Goal: Task Accomplishment & Management: Manage account settings

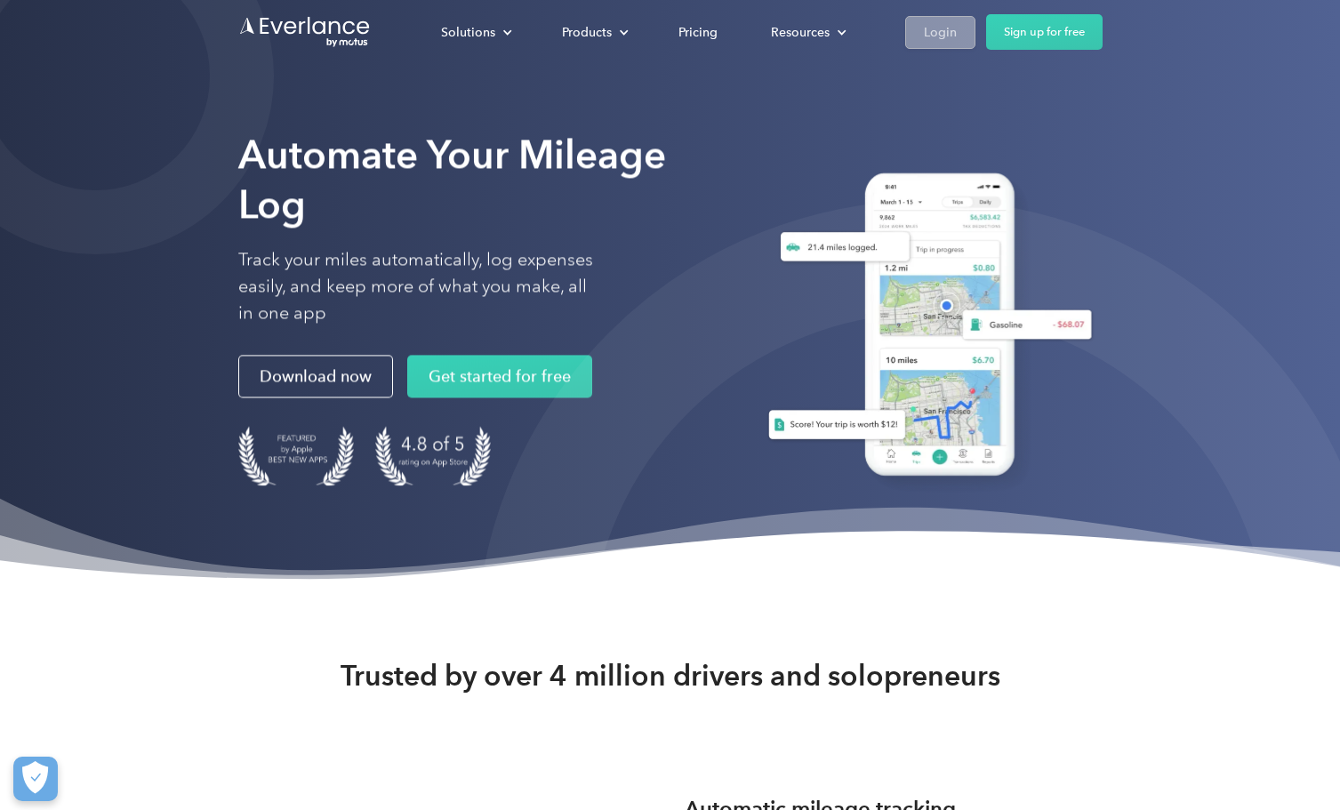
click at [946, 26] on div "Login" at bounding box center [940, 32] width 33 height 22
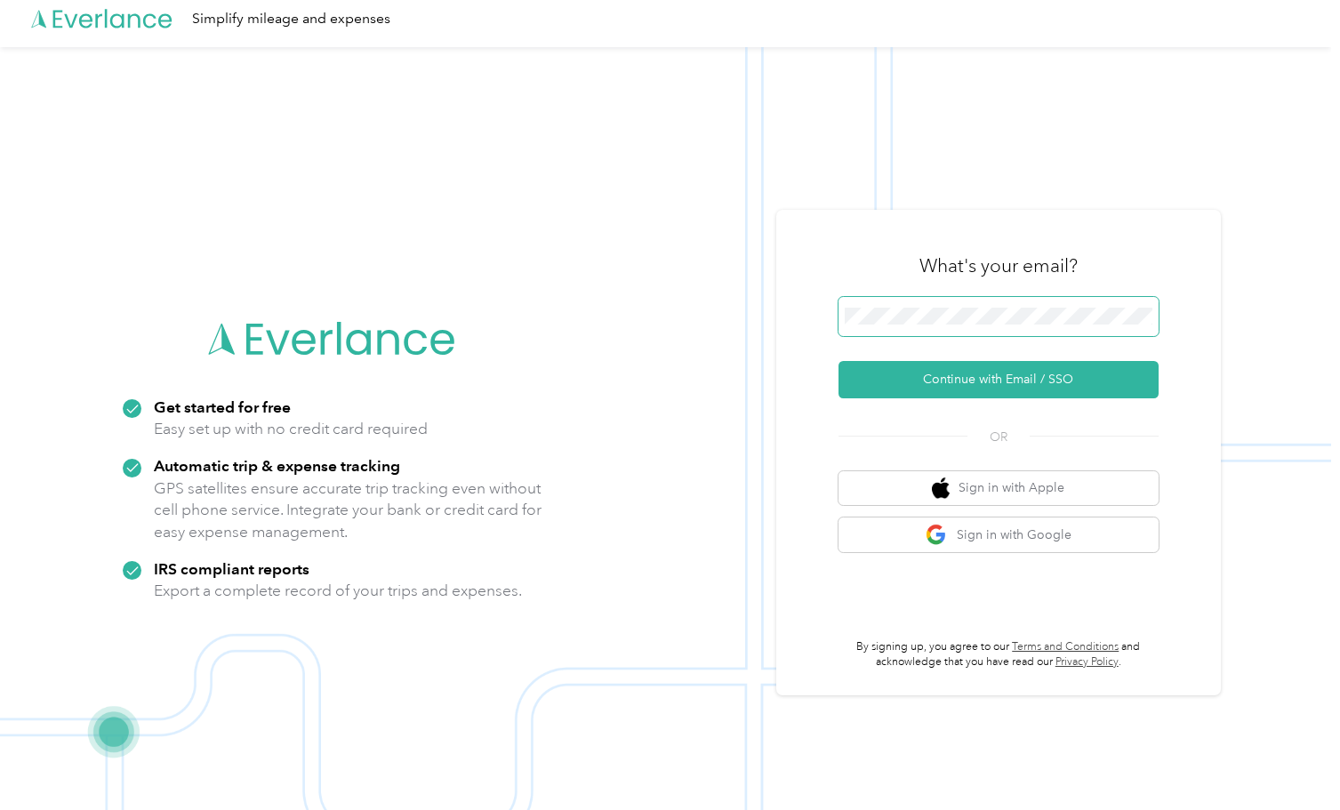
scroll to position [10, 0]
click at [941, 369] on button "Continue with Email / SSO" at bounding box center [998, 379] width 320 height 37
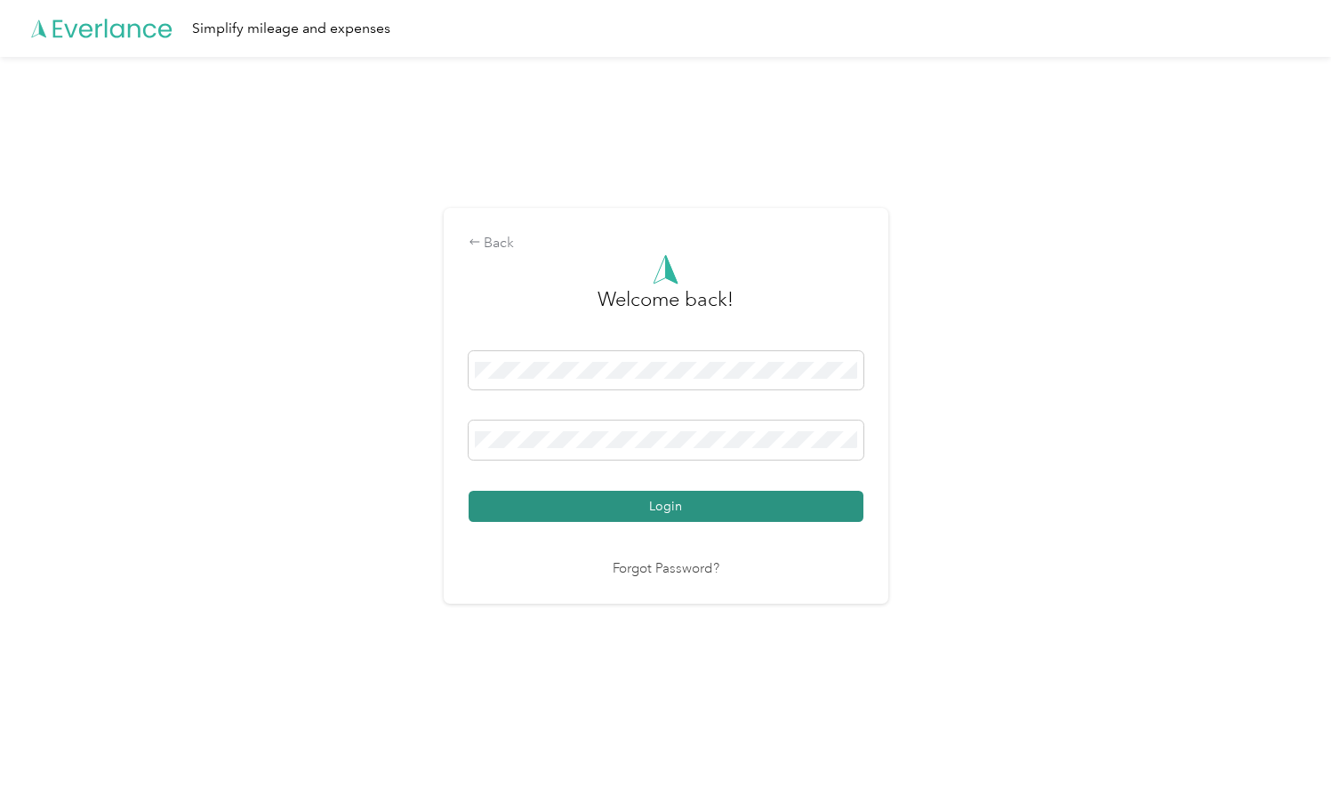
click at [637, 507] on button "Login" at bounding box center [666, 506] width 395 height 31
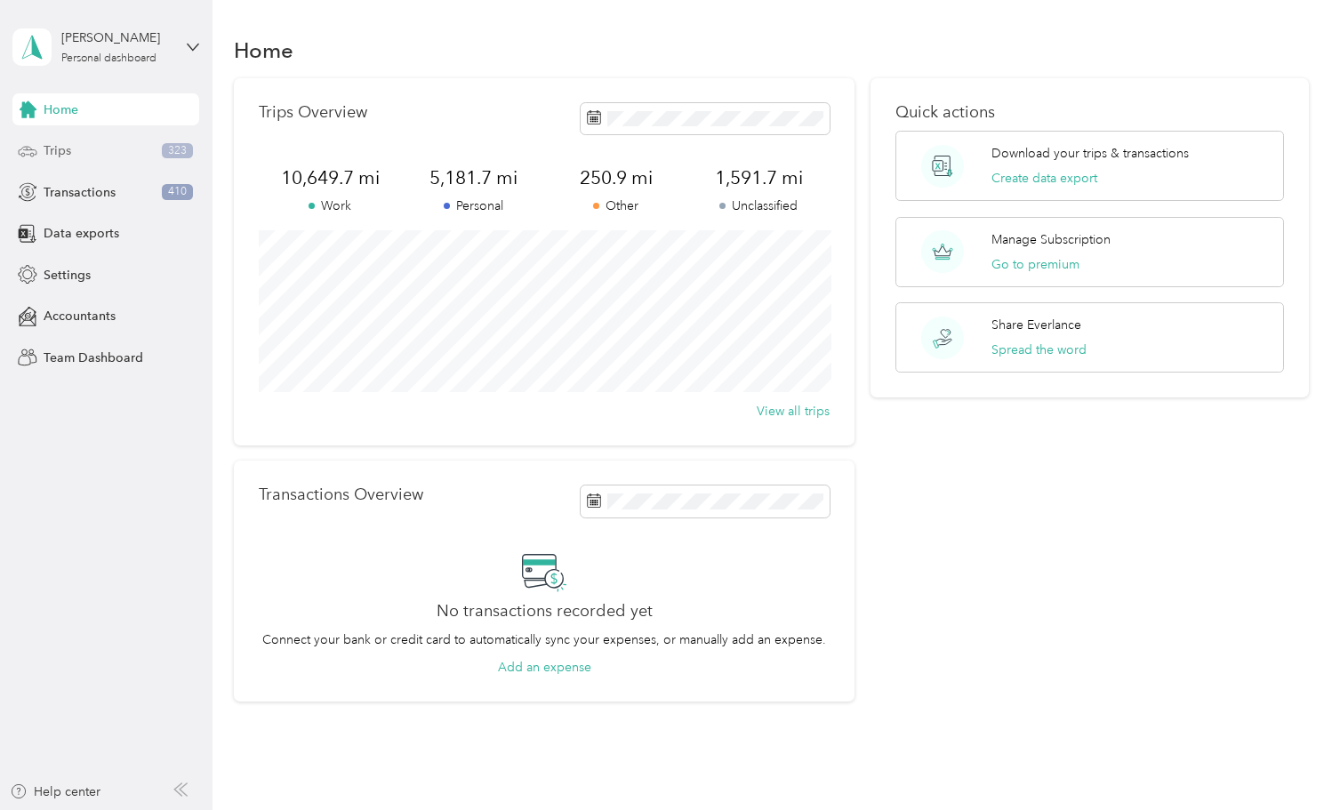
click at [74, 152] on div "Trips 323" at bounding box center [105, 151] width 187 height 32
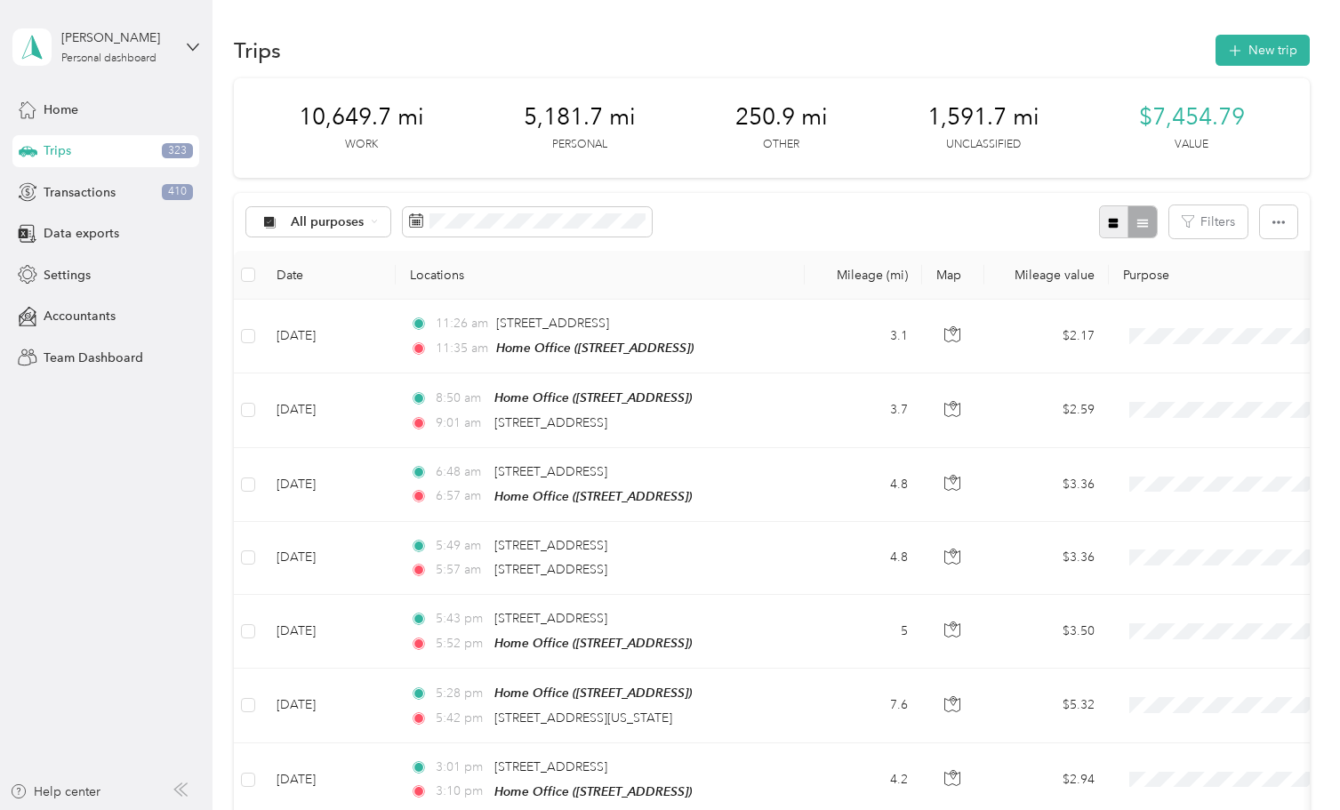
click at [1114, 217] on icon "button" at bounding box center [1113, 223] width 12 height 12
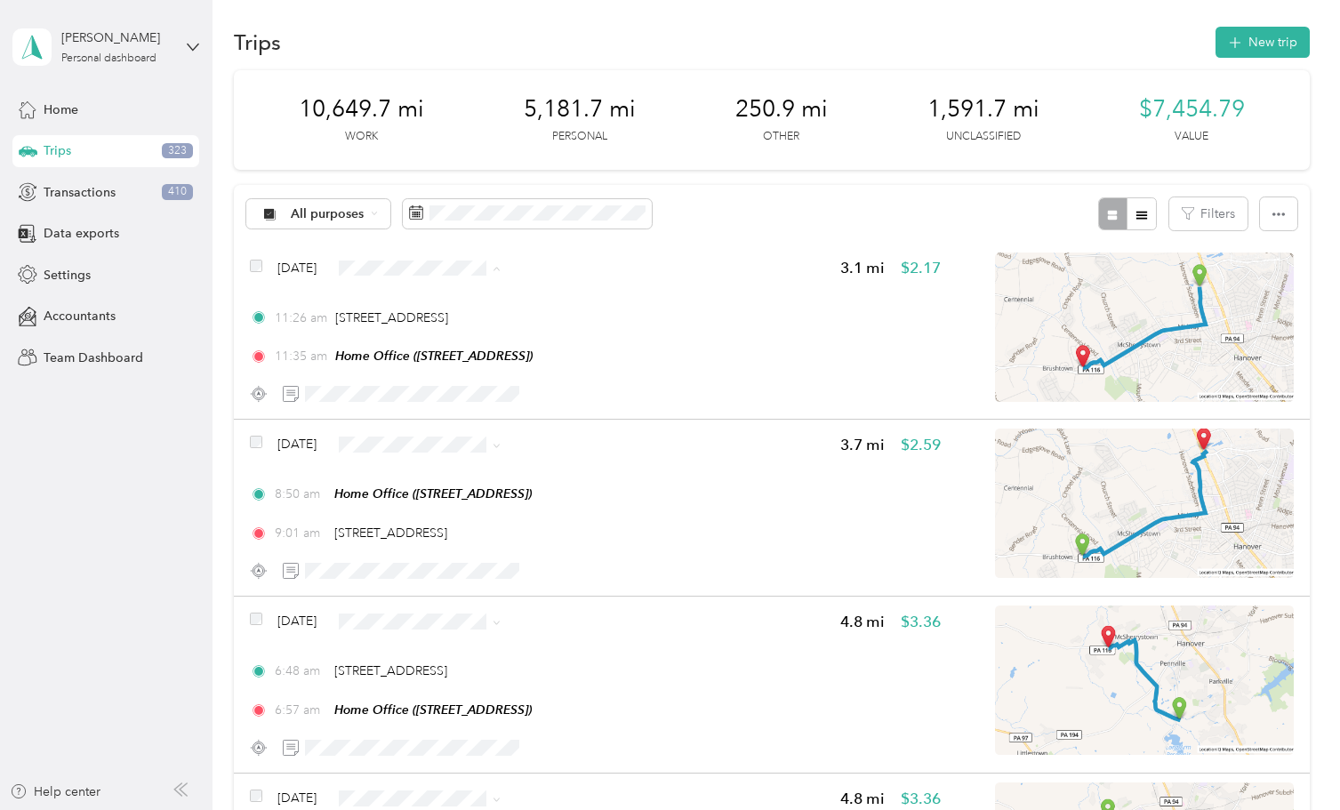
click at [433, 358] on span "Smith Consulting Solutions" at bounding box center [518, 362] width 229 height 19
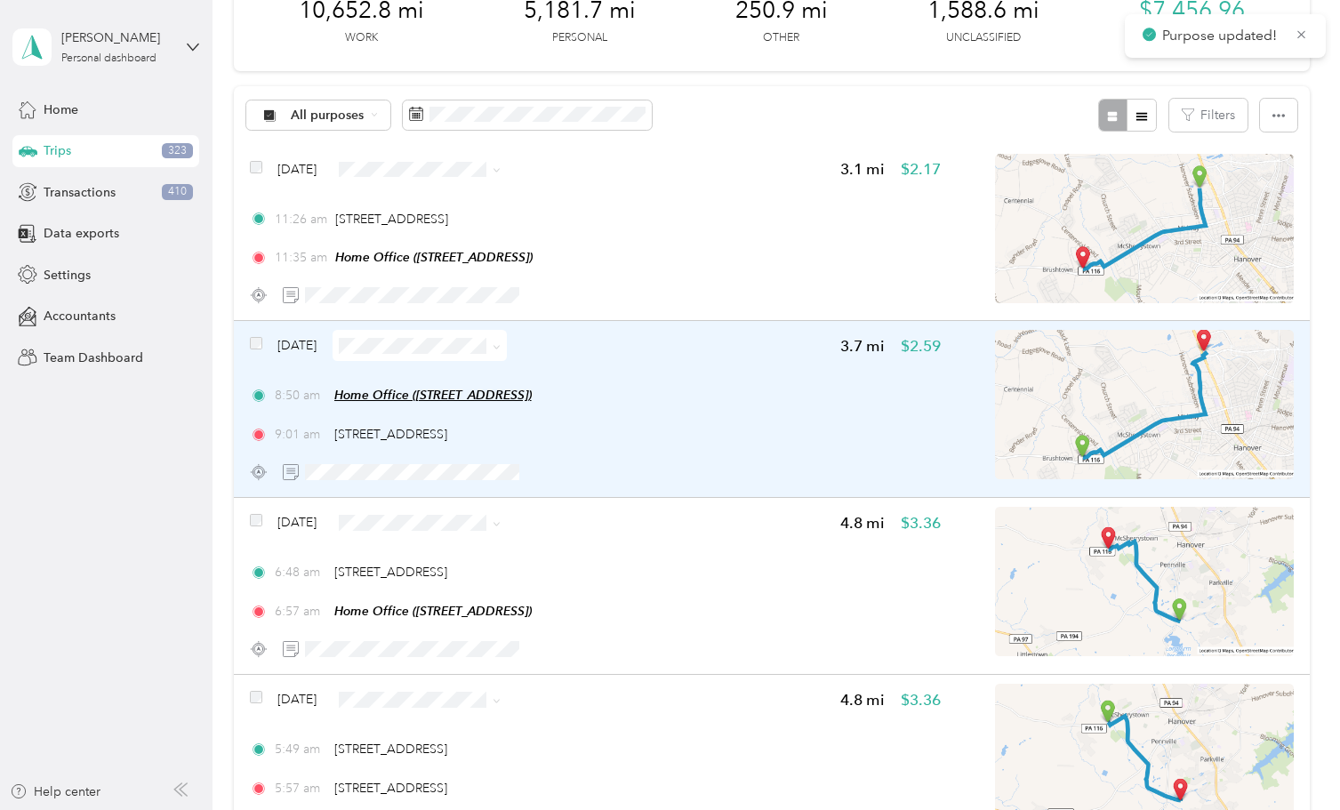
scroll to position [163, 0]
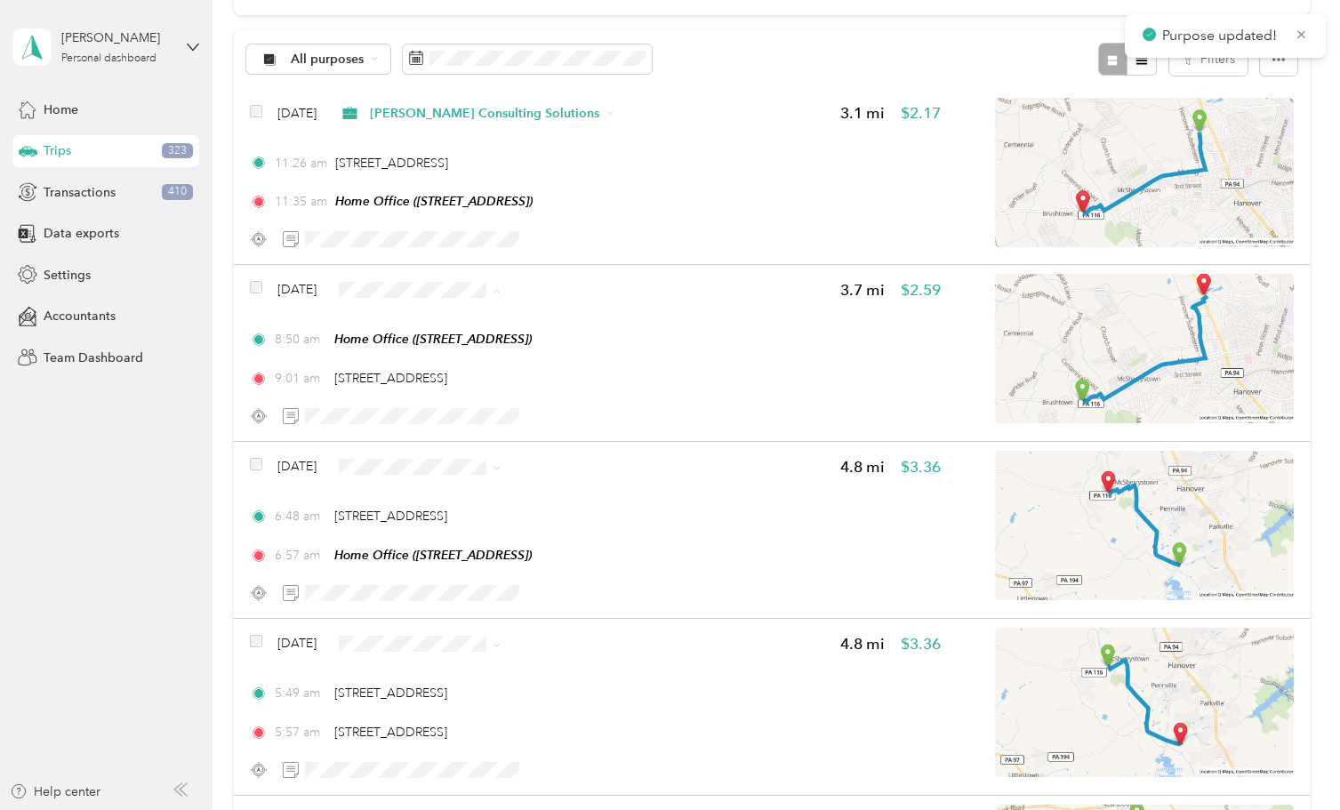
click at [438, 378] on span "Smith Consulting Solutions" at bounding box center [518, 383] width 229 height 19
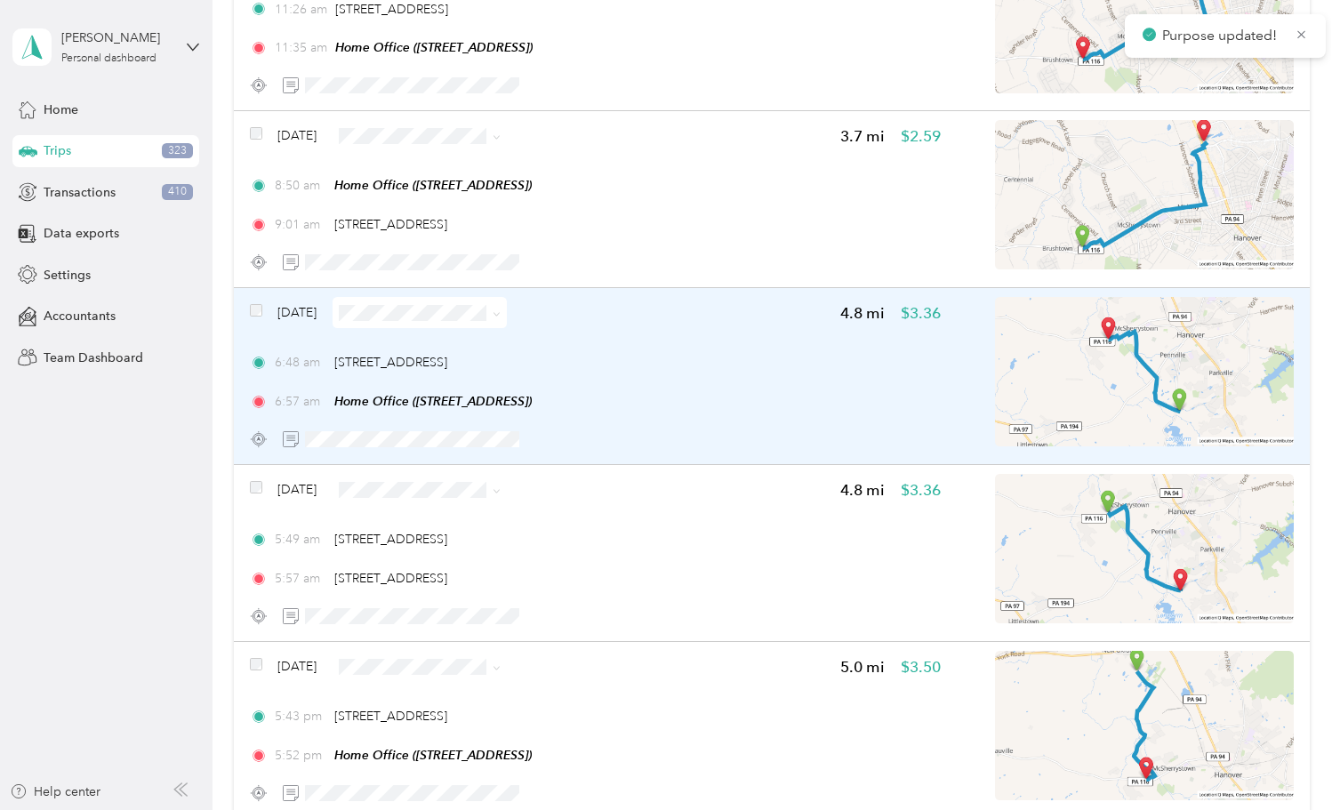
scroll to position [337, 0]
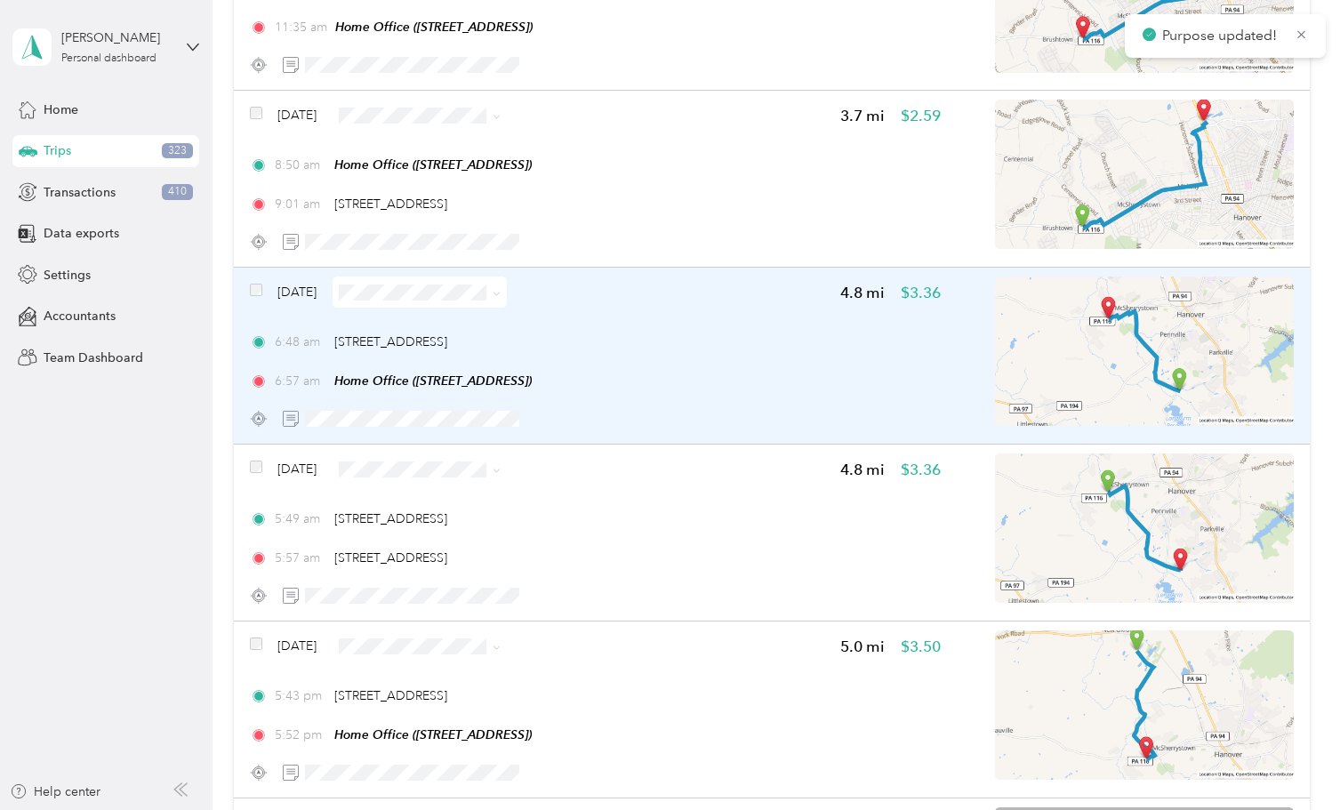
click at [458, 300] on span at bounding box center [419, 291] width 174 height 31
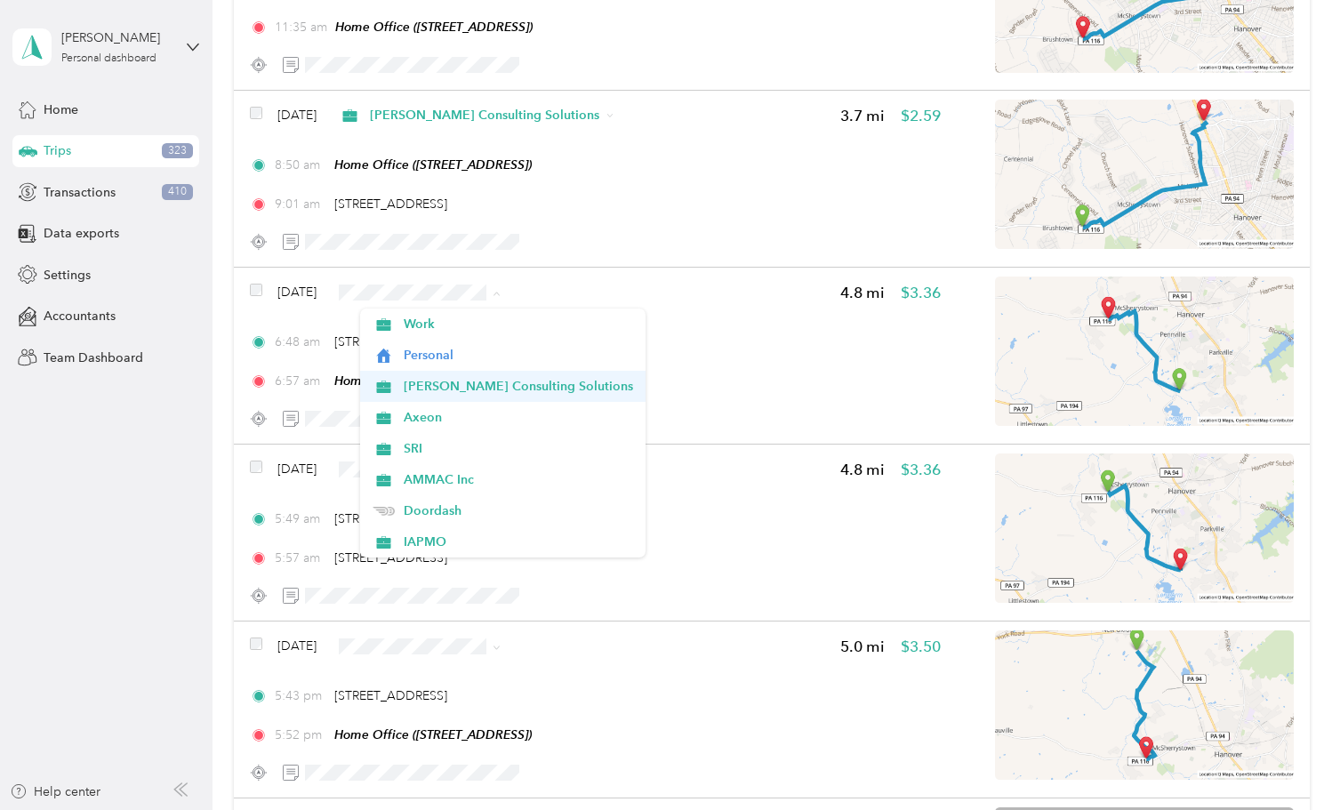
scroll to position [2, 0]
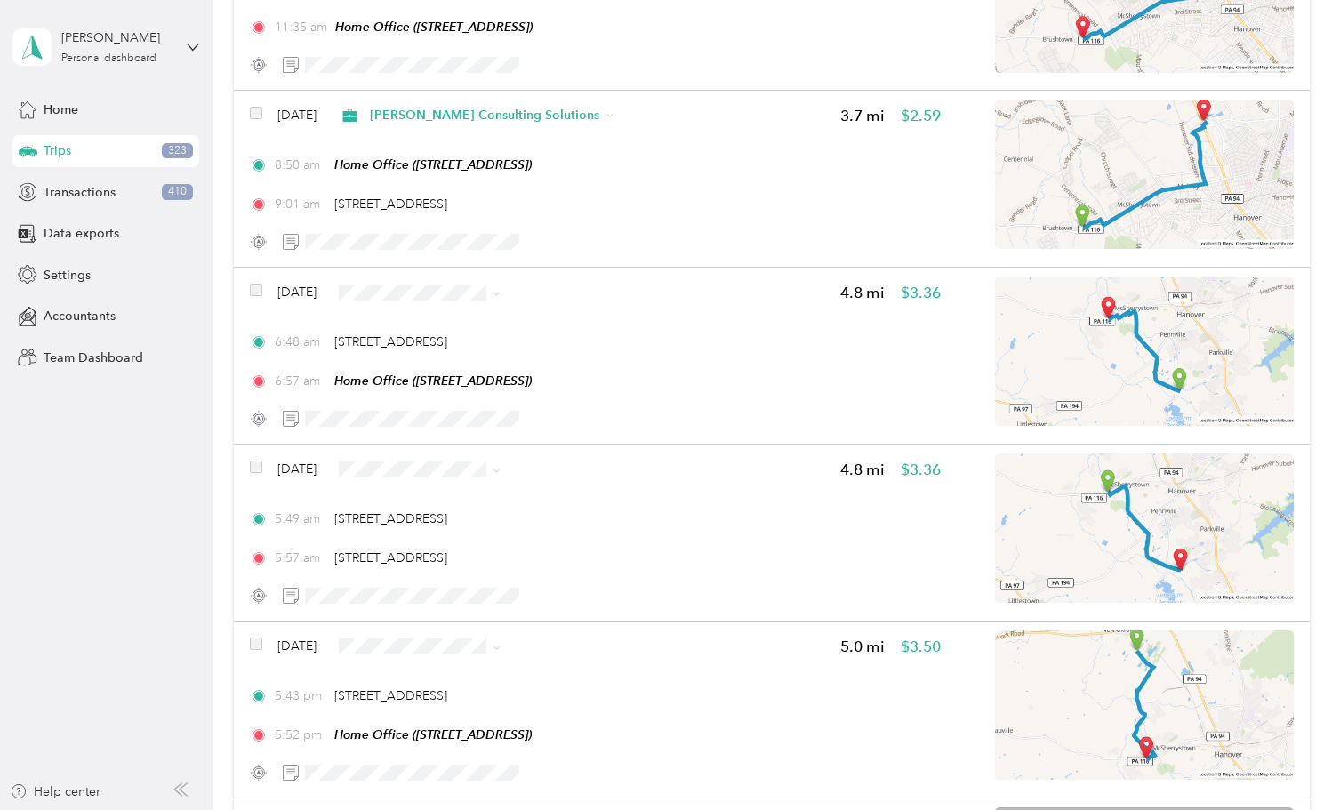
click at [420, 354] on span "Personal" at bounding box center [518, 353] width 229 height 19
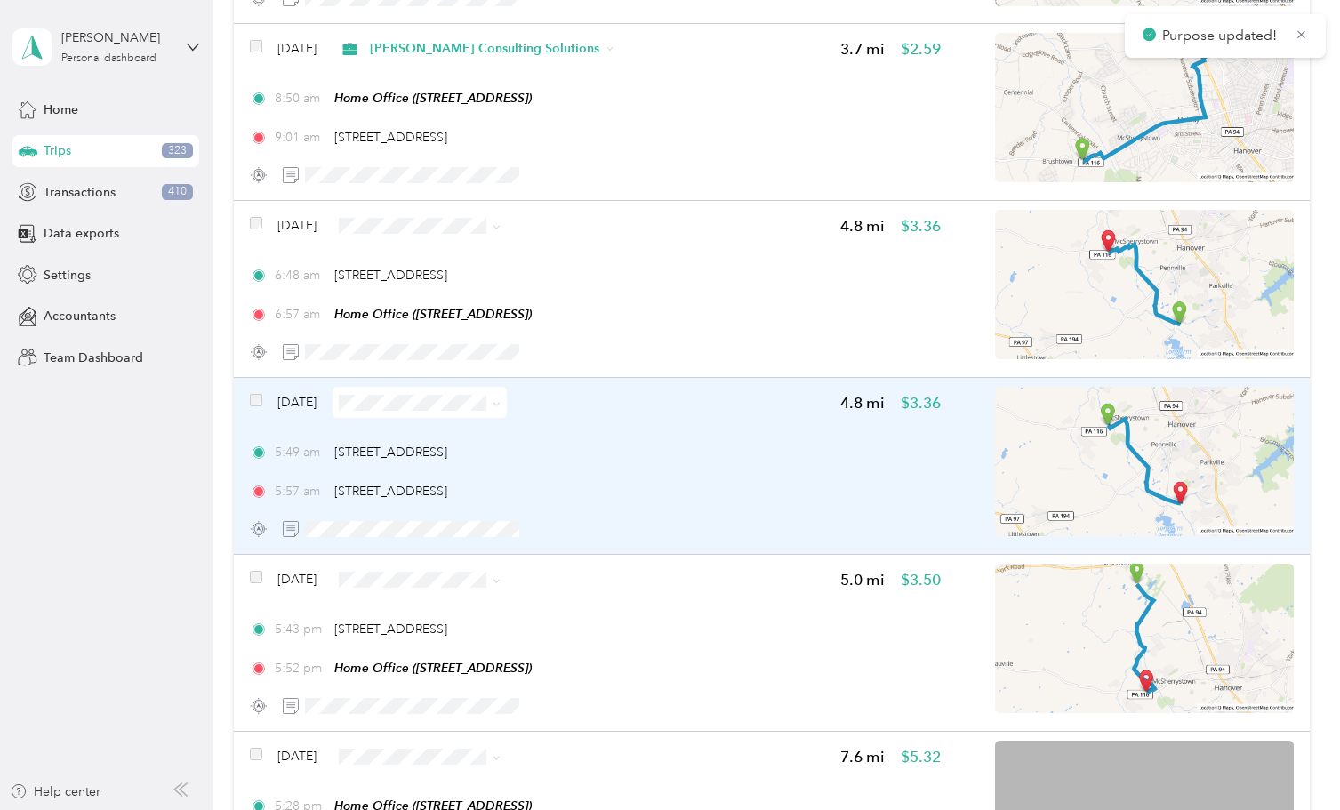
scroll to position [482, 0]
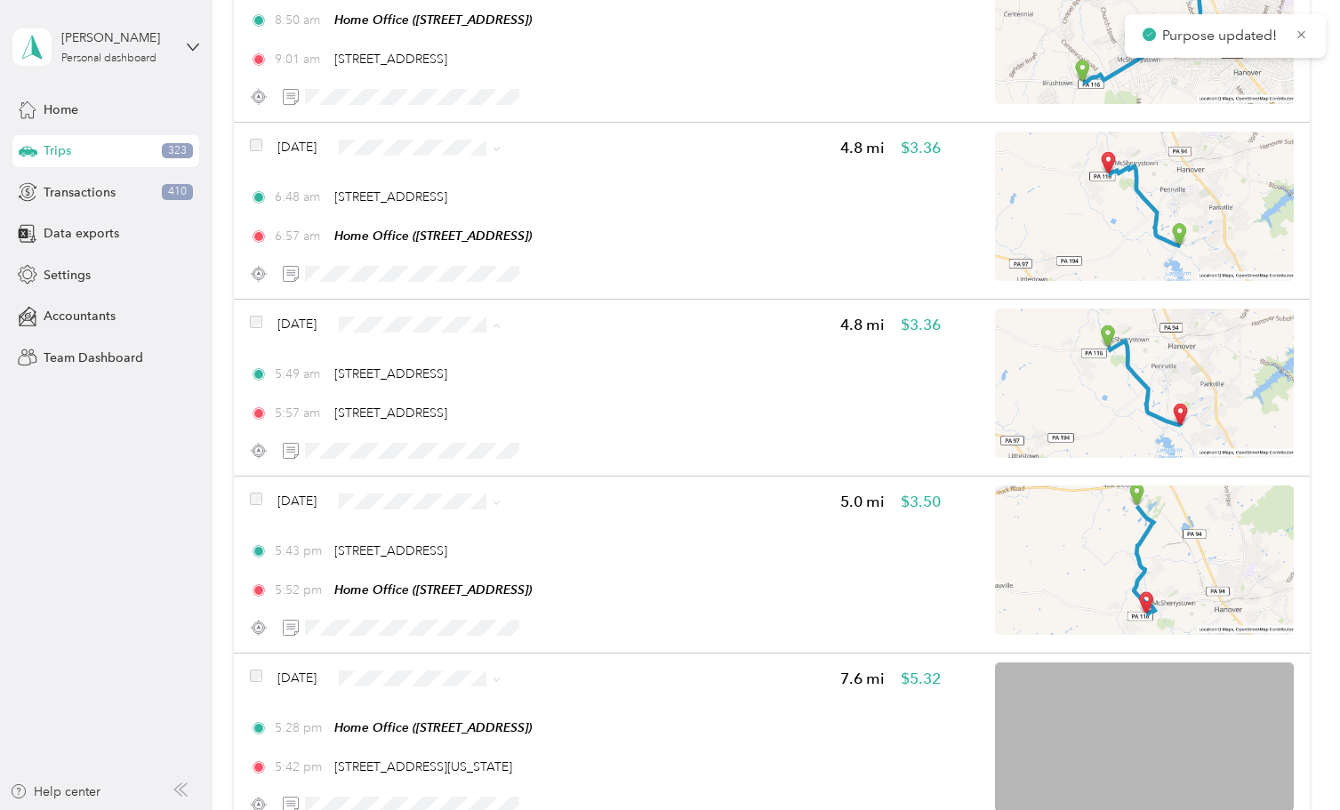
click at [422, 383] on span "Personal" at bounding box center [518, 387] width 229 height 19
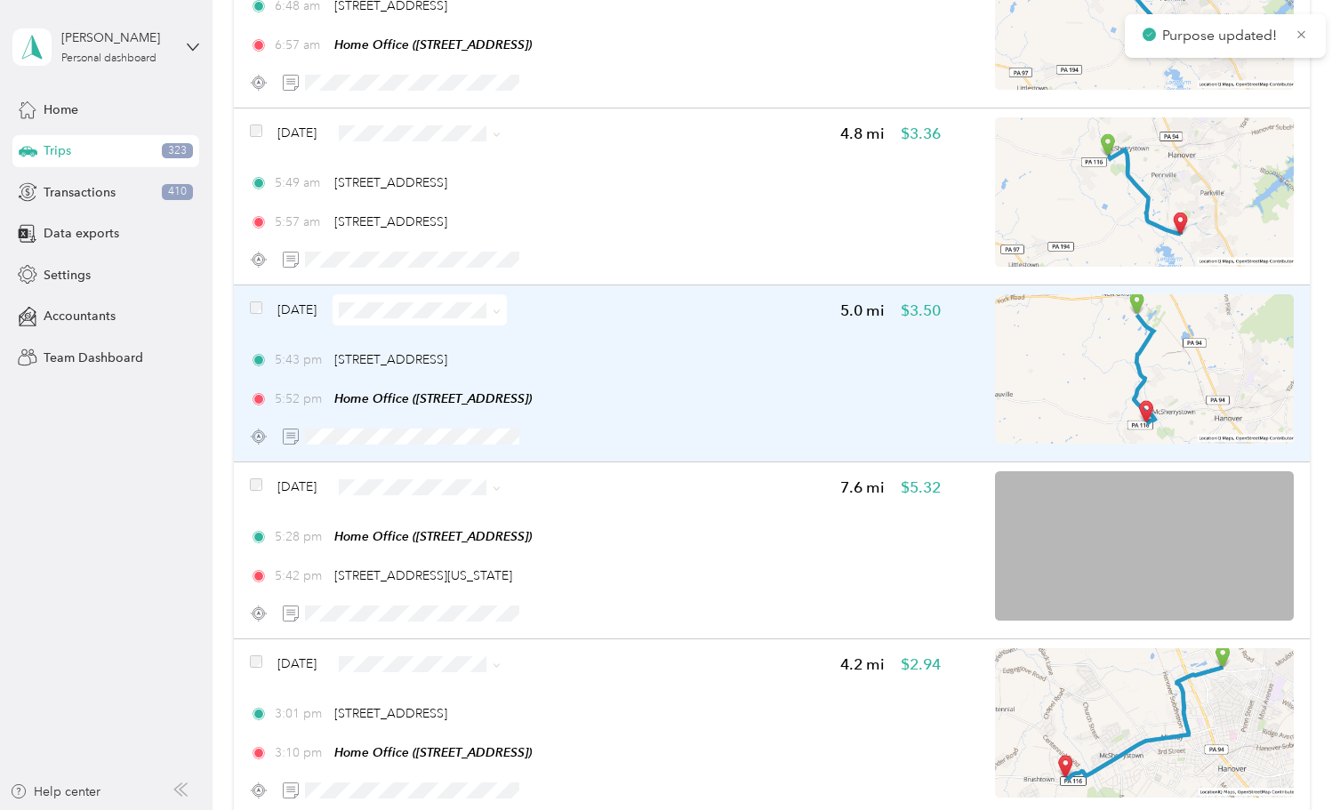
scroll to position [675, 0]
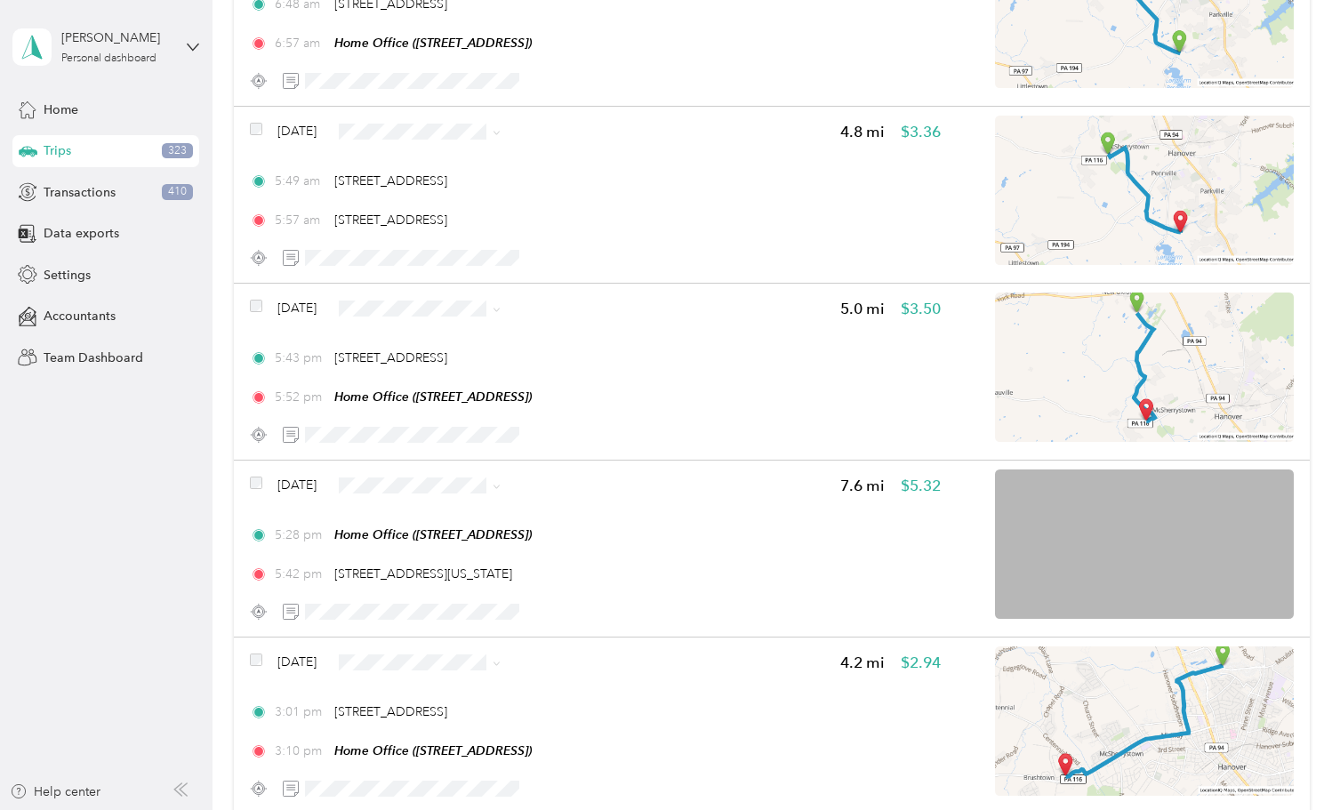
click at [426, 365] on span "Personal" at bounding box center [518, 371] width 229 height 19
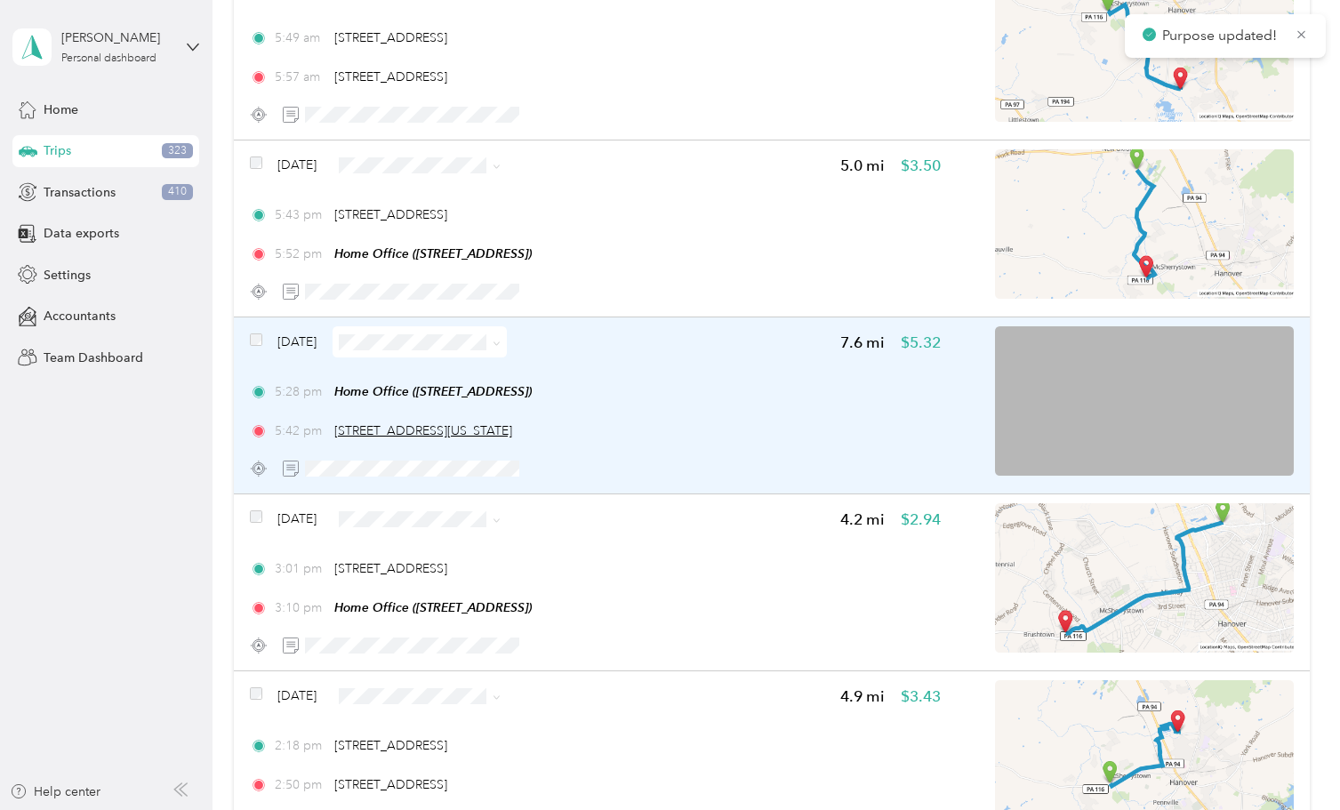
scroll to position [821, 0]
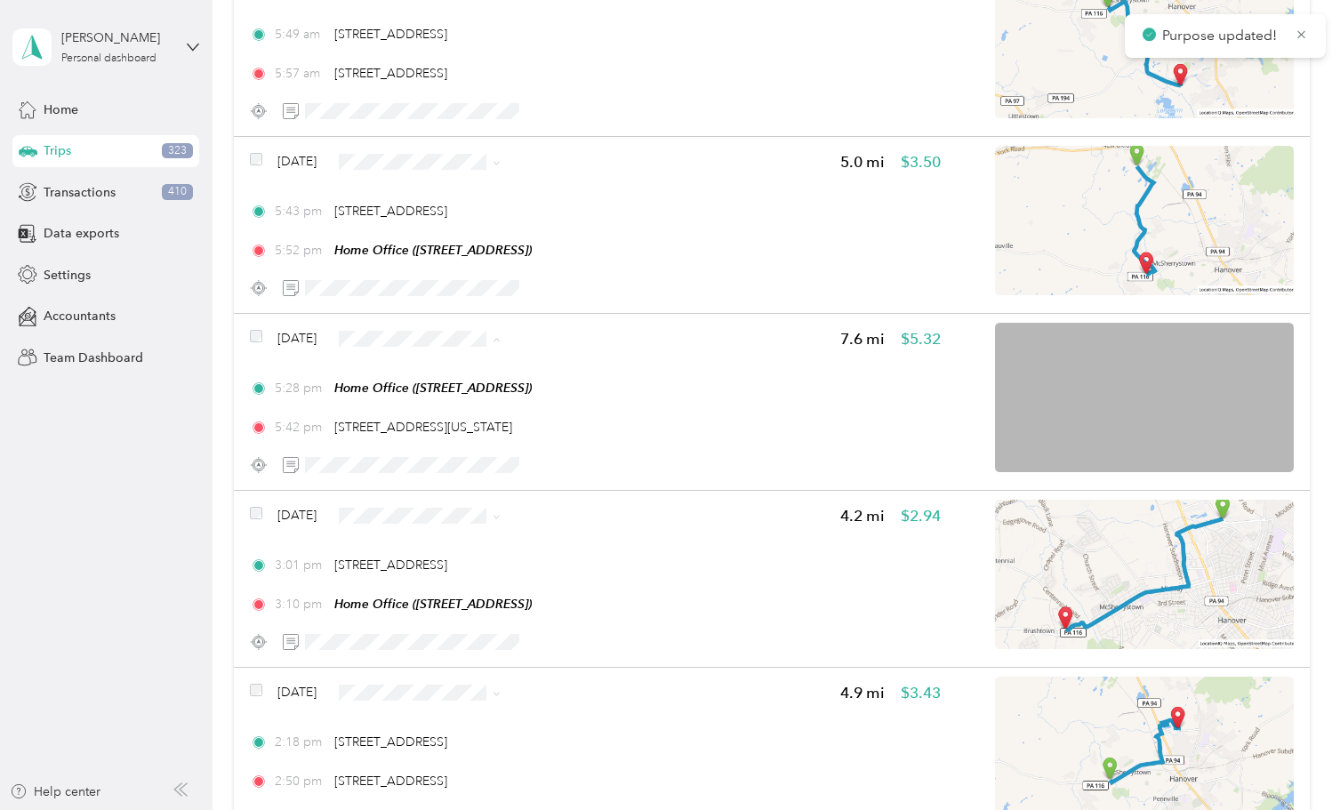
click at [406, 397] on span "Personal" at bounding box center [518, 401] width 229 height 19
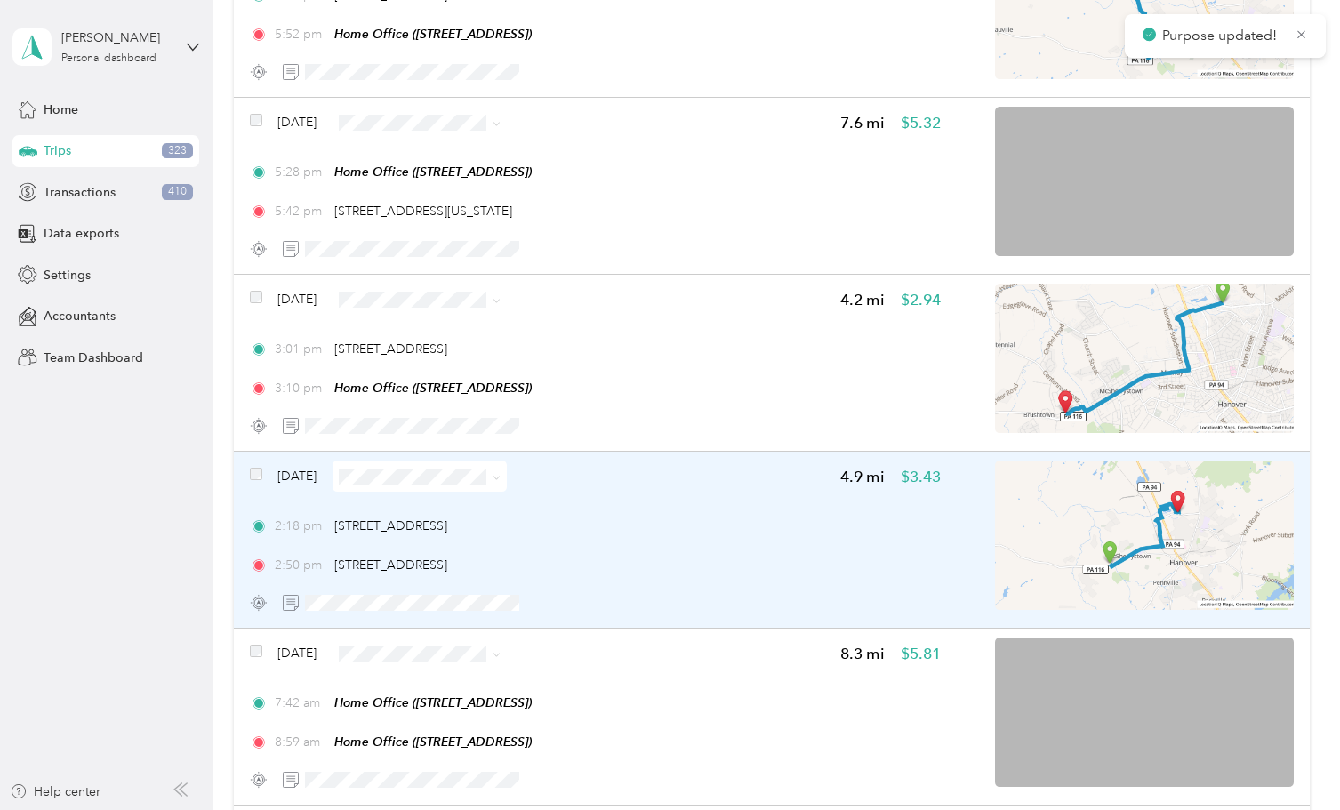
scroll to position [1053, 0]
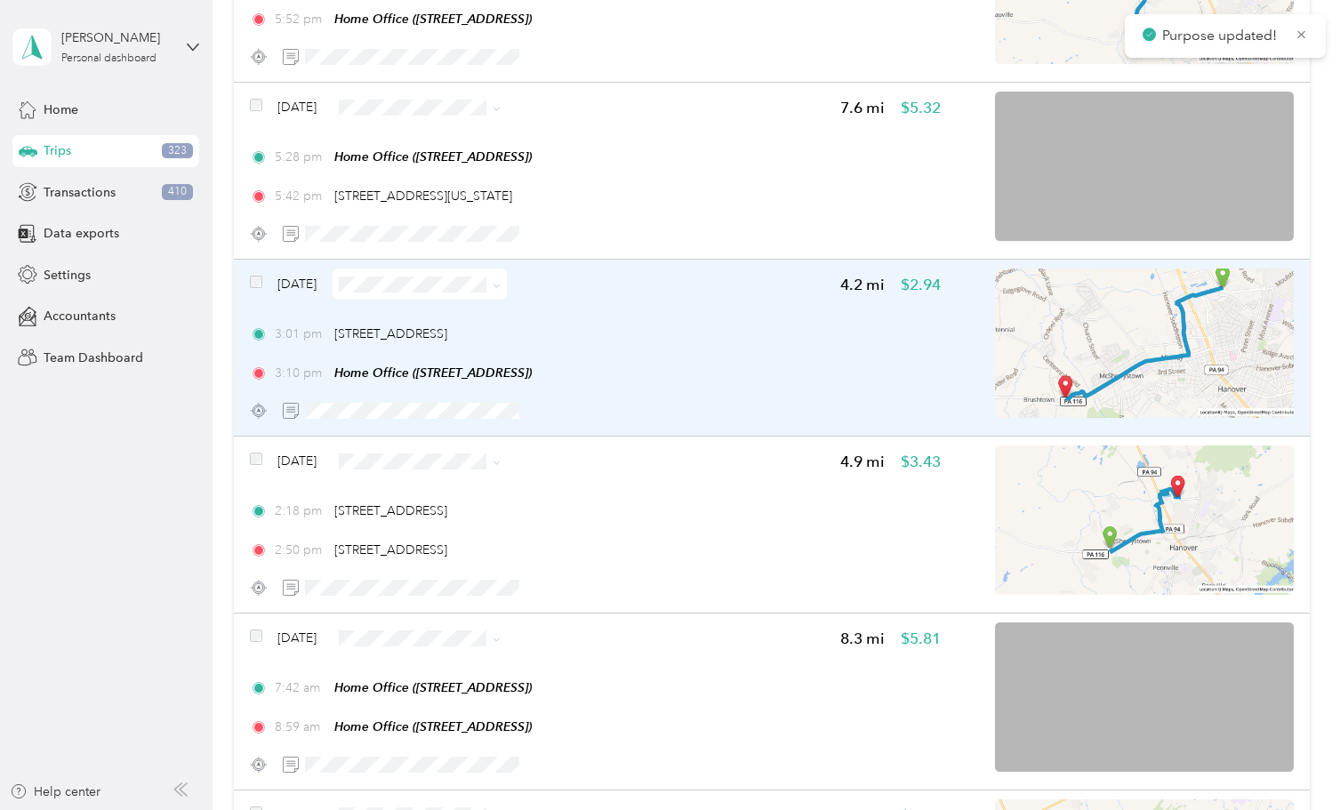
click at [433, 292] on span at bounding box center [419, 283] width 174 height 31
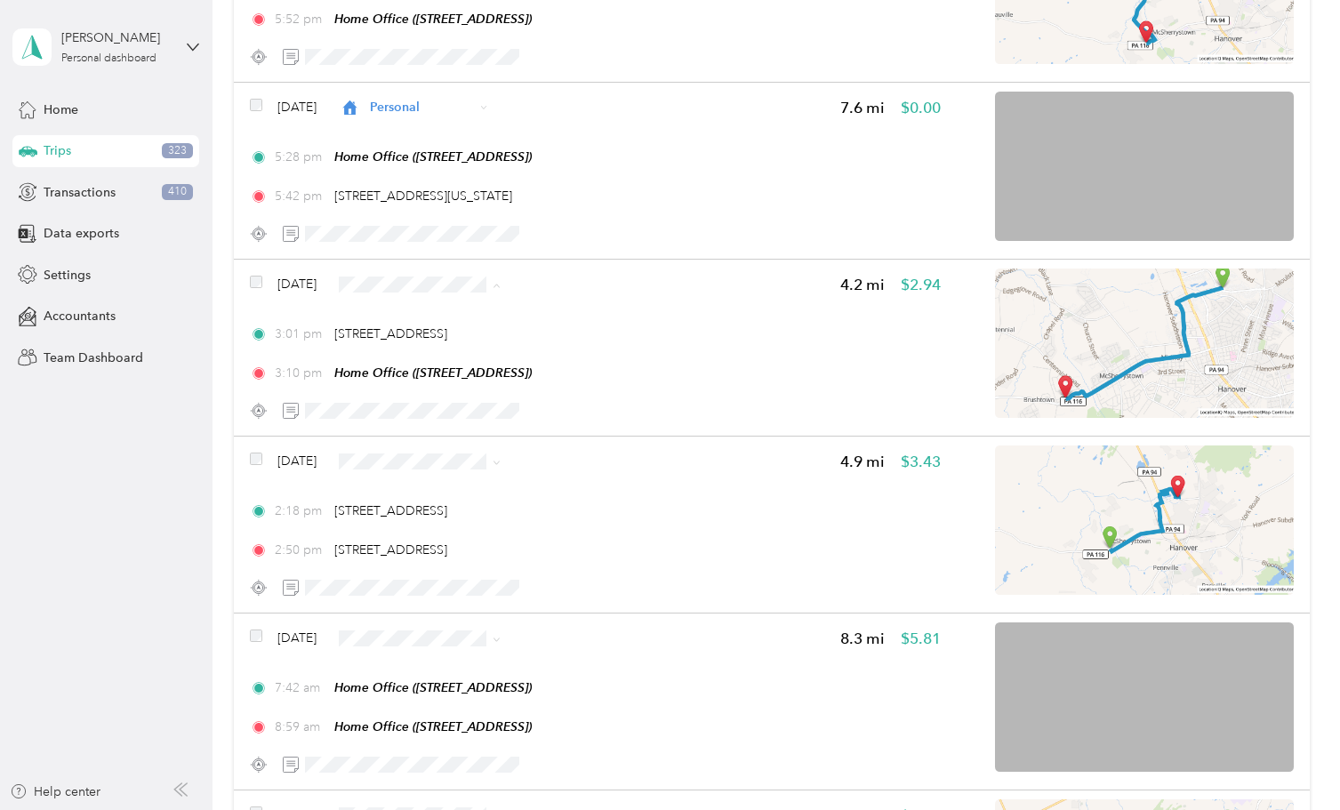
click at [420, 348] on span "Personal" at bounding box center [518, 347] width 229 height 19
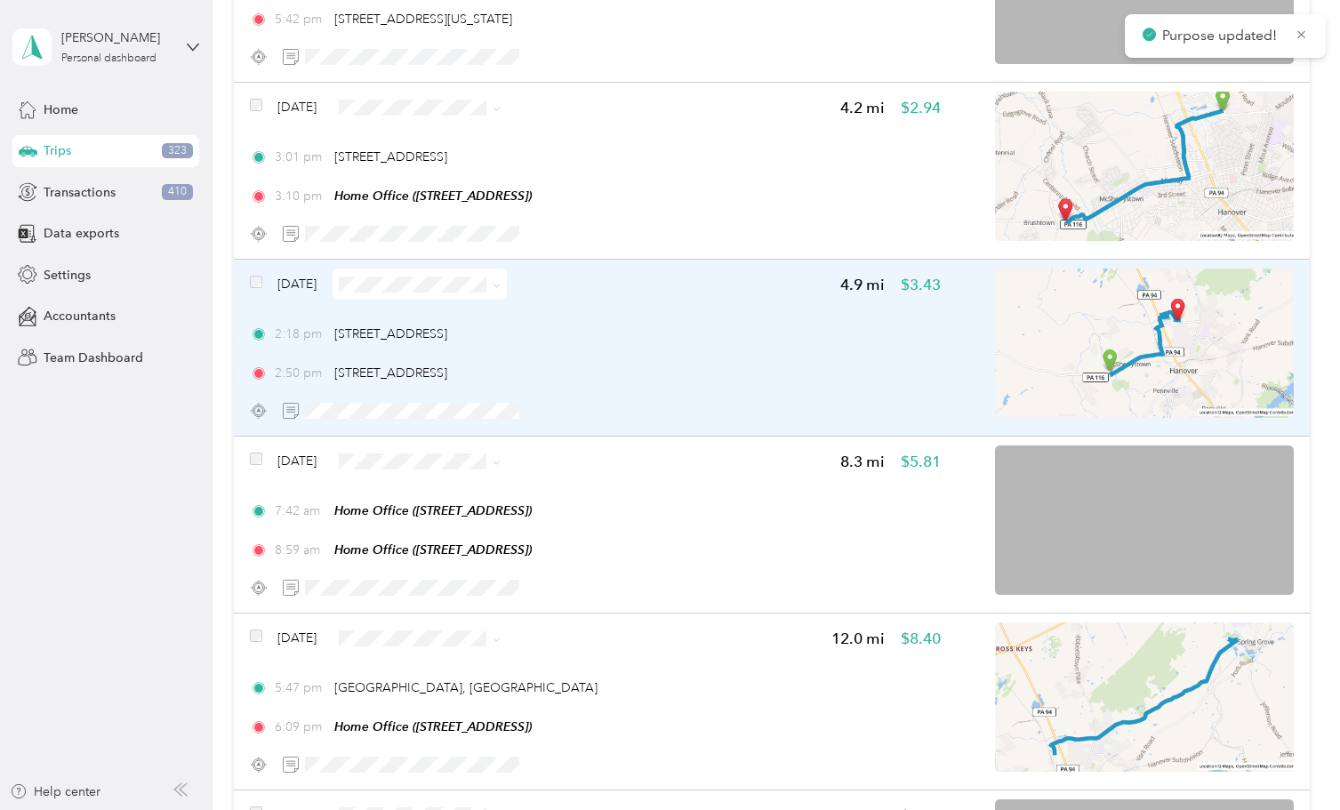
scroll to position [1238, 0]
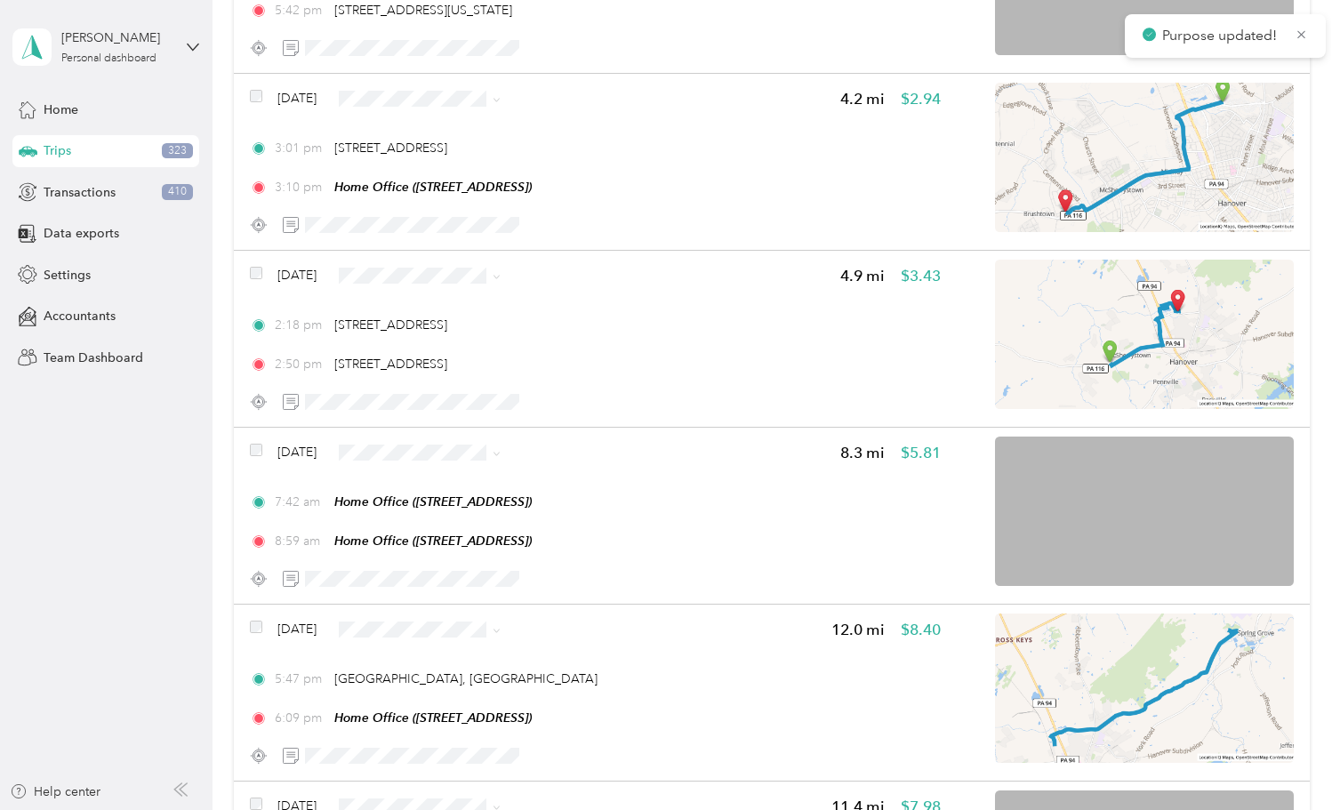
click at [423, 283] on div "Click to name as a Favorite Place" at bounding box center [443, 286] width 207 height 44
click at [445, 280] on div "Click to name as a Favorite Place" at bounding box center [443, 286] width 207 height 44
click at [443, 330] on span "Personal" at bounding box center [518, 338] width 229 height 19
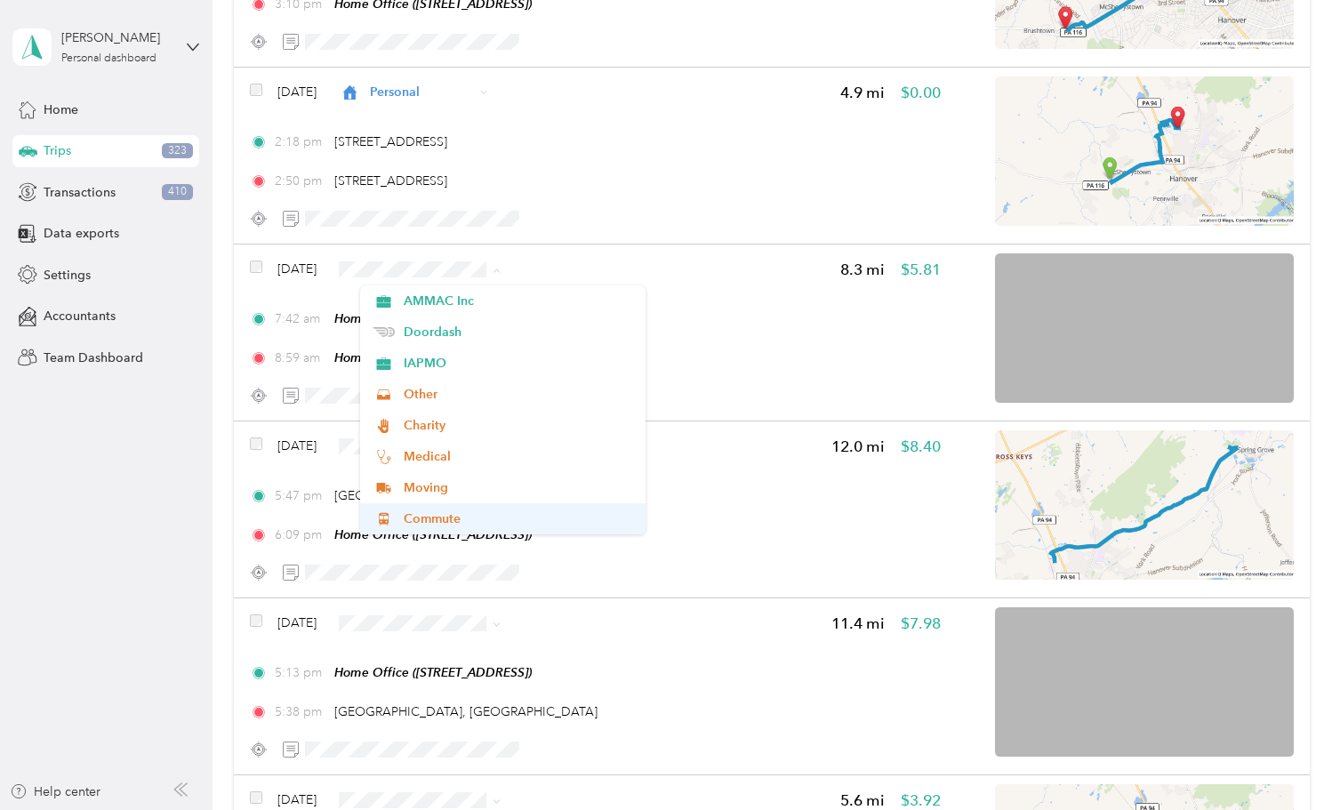
scroll to position [156, 0]
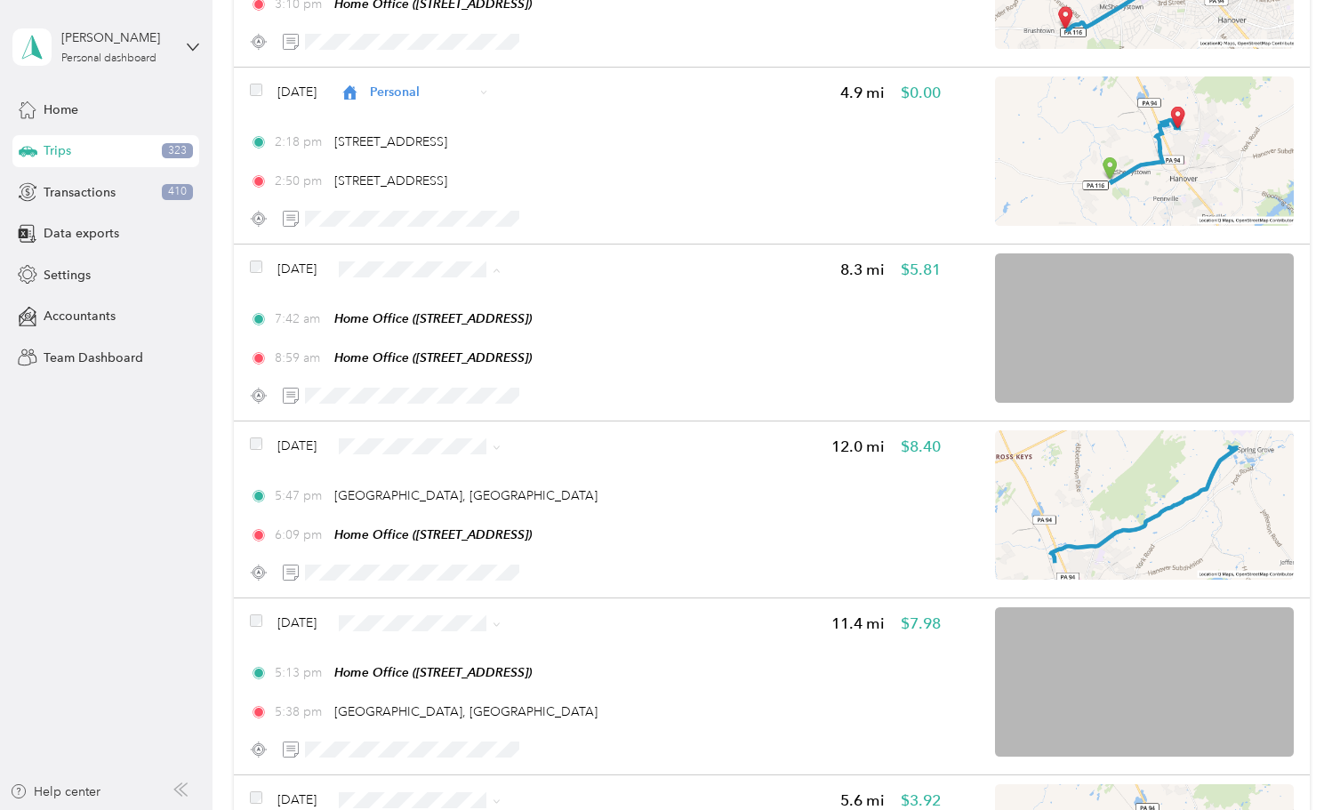
click at [420, 399] on li "Other" at bounding box center [503, 394] width 286 height 31
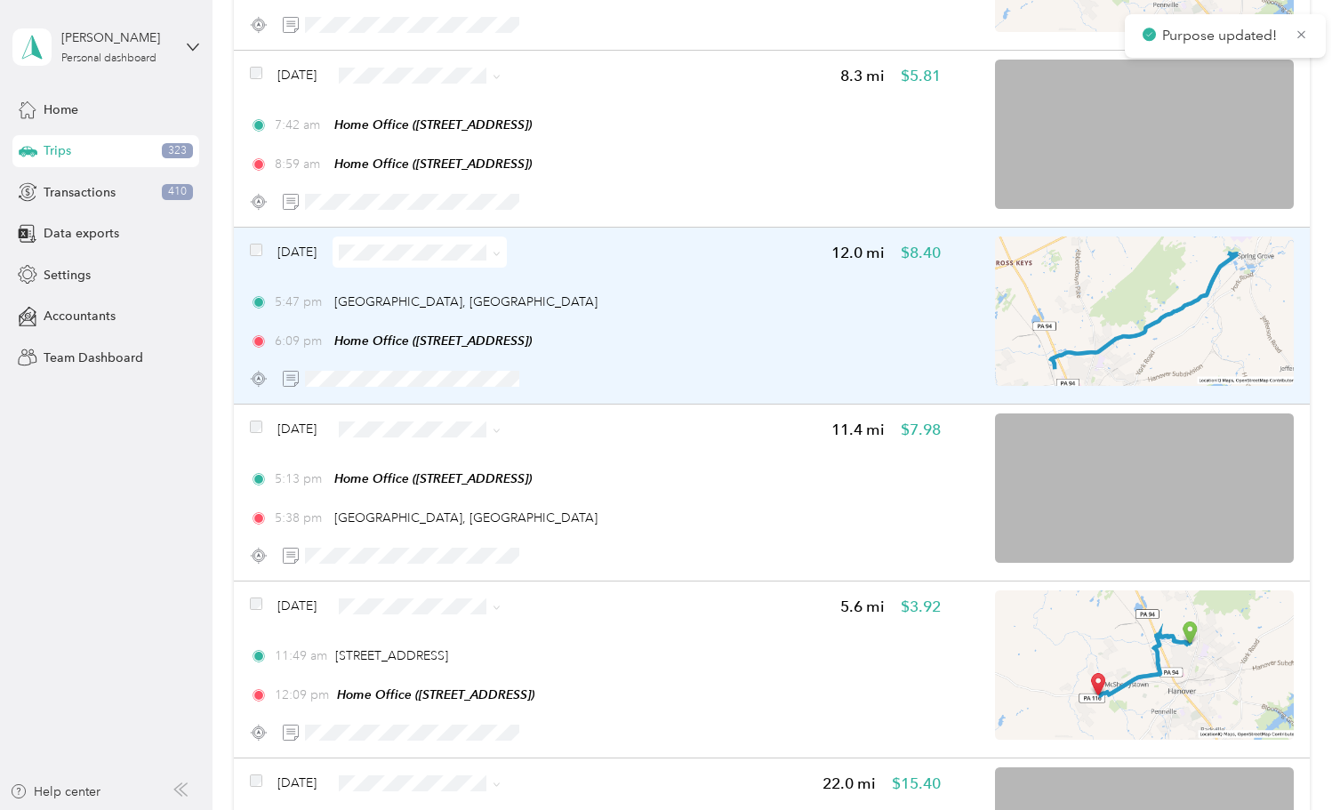
scroll to position [1622, 0]
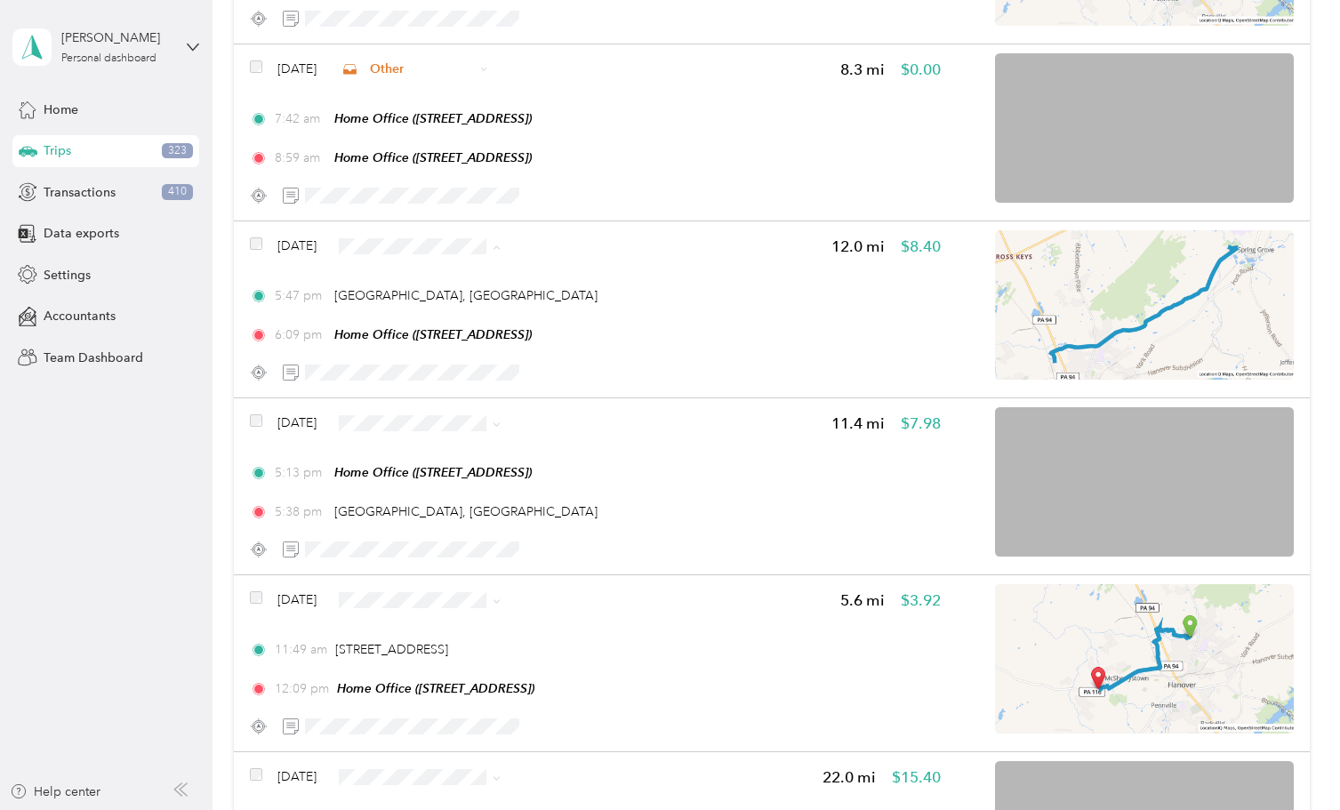
click at [438, 307] on span "Personal" at bounding box center [526, 309] width 229 height 19
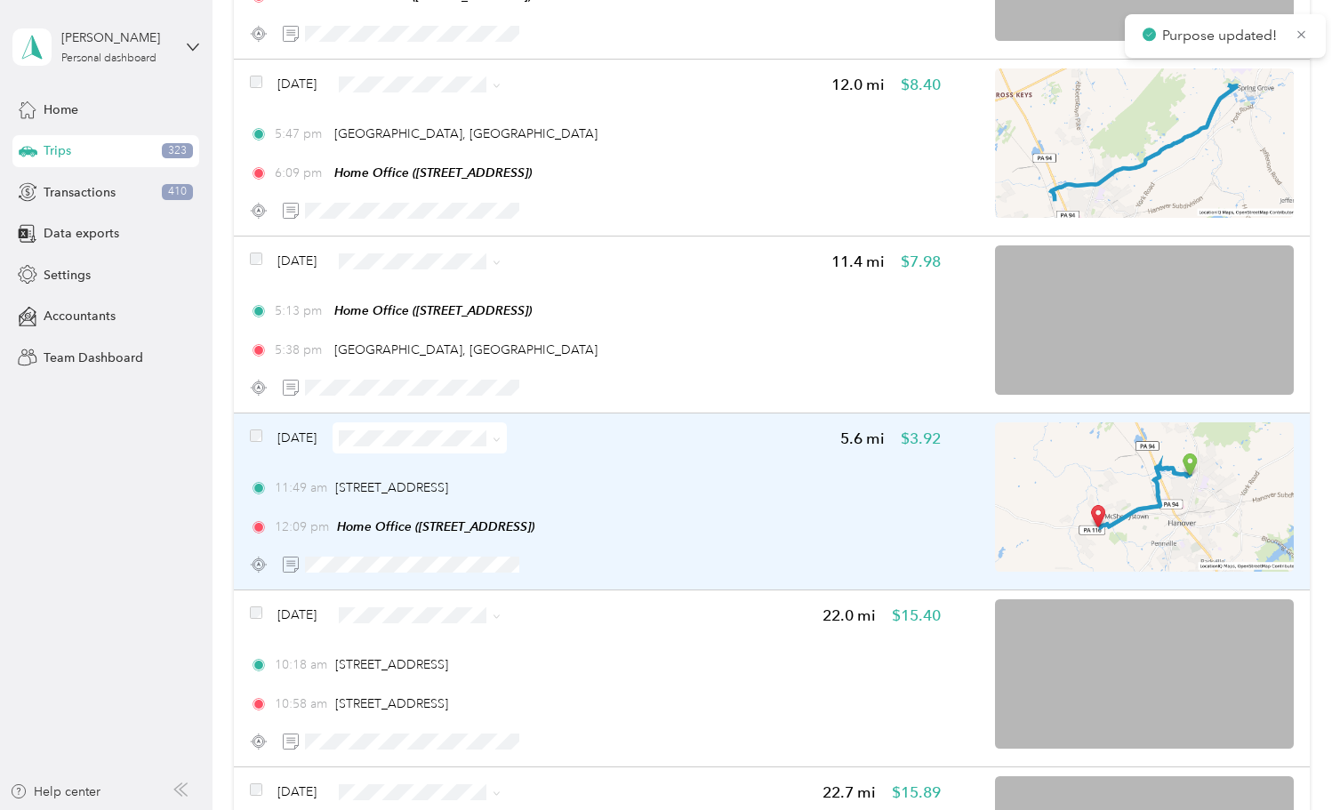
scroll to position [1794, 0]
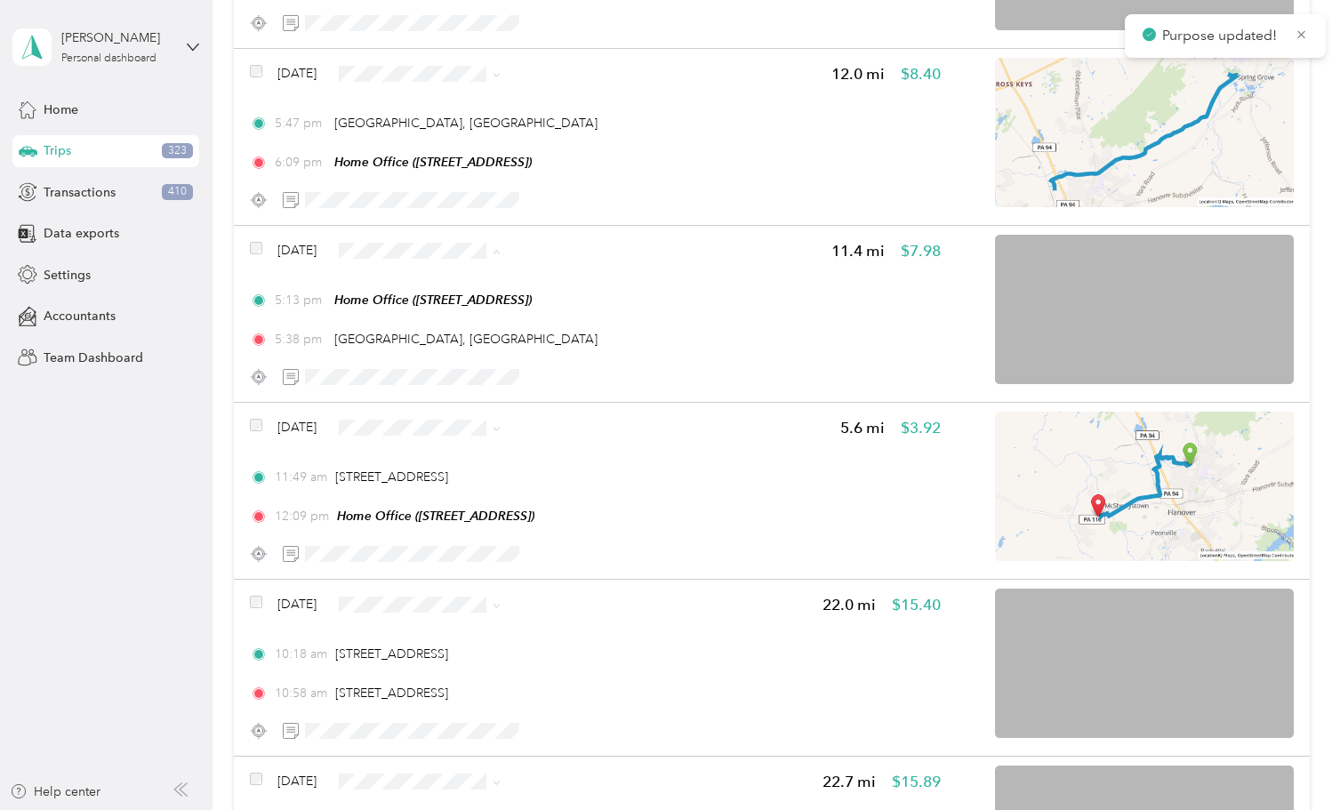
click at [456, 307] on span "Personal" at bounding box center [526, 313] width 229 height 19
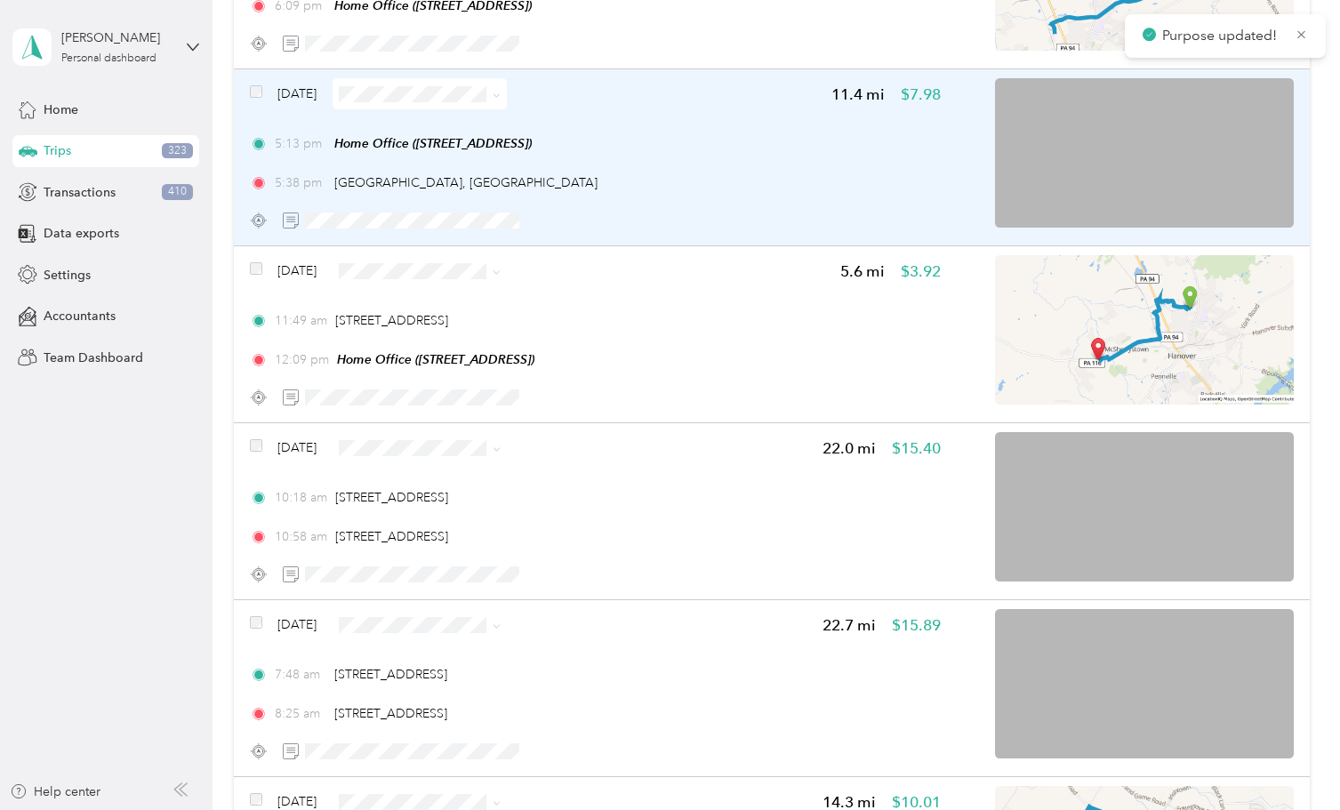
scroll to position [1972, 0]
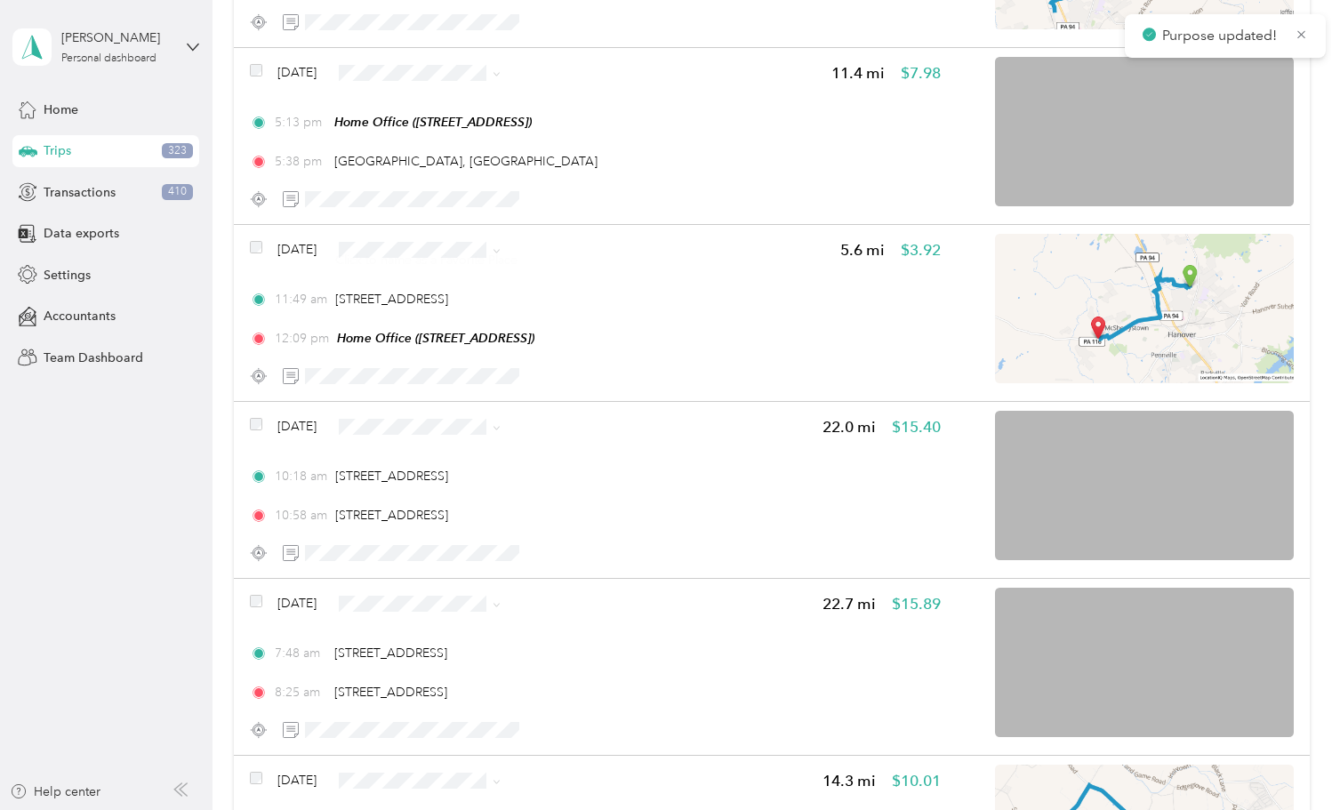
drag, startPoint x: 404, startPoint y: 244, endPoint x: 516, endPoint y: 265, distance: 113.2
click at [404, 244] on div "Click to name as a Favorite Place" at bounding box center [426, 260] width 207 height 44
click at [491, 305] on span "Personal" at bounding box center [526, 312] width 229 height 19
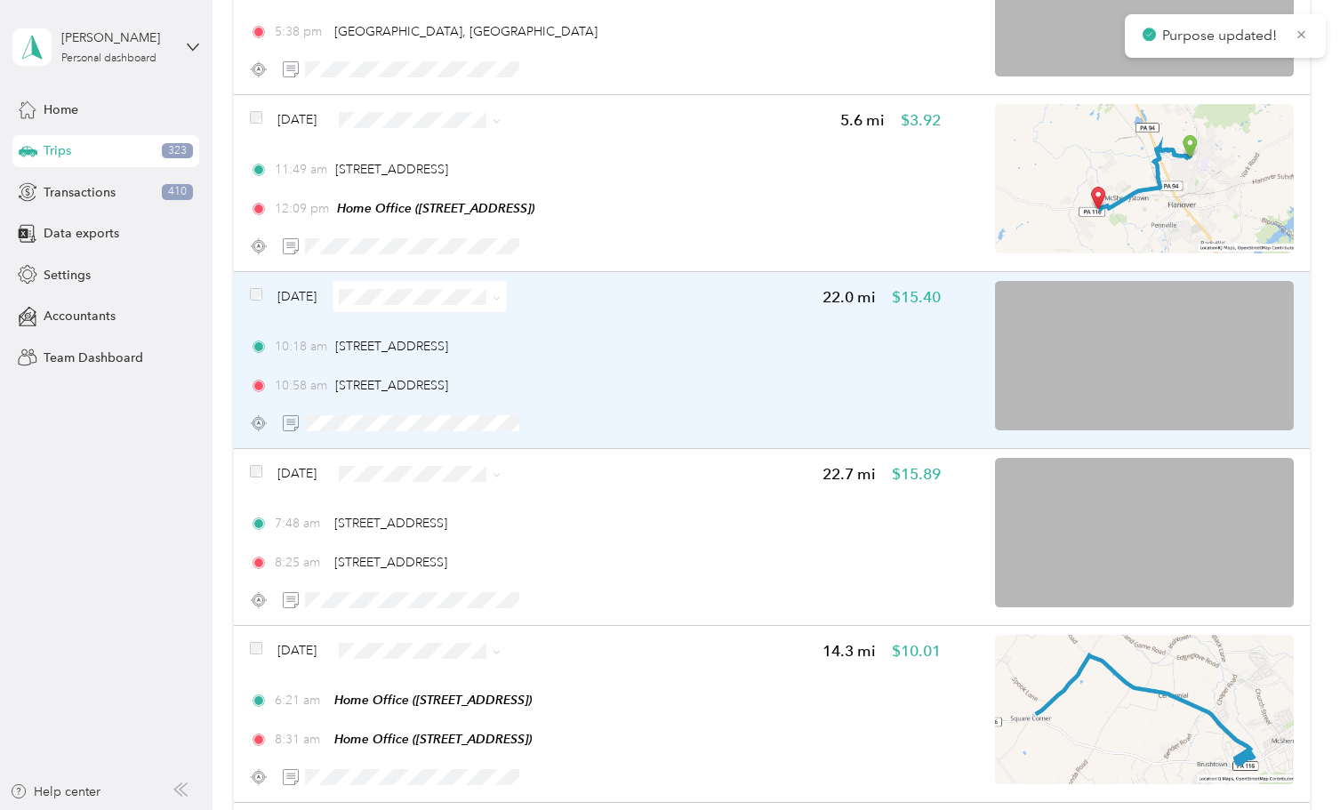
scroll to position [2112, 0]
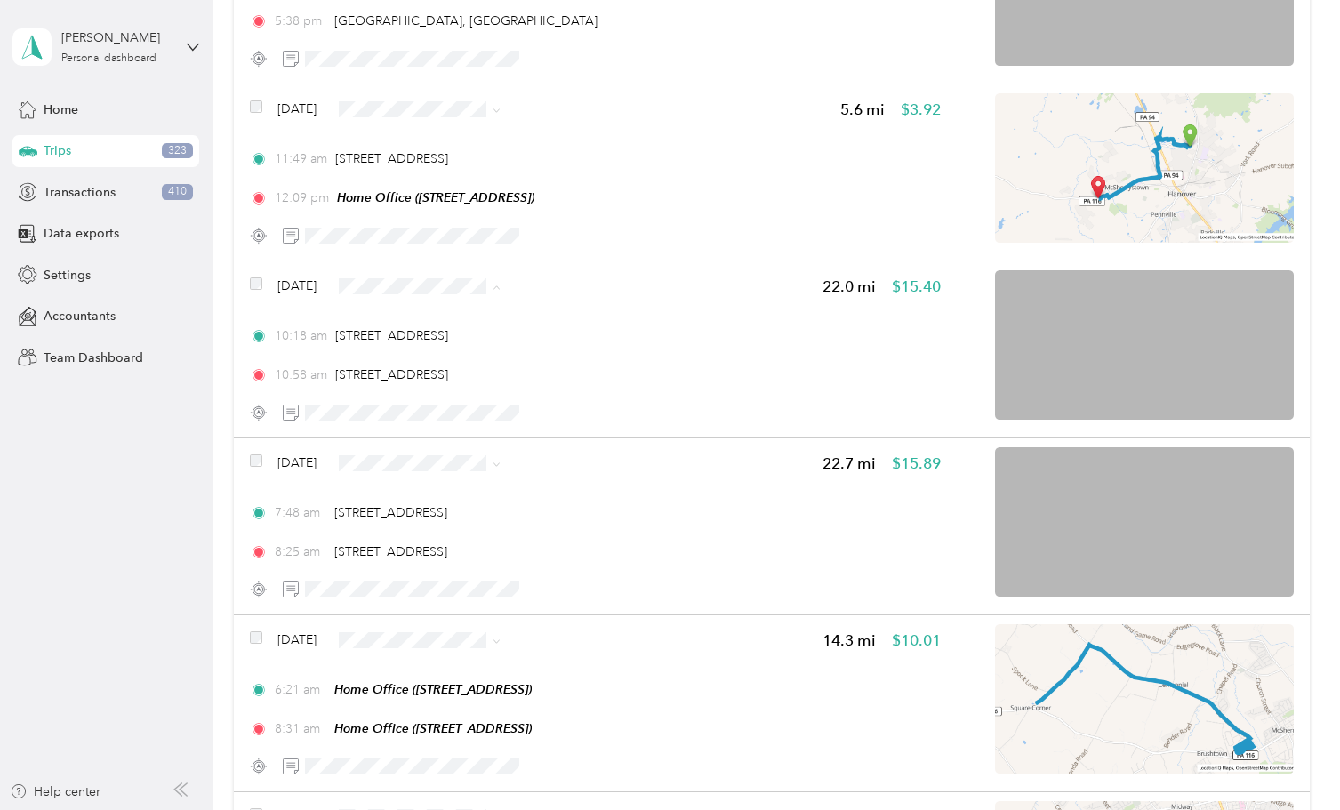
click at [433, 349] on span "Personal" at bounding box center [526, 349] width 229 height 19
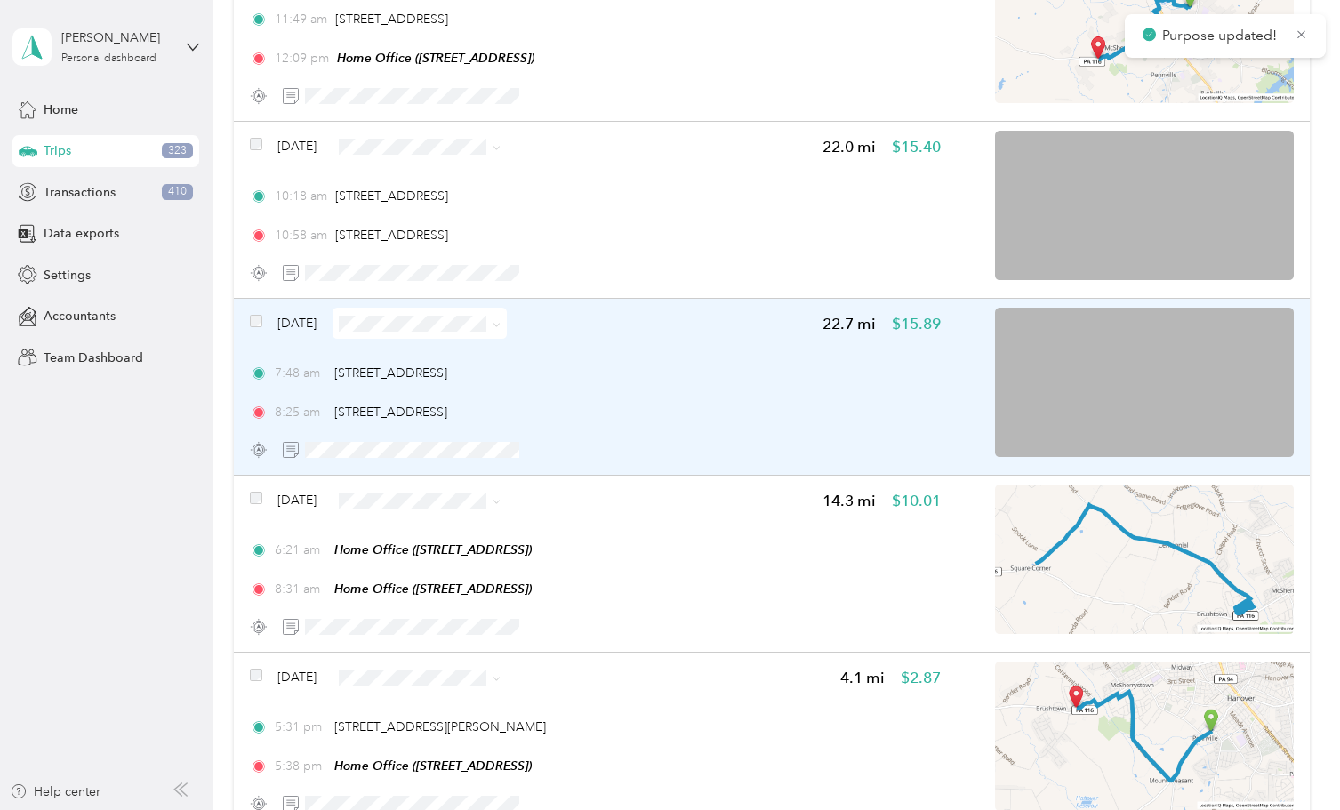
scroll to position [2257, 0]
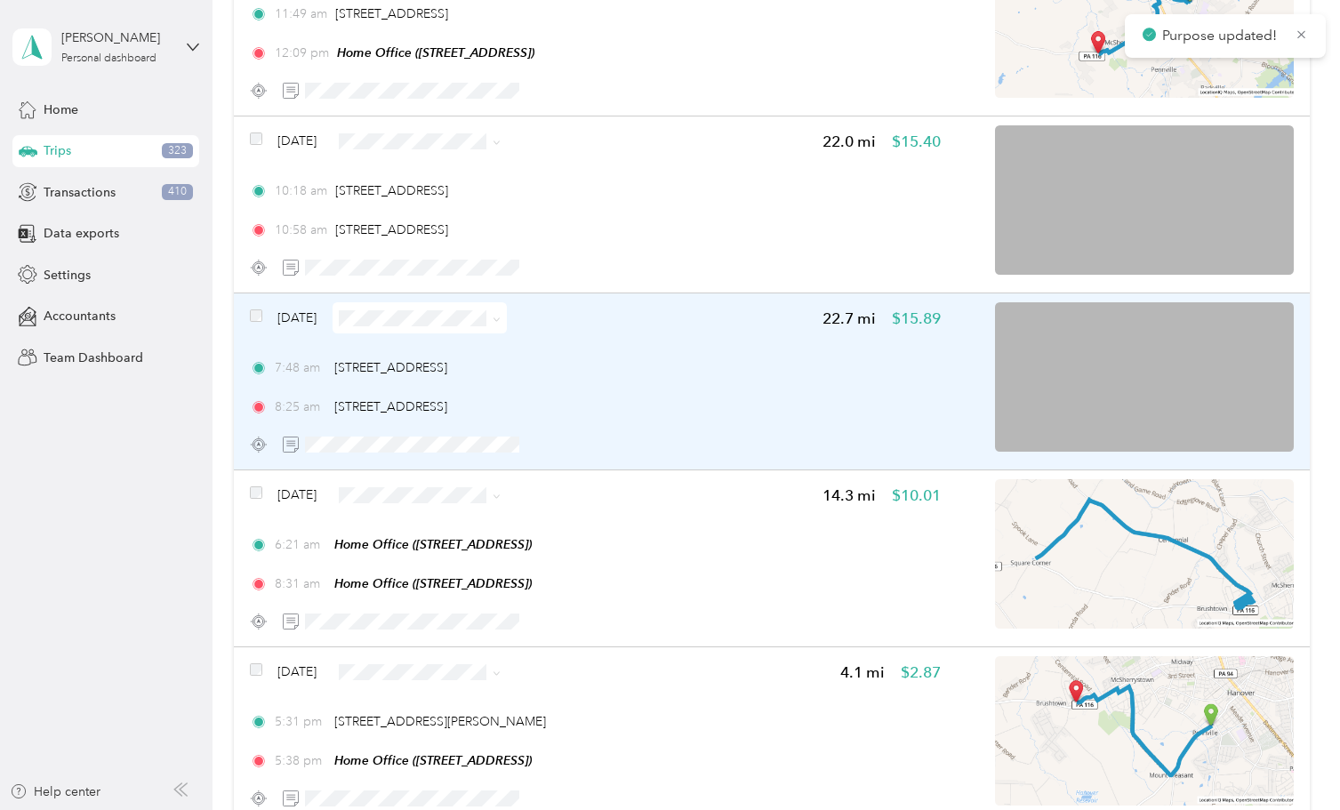
click at [435, 372] on span "Personal" at bounding box center [526, 378] width 229 height 19
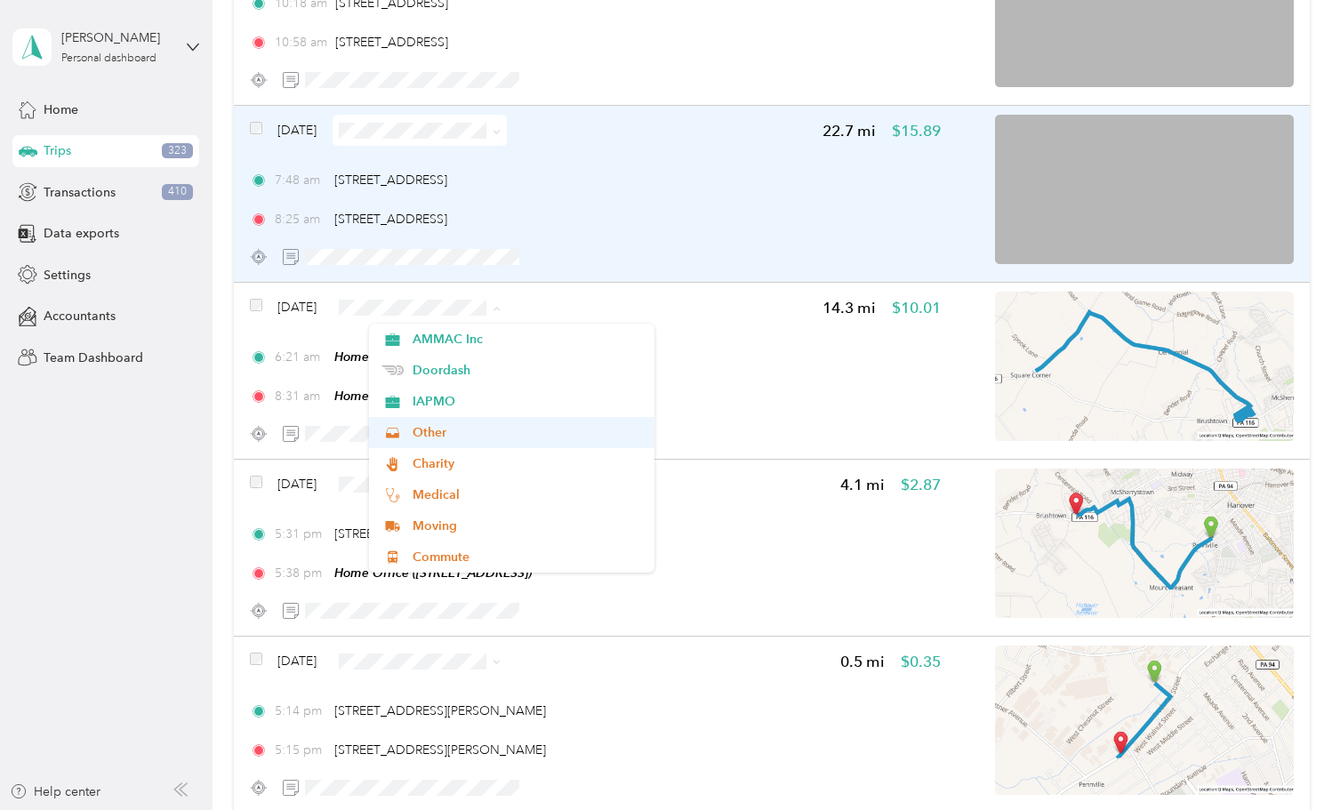
scroll to position [156, 0]
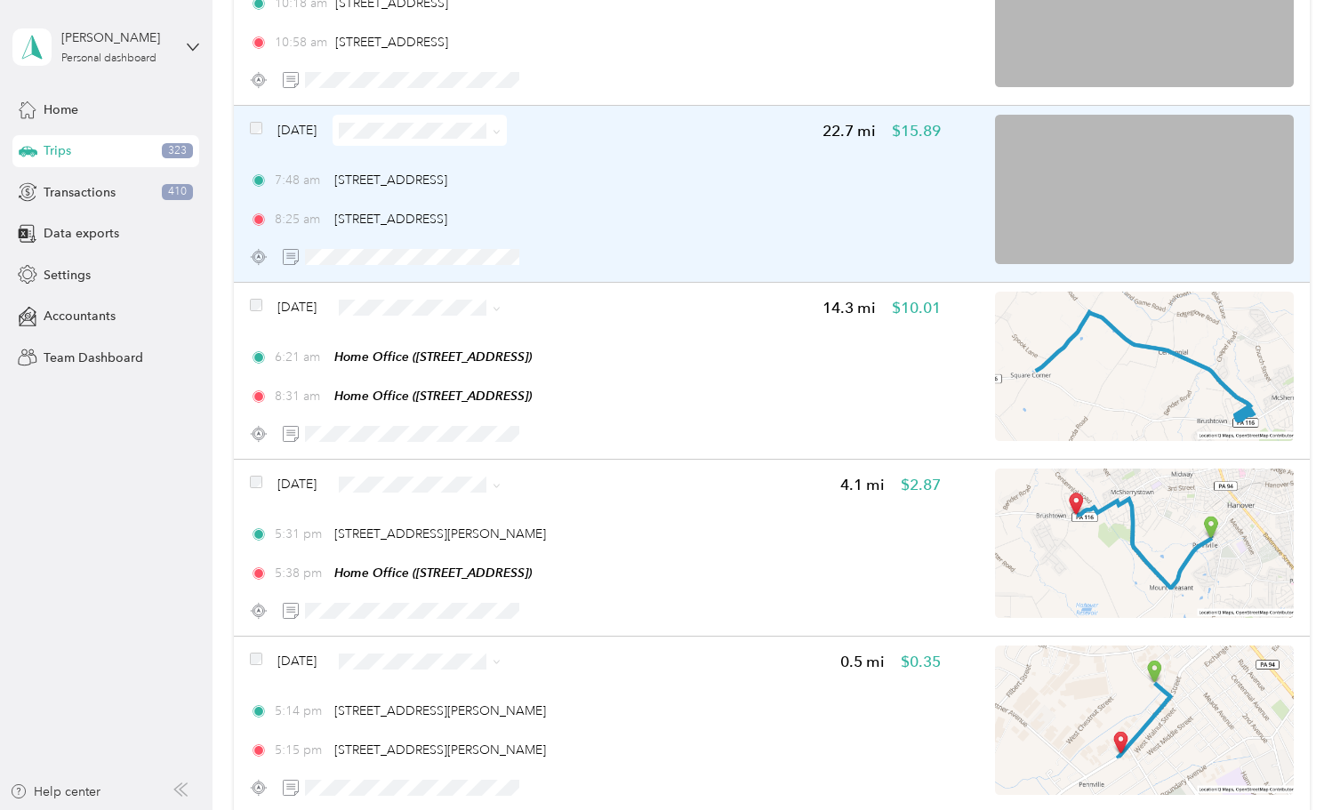
click at [441, 436] on li "Other" at bounding box center [512, 426] width 286 height 31
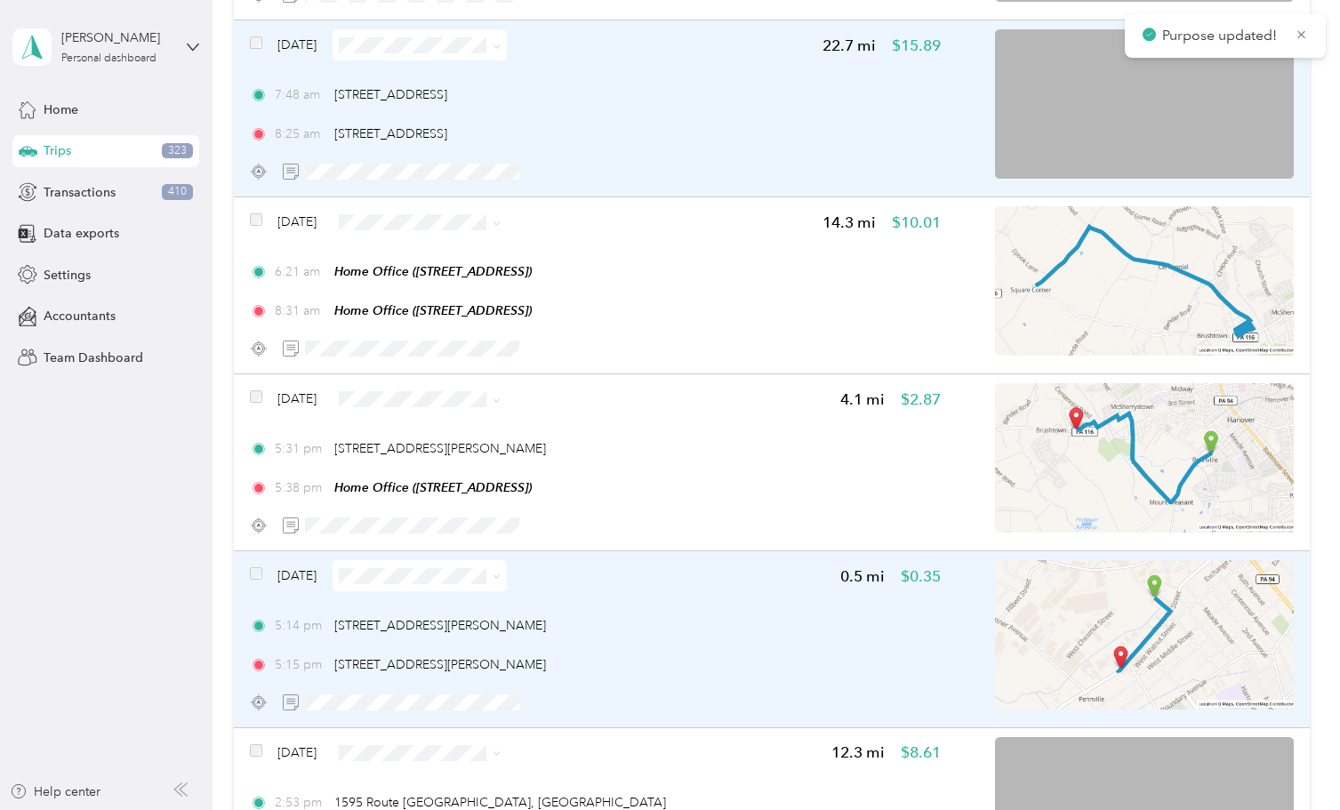
scroll to position [2648, 0]
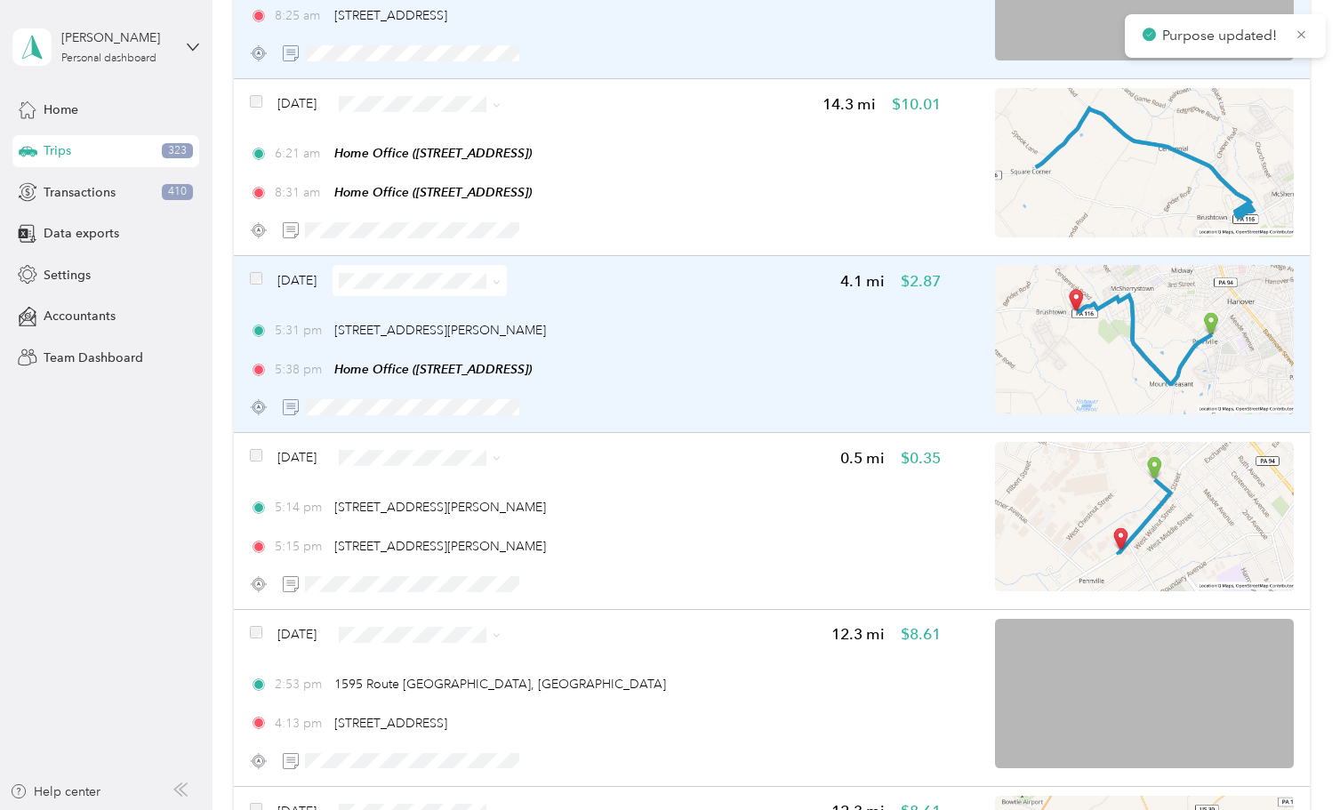
click at [479, 288] on span at bounding box center [419, 280] width 174 height 31
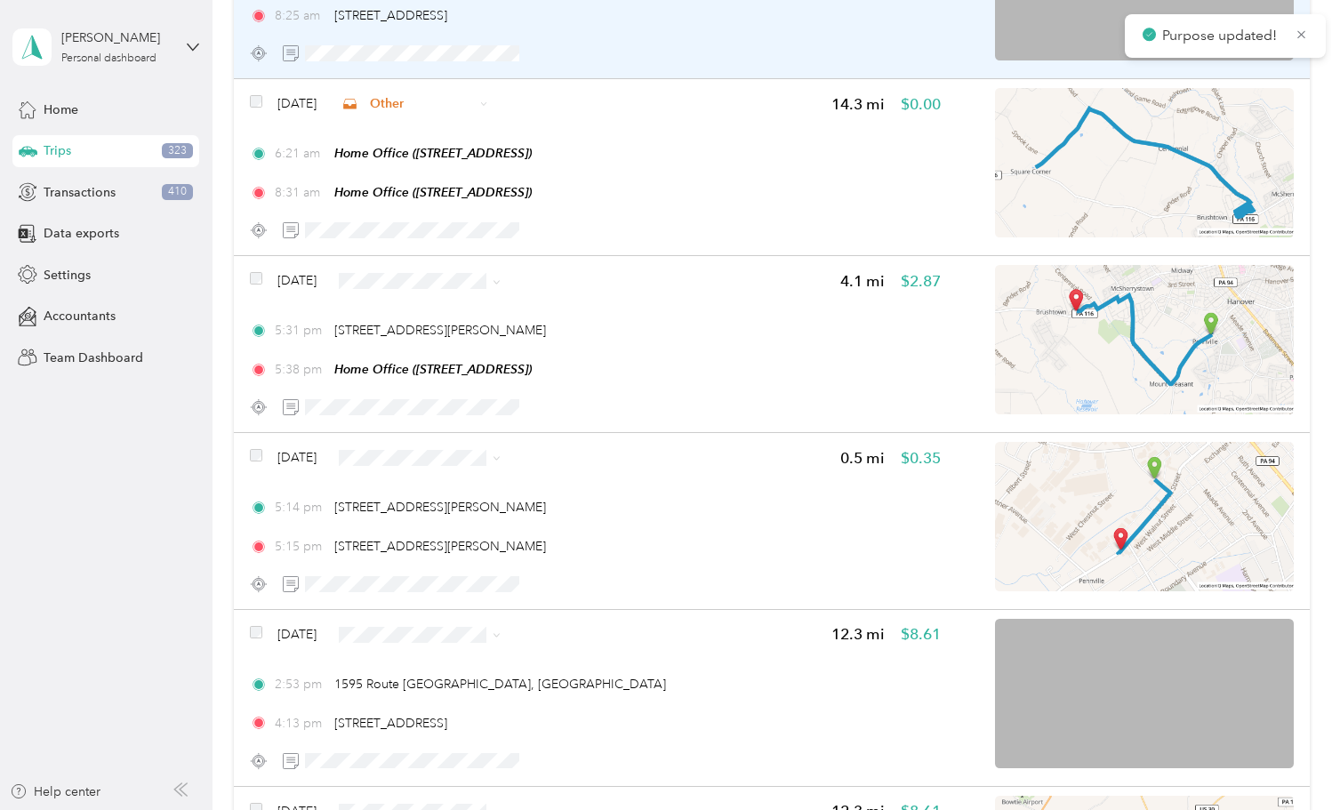
click at [504, 279] on div "Click to name as a Favorite Place" at bounding box center [416, 286] width 207 height 44
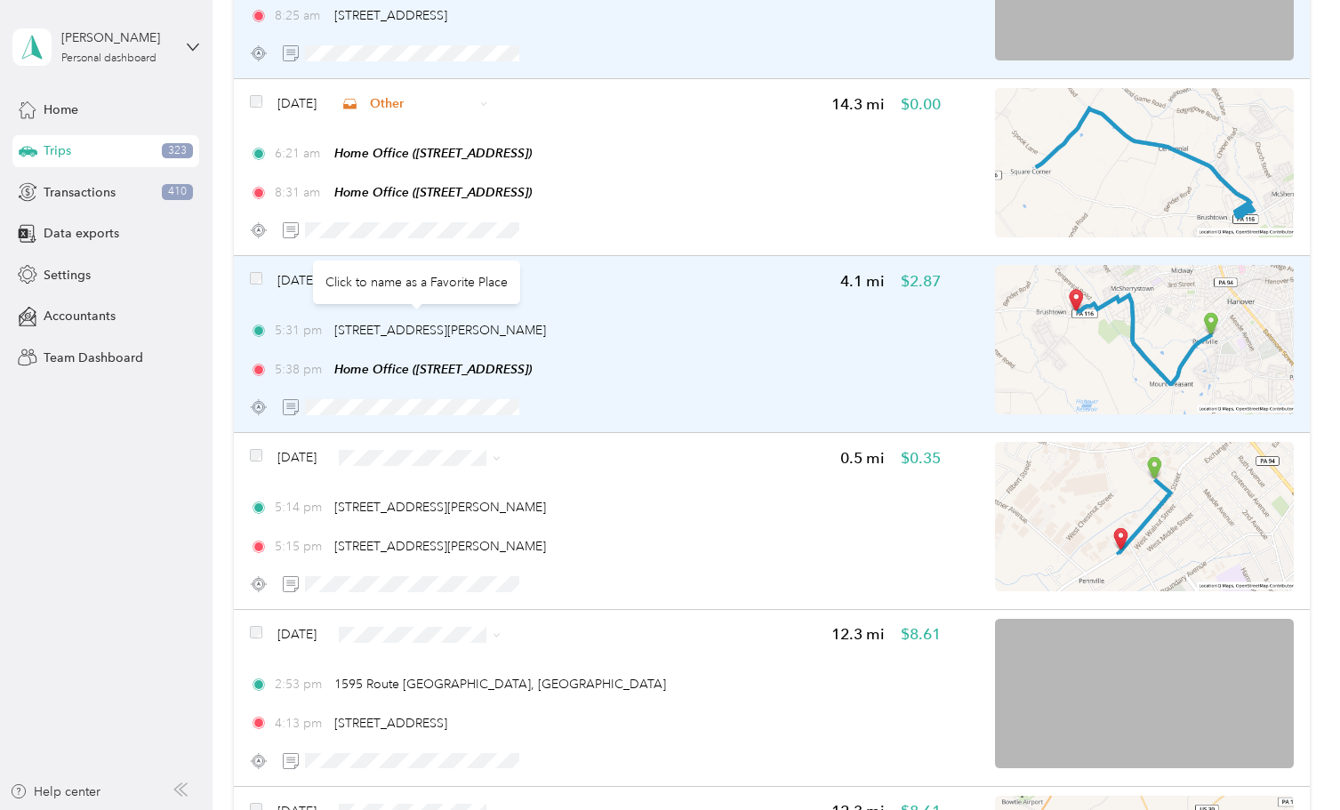
click at [501, 280] on icon at bounding box center [497, 282] width 8 height 8
click at [475, 334] on span "Personal" at bounding box center [526, 340] width 229 height 19
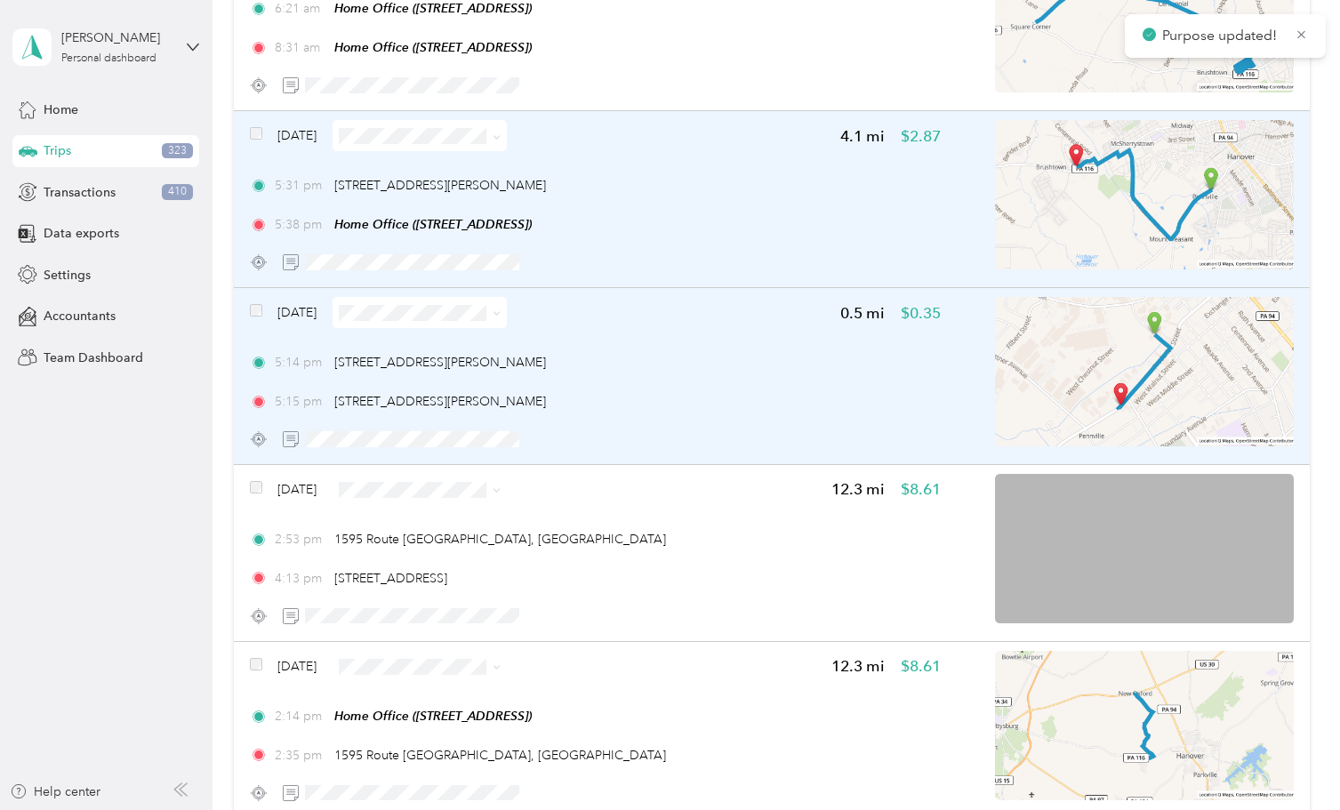
scroll to position [2799, 0]
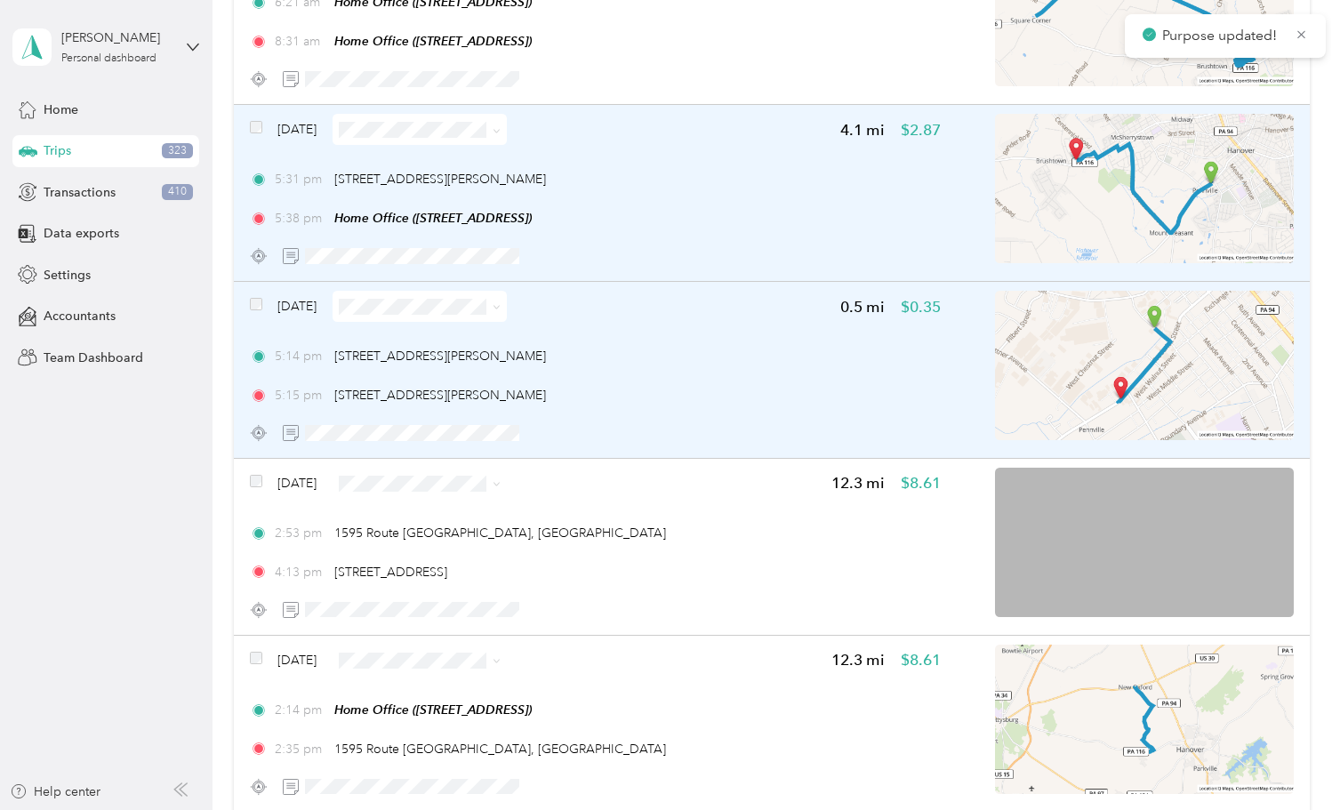
click at [501, 303] on icon at bounding box center [497, 307] width 8 height 8
click at [445, 371] on span "Personal" at bounding box center [526, 369] width 229 height 19
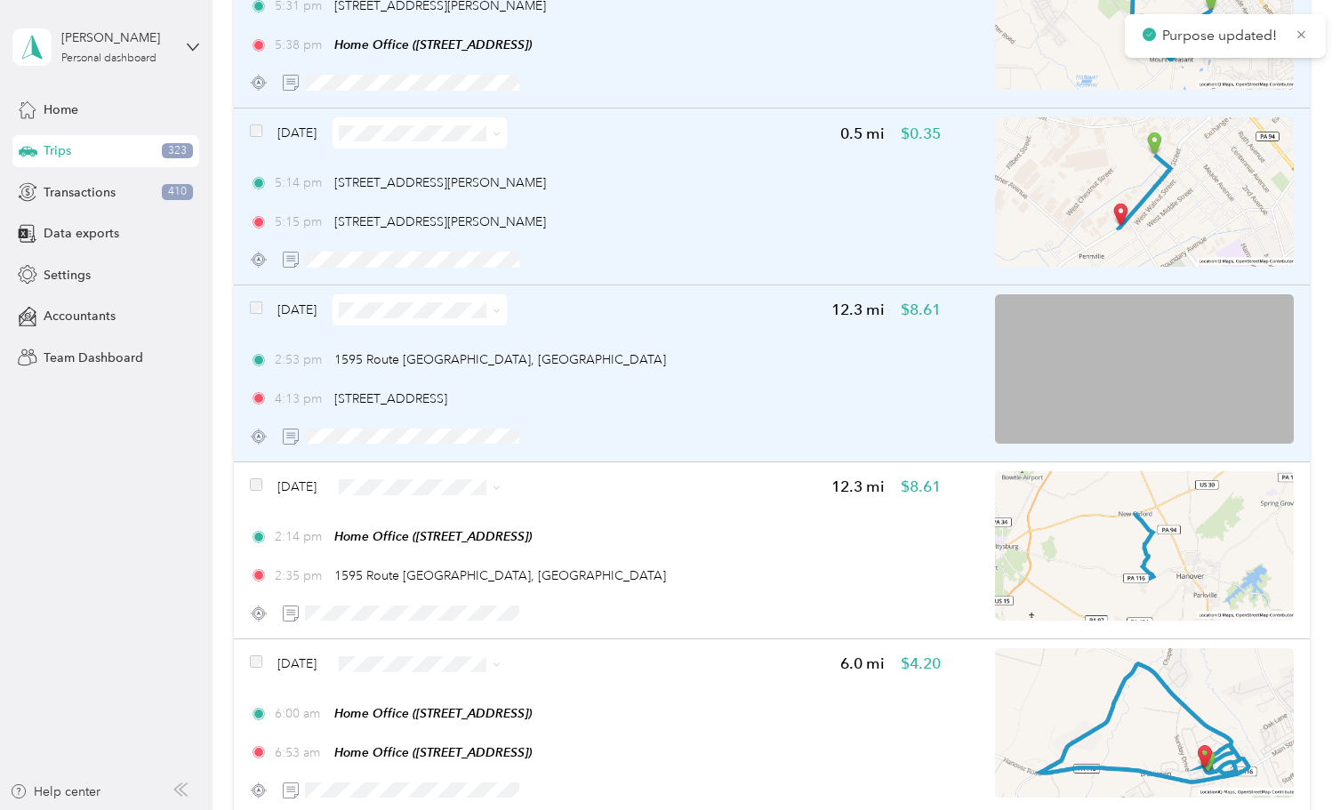
scroll to position [2983, 0]
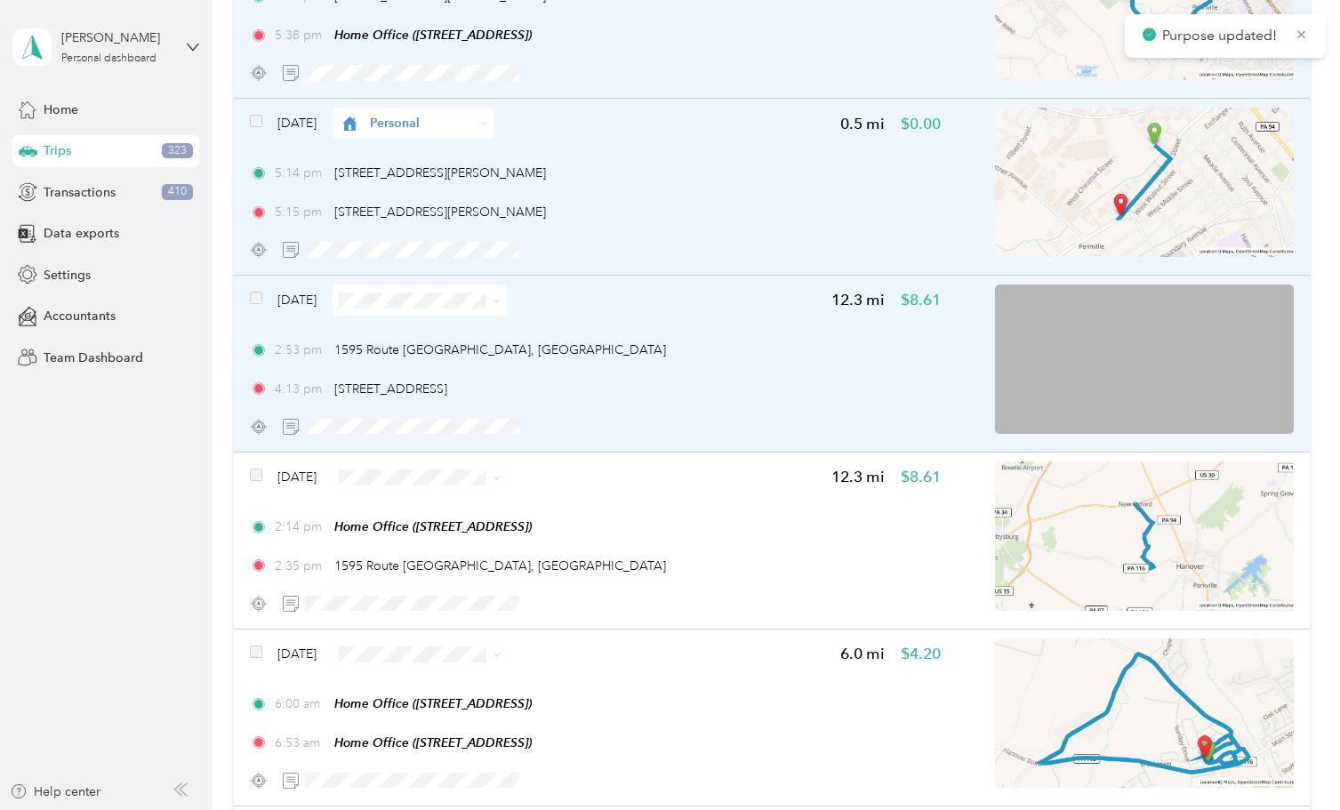
click at [501, 302] on icon at bounding box center [497, 301] width 8 height 8
click at [488, 350] on li "Personal" at bounding box center [512, 363] width 286 height 31
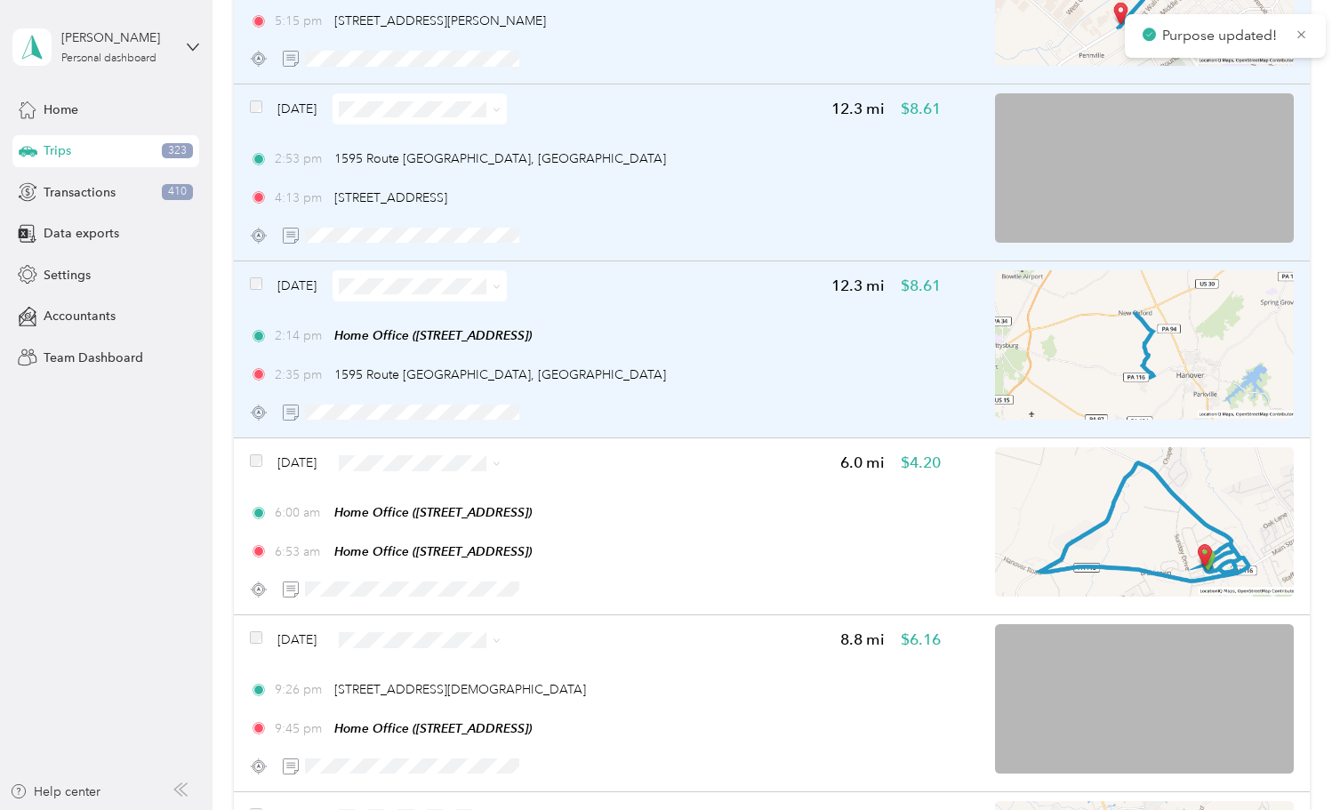
scroll to position [3179, 0]
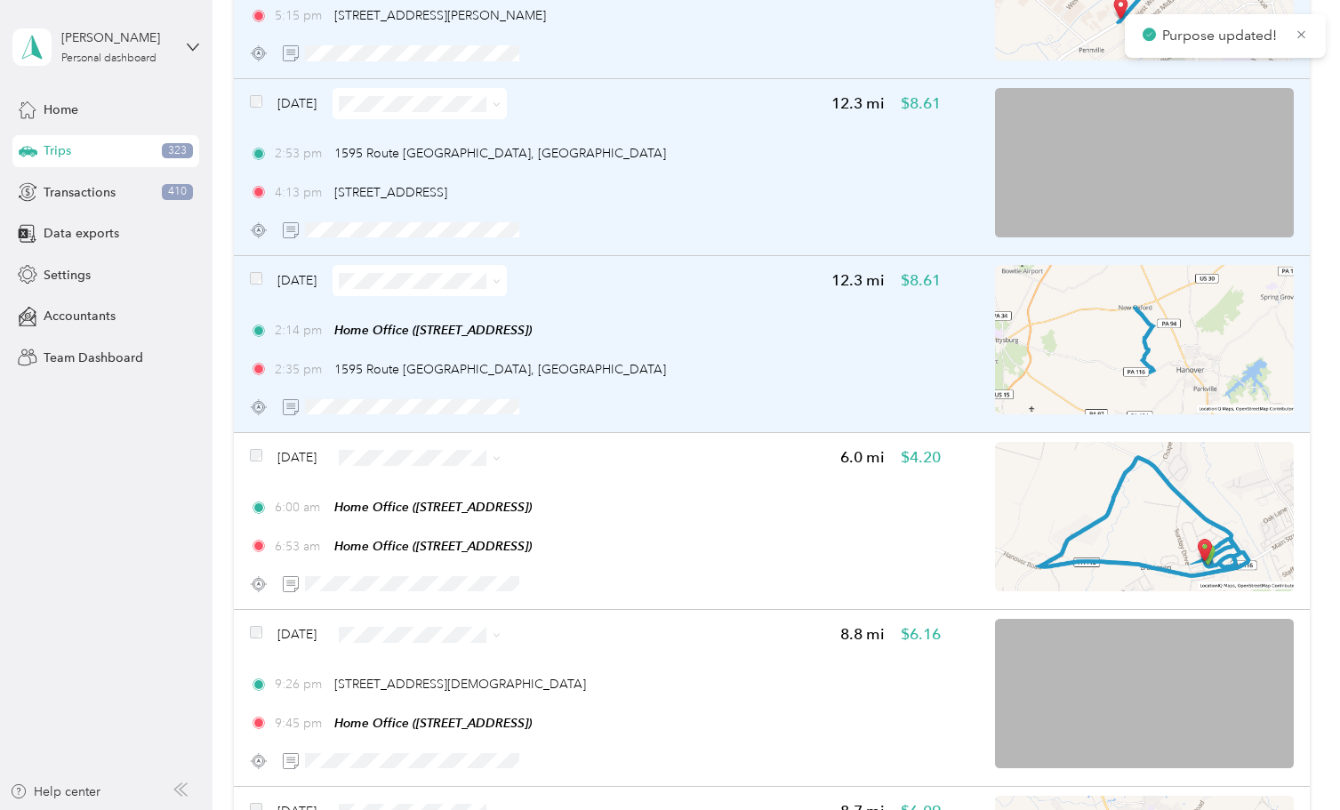
click at [507, 282] on span at bounding box center [419, 280] width 174 height 31
click at [501, 282] on icon at bounding box center [497, 281] width 8 height 8
click at [512, 335] on span "Personal" at bounding box center [526, 343] width 229 height 19
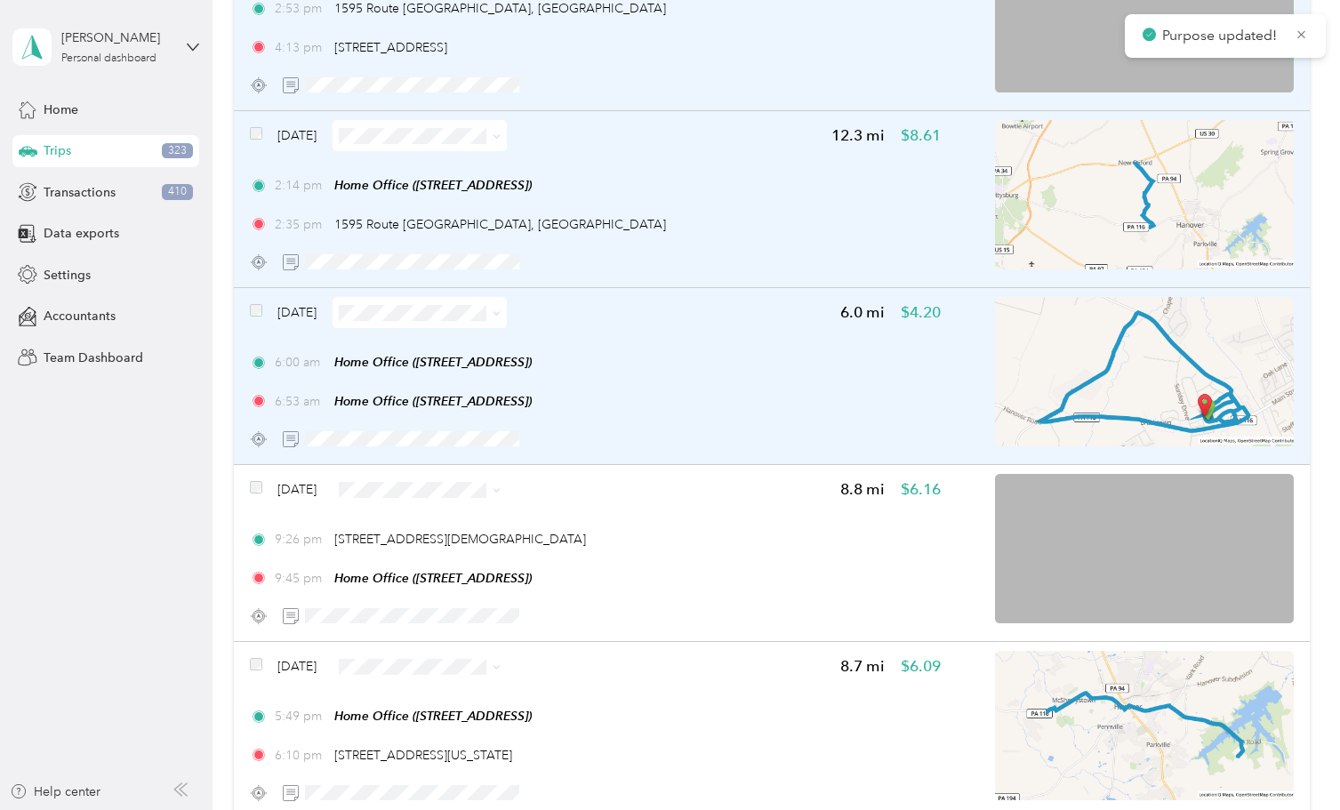
scroll to position [3325, 0]
click at [501, 309] on icon at bounding box center [497, 312] width 8 height 8
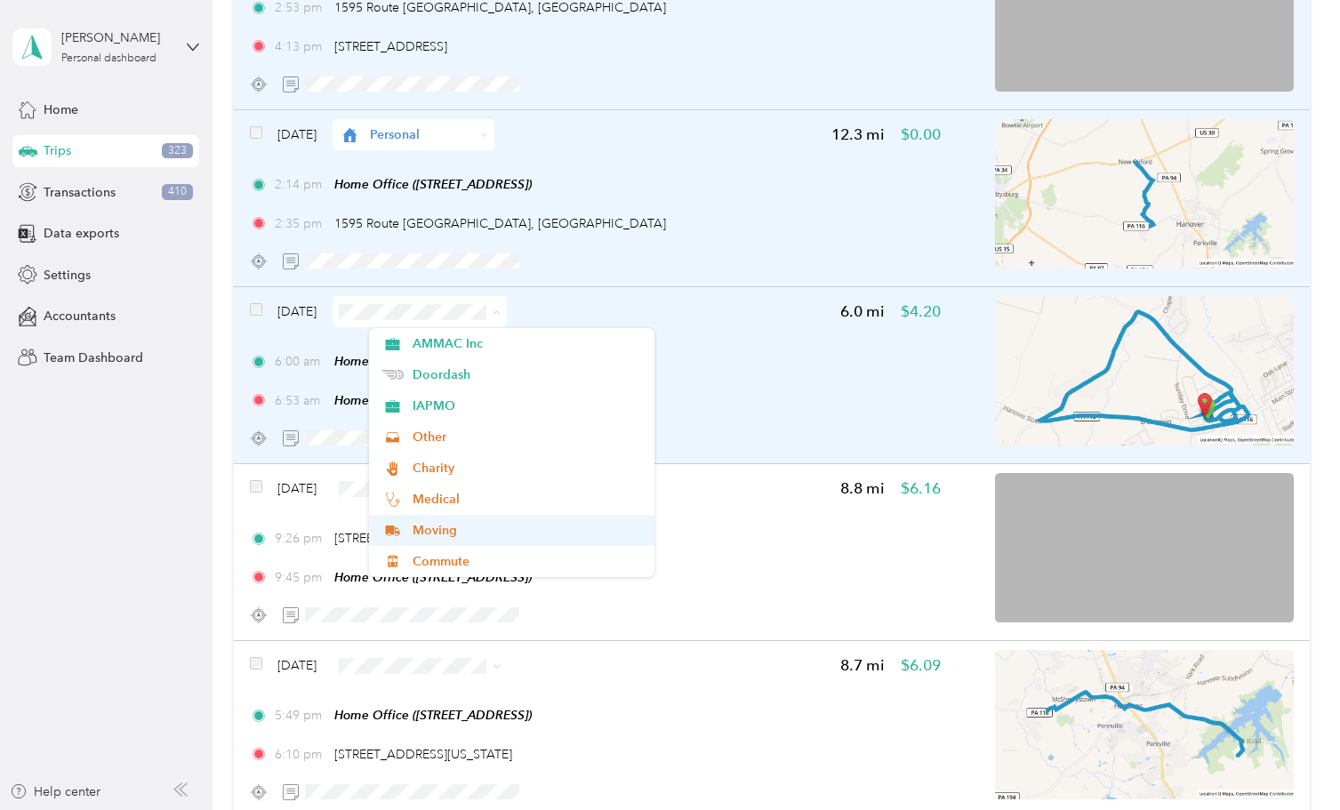
scroll to position [156, 0]
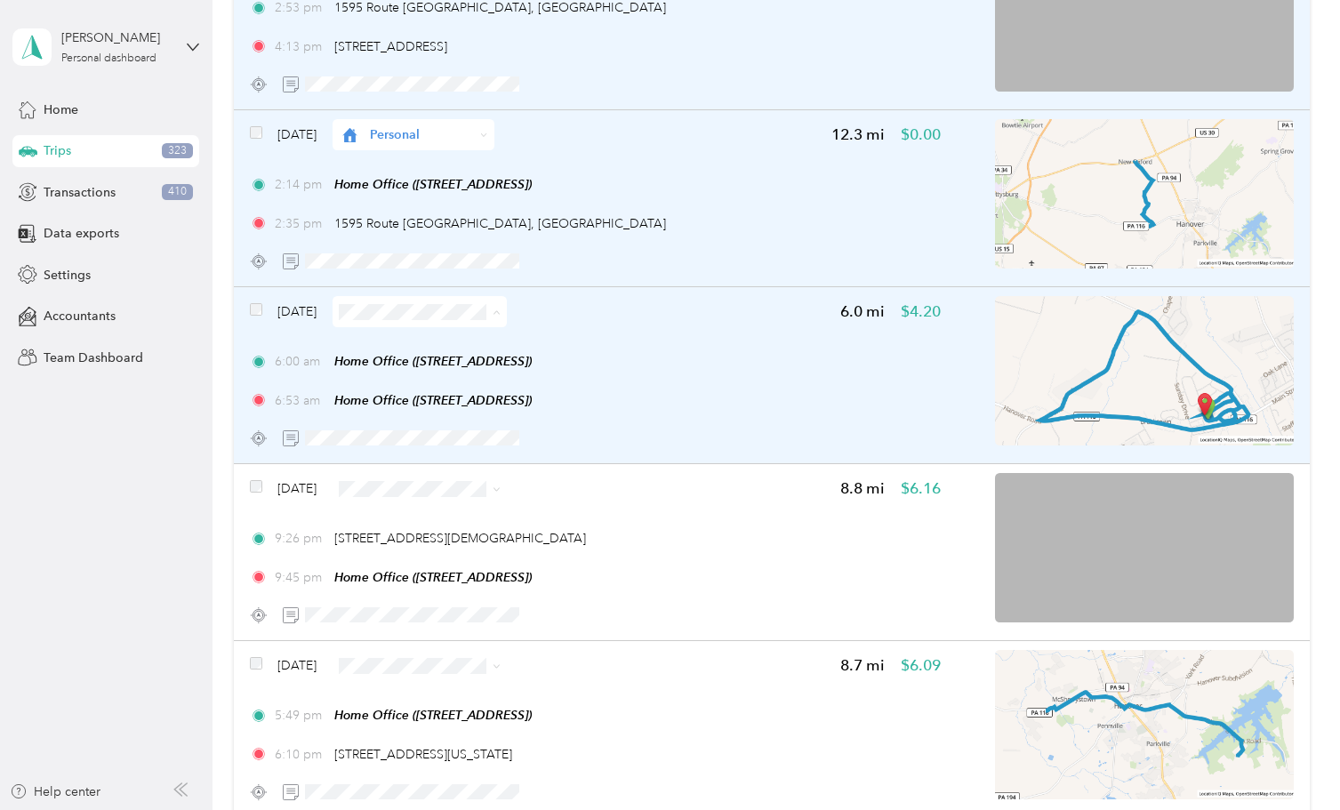
click at [453, 442] on li "Other" at bounding box center [512, 436] width 286 height 31
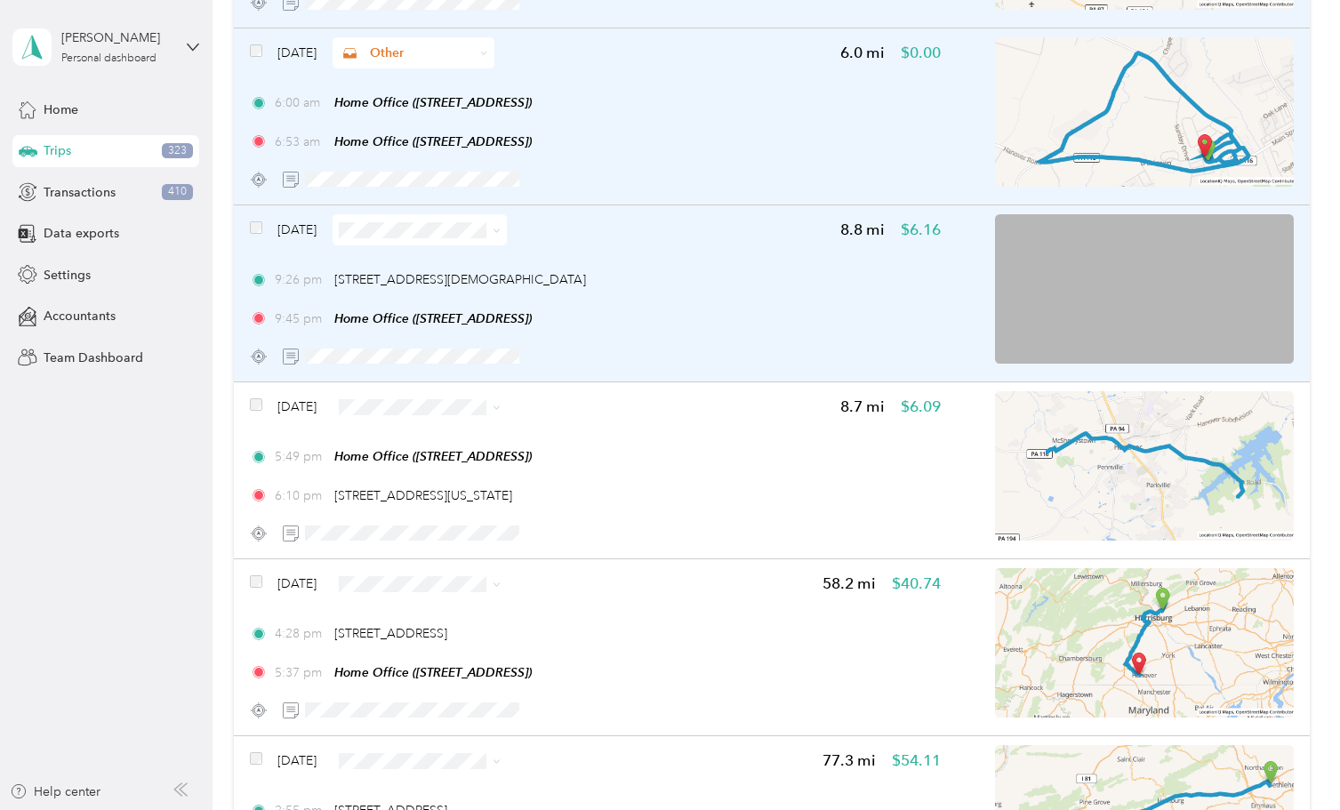
scroll to position [3587, 0]
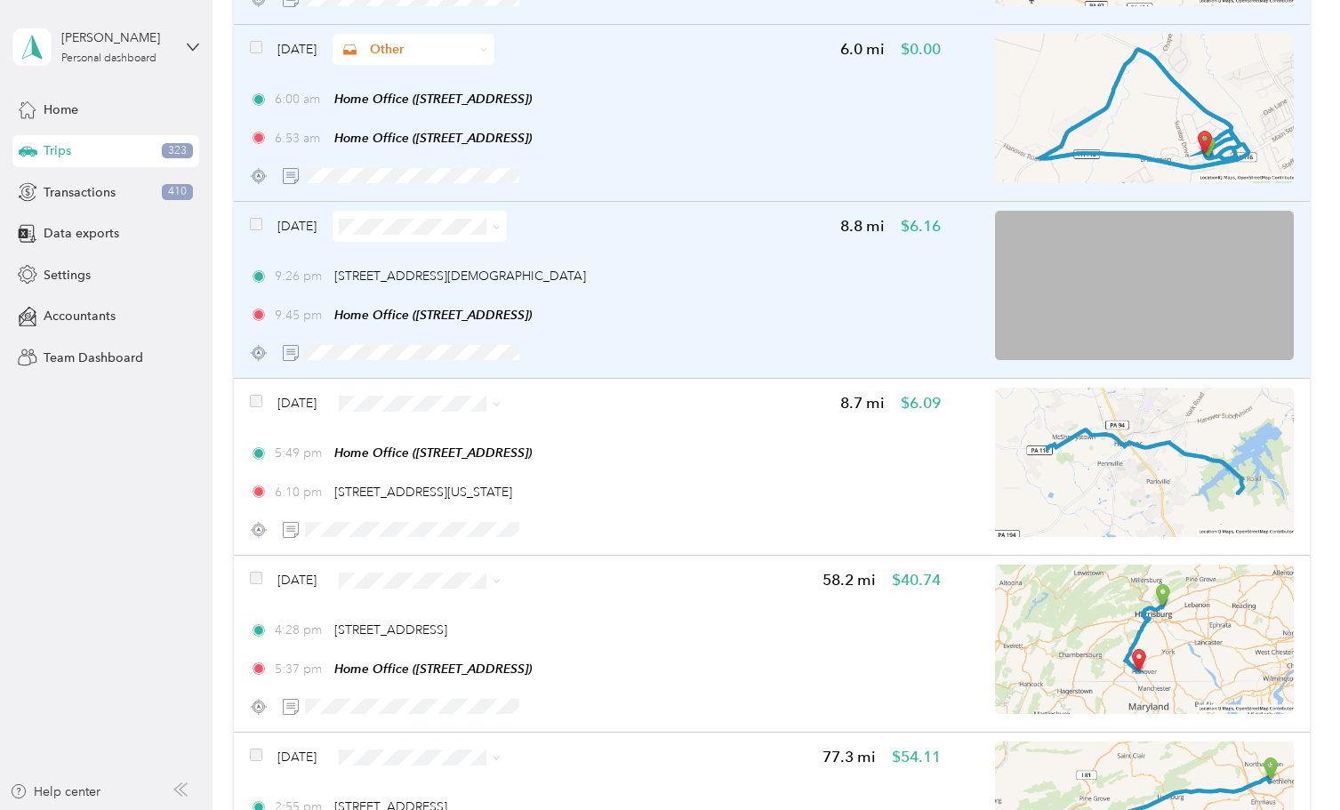
click at [501, 226] on icon at bounding box center [497, 227] width 8 height 8
click at [487, 292] on span "Personal" at bounding box center [526, 289] width 229 height 19
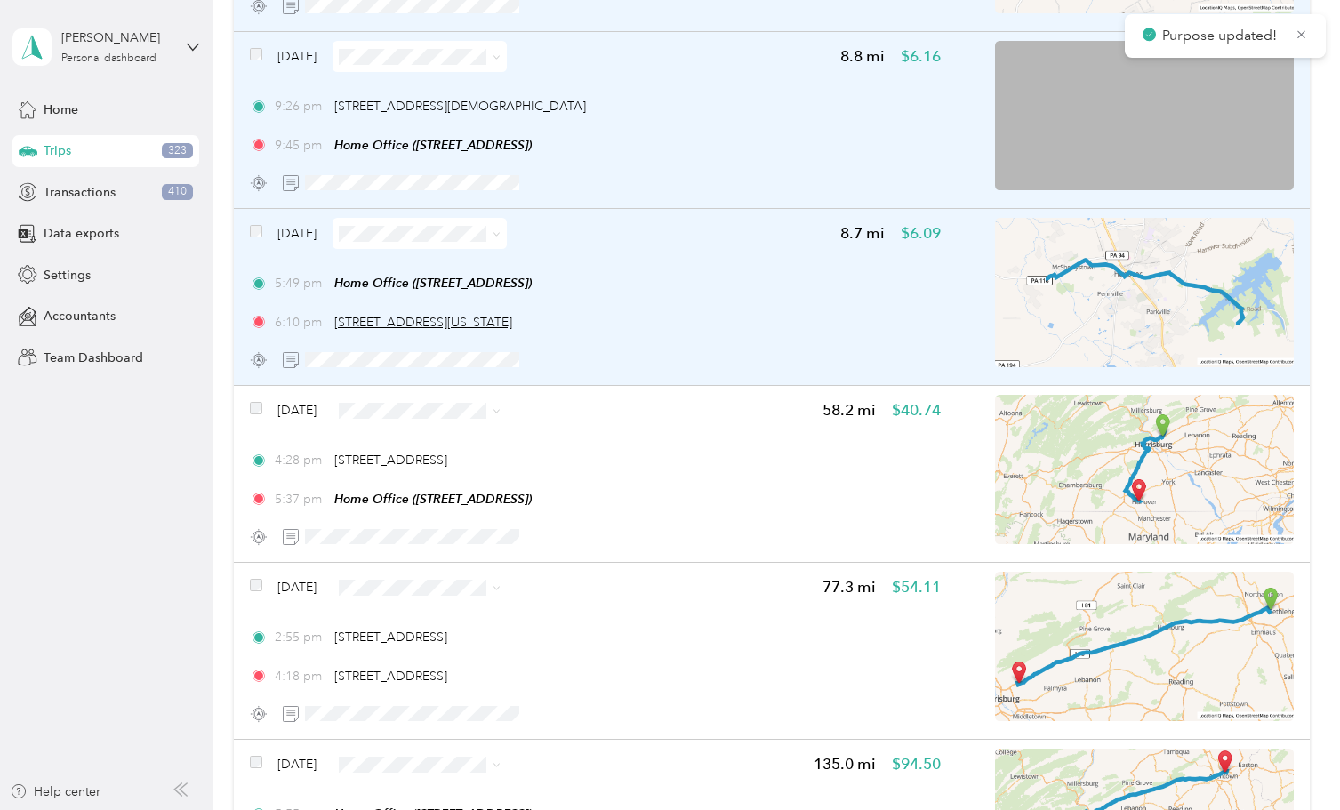
scroll to position [3771, 0]
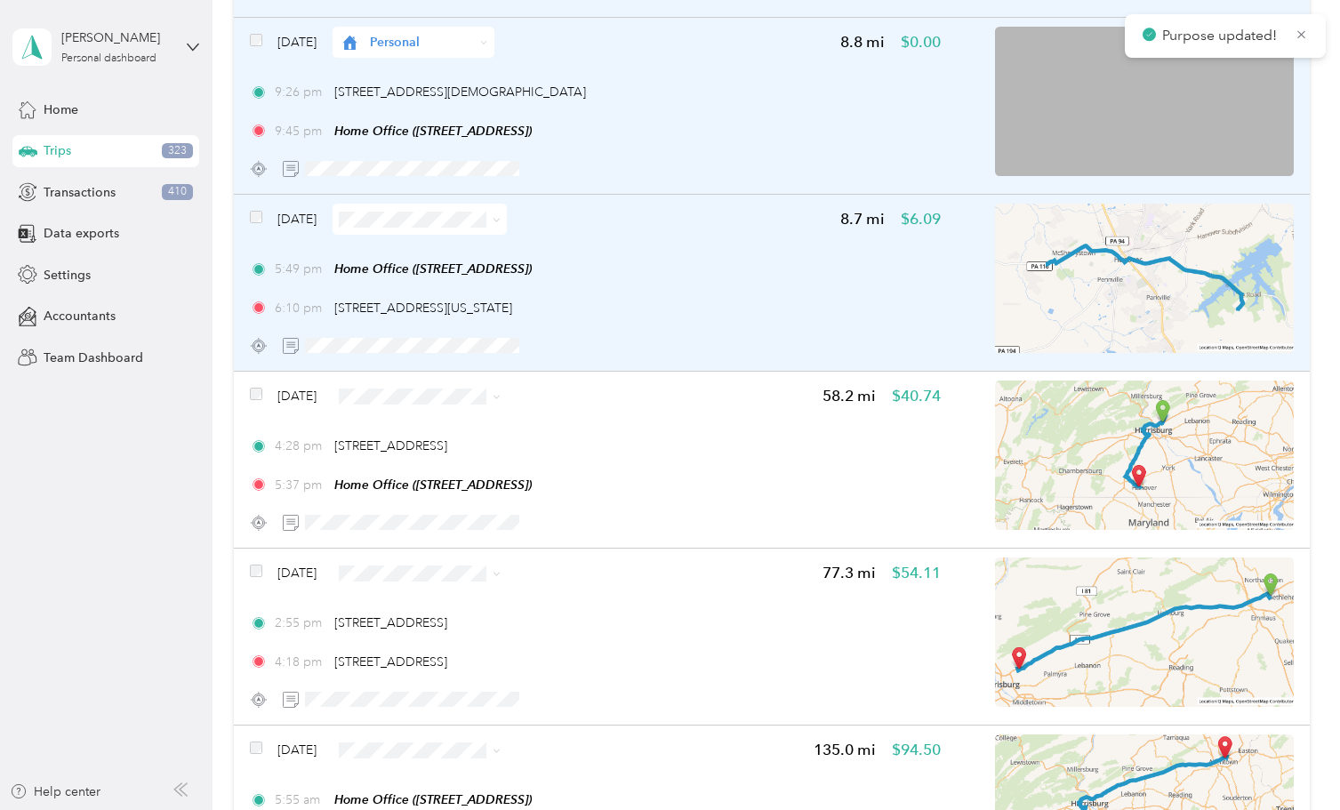
click at [499, 220] on icon at bounding box center [495, 221] width 5 height 4
click at [481, 274] on span "Personal" at bounding box center [526, 281] width 229 height 19
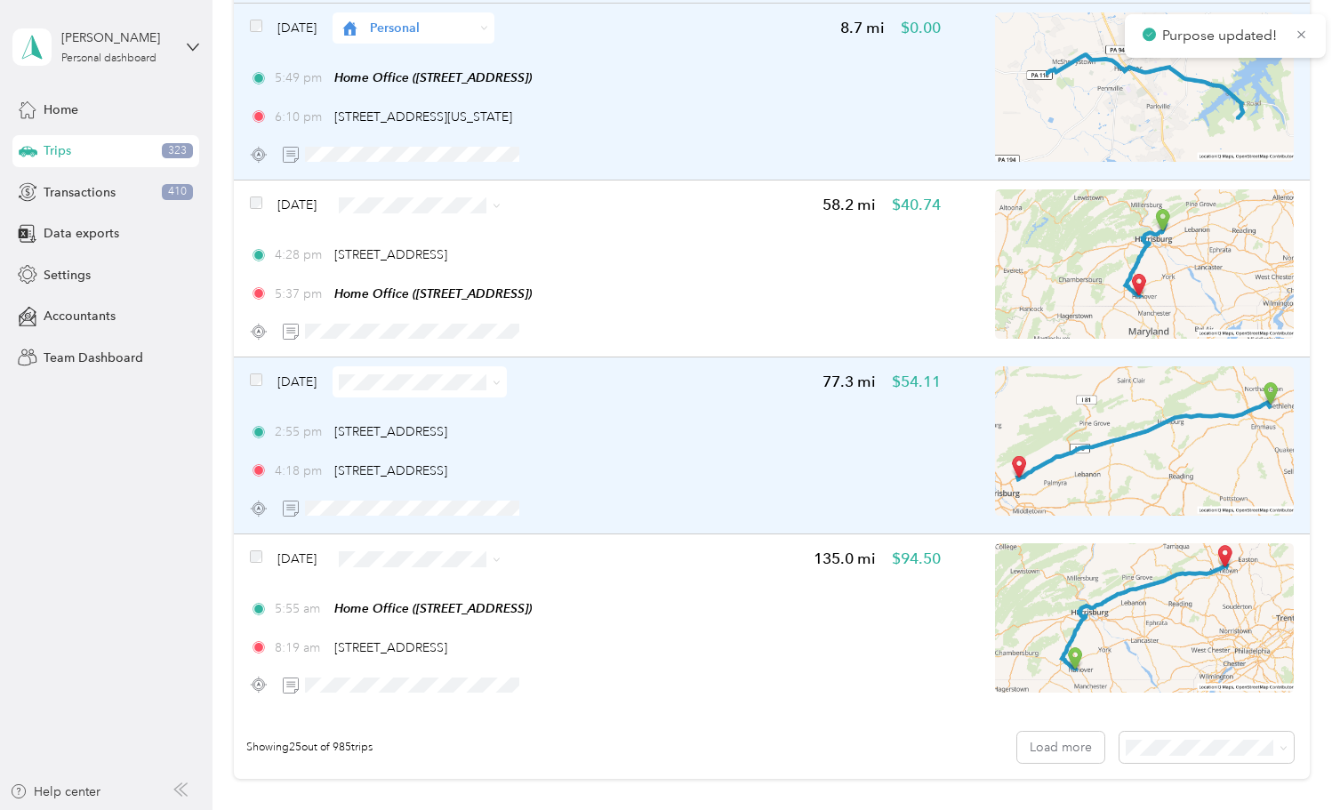
scroll to position [3965, 0]
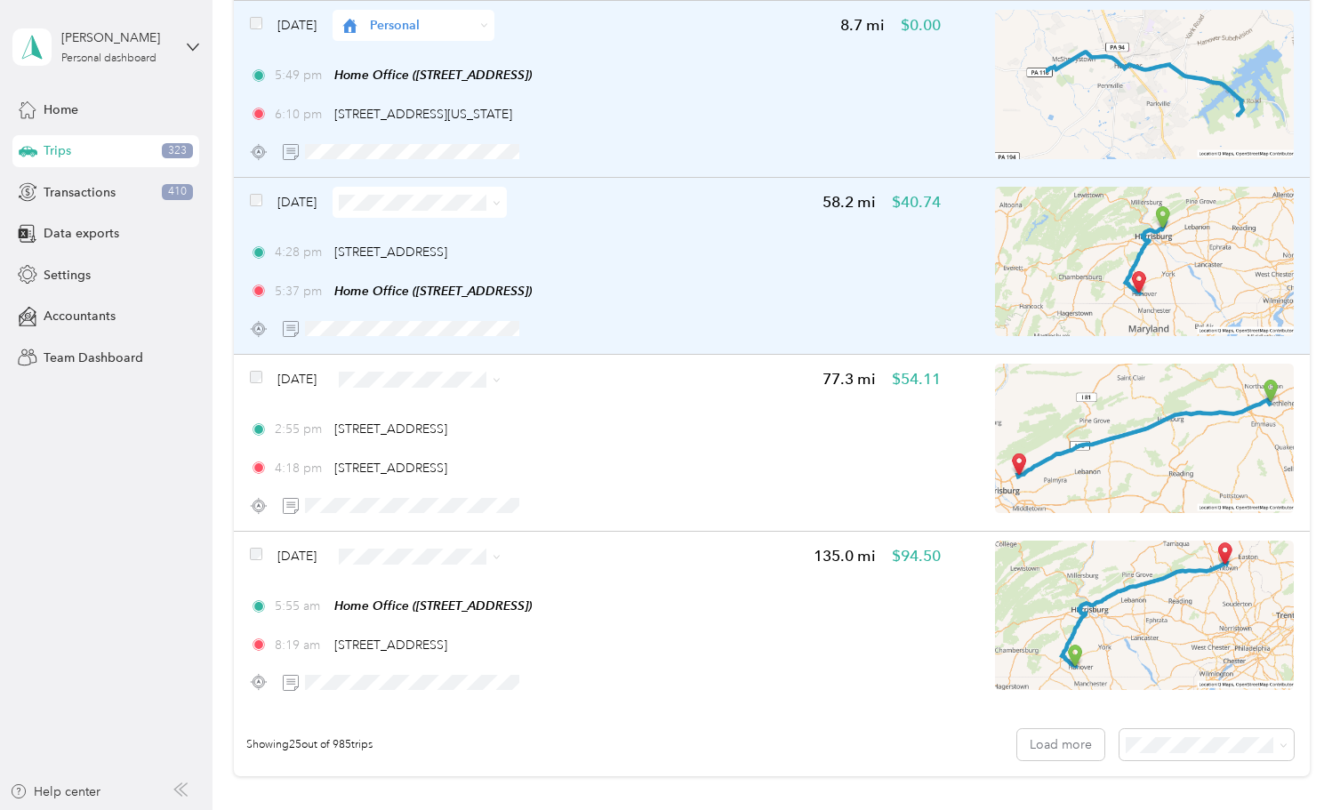
click at [501, 201] on icon at bounding box center [497, 203] width 8 height 8
click at [509, 298] on span "Smith Consulting Solutions" at bounding box center [526, 296] width 229 height 19
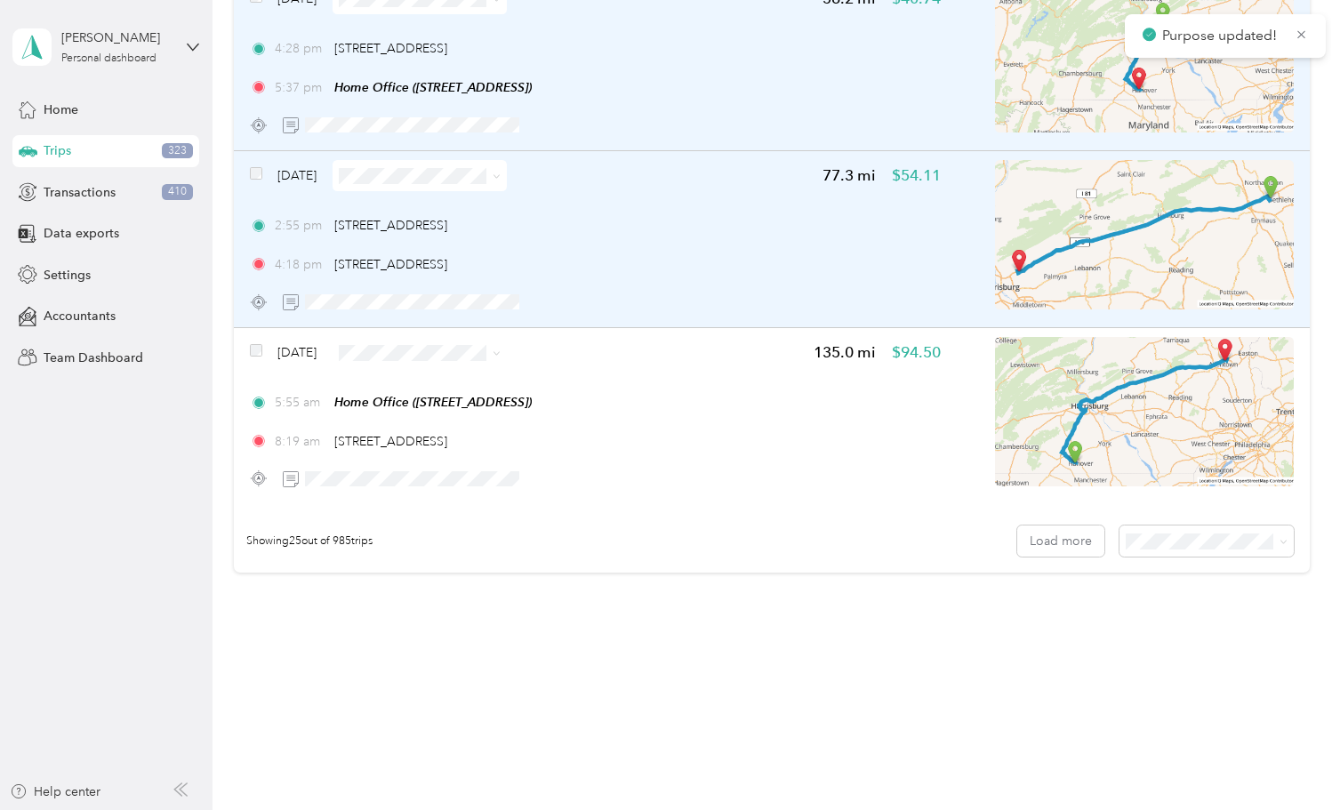
scroll to position [4169, 0]
click at [501, 172] on icon at bounding box center [497, 176] width 8 height 8
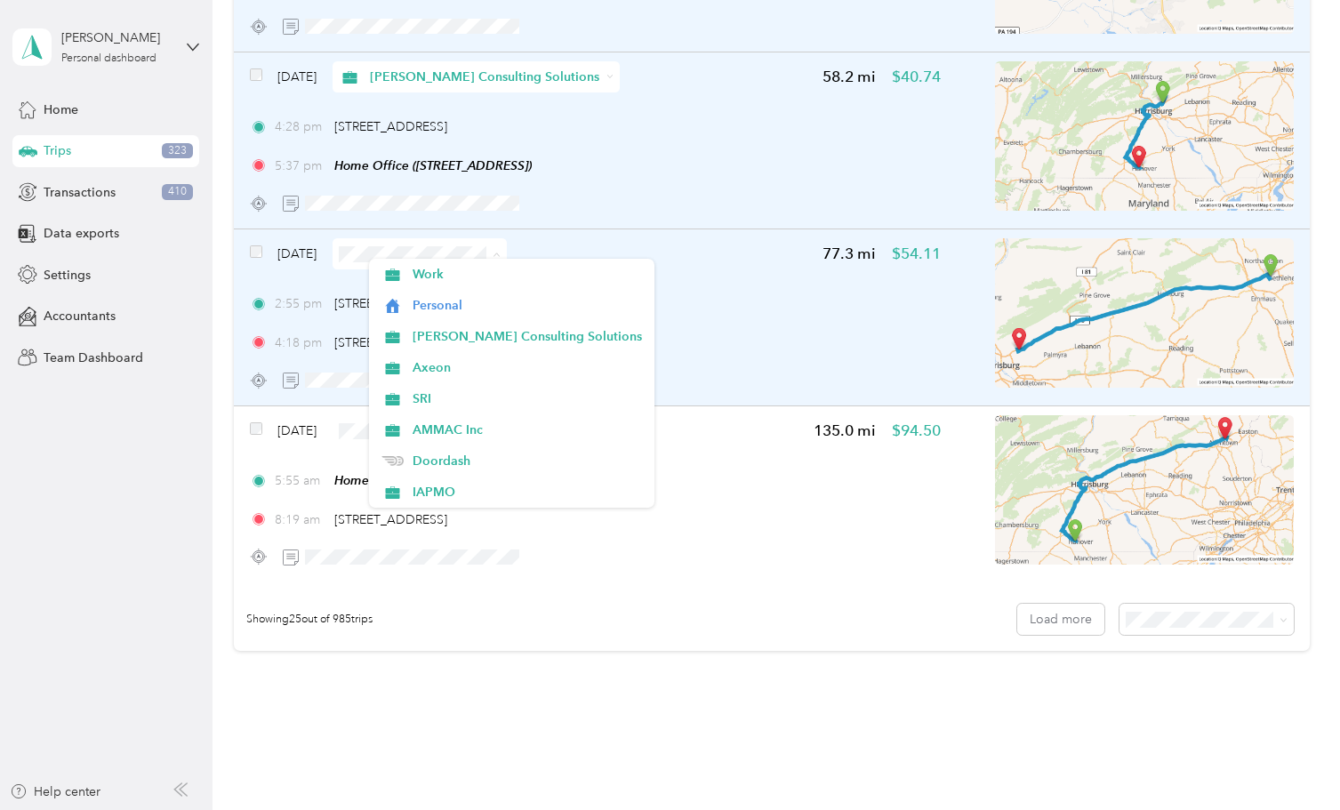
scroll to position [4089, 0]
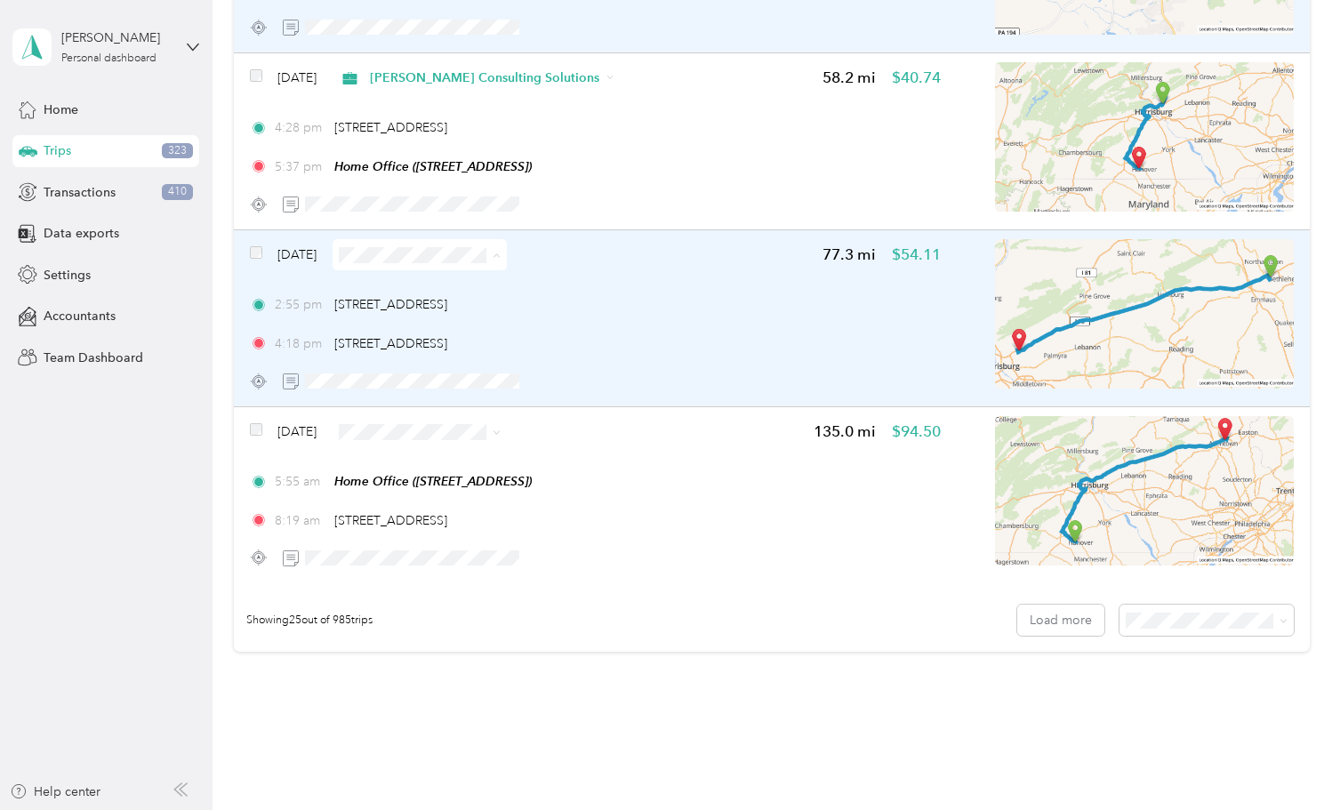
click at [576, 74] on div "Smith Consulting Solutions" at bounding box center [476, 77] width 288 height 31
drag, startPoint x: 424, startPoint y: 324, endPoint x: 464, endPoint y: 325, distance: 40.0
click at [425, 324] on span "IAPMO" at bounding box center [538, 326] width 252 height 19
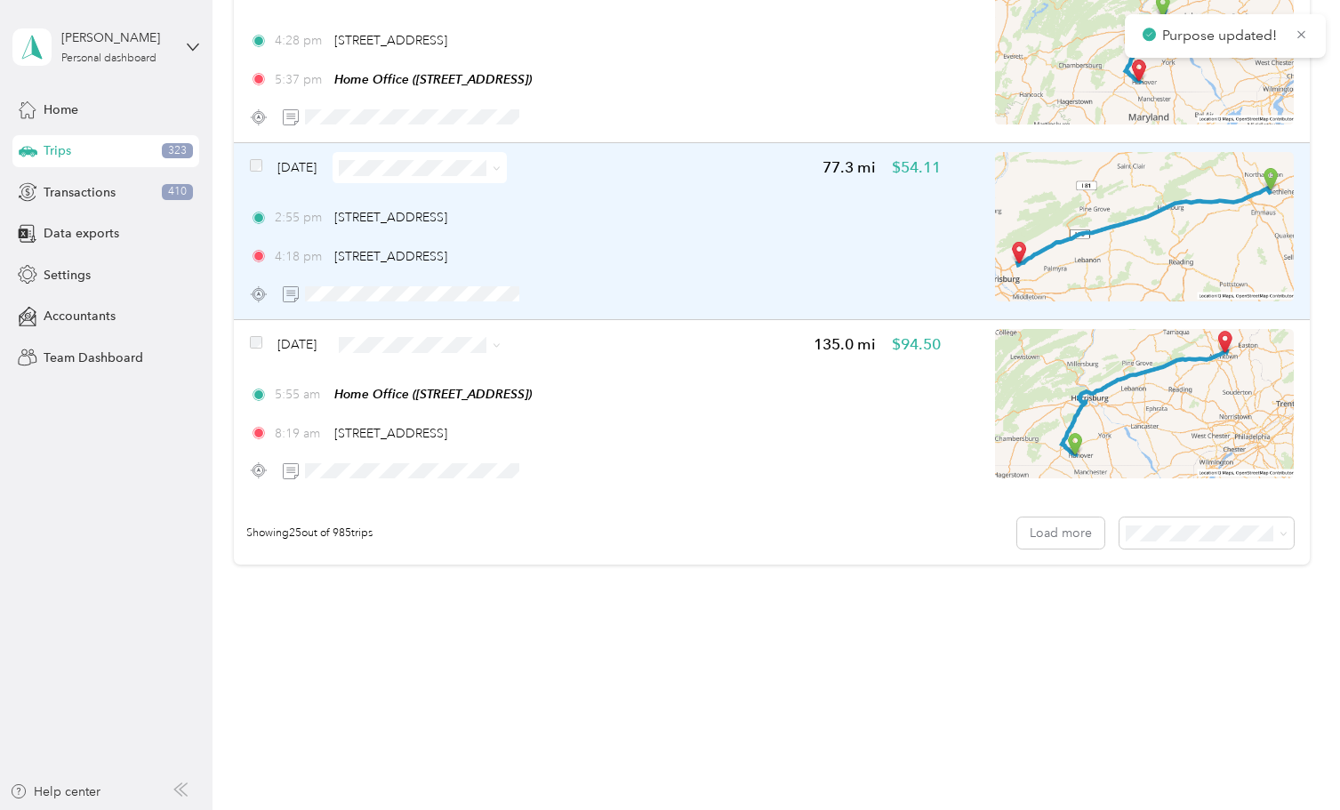
scroll to position [4176, 0]
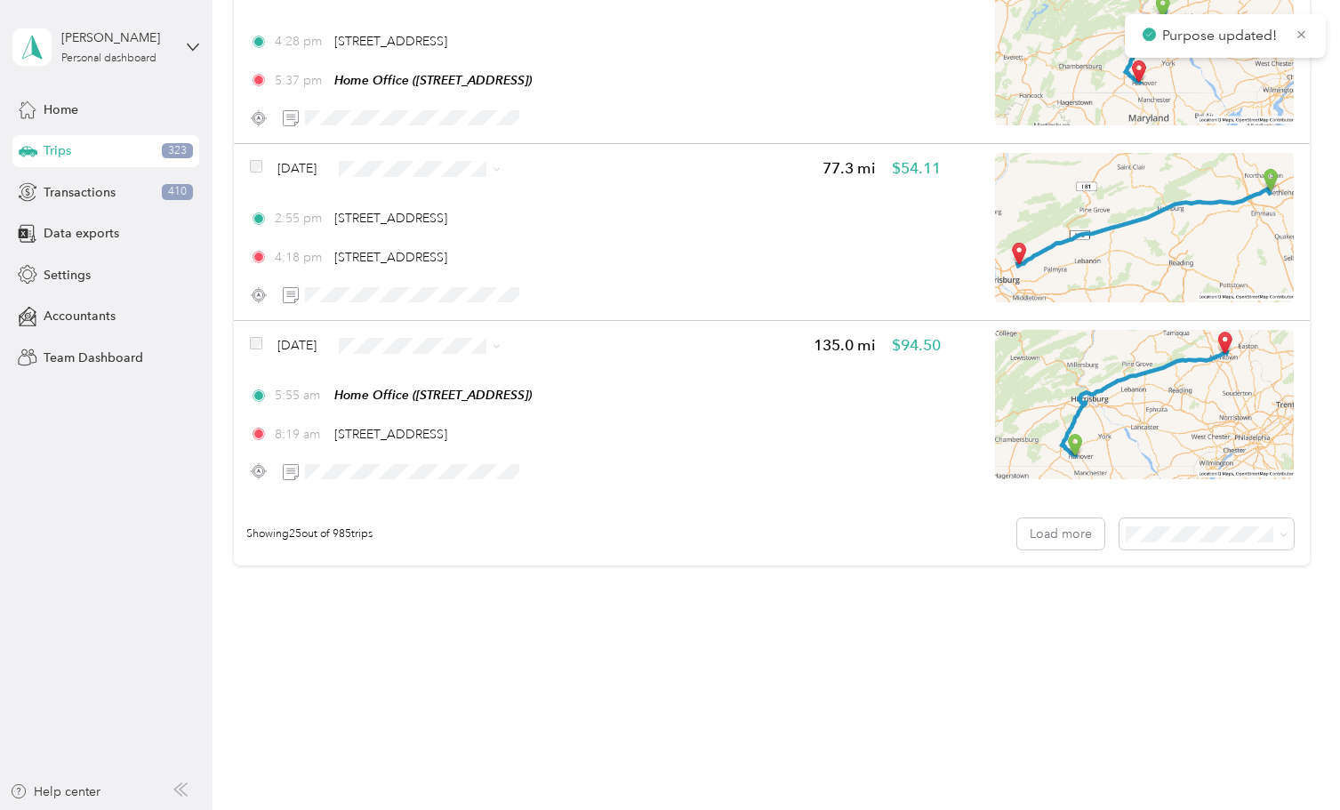
click at [501, 165] on icon at bounding box center [497, 169] width 8 height 8
drag, startPoint x: 445, startPoint y: 410, endPoint x: 455, endPoint y: 409, distance: 10.7
click at [446, 410] on span "IAPMO" at bounding box center [526, 418] width 229 height 19
click at [1070, 534] on button "Load more" at bounding box center [1060, 533] width 87 height 31
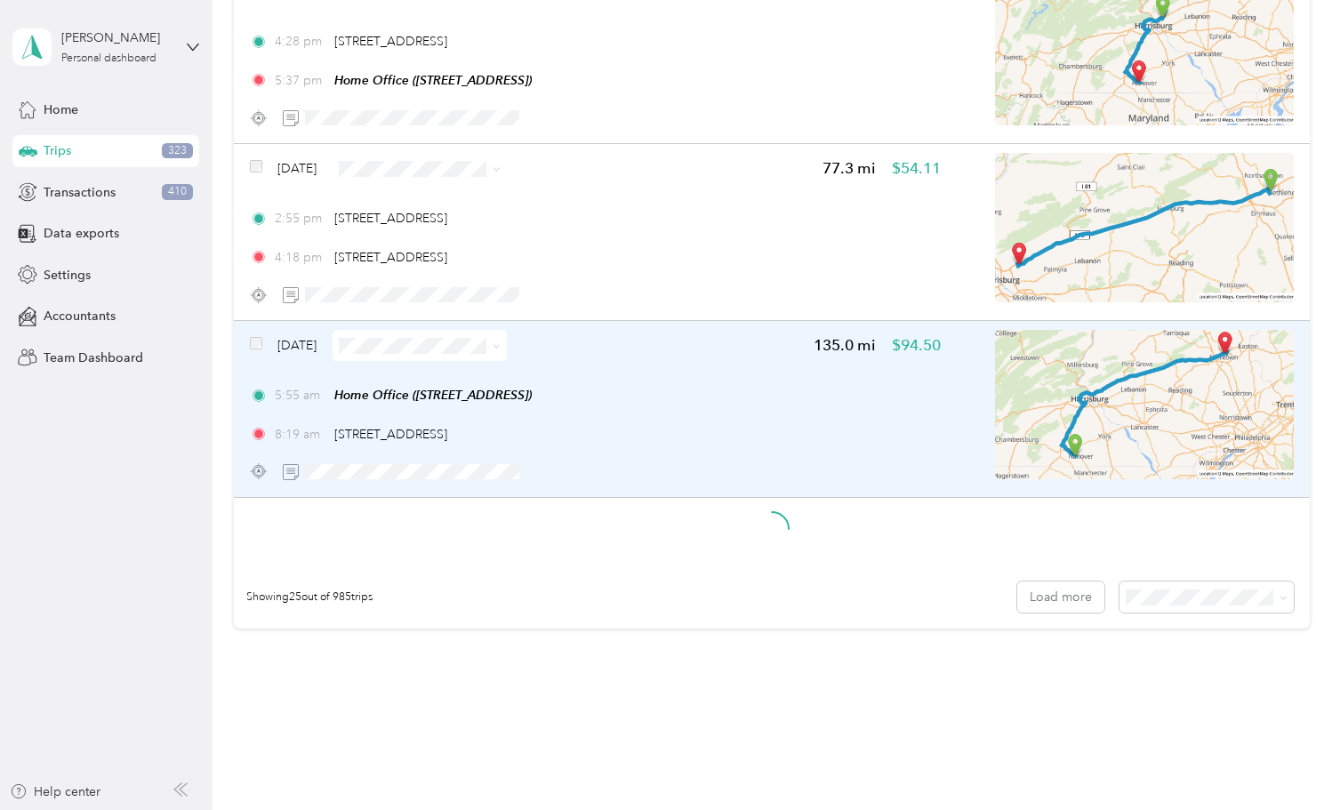
click at [501, 348] on icon at bounding box center [497, 346] width 8 height 8
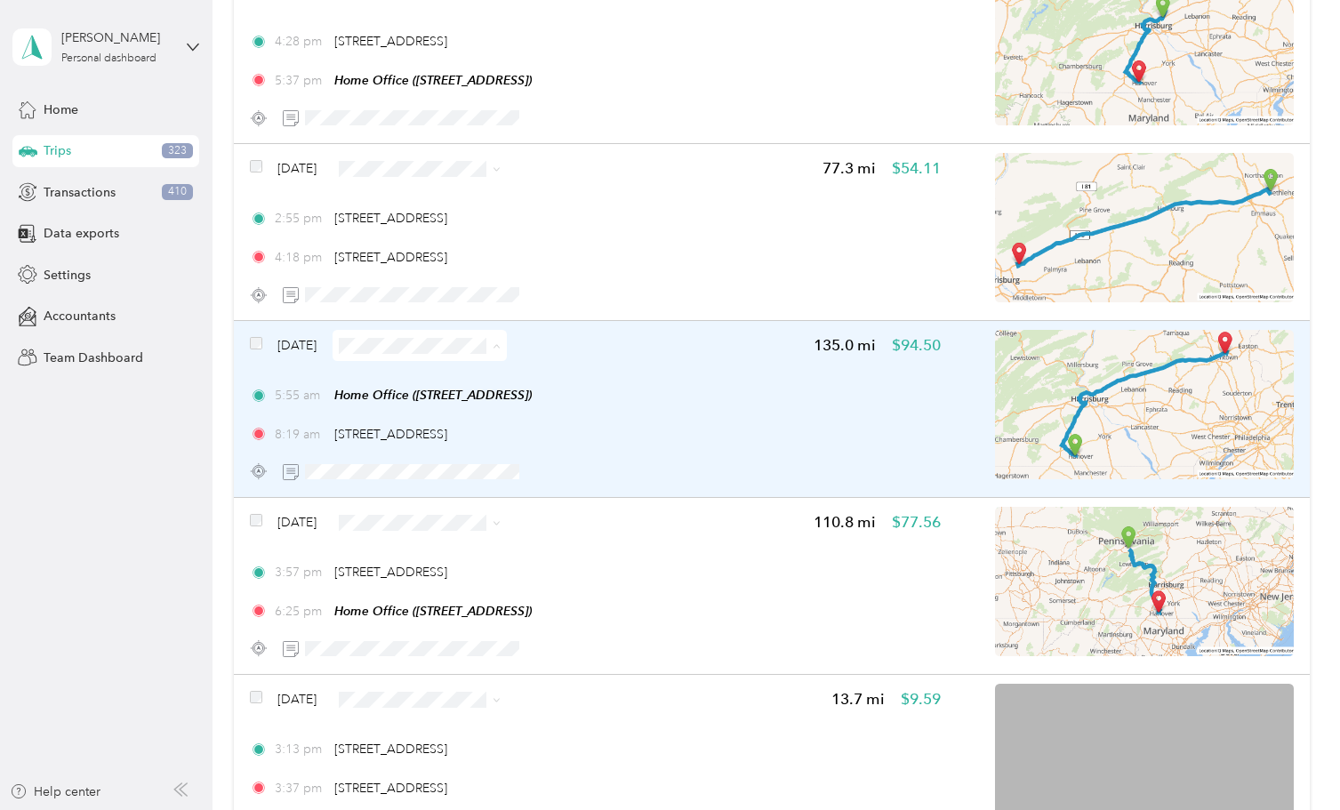
click at [446, 584] on li "IAPMO" at bounding box center [512, 595] width 286 height 31
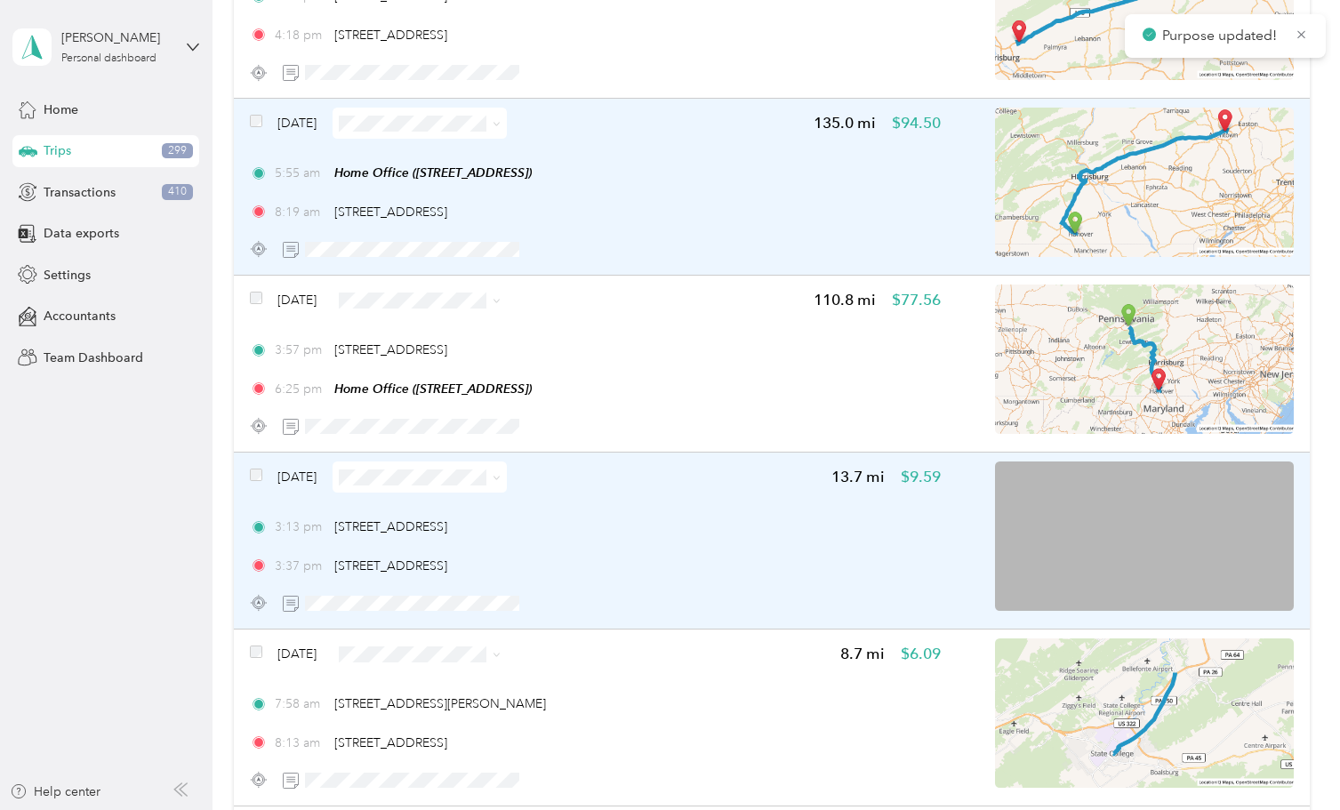
scroll to position [4408, 0]
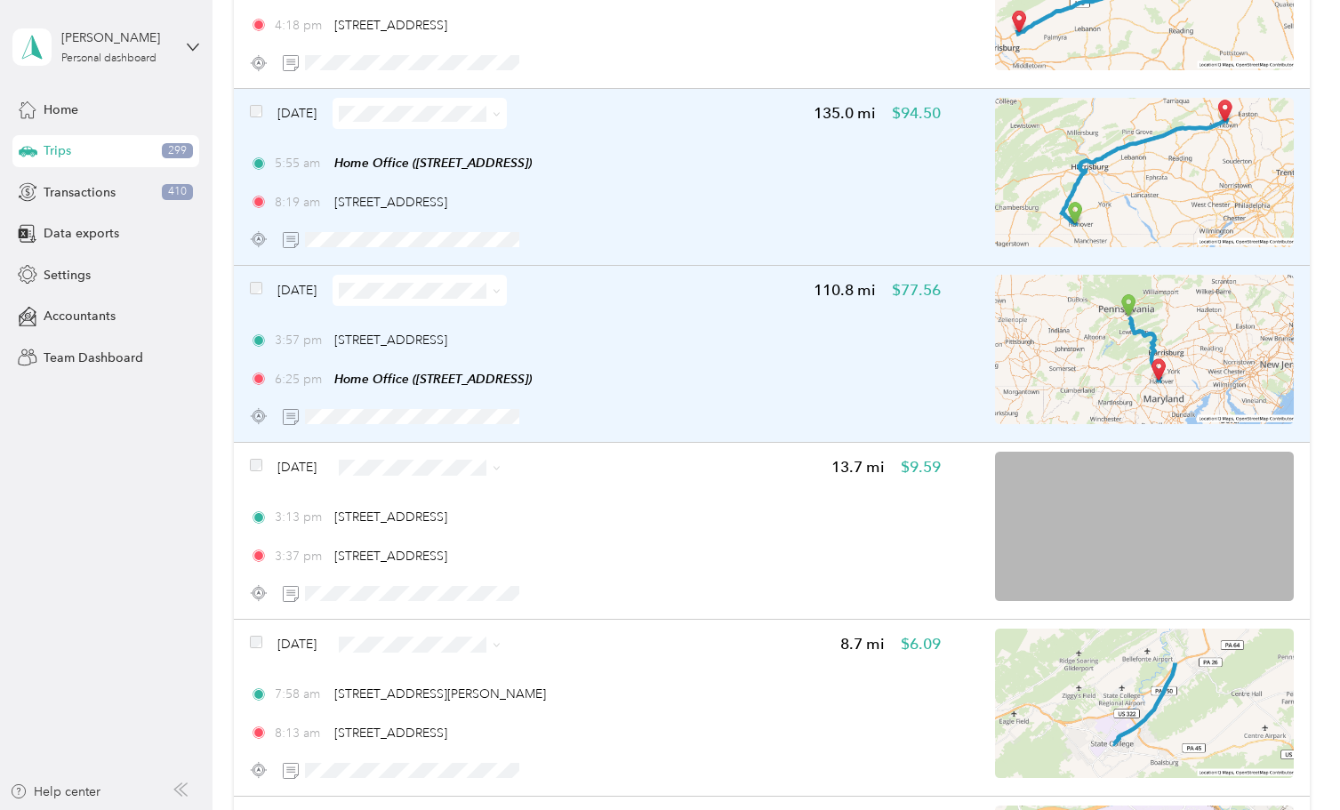
click at [499, 290] on icon at bounding box center [495, 292] width 5 height 4
click at [437, 533] on span "IAPMO" at bounding box center [526, 540] width 229 height 19
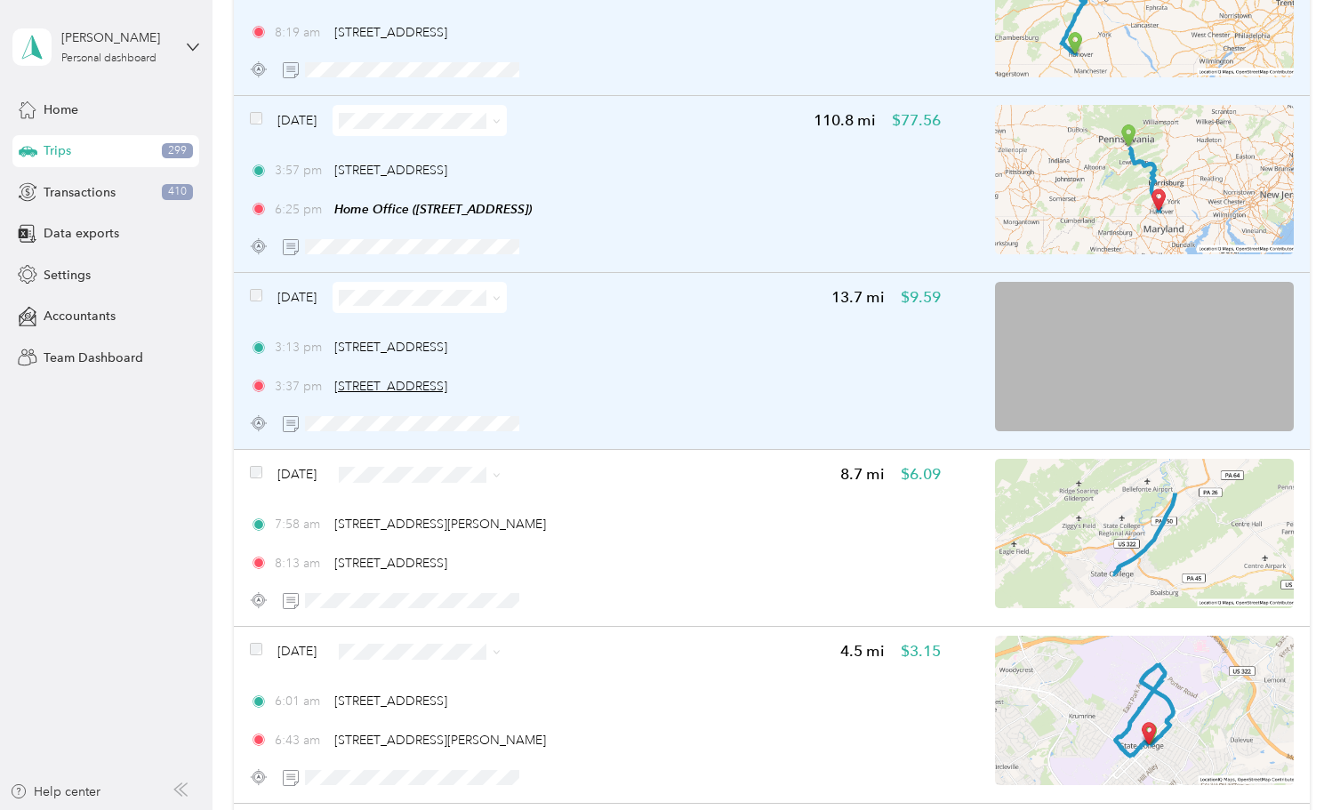
scroll to position [0, 0]
click at [501, 294] on icon at bounding box center [497, 298] width 8 height 8
click at [438, 535] on li "IAPMO" at bounding box center [512, 547] width 286 height 31
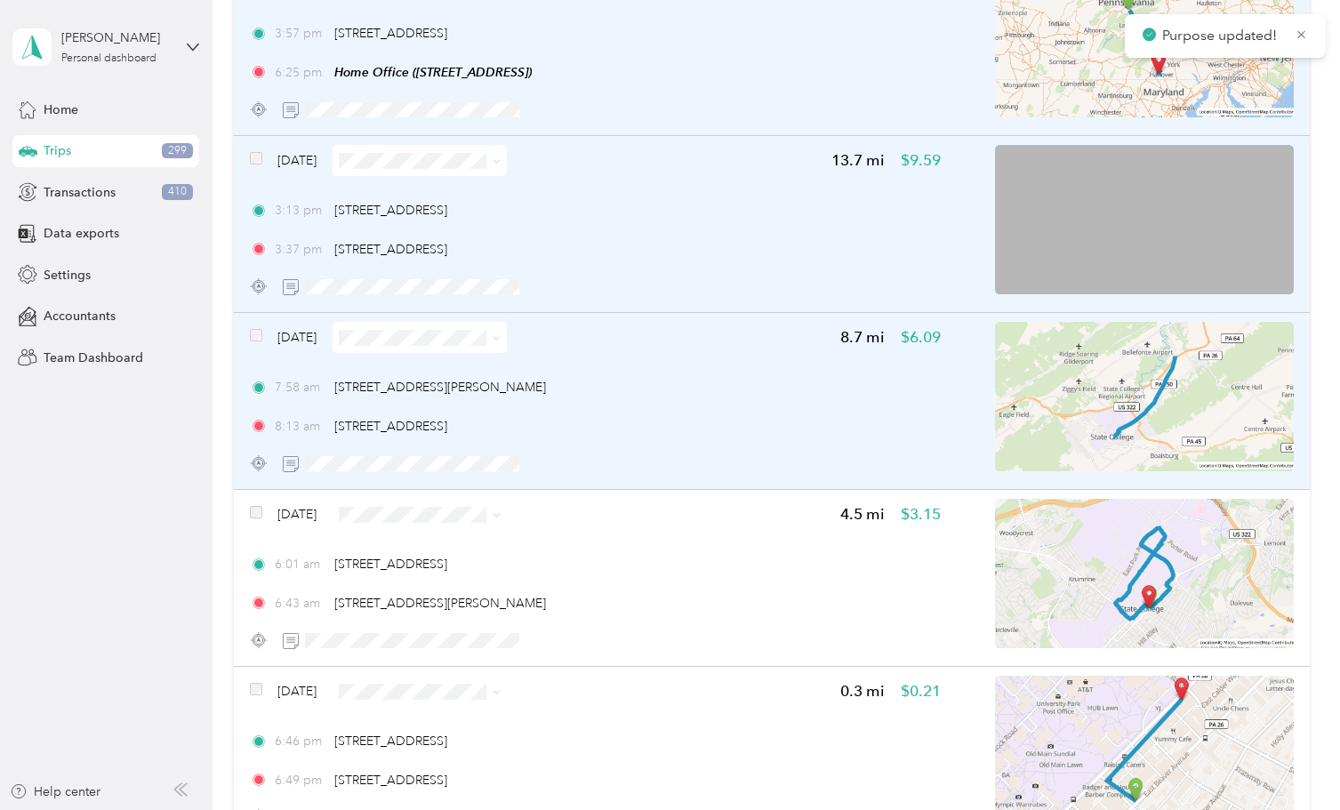
click at [501, 330] on span at bounding box center [497, 337] width 8 height 15
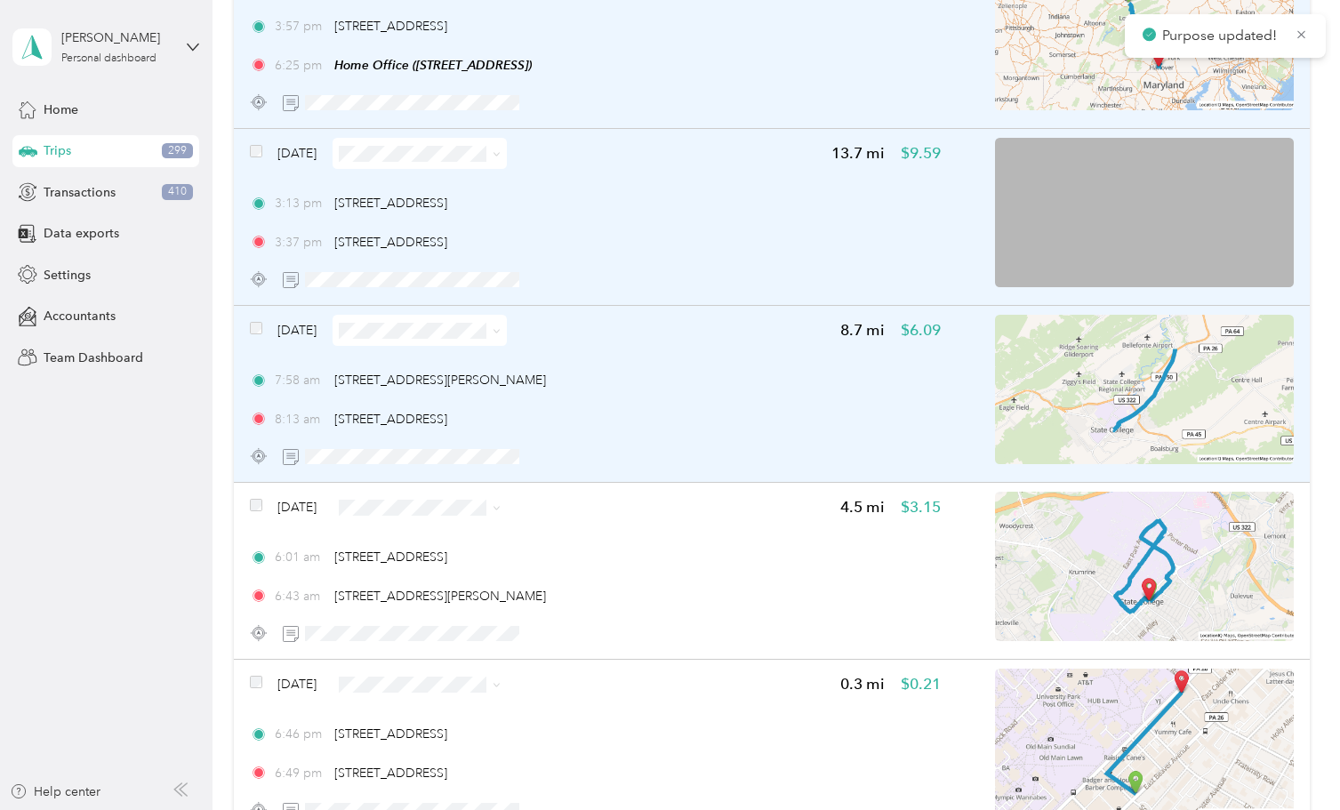
click at [501, 327] on icon at bounding box center [497, 331] width 8 height 8
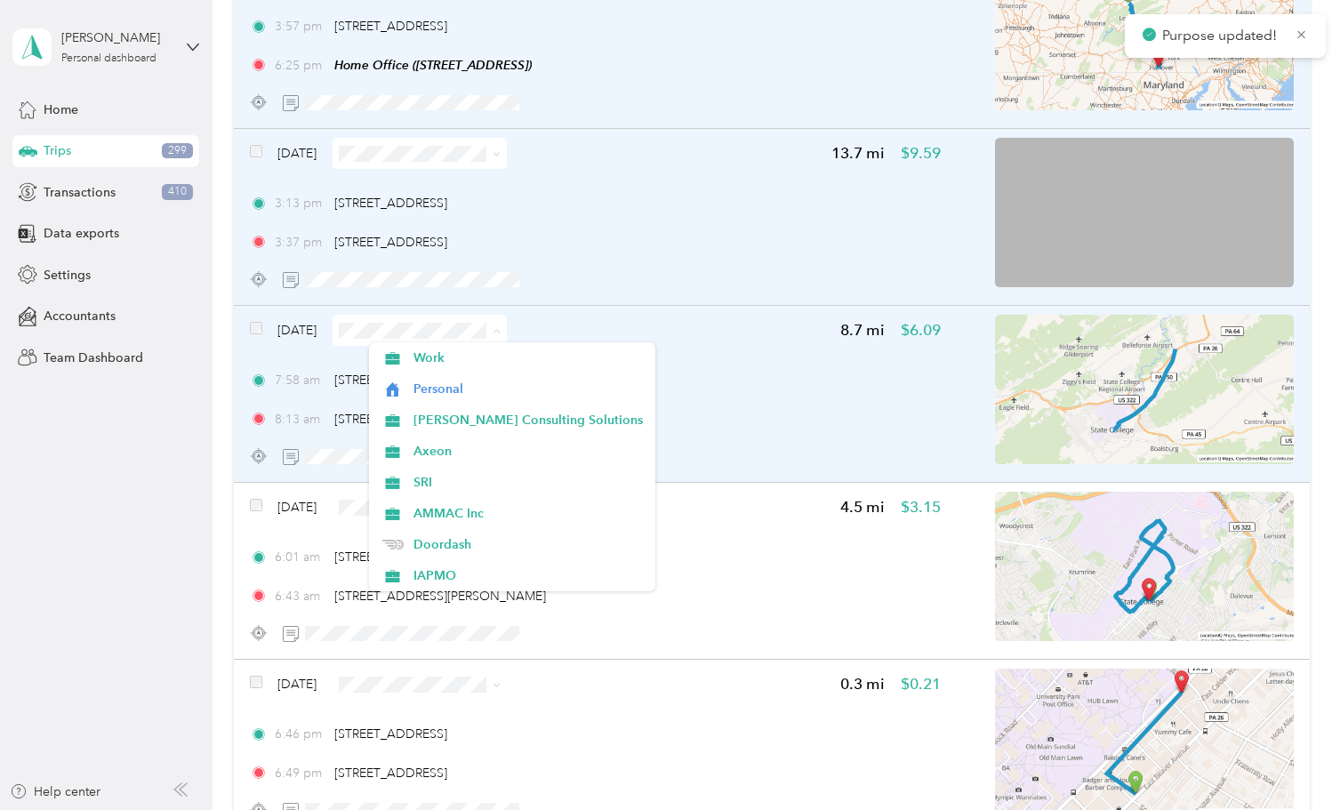
scroll to position [4722, 0]
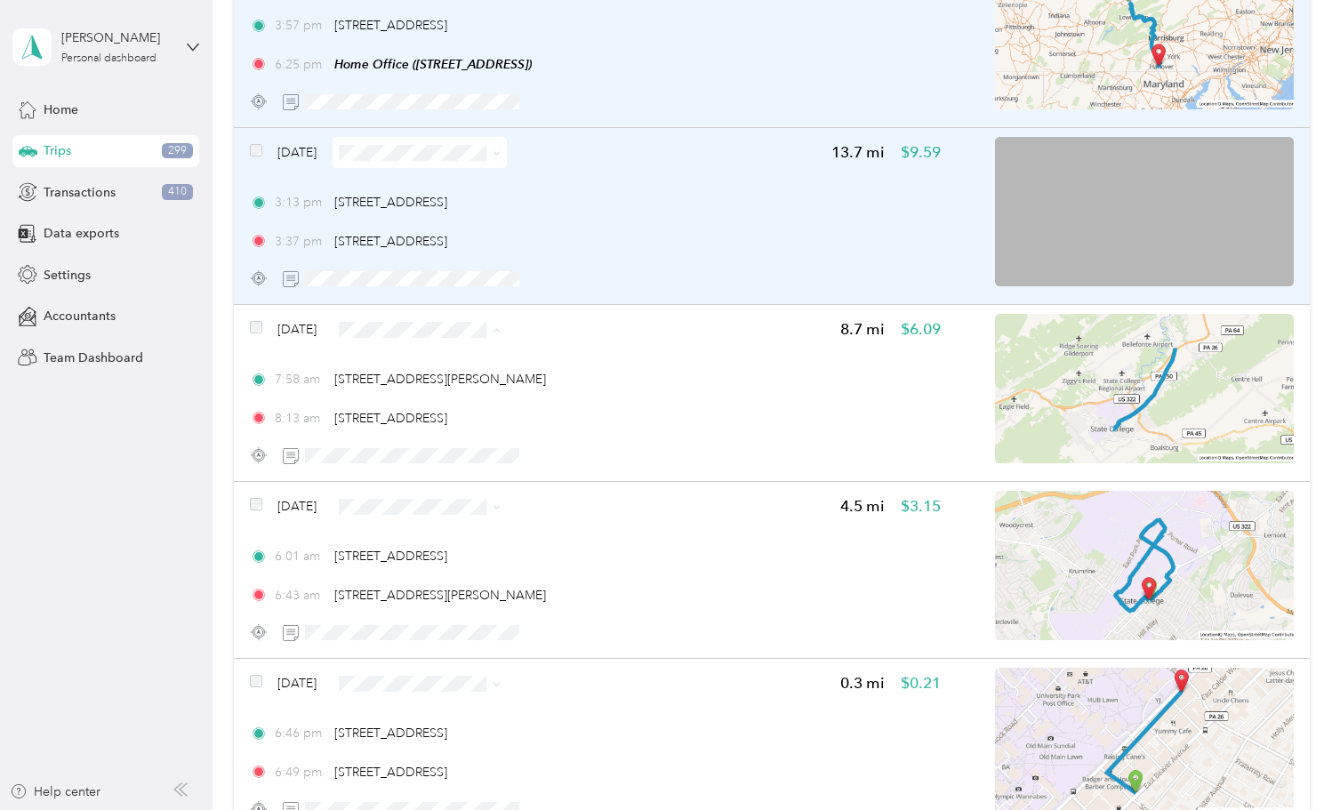
click at [428, 573] on span "IAPMO" at bounding box center [526, 579] width 229 height 19
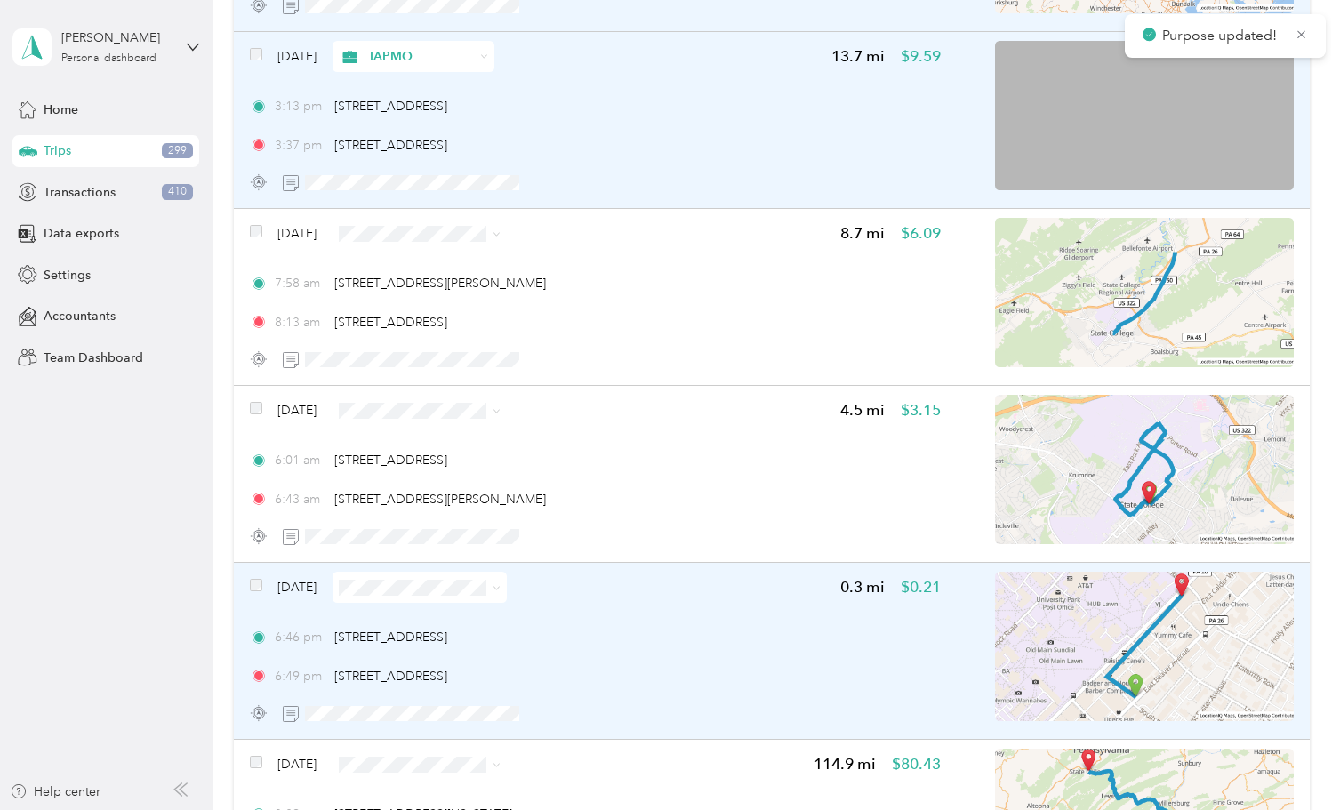
scroll to position [4873, 0]
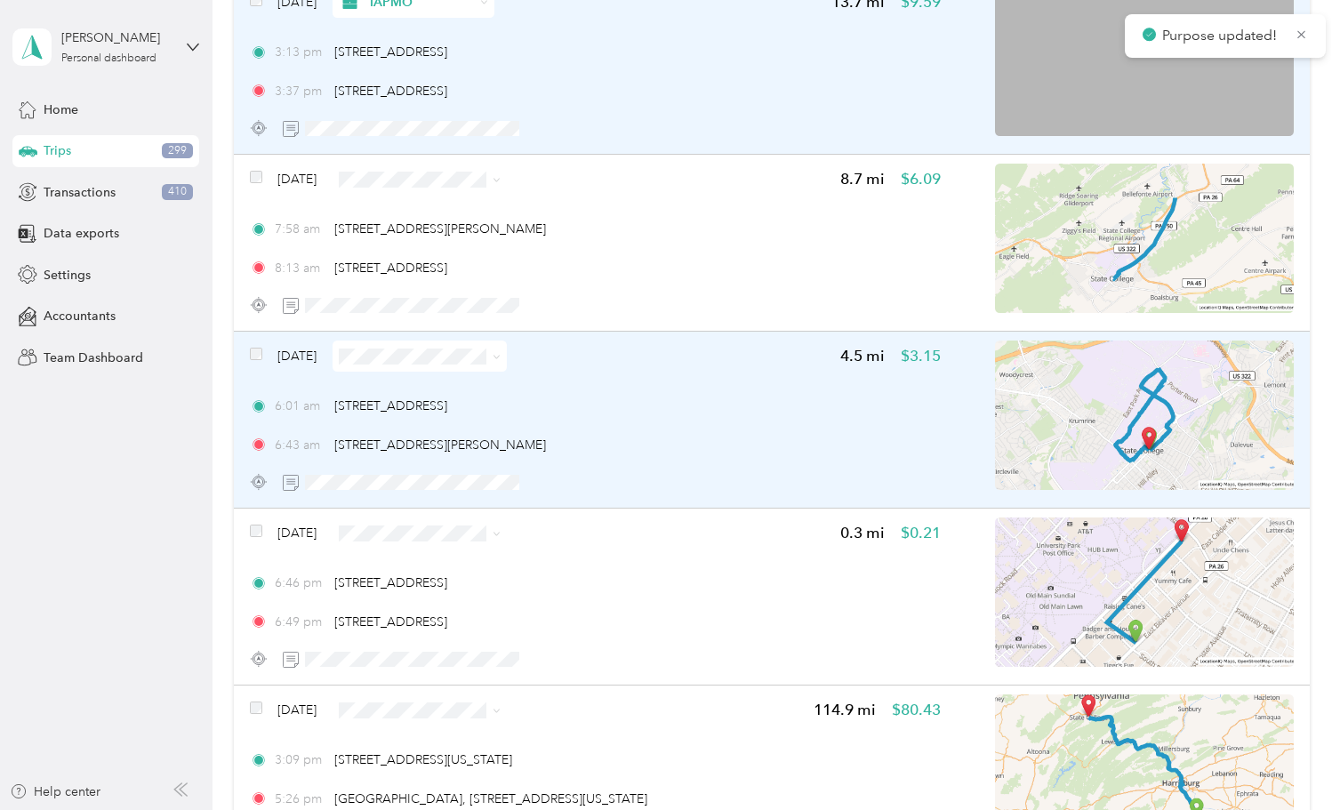
click at [499, 356] on icon at bounding box center [495, 358] width 5 height 4
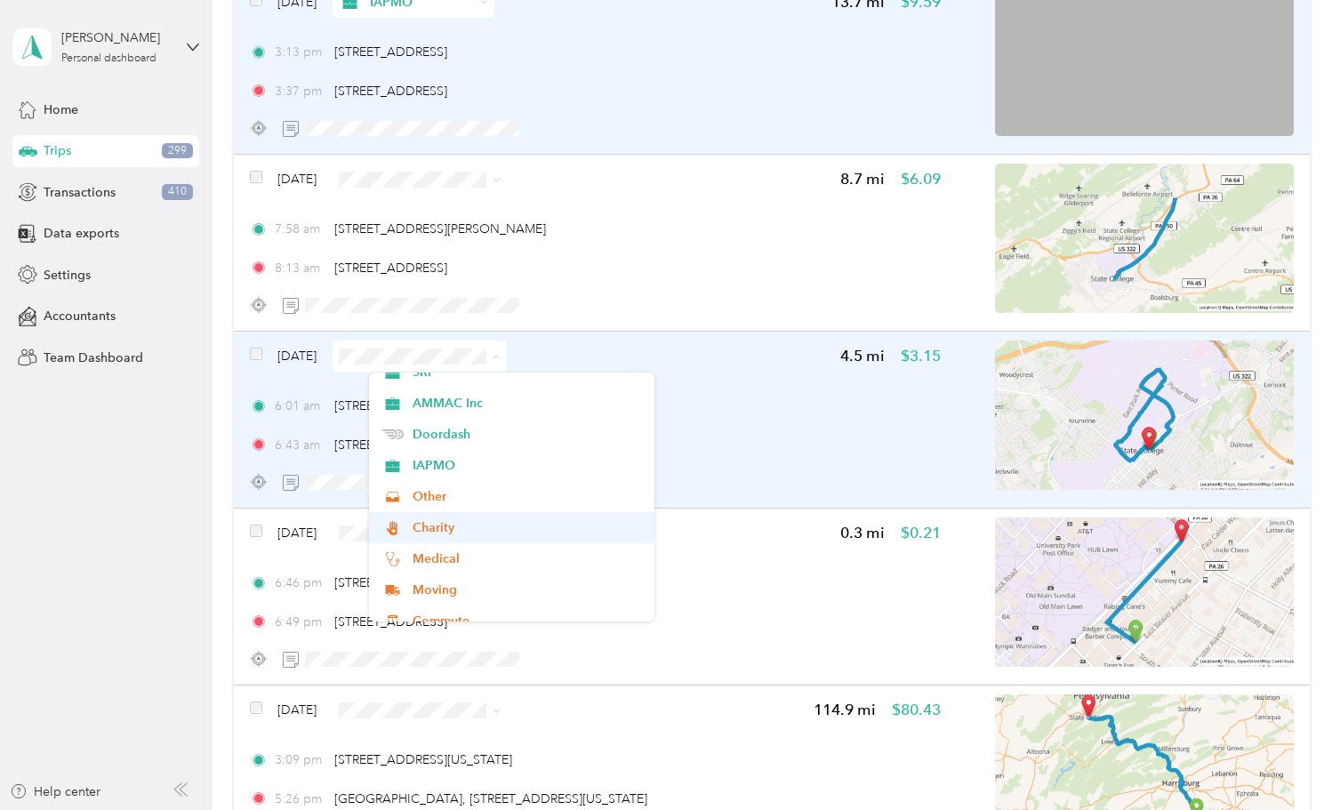
scroll to position [148, 0]
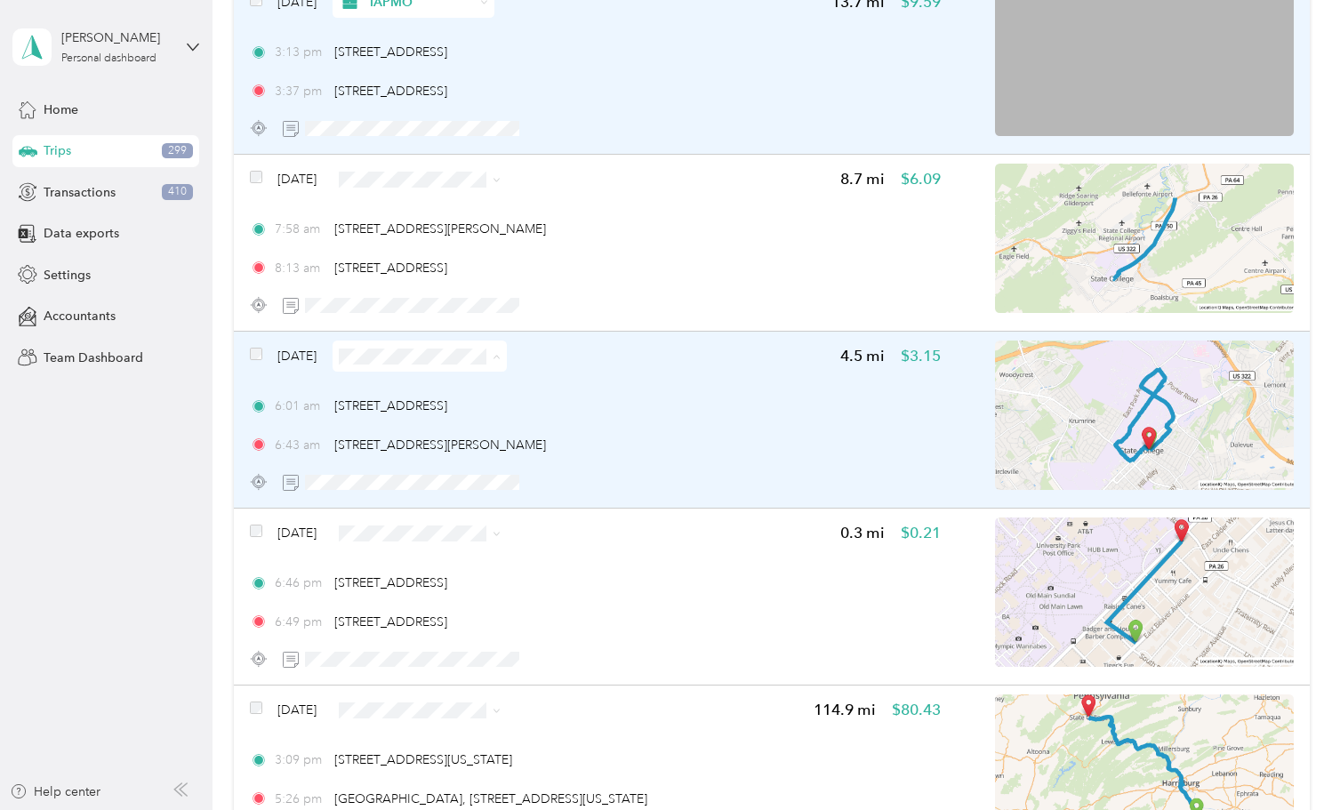
click at [422, 490] on span "Other" at bounding box center [526, 489] width 229 height 19
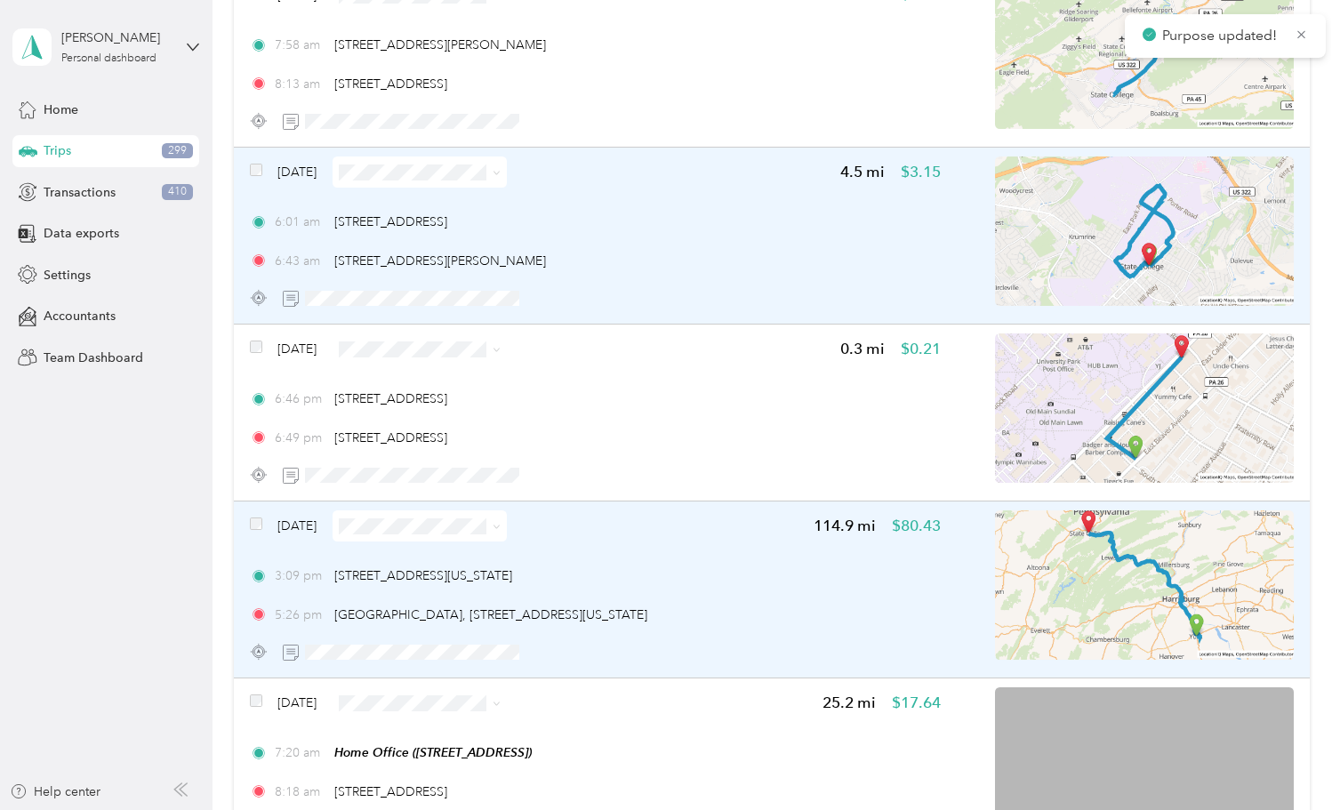
scroll to position [5065, 0]
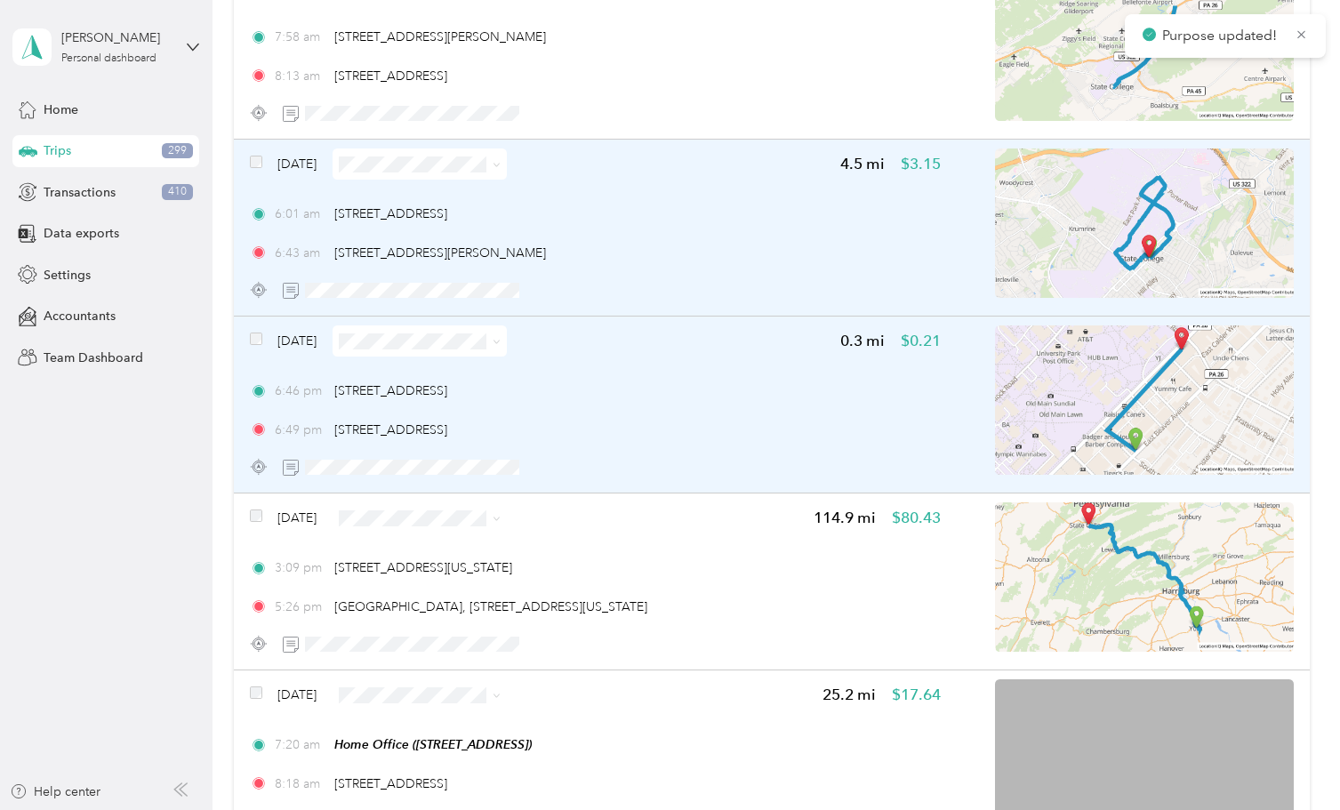
click at [501, 338] on icon at bounding box center [497, 342] width 8 height 8
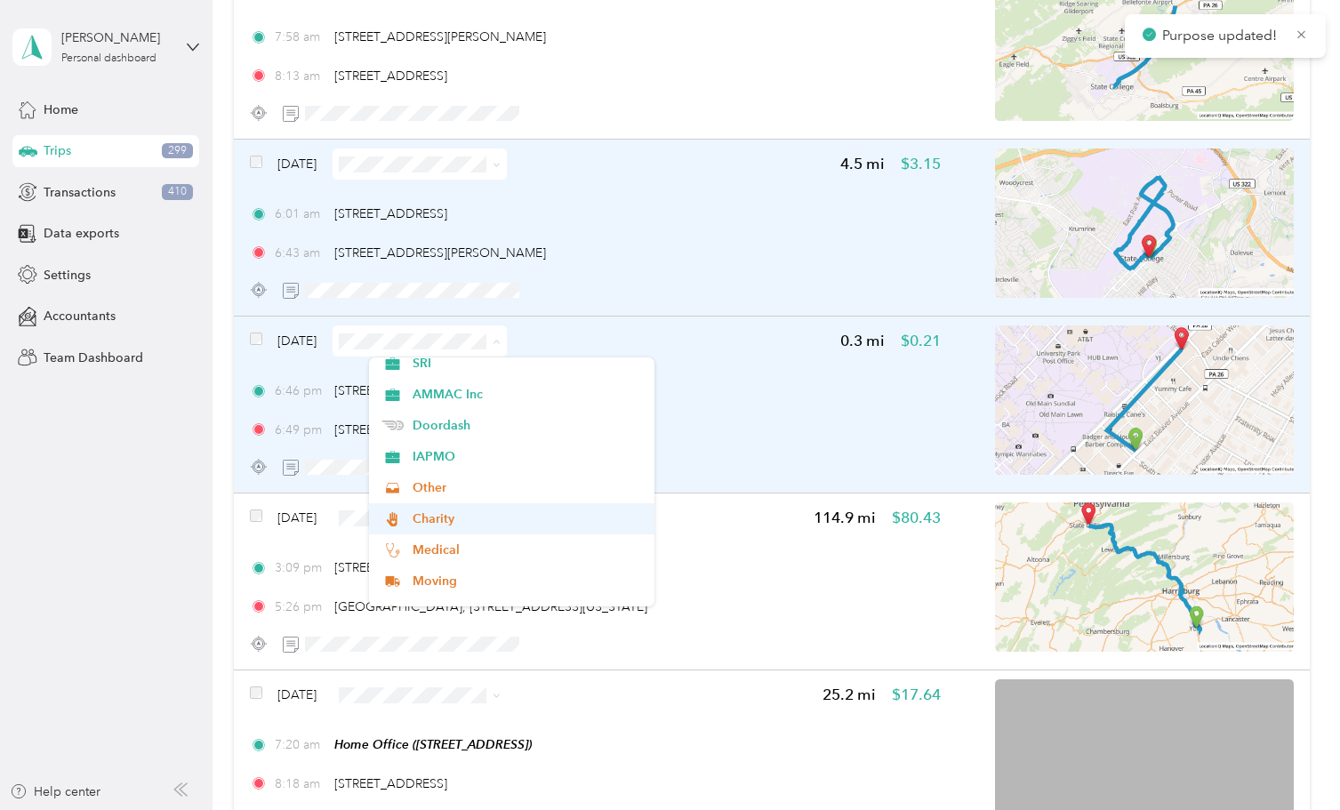
scroll to position [135, 0]
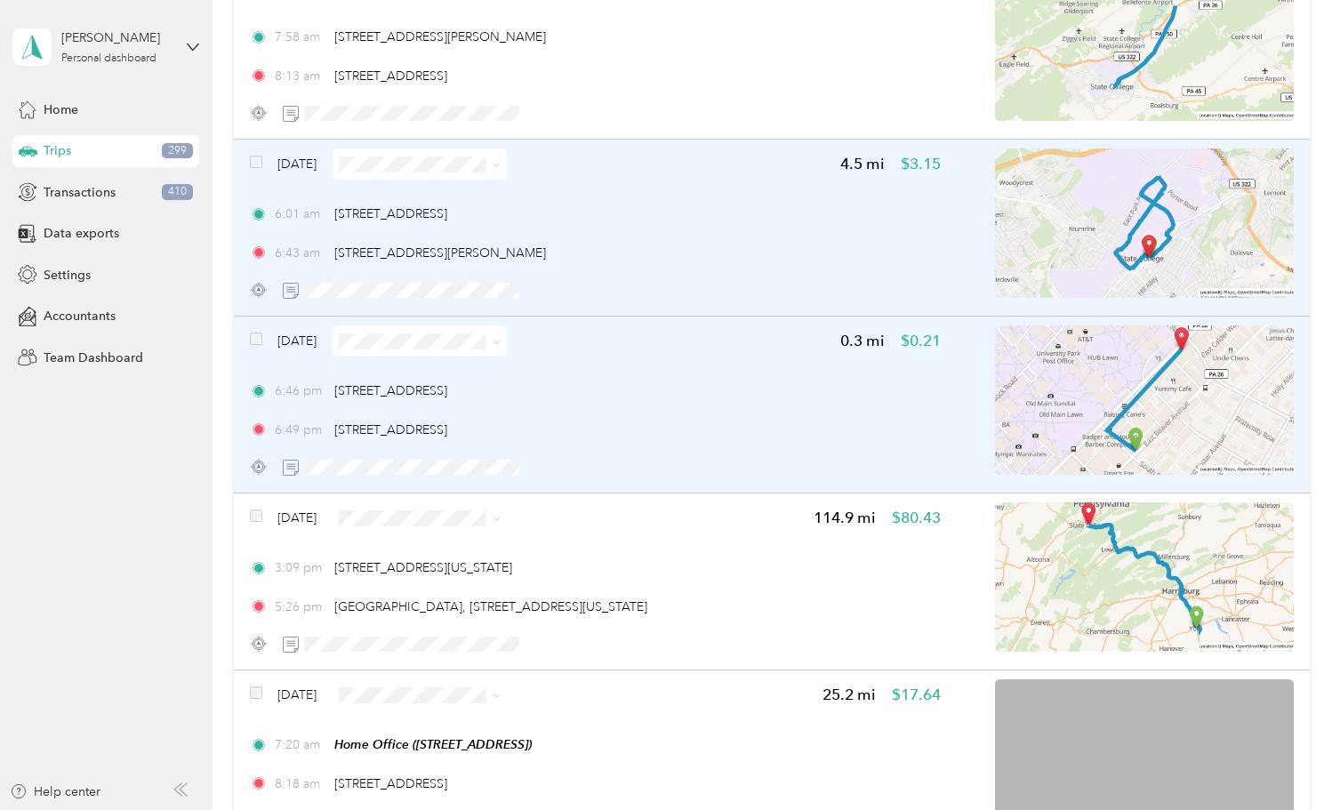
click at [433, 487] on span "Other" at bounding box center [526, 485] width 229 height 19
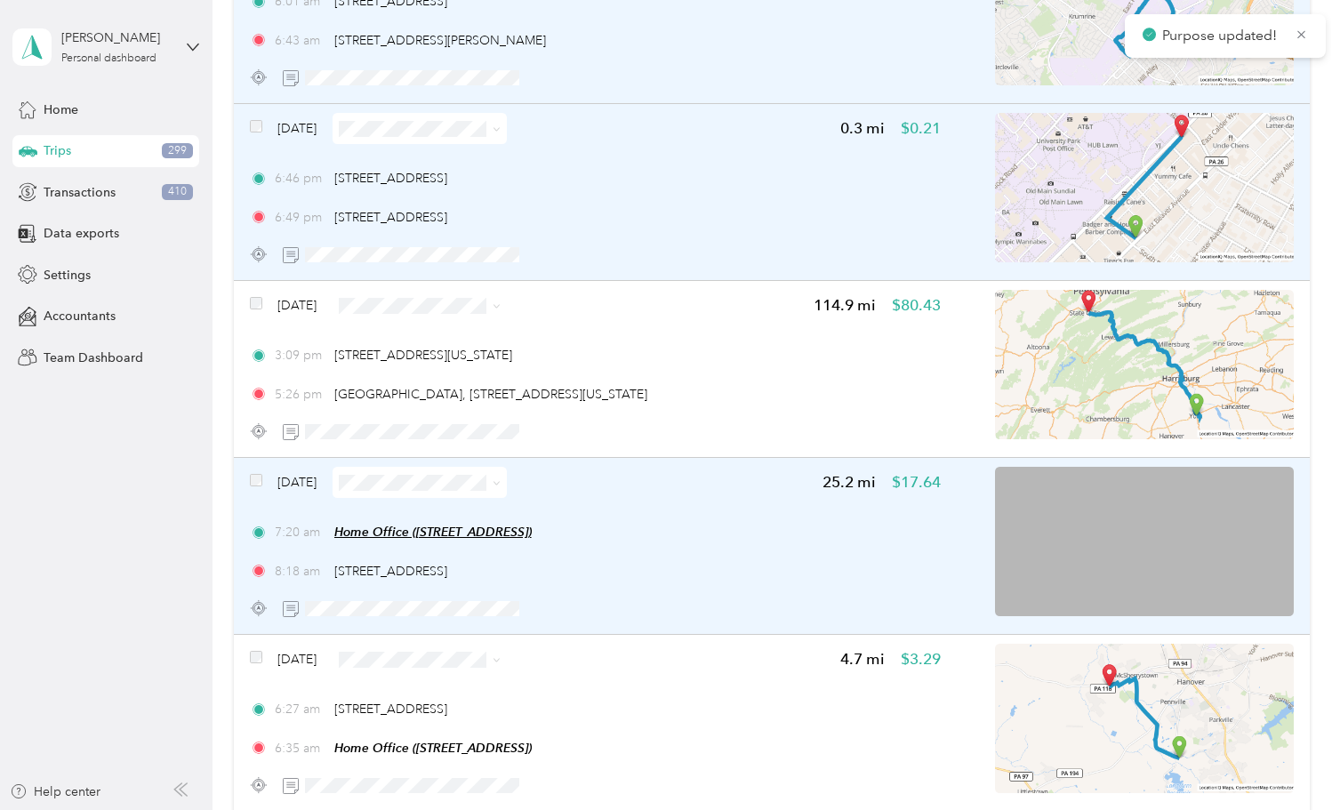
scroll to position [5278, 0]
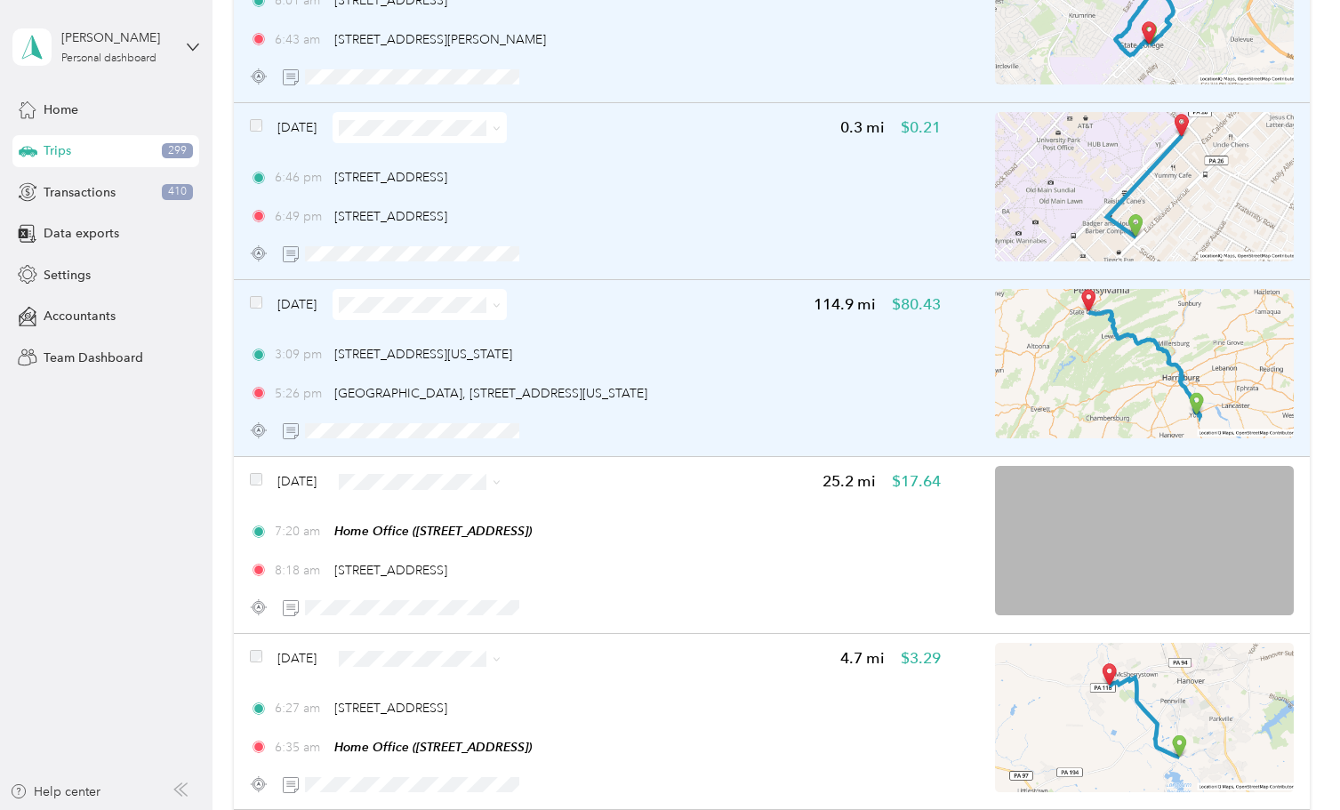
click at [501, 303] on icon at bounding box center [497, 305] width 8 height 8
click at [429, 556] on span "IAPMO" at bounding box center [526, 554] width 229 height 19
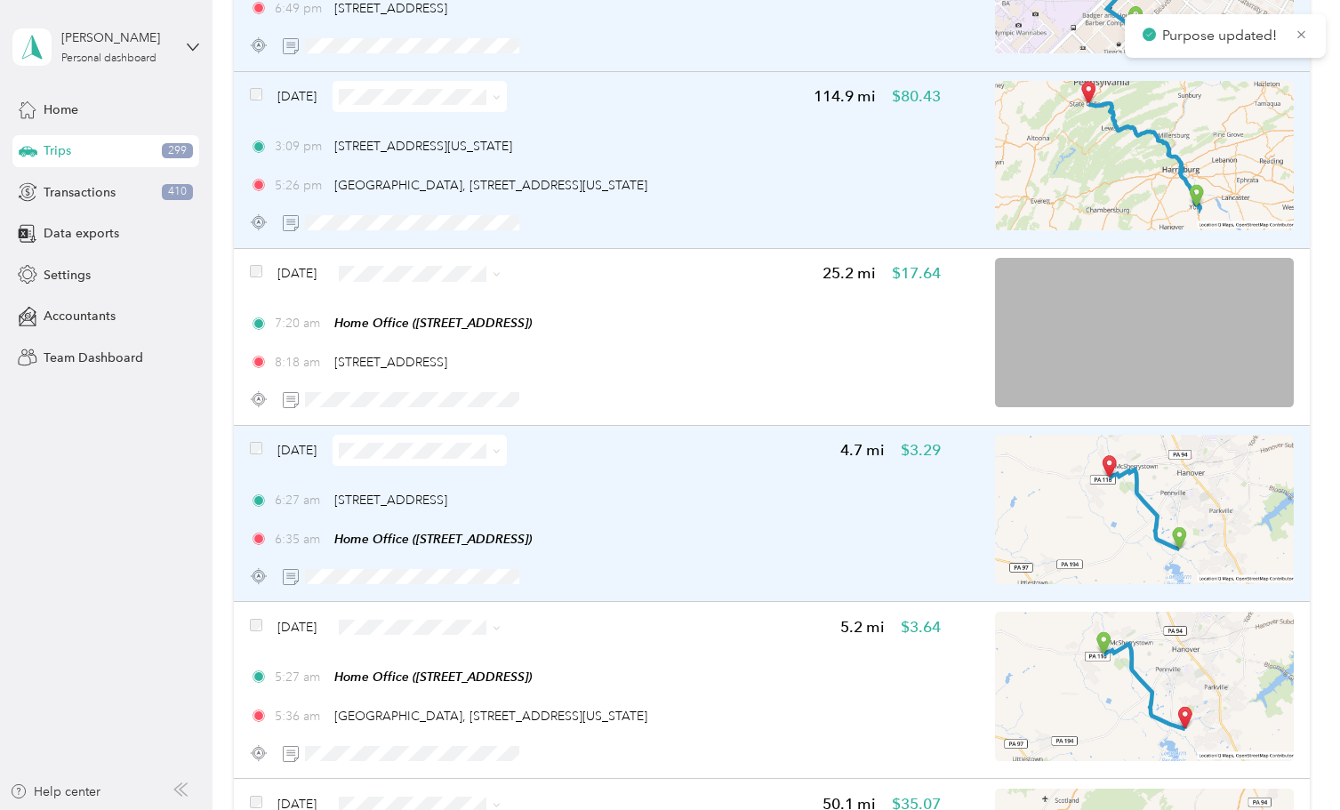
scroll to position [5487, 0]
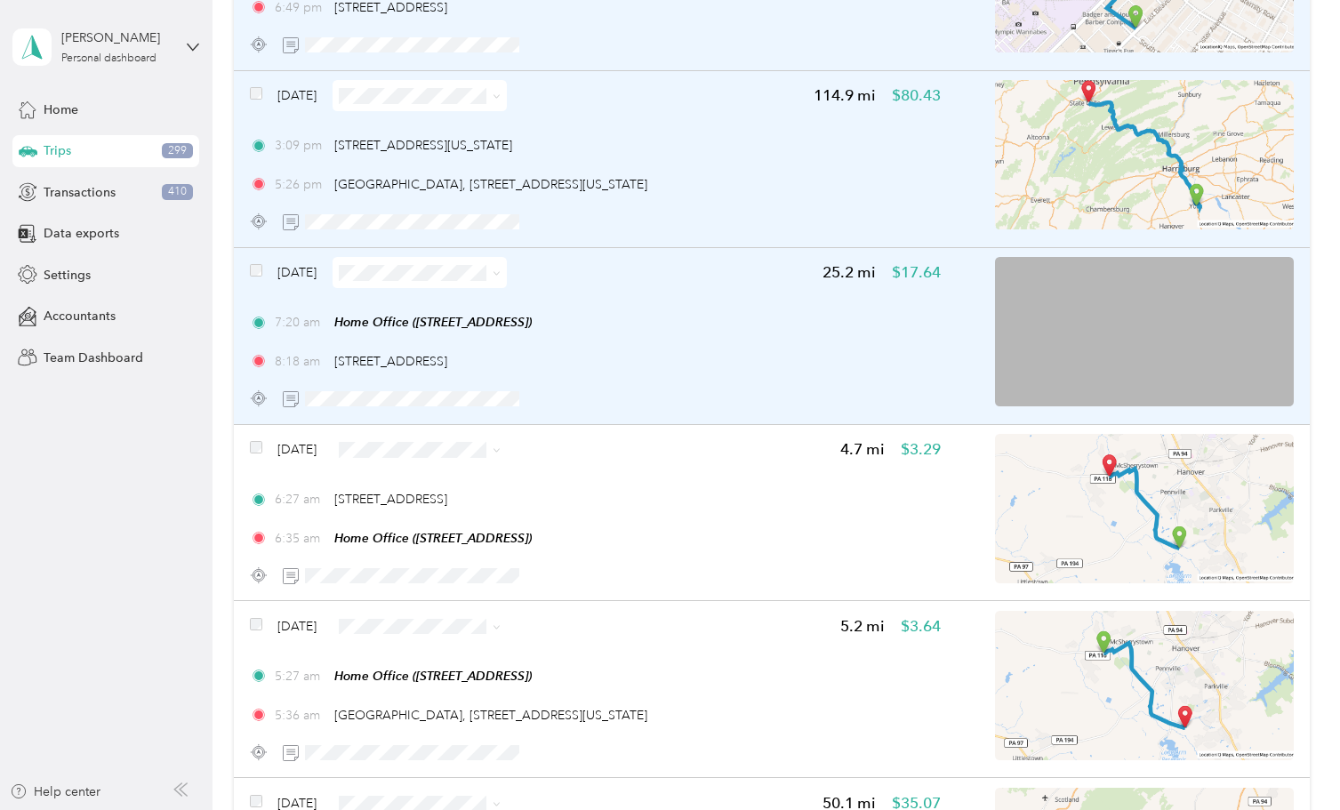
click at [501, 277] on icon at bounding box center [497, 273] width 8 height 8
click at [468, 507] on li "IAPMO" at bounding box center [512, 518] width 286 height 31
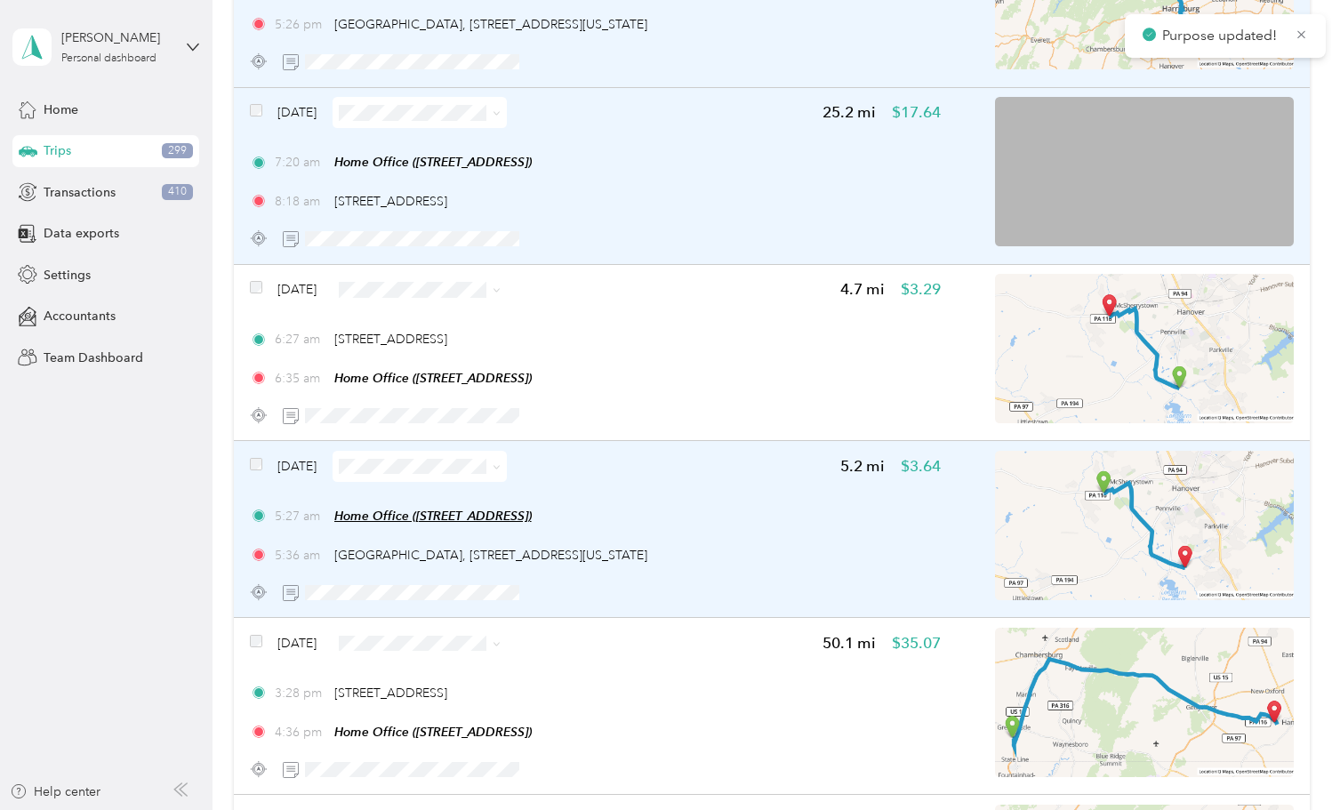
scroll to position [5658, 0]
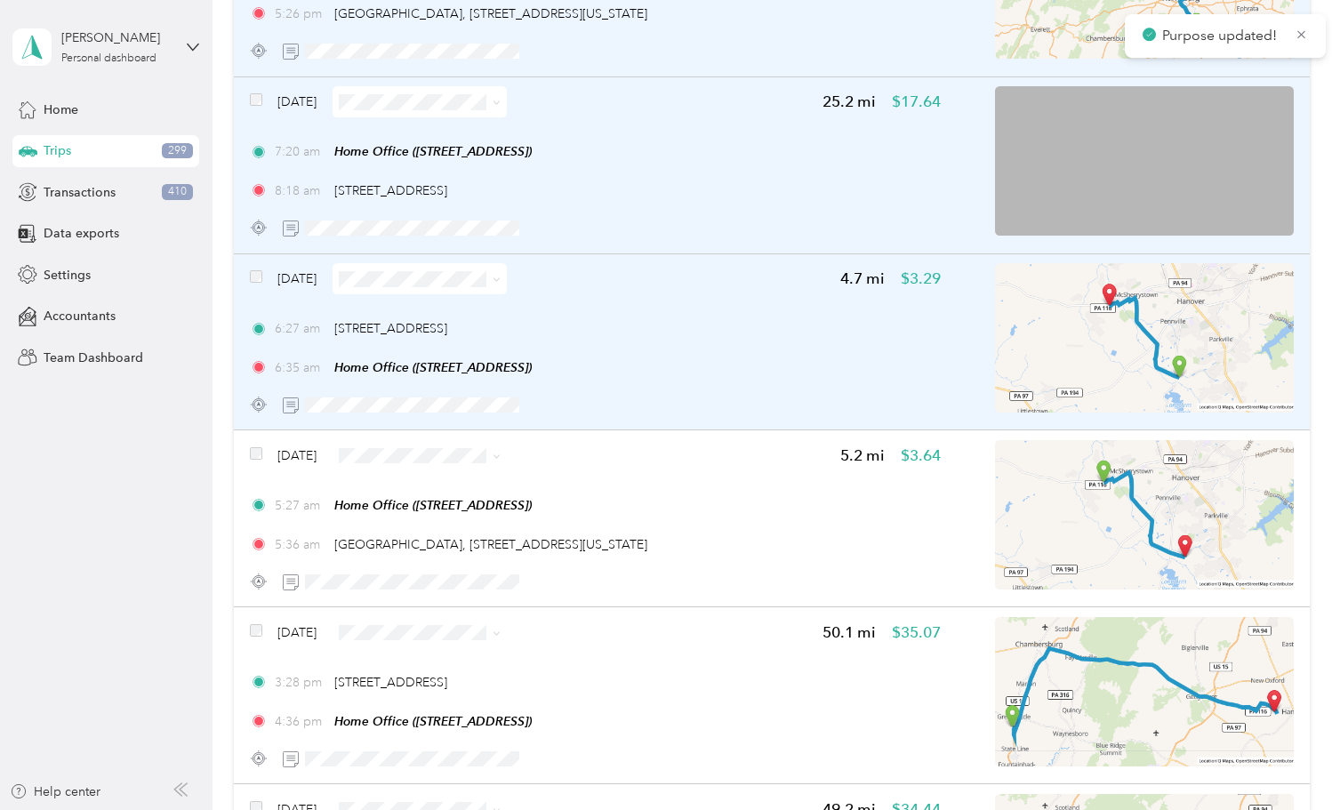
click at [501, 276] on icon at bounding box center [497, 280] width 8 height 8
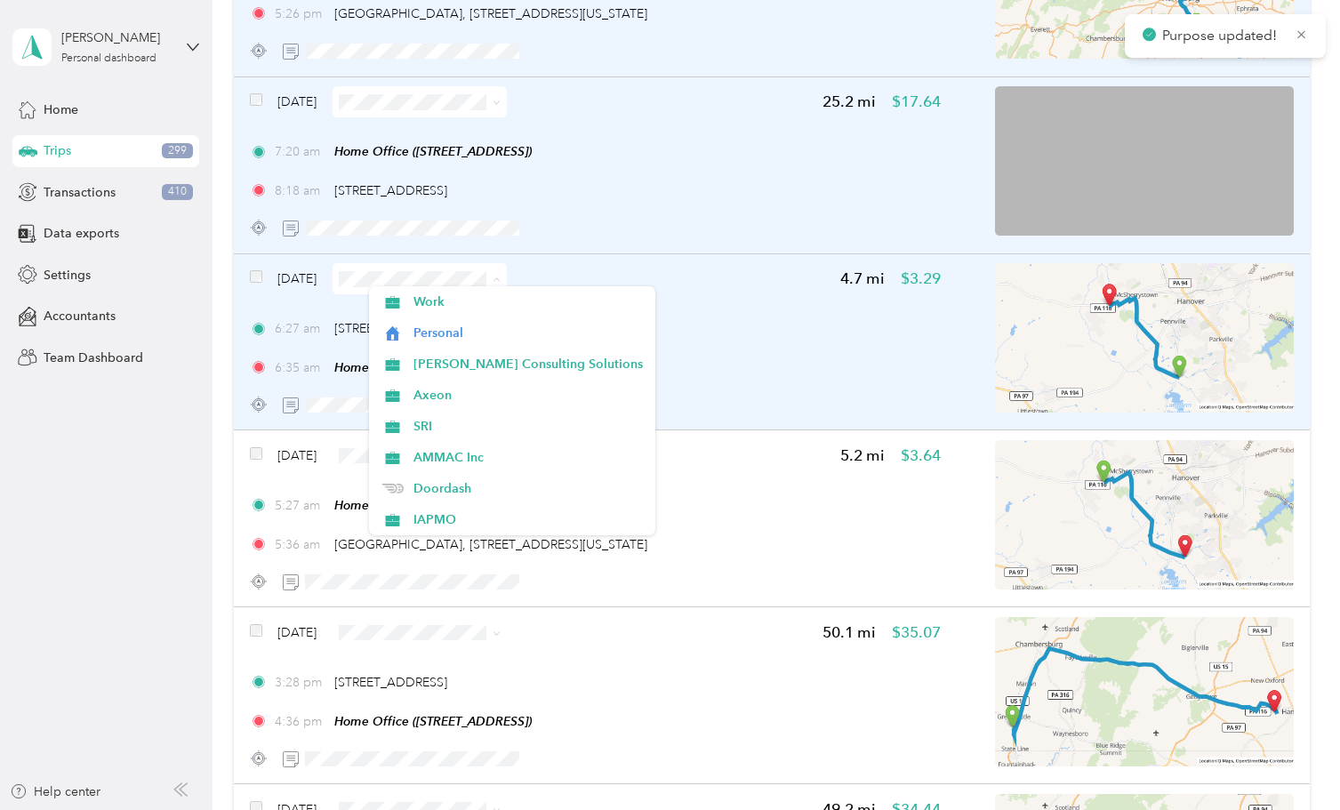
scroll to position [5660, 0]
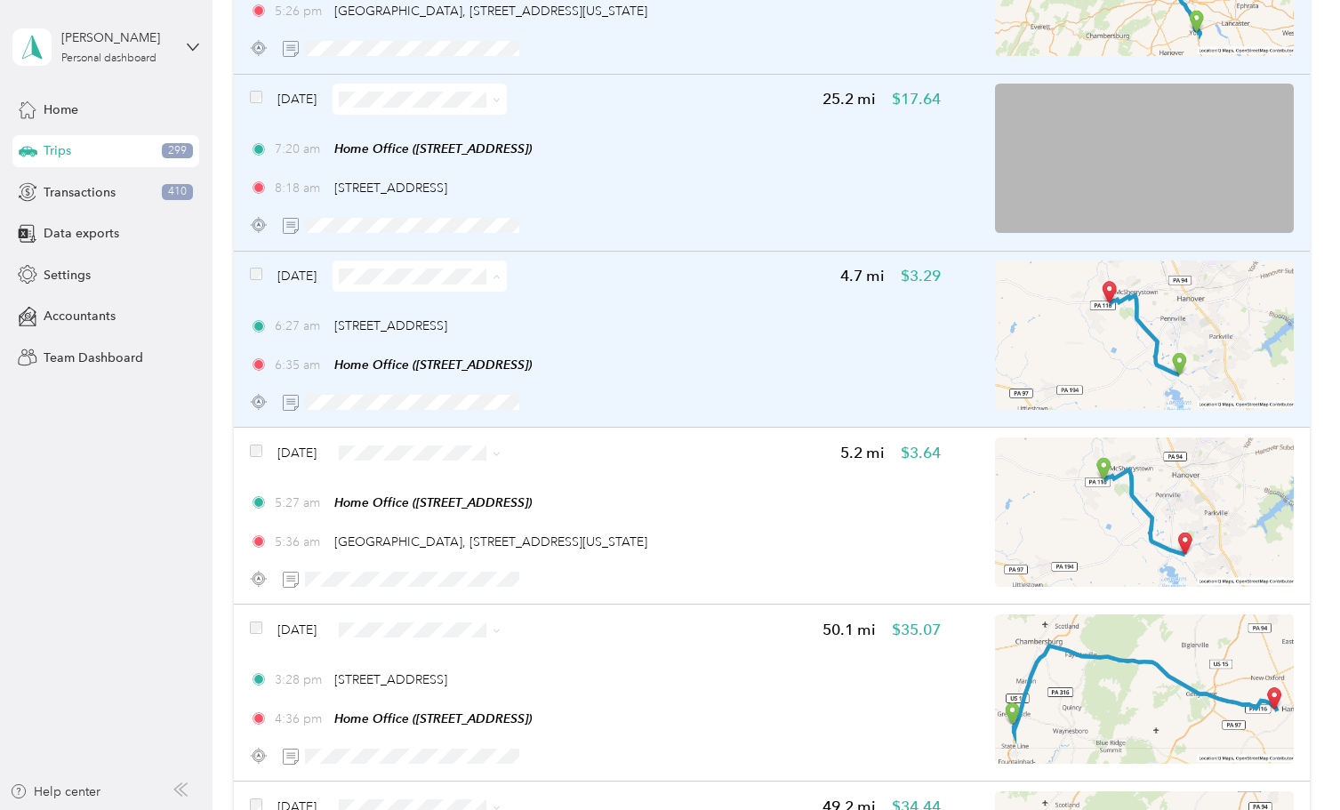
click at [432, 343] on li "Personal" at bounding box center [512, 339] width 286 height 31
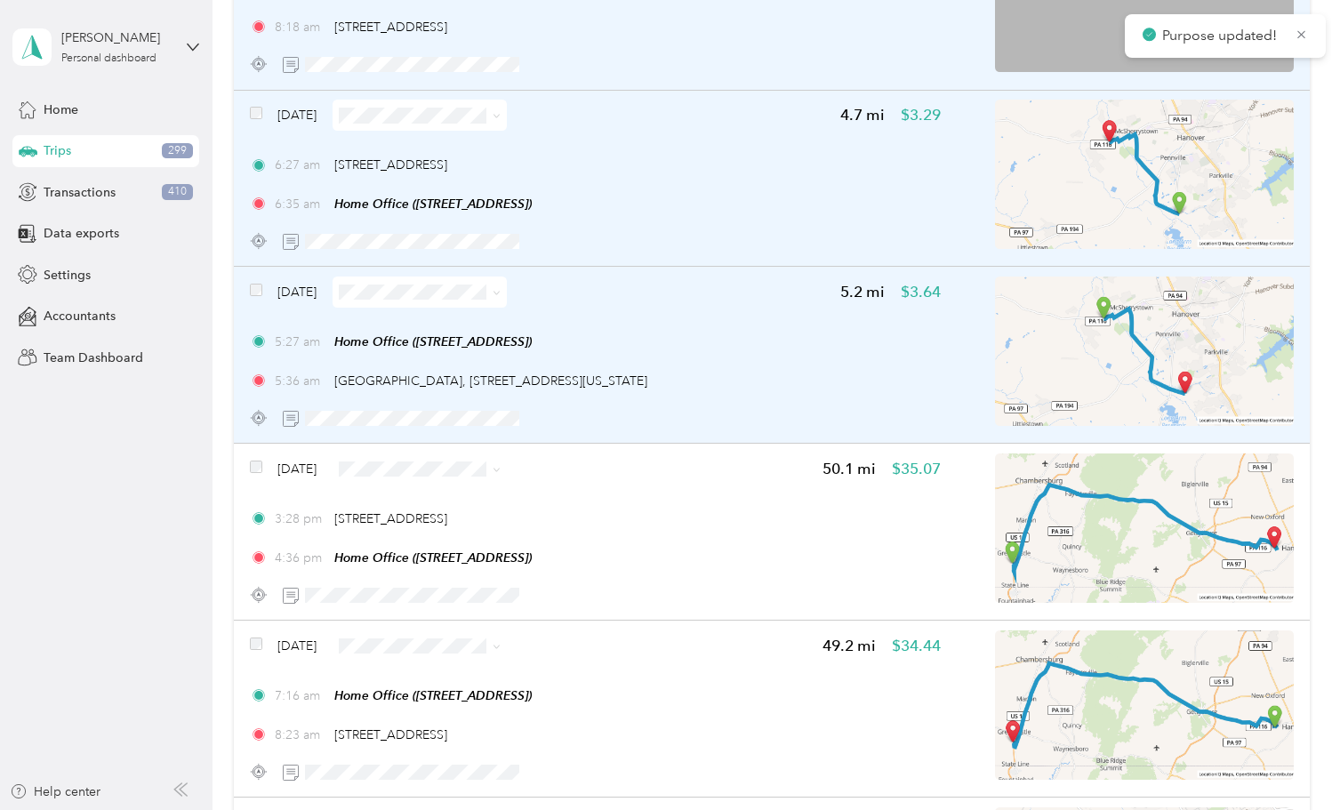
scroll to position [0, 0]
click at [501, 290] on icon at bounding box center [497, 293] width 8 height 8
click at [478, 356] on span "Personal" at bounding box center [526, 355] width 229 height 19
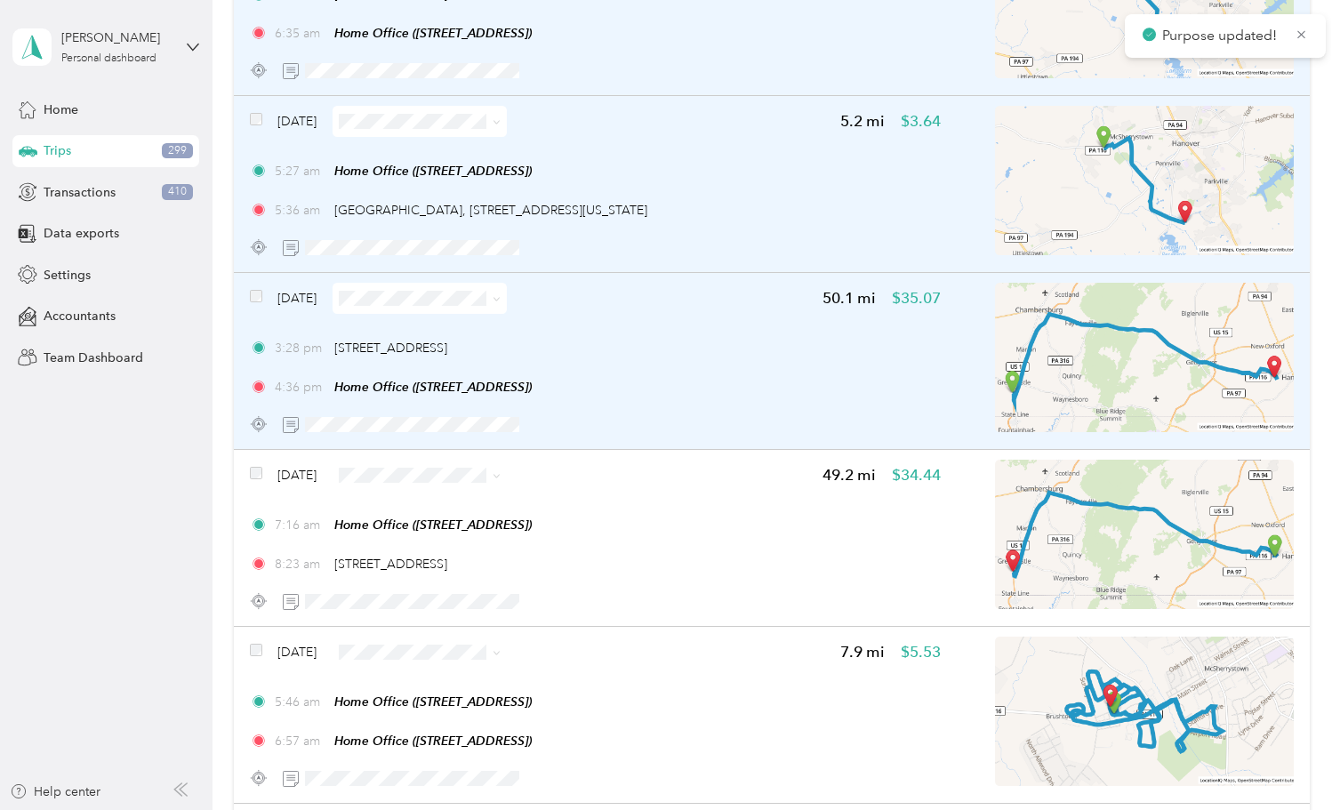
scroll to position [5995, 0]
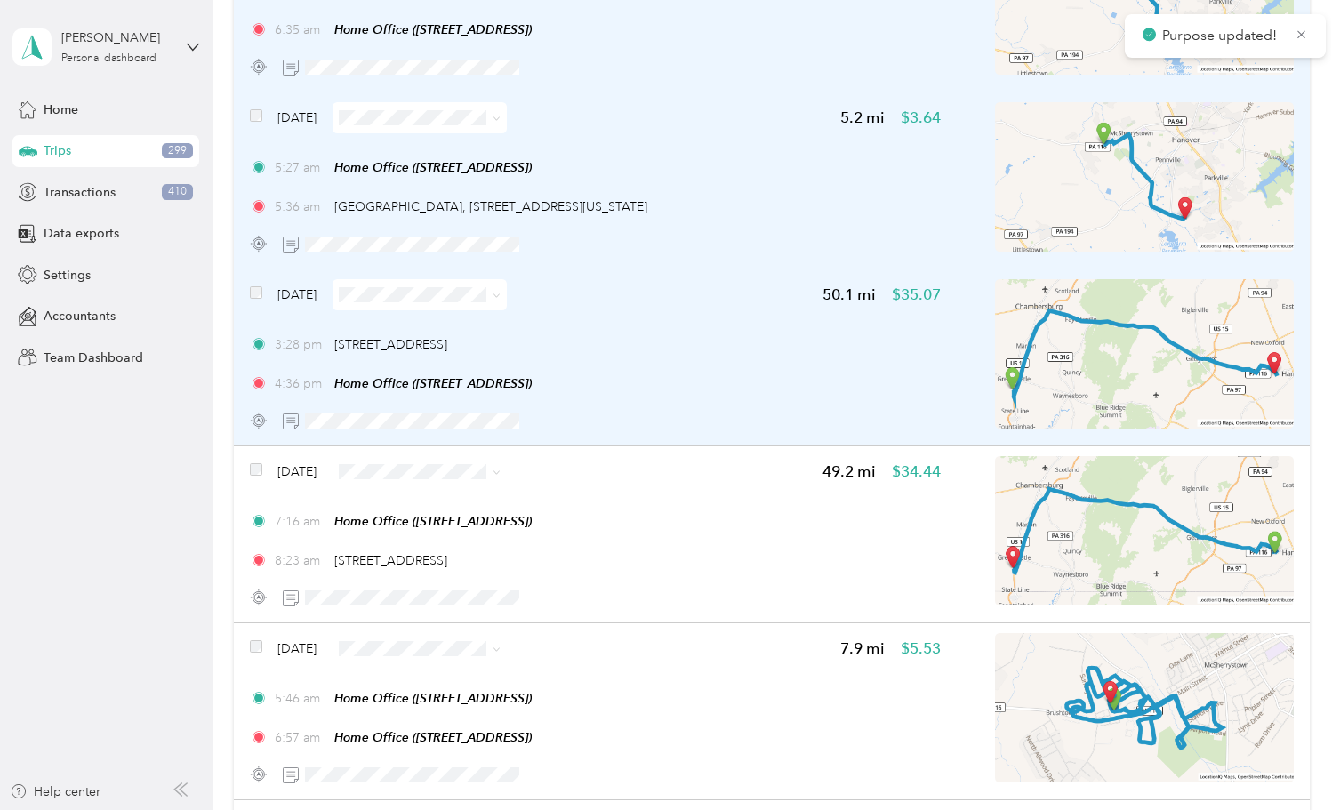
click at [501, 295] on icon at bounding box center [497, 296] width 8 height 8
drag, startPoint x: 449, startPoint y: 533, endPoint x: 469, endPoint y: 531, distance: 20.5
click at [451, 533] on li "IAPMO" at bounding box center [512, 544] width 286 height 31
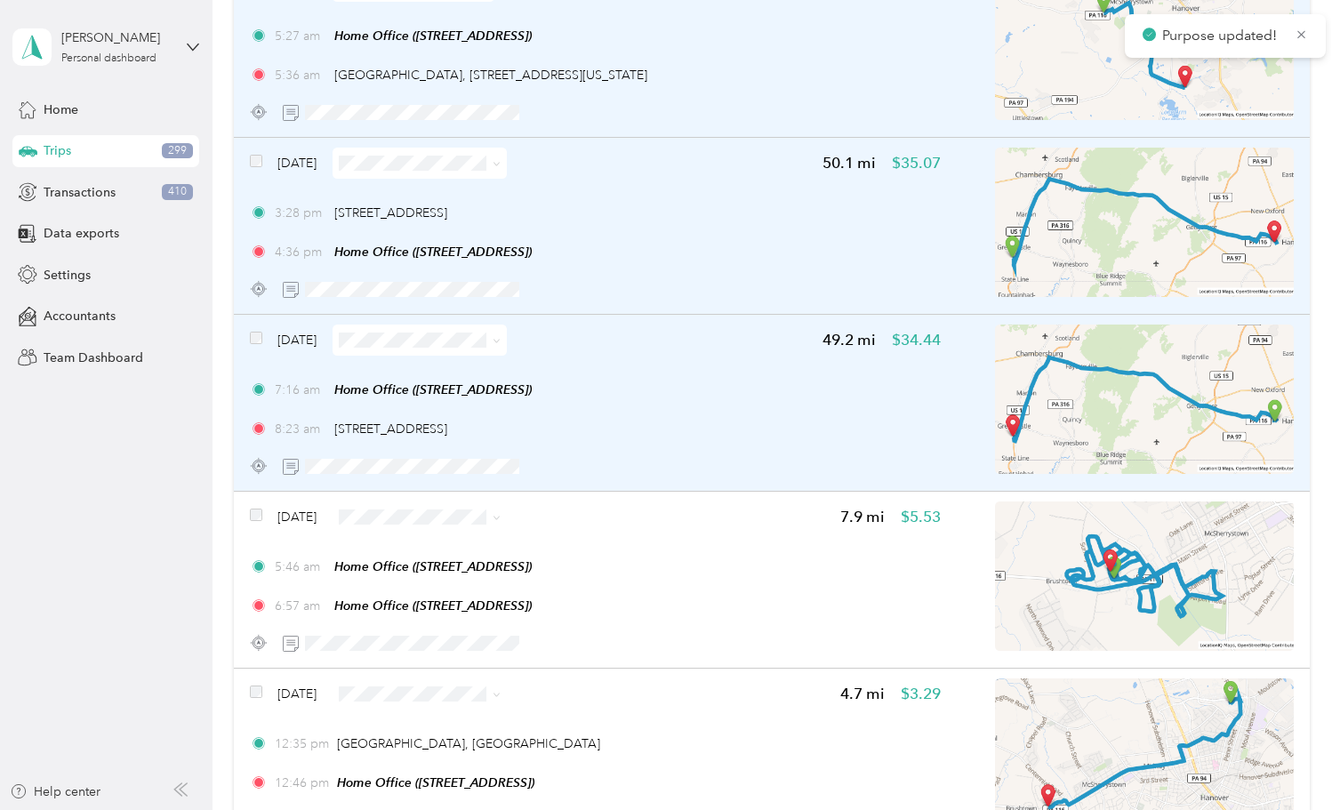
scroll to position [6131, 0]
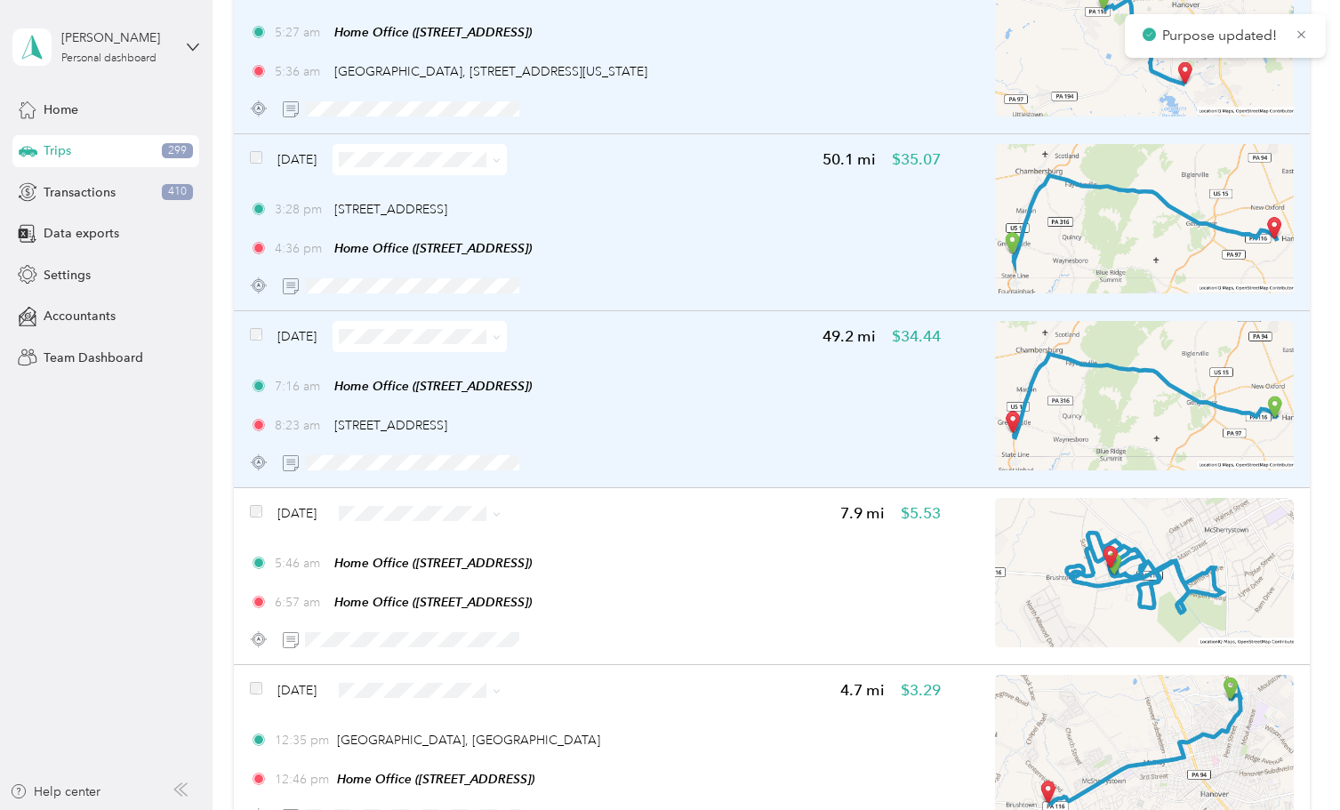
click at [501, 337] on icon at bounding box center [497, 337] width 8 height 8
click at [456, 576] on span "IAPMO" at bounding box center [526, 583] width 229 height 19
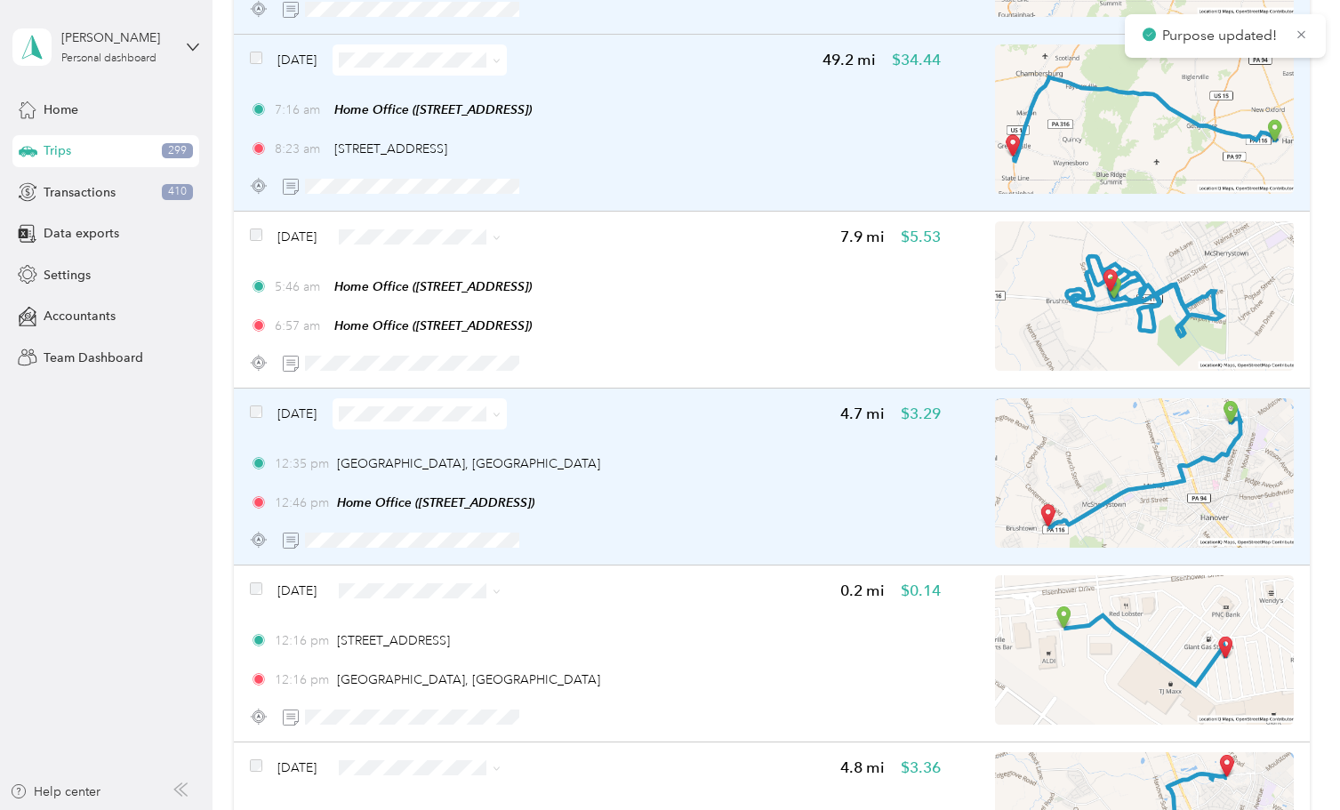
scroll to position [6411, 0]
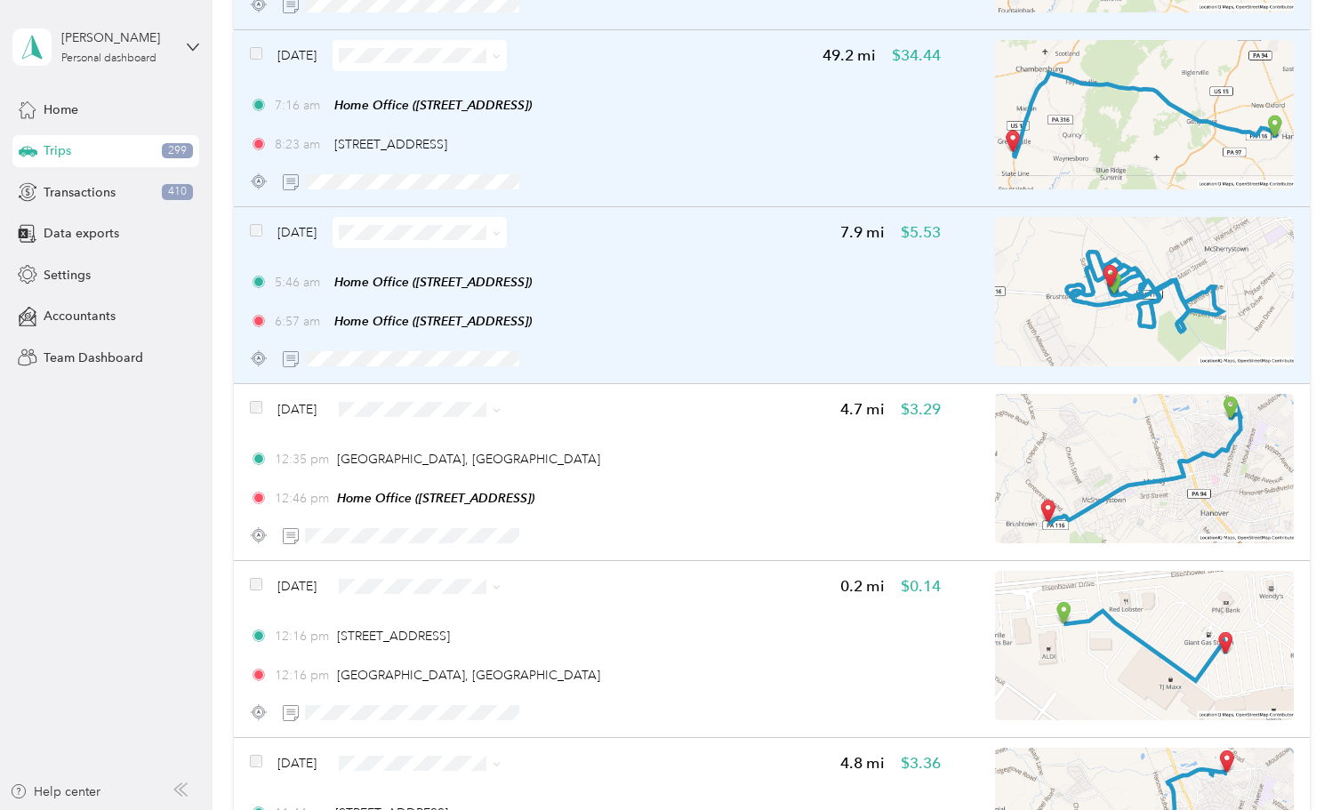
click at [501, 232] on icon at bounding box center [497, 233] width 8 height 8
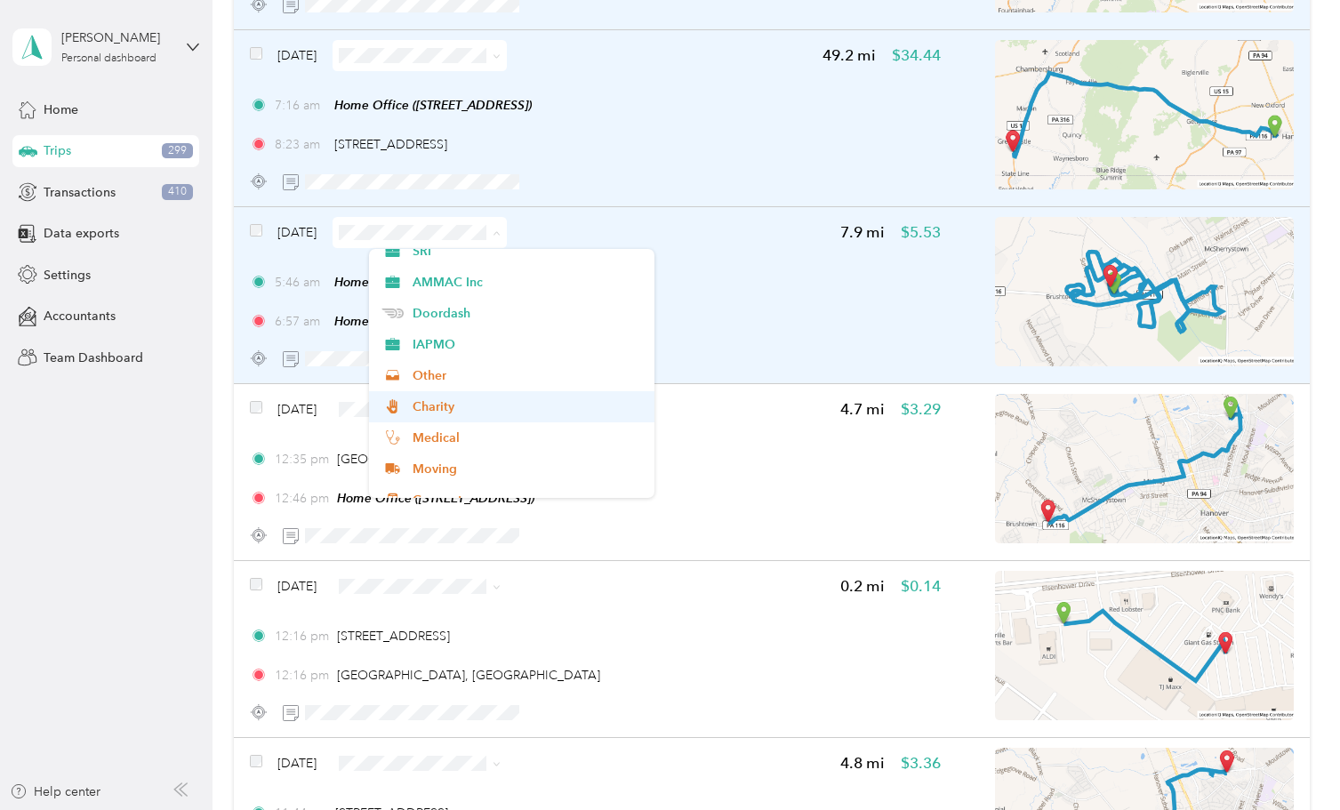
scroll to position [149, 0]
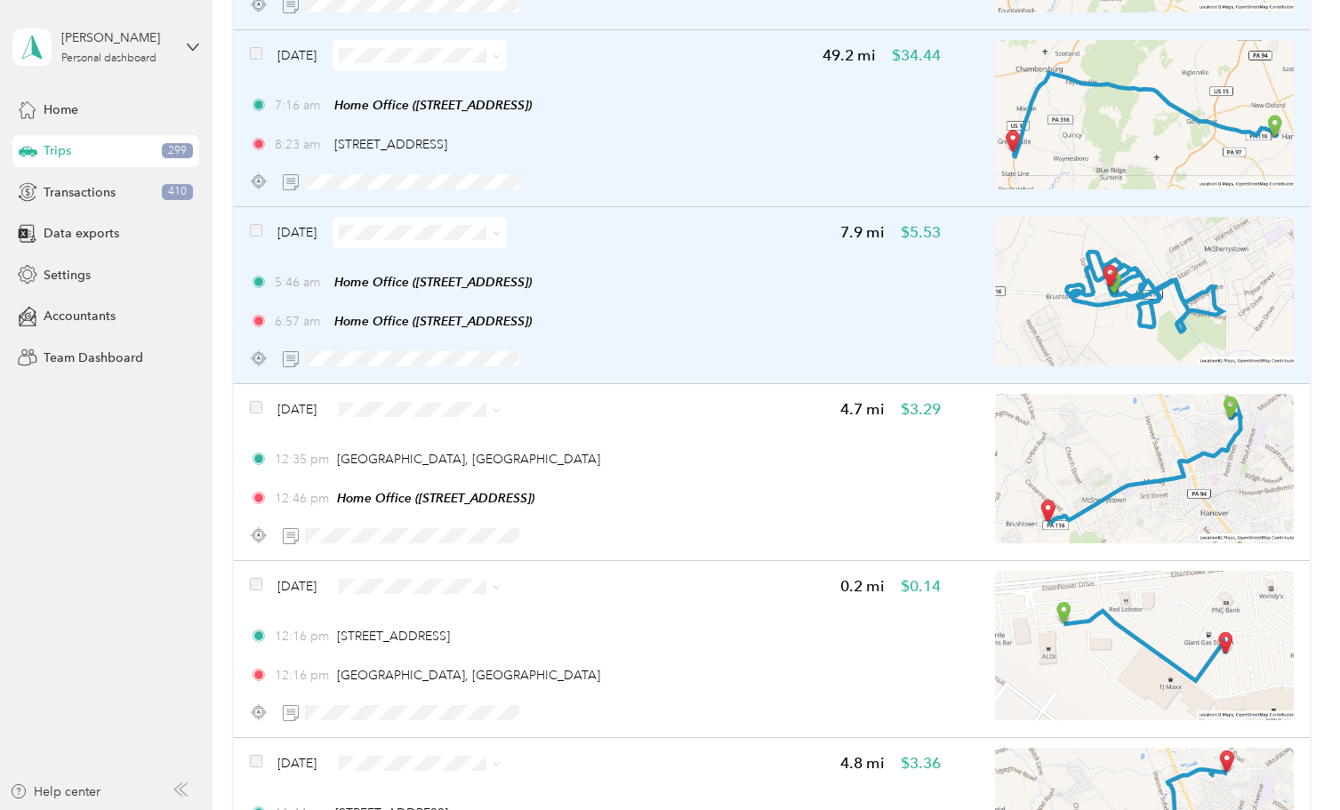
click at [432, 360] on span "Other" at bounding box center [526, 363] width 229 height 19
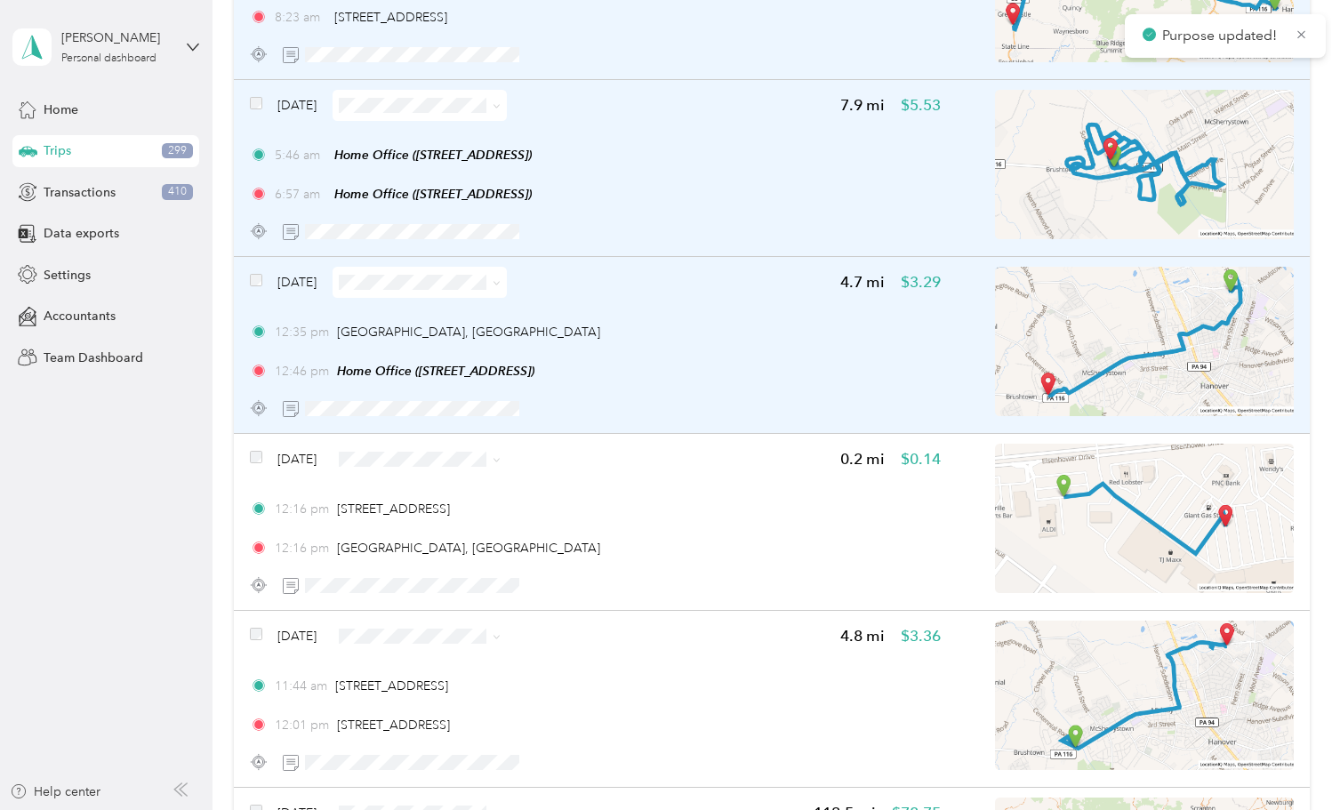
scroll to position [6578, 0]
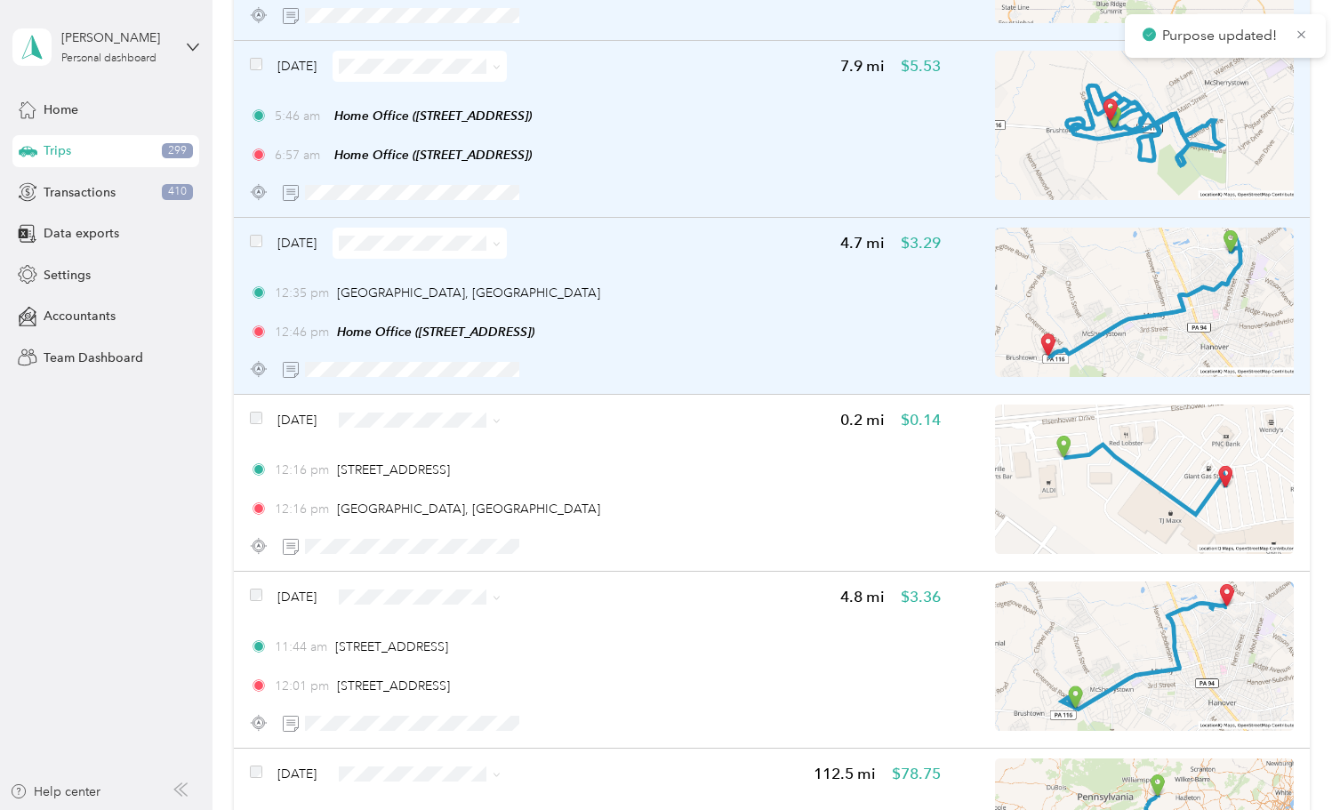
click at [501, 245] on icon at bounding box center [497, 244] width 8 height 8
click at [474, 301] on span "Personal" at bounding box center [526, 306] width 229 height 19
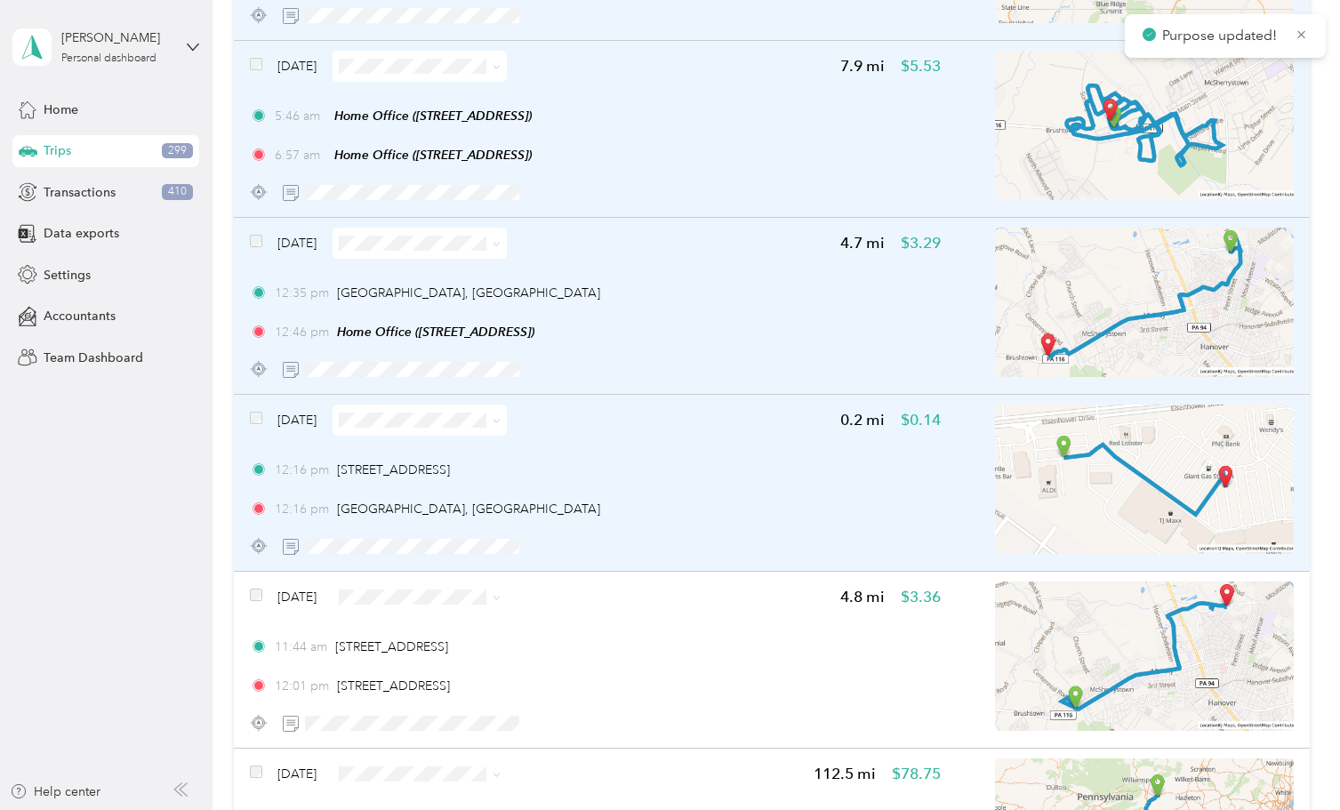
click at [501, 424] on icon at bounding box center [497, 421] width 8 height 8
click at [503, 485] on span "Personal" at bounding box center [526, 483] width 229 height 19
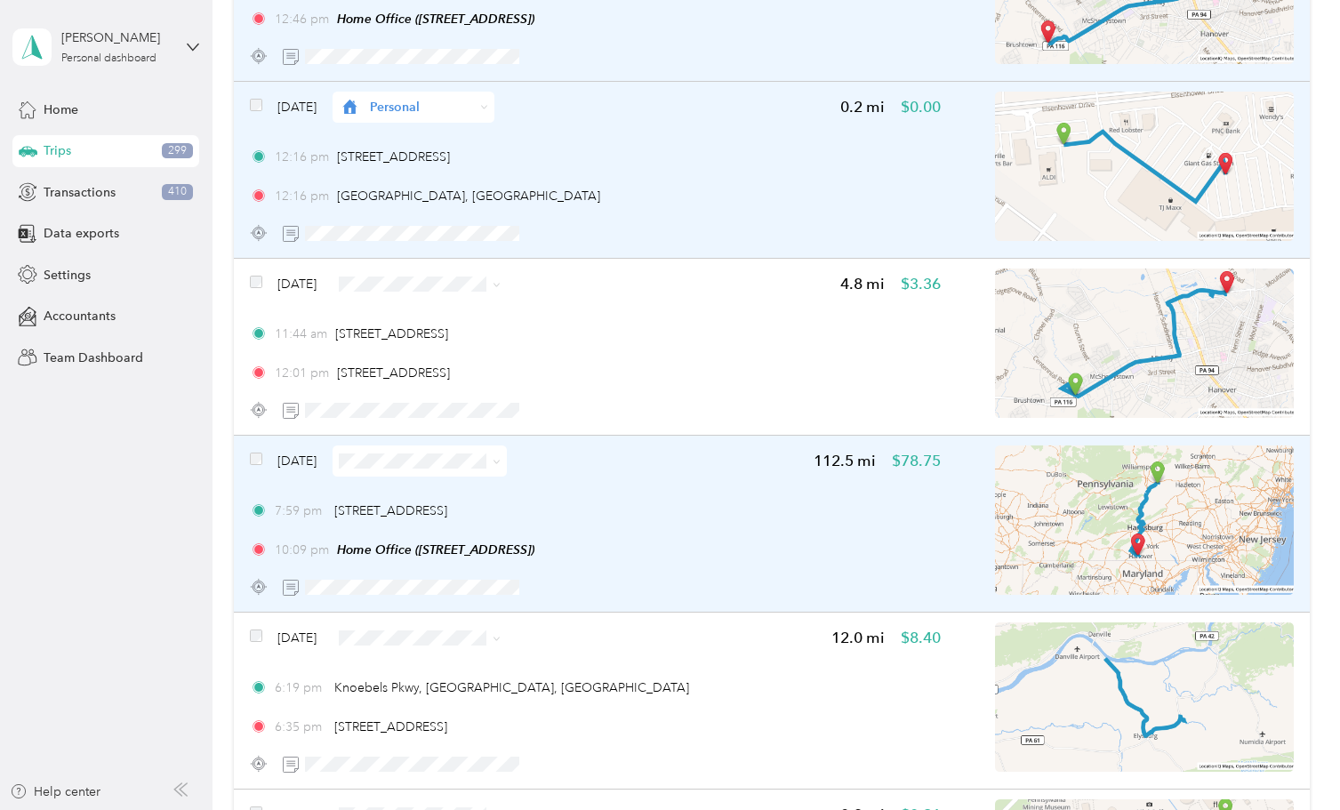
scroll to position [6892, 0]
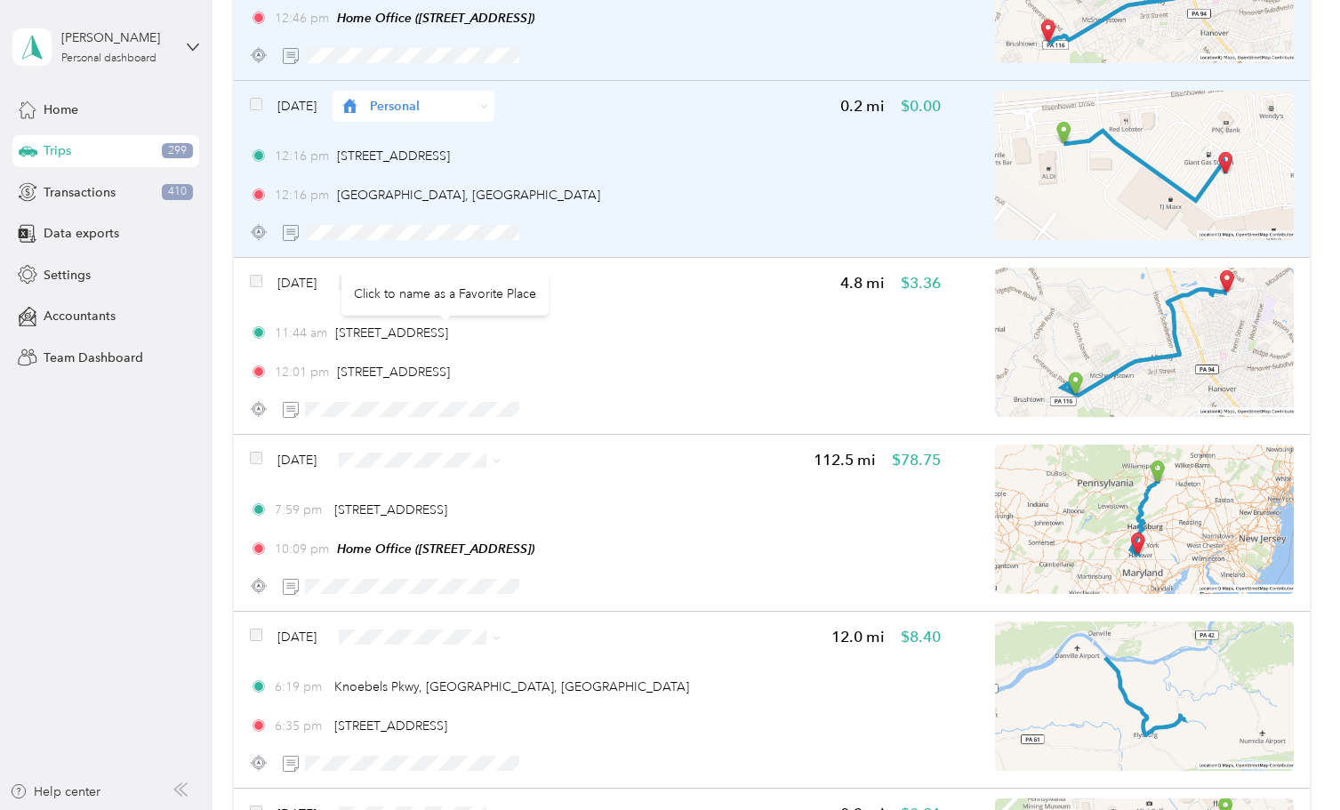
click at [529, 281] on div "Click to name as a Favorite Place" at bounding box center [444, 294] width 207 height 44
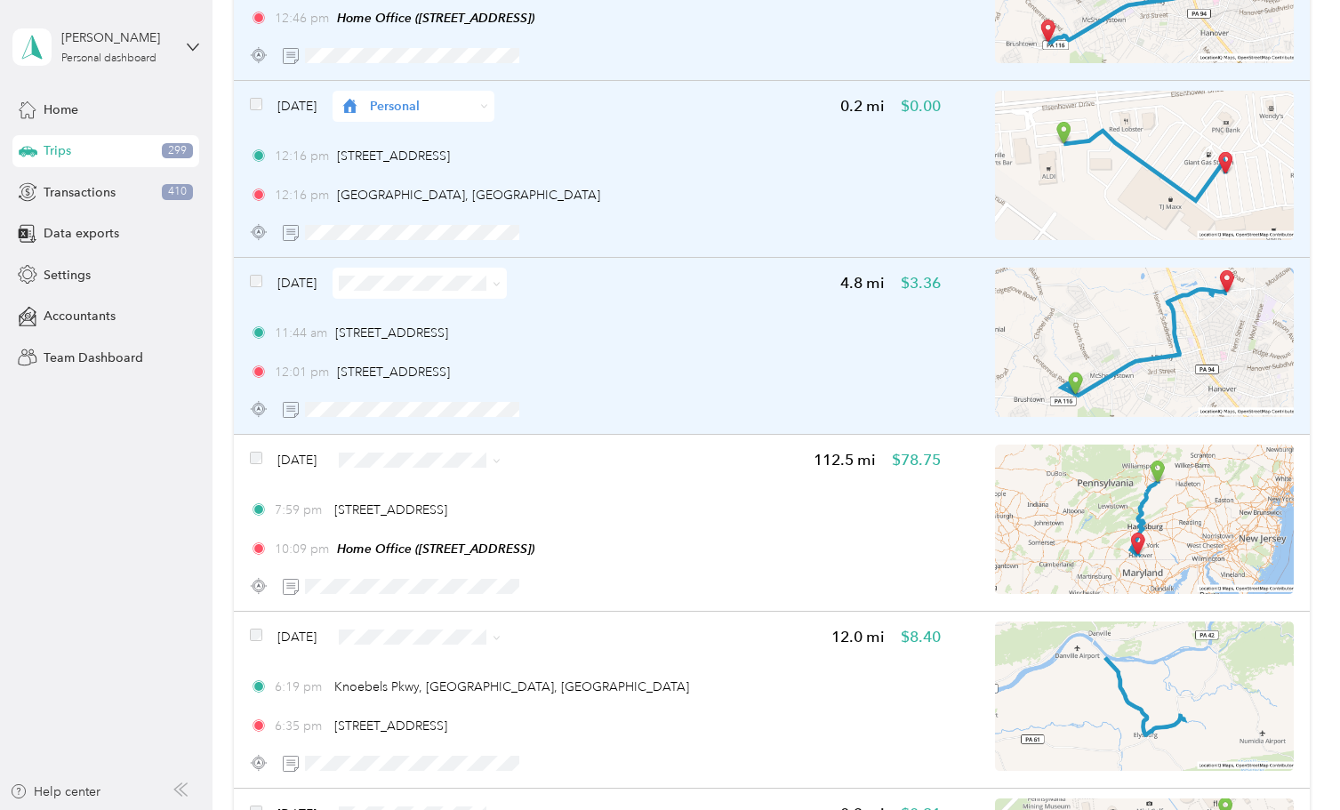
click at [501, 283] on icon at bounding box center [497, 284] width 8 height 8
click at [500, 331] on li "Personal" at bounding box center [512, 346] width 286 height 31
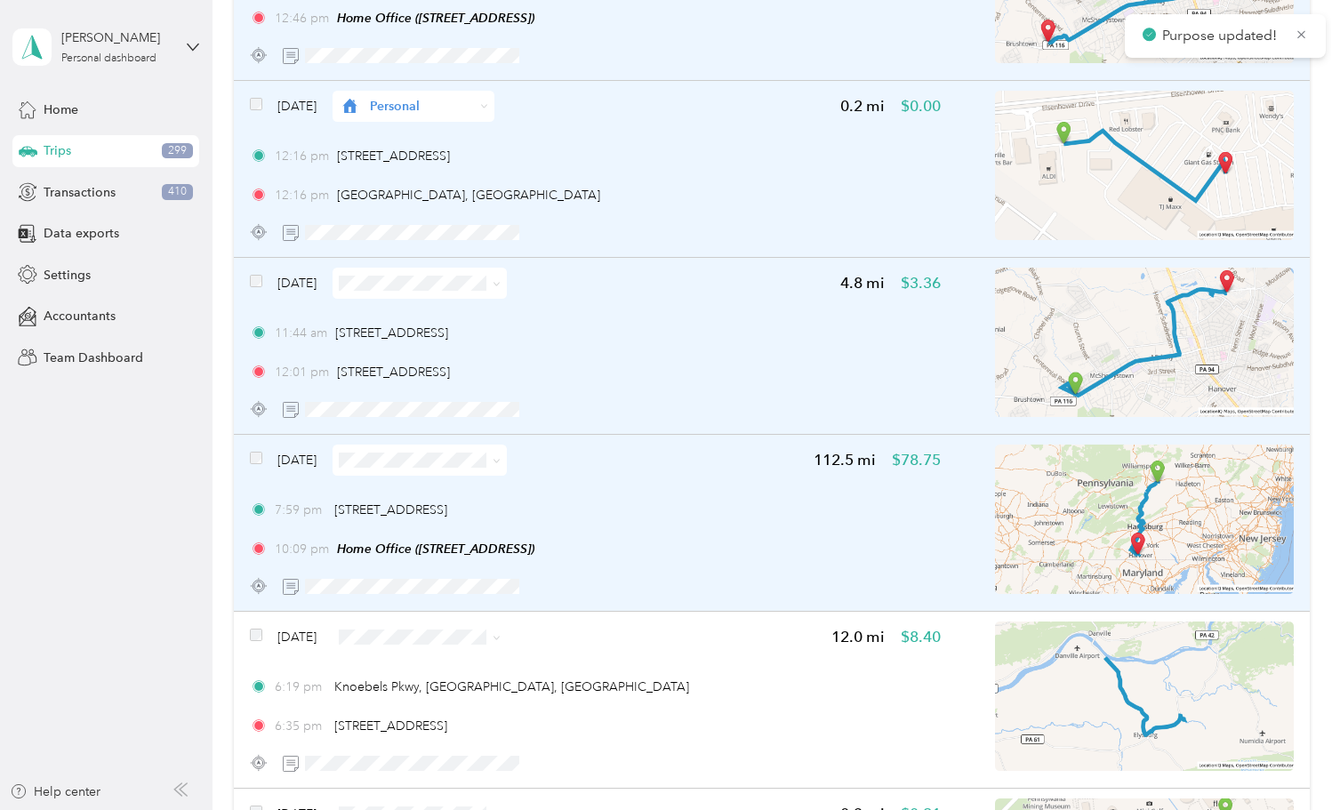
click at [507, 453] on span at bounding box center [419, 460] width 174 height 31
click at [507, 461] on span at bounding box center [419, 460] width 174 height 31
click at [501, 462] on icon at bounding box center [497, 461] width 8 height 8
click at [501, 467] on span at bounding box center [493, 460] width 14 height 19
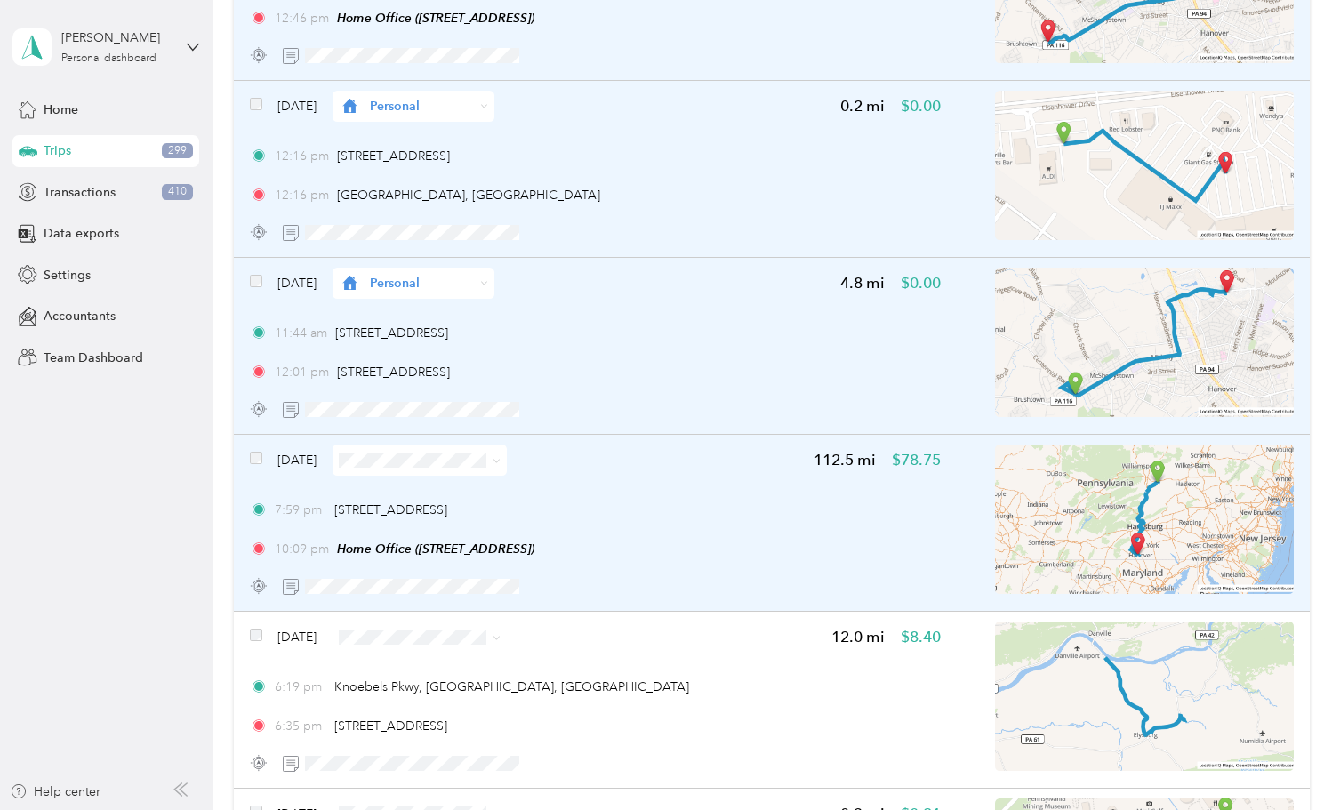
click at [507, 459] on span at bounding box center [419, 460] width 174 height 31
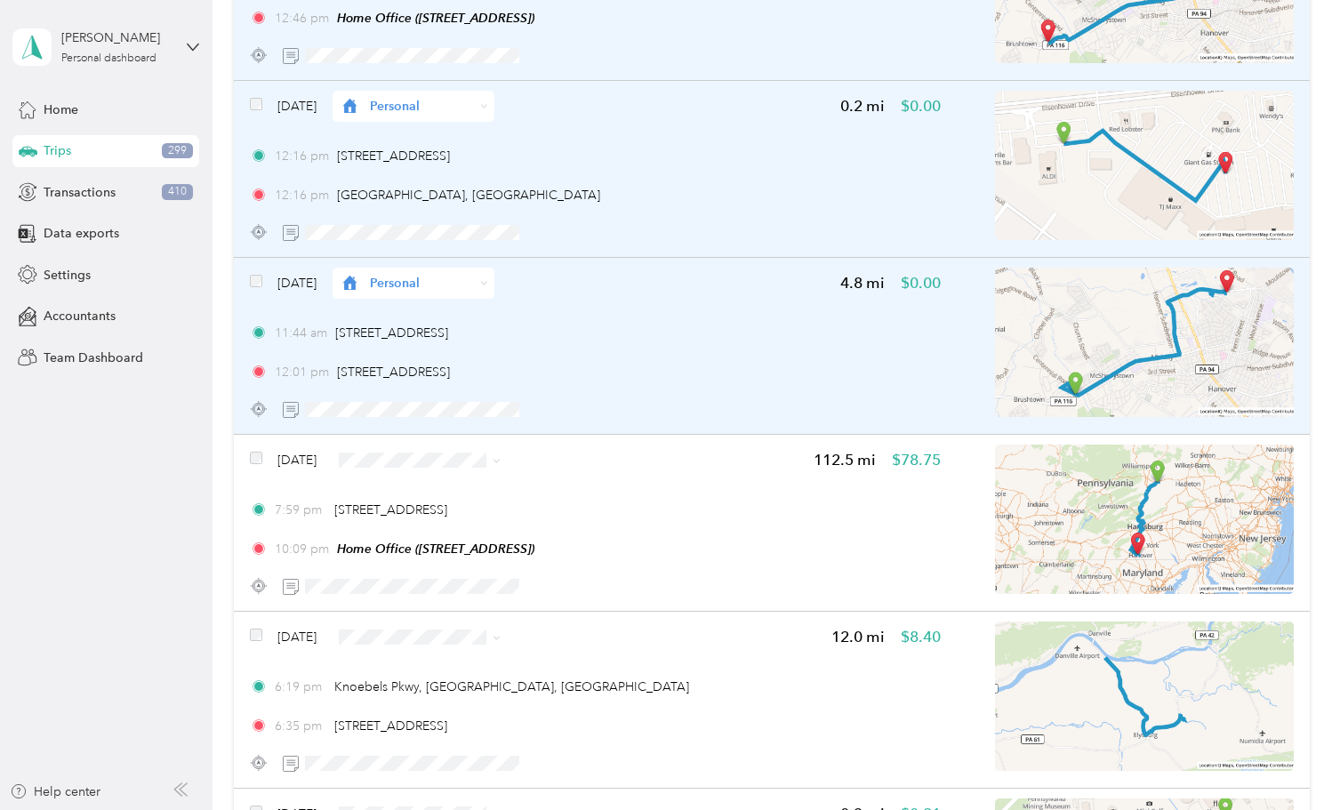
click at [501, 461] on icon at bounding box center [497, 461] width 8 height 8
click at [479, 506] on ol "Work Personal Smith Consulting Solutions Axeon SRI AMMAC Inc Doordash IAPMO Oth…" at bounding box center [512, 601] width 286 height 249
click at [501, 457] on icon at bounding box center [497, 461] width 8 height 8
click at [445, 519] on span "Personal" at bounding box center [526, 523] width 229 height 19
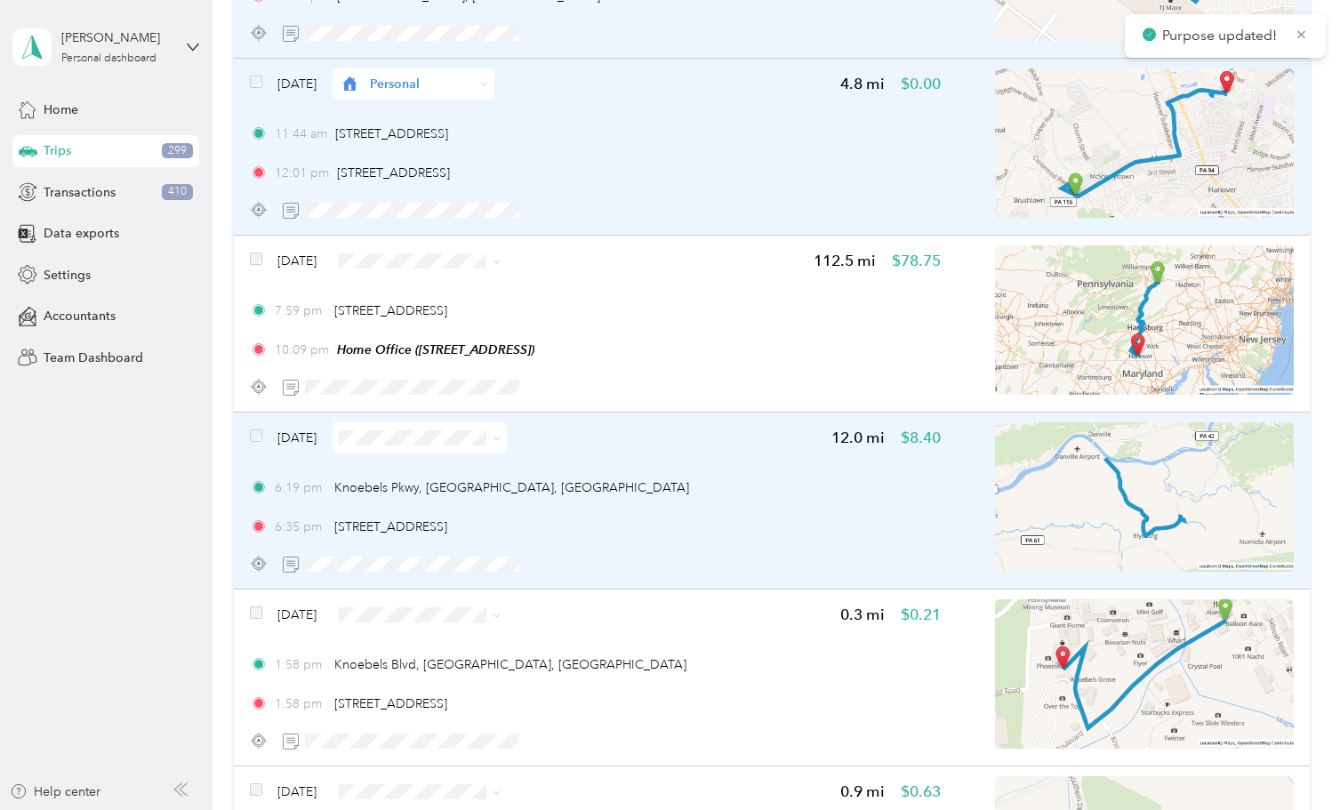
scroll to position [7095, 0]
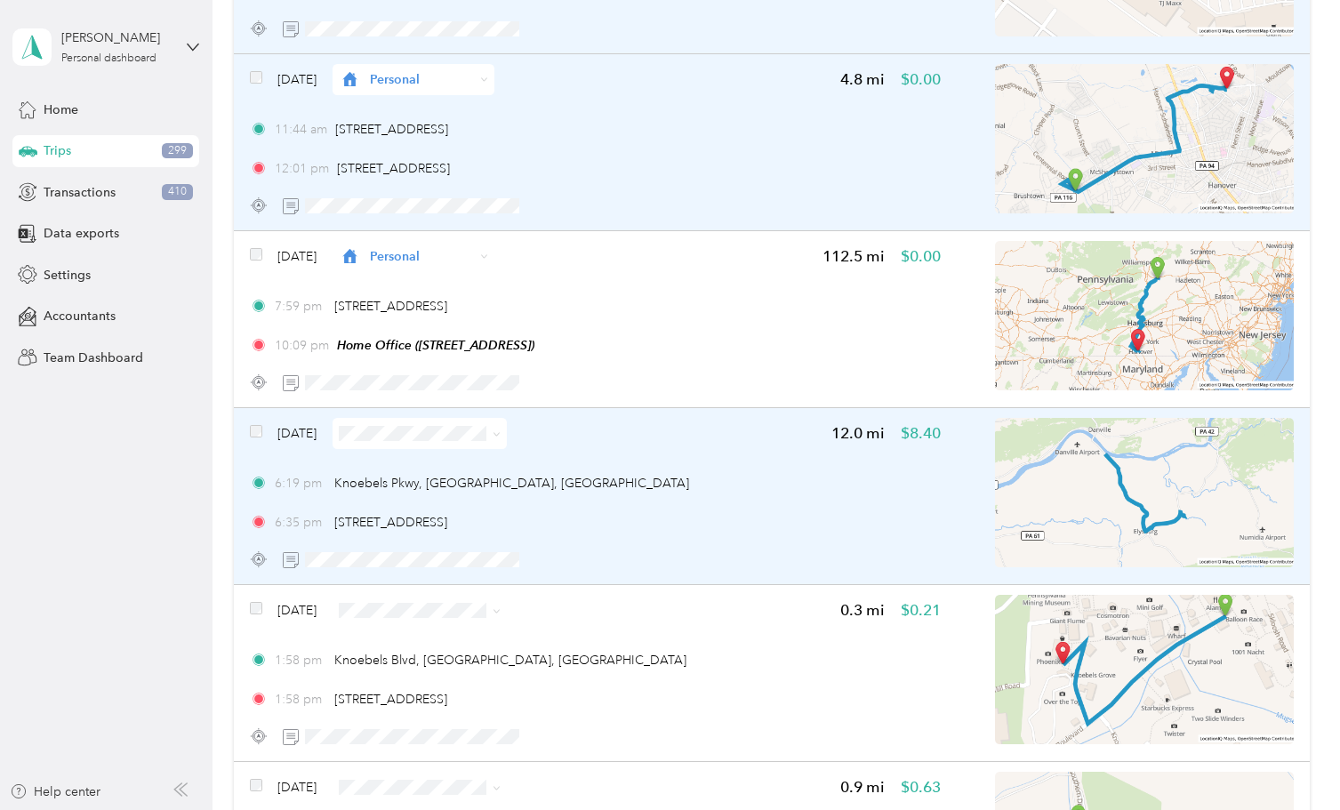
click at [501, 434] on icon at bounding box center [497, 434] width 8 height 8
click at [418, 499] on span "Personal" at bounding box center [526, 496] width 229 height 19
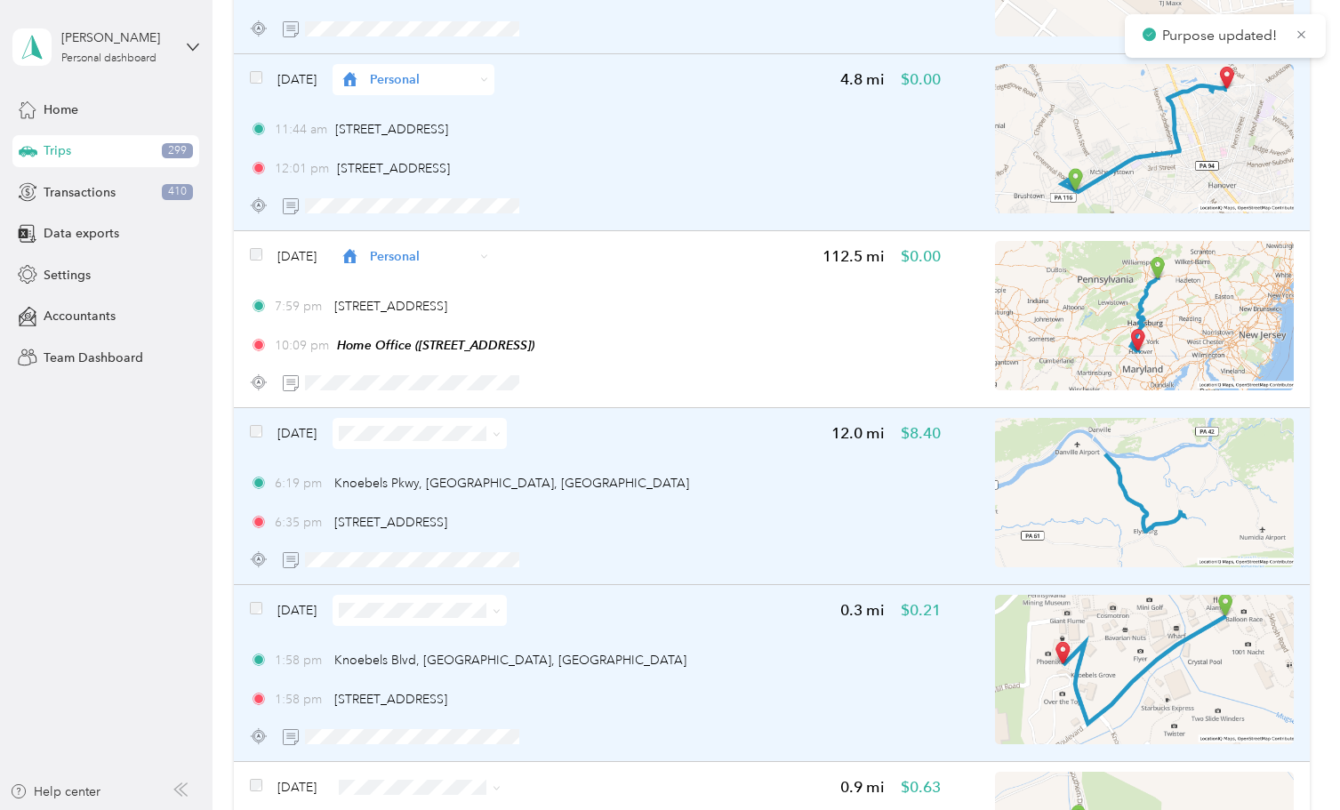
click at [501, 612] on icon at bounding box center [497, 611] width 8 height 8
click at [457, 388] on span "Personal" at bounding box center [526, 389] width 229 height 19
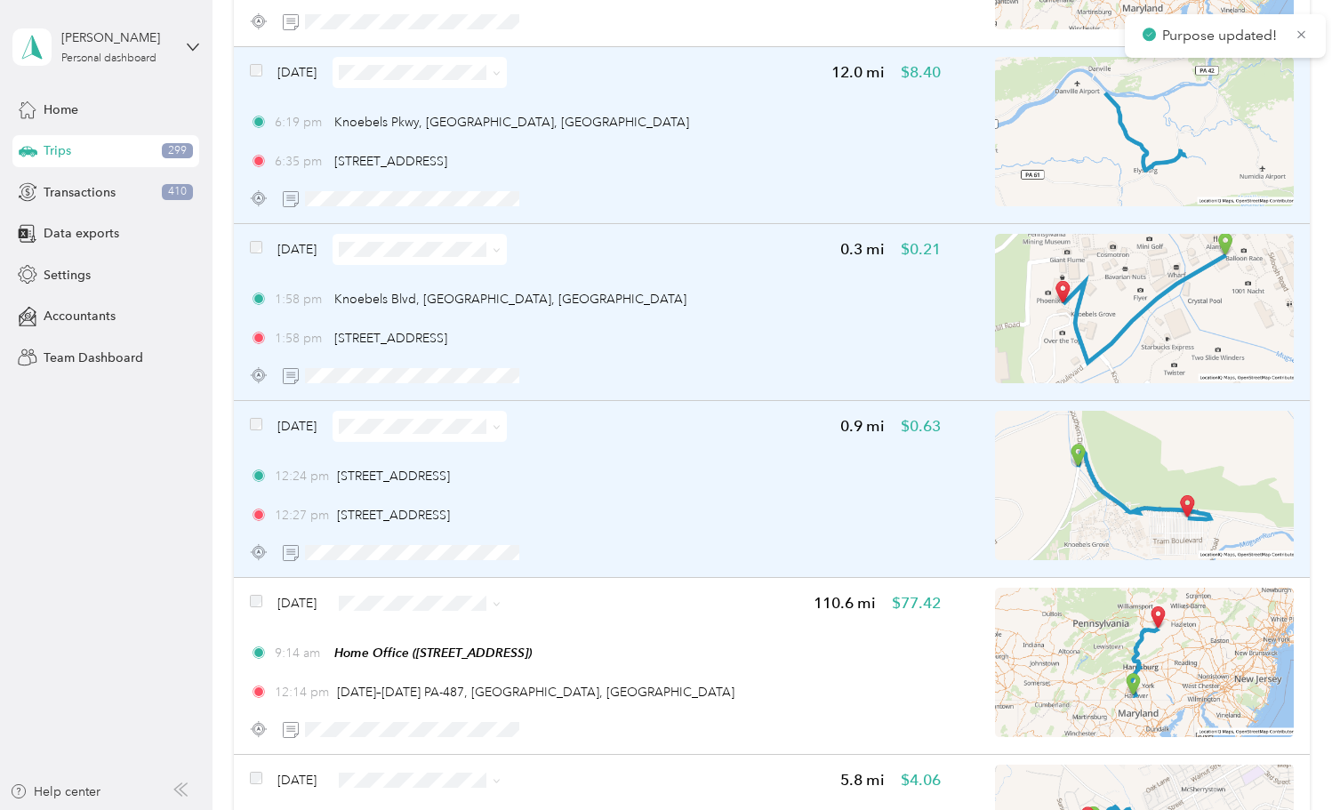
scroll to position [7454, 0]
click at [499, 428] on icon at bounding box center [495, 430] width 5 height 4
click at [461, 484] on span "Personal" at bounding box center [526, 489] width 229 height 19
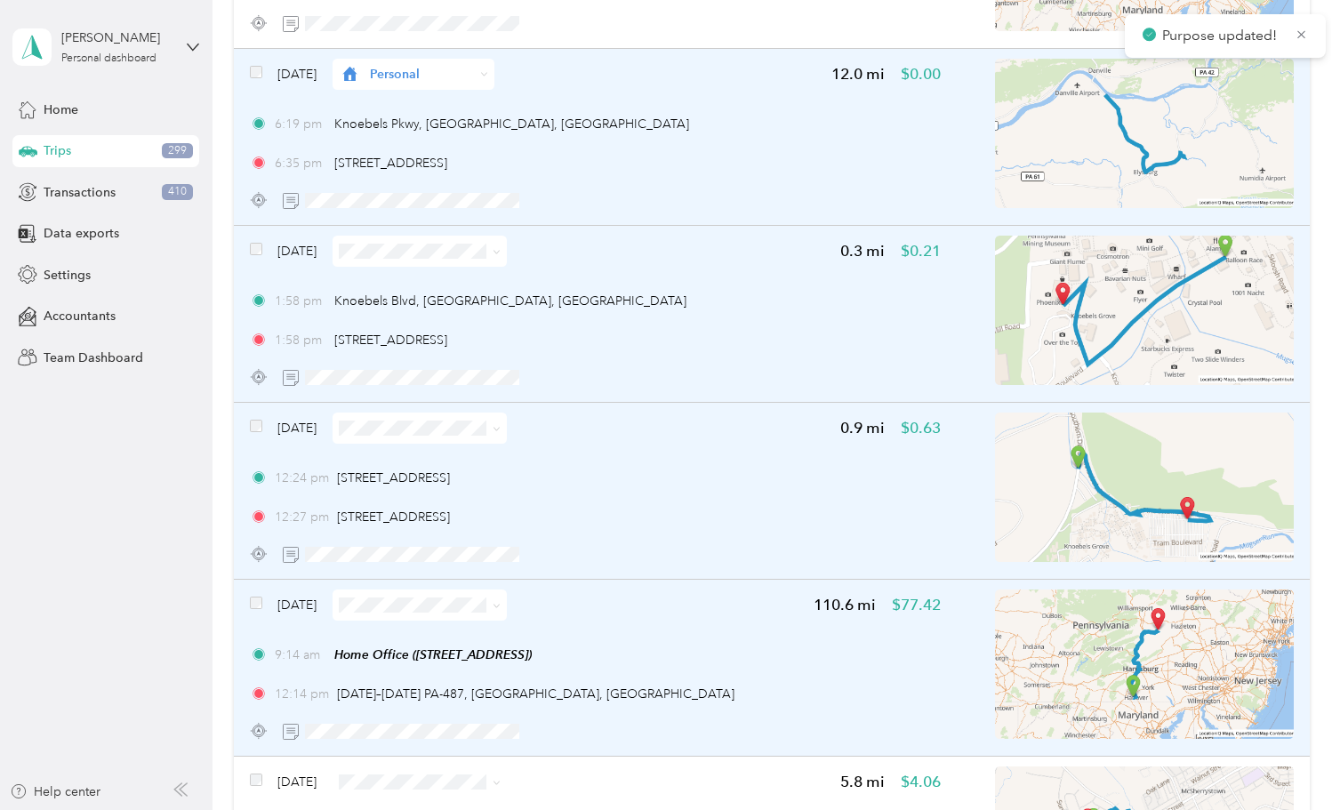
click at [501, 605] on span at bounding box center [493, 605] width 14 height 19
click at [501, 608] on icon at bounding box center [497, 606] width 8 height 8
click at [454, 389] on li "Personal" at bounding box center [512, 384] width 286 height 31
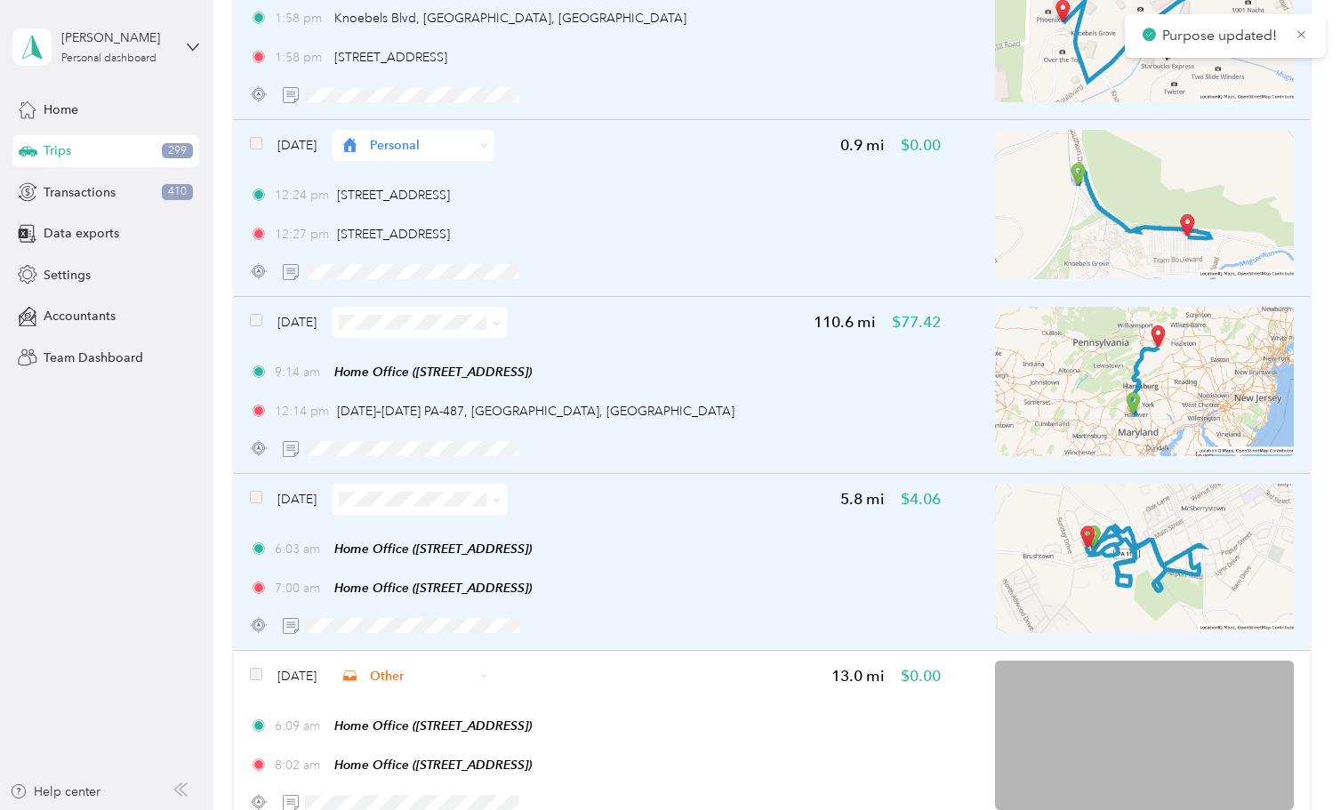
scroll to position [7779, 0]
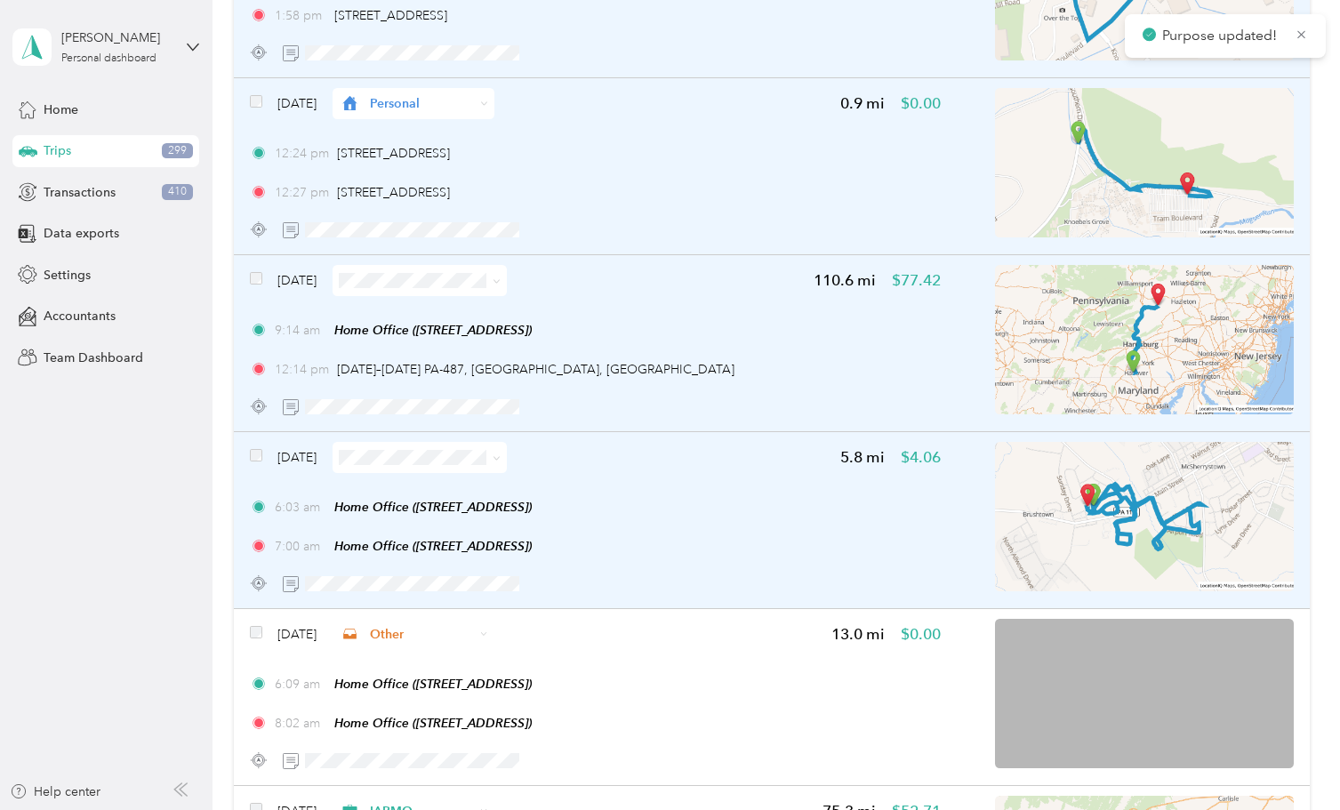
click at [501, 457] on icon at bounding box center [497, 458] width 8 height 8
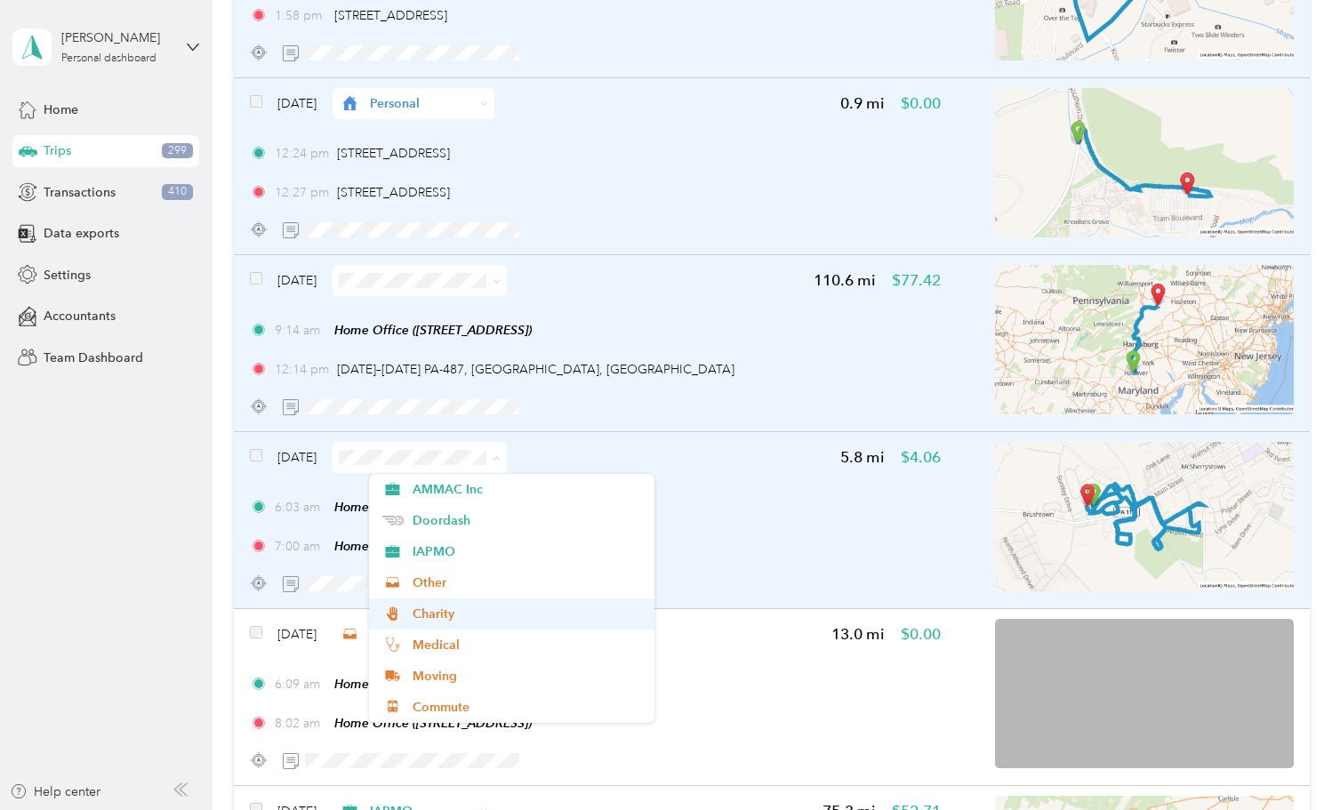
scroll to position [156, 0]
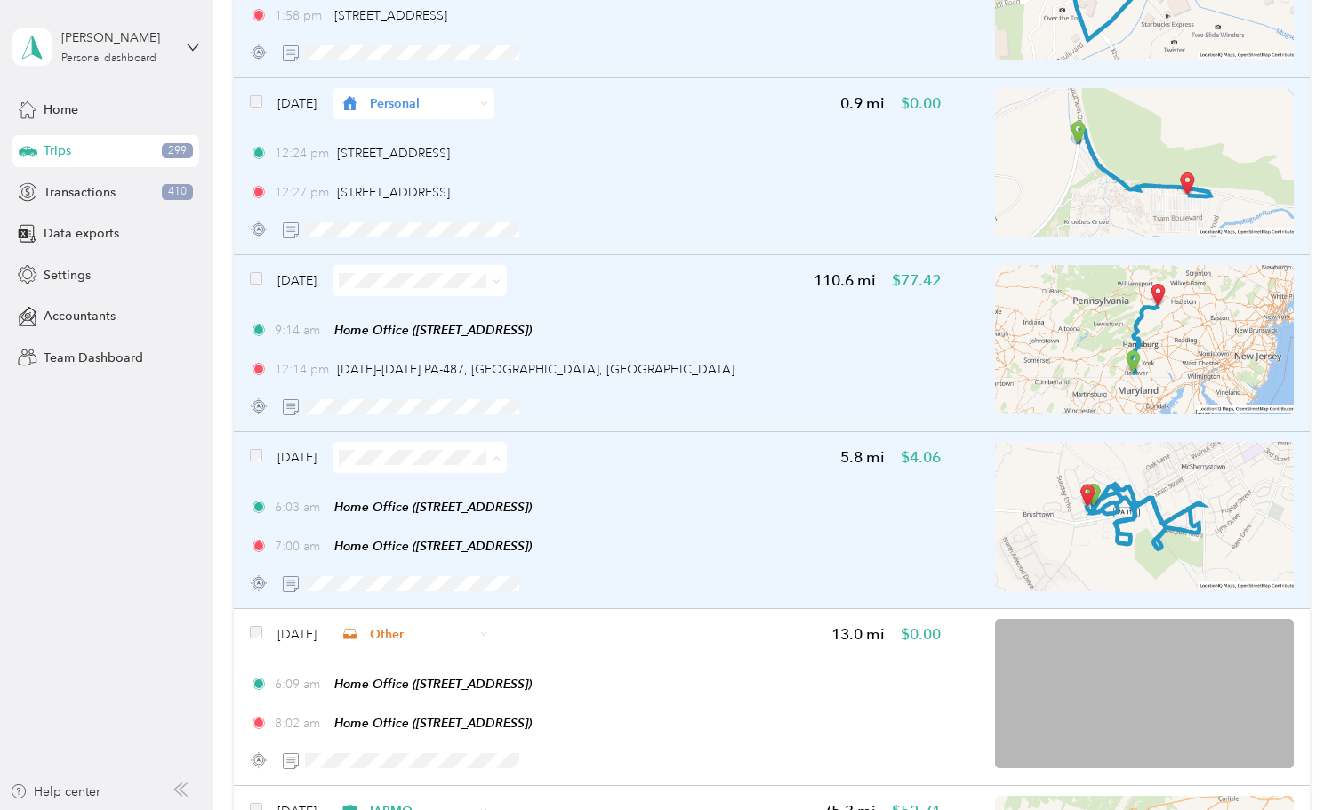
click at [433, 587] on span "Other" at bounding box center [526, 582] width 229 height 19
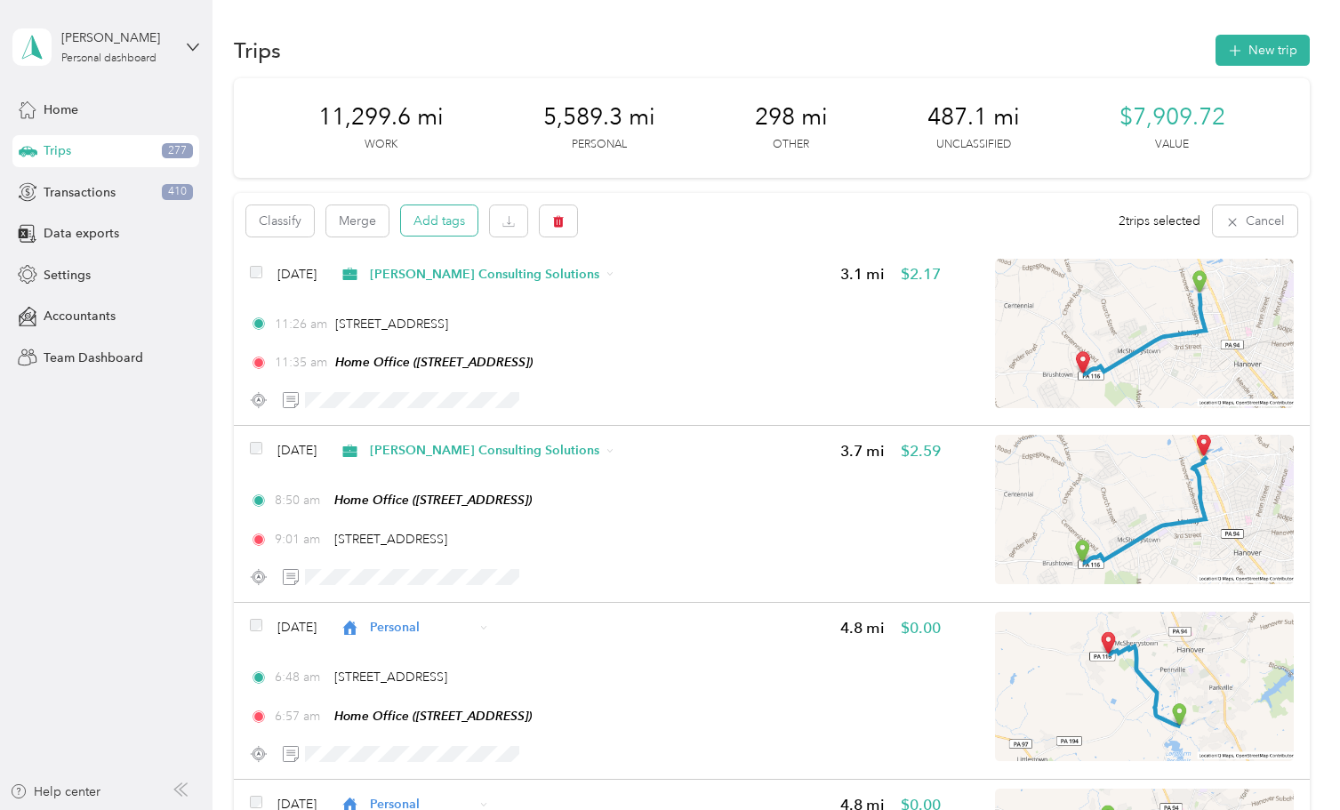
scroll to position [0, 0]
click at [503, 224] on icon "button" at bounding box center [508, 221] width 12 height 12
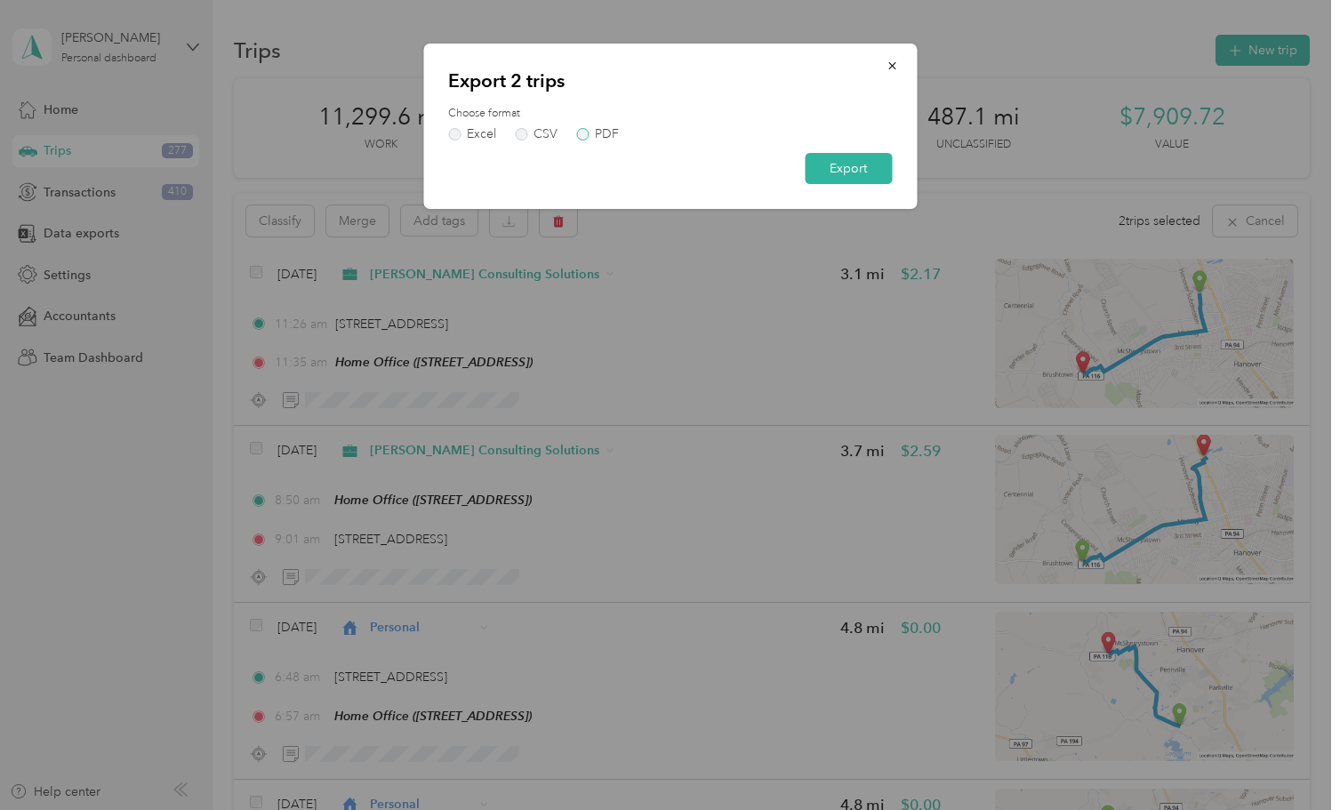
click at [598, 131] on div "PDF" at bounding box center [607, 134] width 24 height 12
click at [829, 162] on button "Export" at bounding box center [848, 168] width 87 height 31
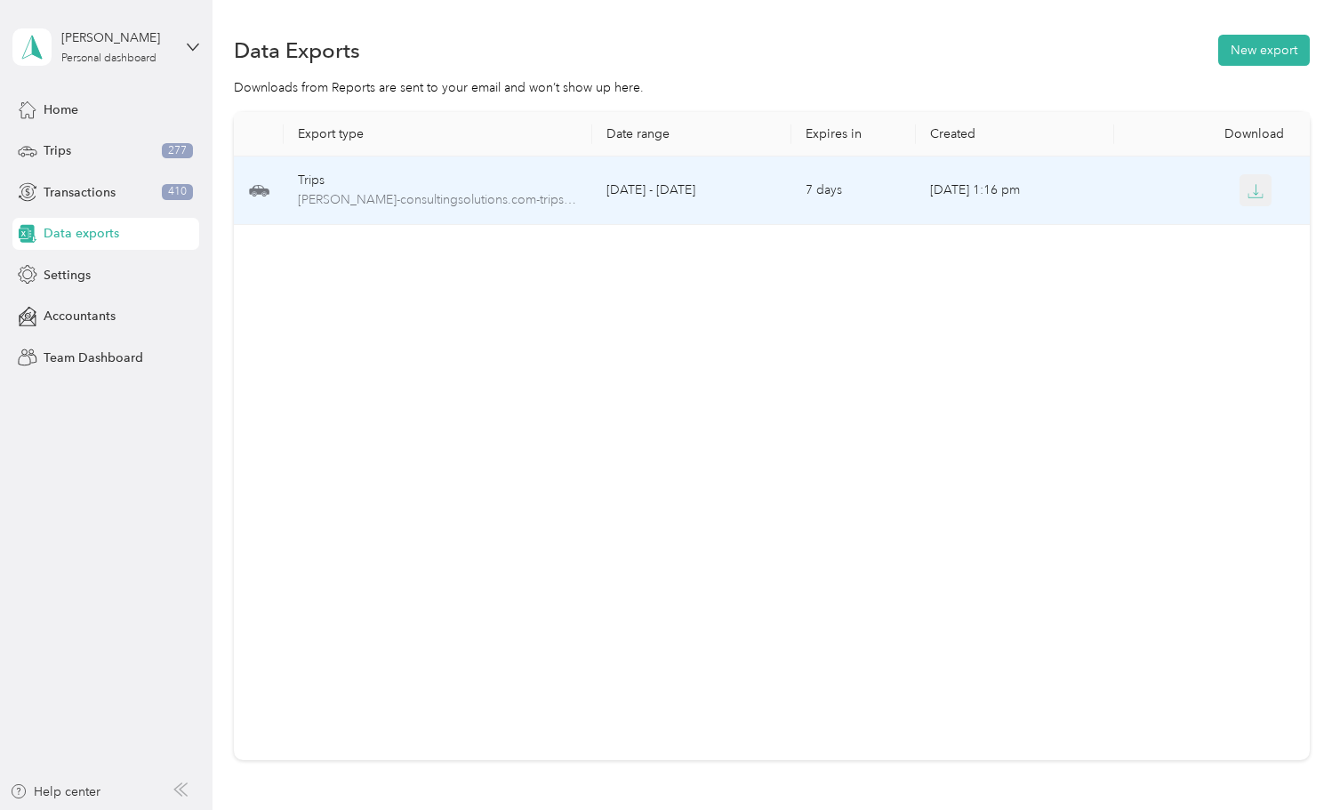
click at [1261, 196] on icon "button" at bounding box center [1255, 191] width 16 height 16
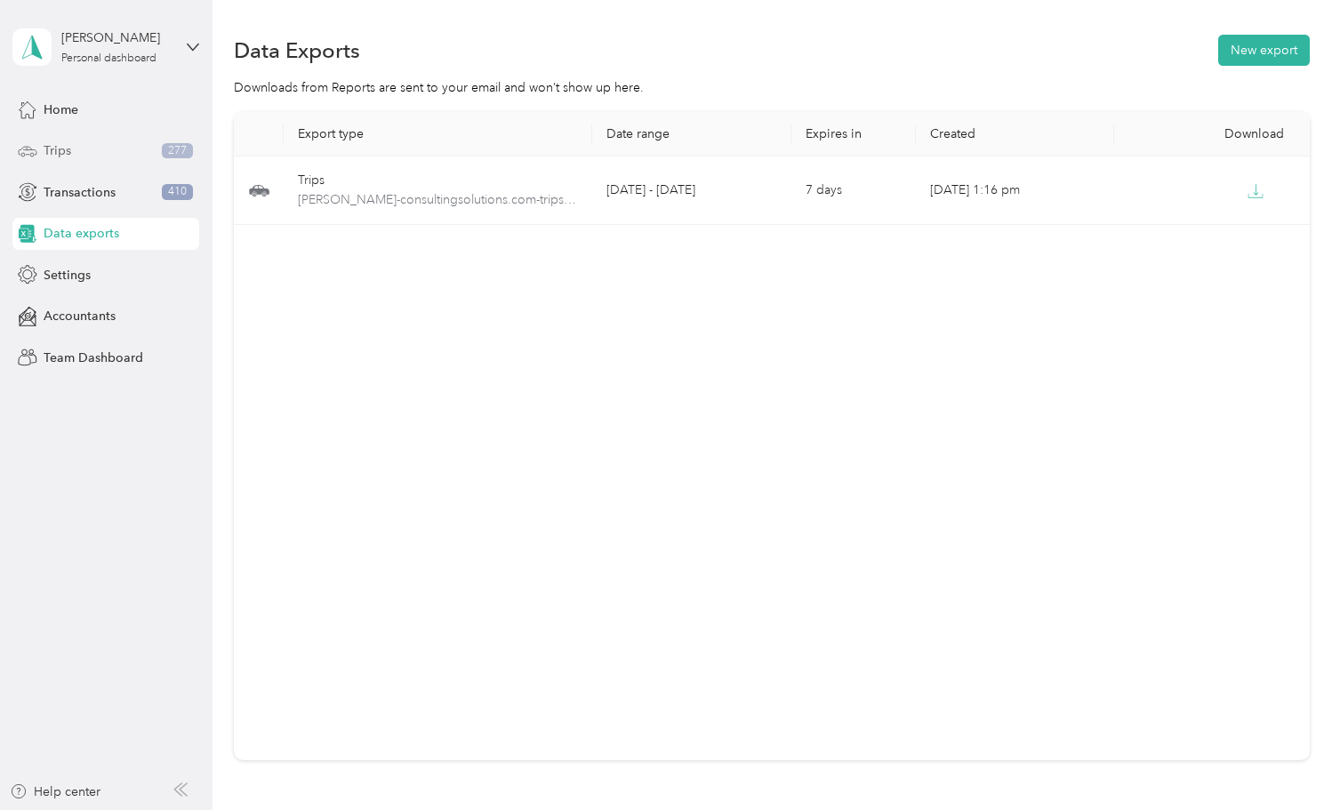
click at [56, 147] on span "Trips" at bounding box center [58, 150] width 28 height 19
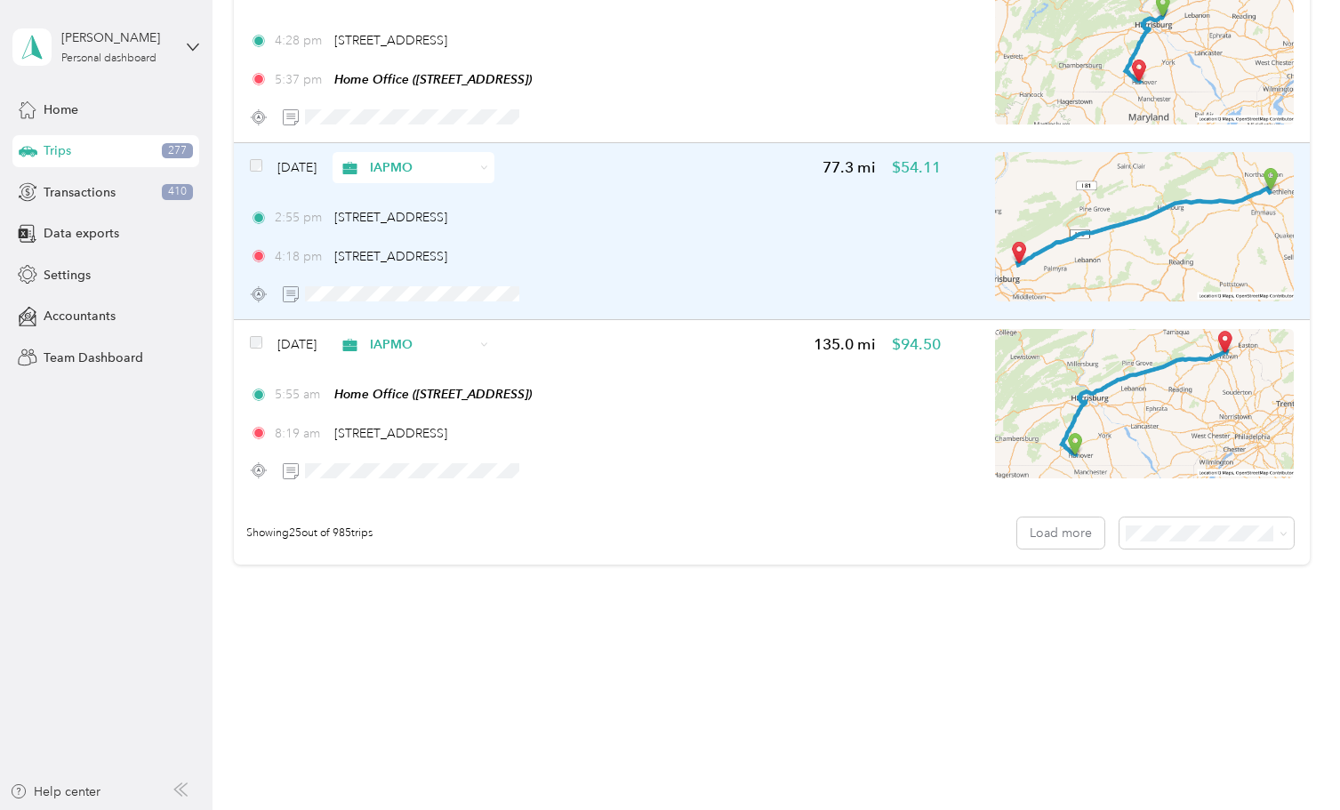
scroll to position [4176, 0]
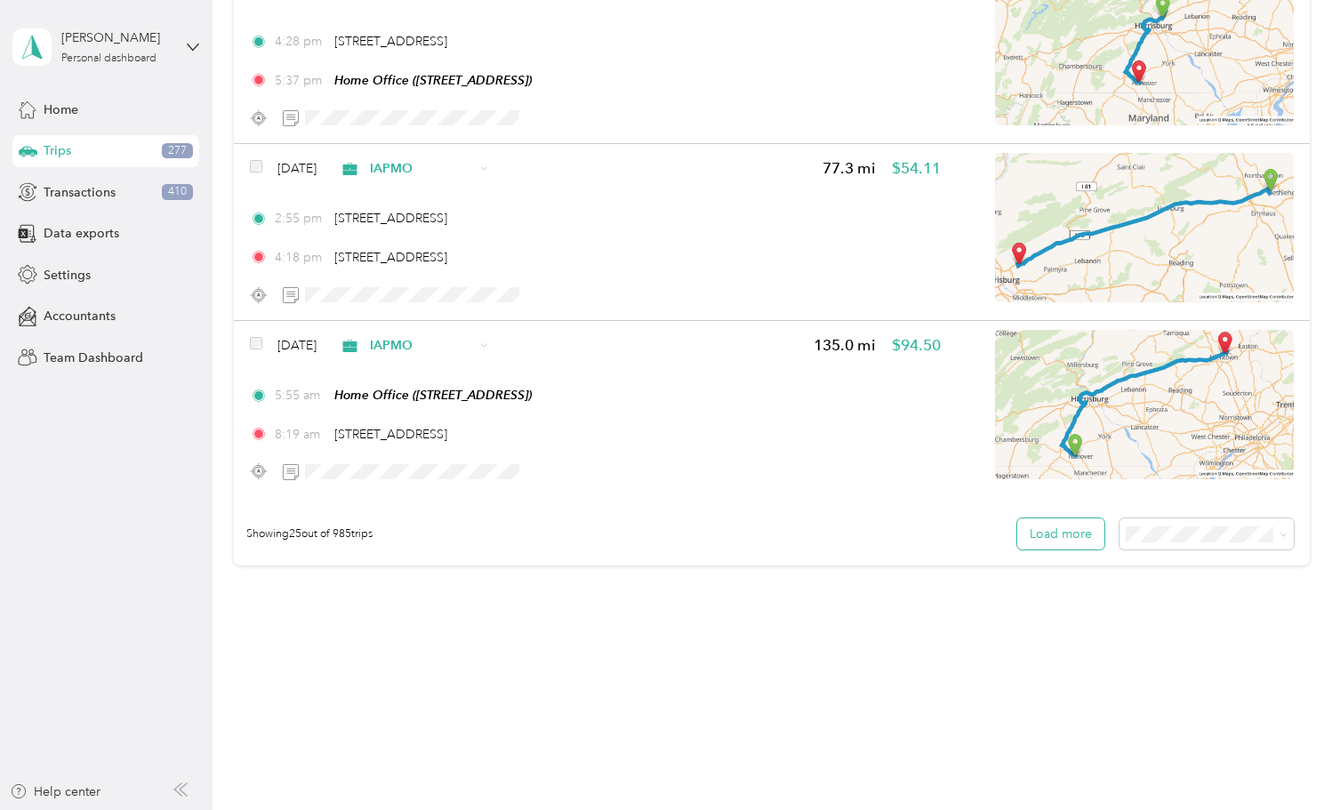
click at [1071, 527] on button "Load more" at bounding box center [1060, 533] width 87 height 31
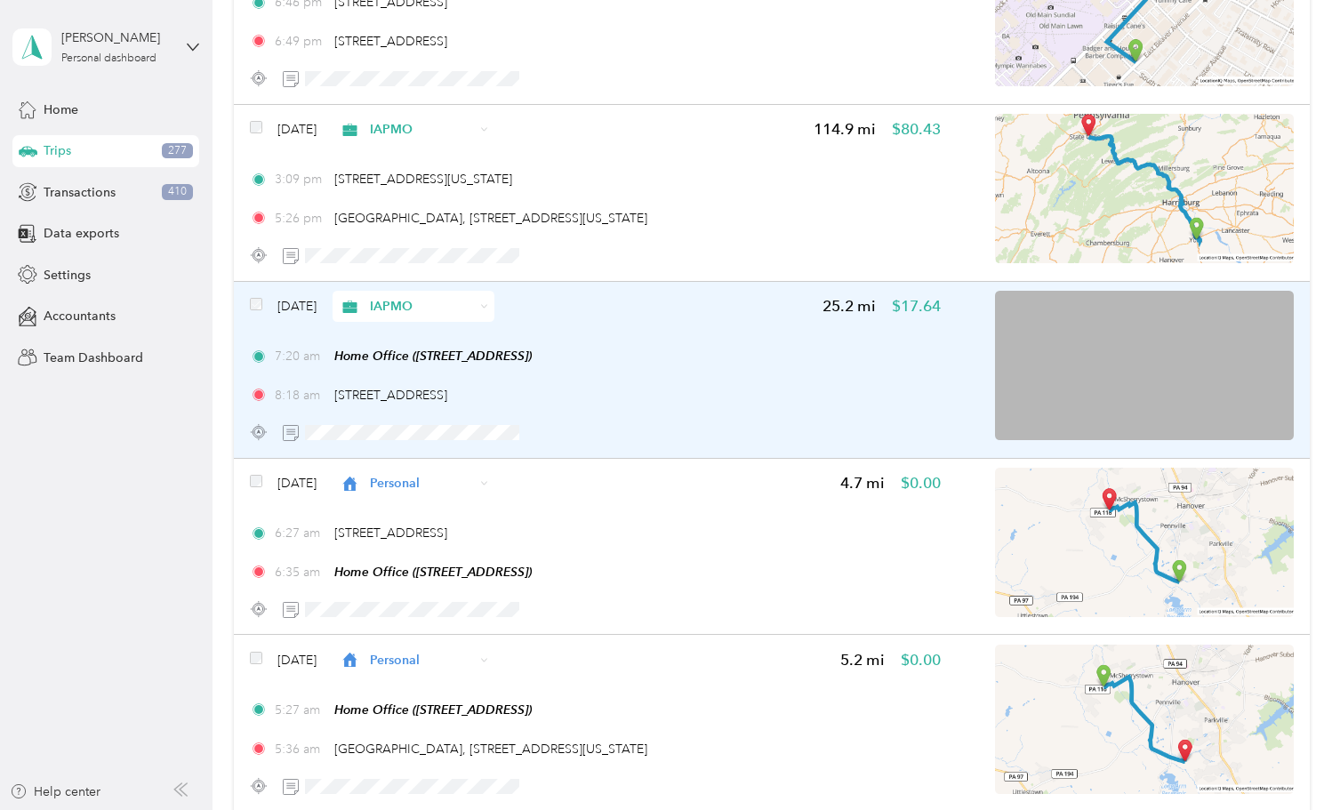
scroll to position [5422, 0]
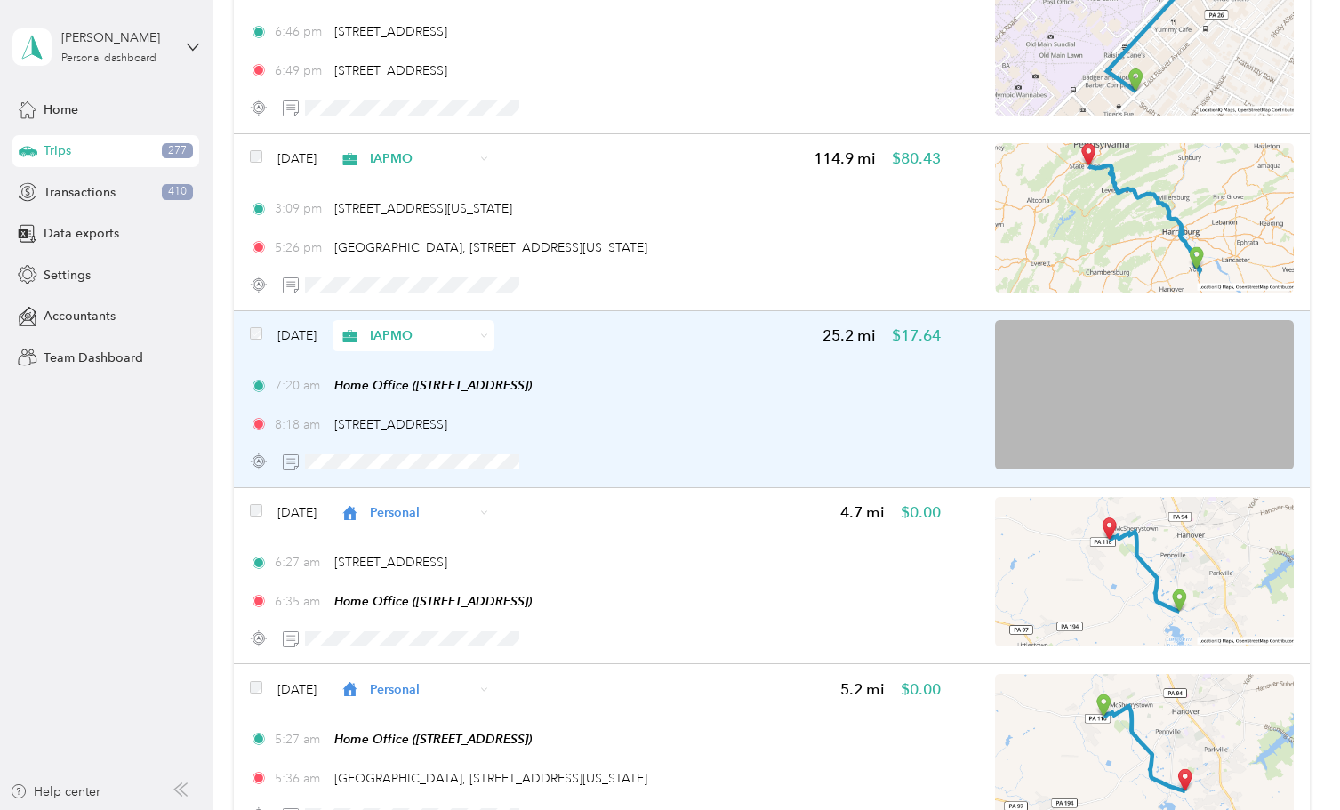
click at [745, 346] on div "Aug 26, 2025 IAPMO 25.2 mi $17.64" at bounding box center [595, 335] width 691 height 31
click at [822, 419] on div "8:18 am 517 E Prospect St, York, PA" at bounding box center [595, 424] width 691 height 19
click at [579, 414] on div "7:20 am Home Office (141 Seneca Dr, Hanover, PA, United States , Hanover, PA) 8…" at bounding box center [595, 407] width 691 height 58
click at [579, 809] on div at bounding box center [665, 810] width 1331 height 0
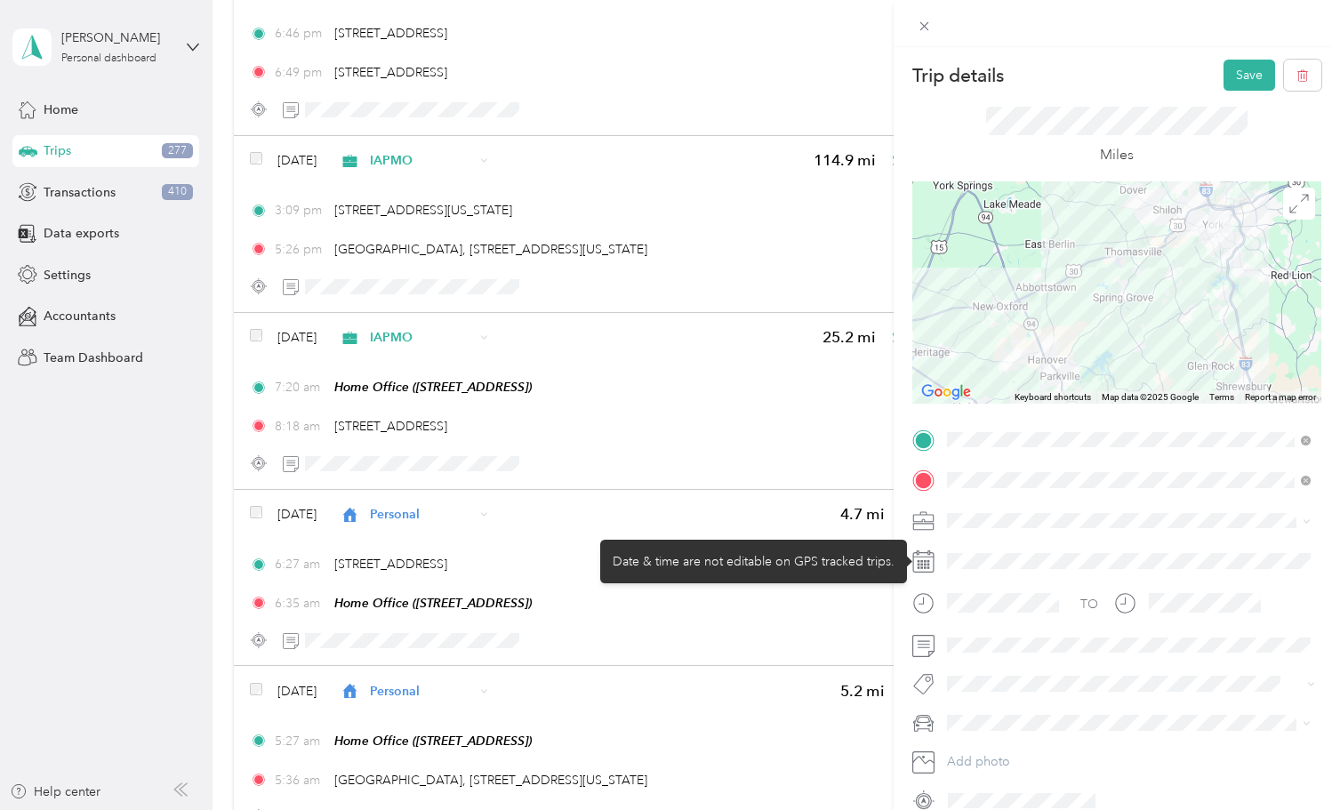
click at [1175, 547] on div at bounding box center [1131, 561] width 380 height 28
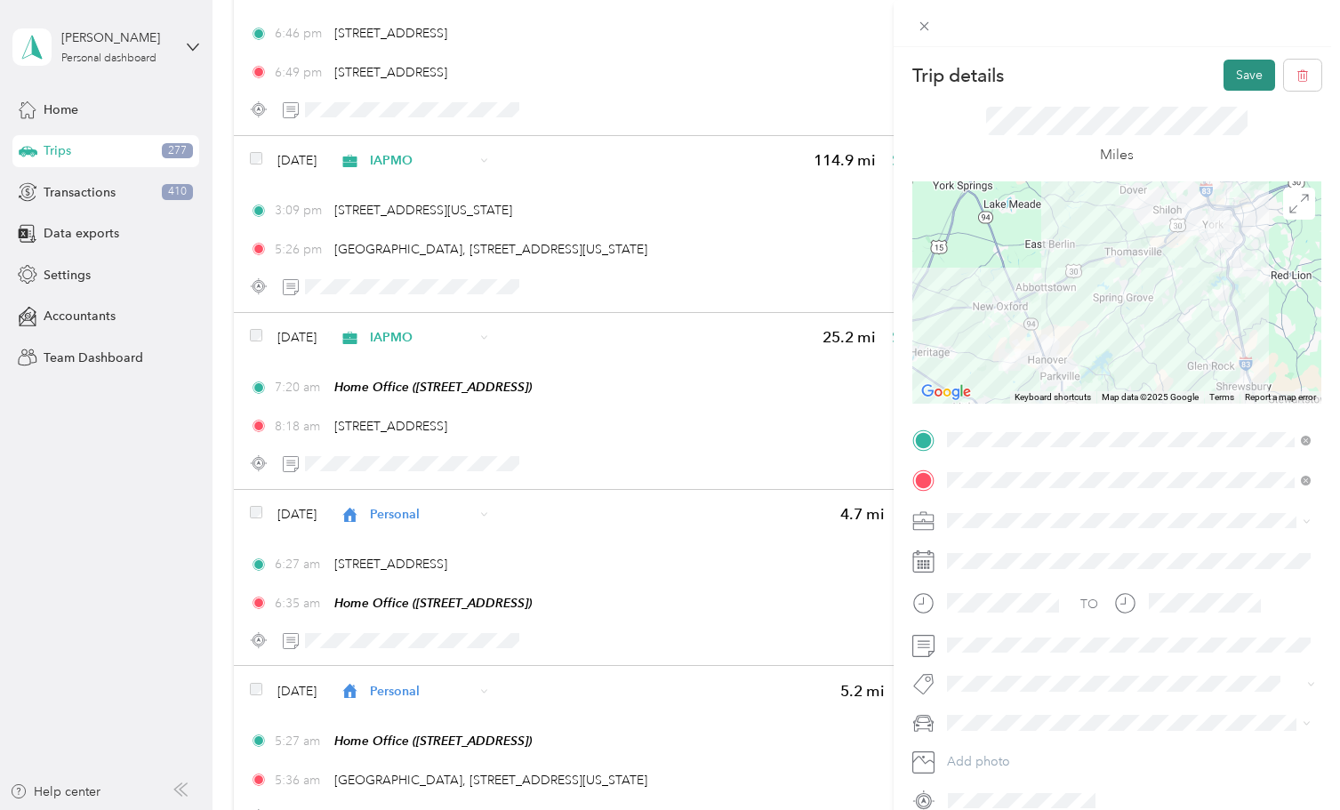
click at [1246, 71] on button "Save" at bounding box center [1249, 75] width 52 height 31
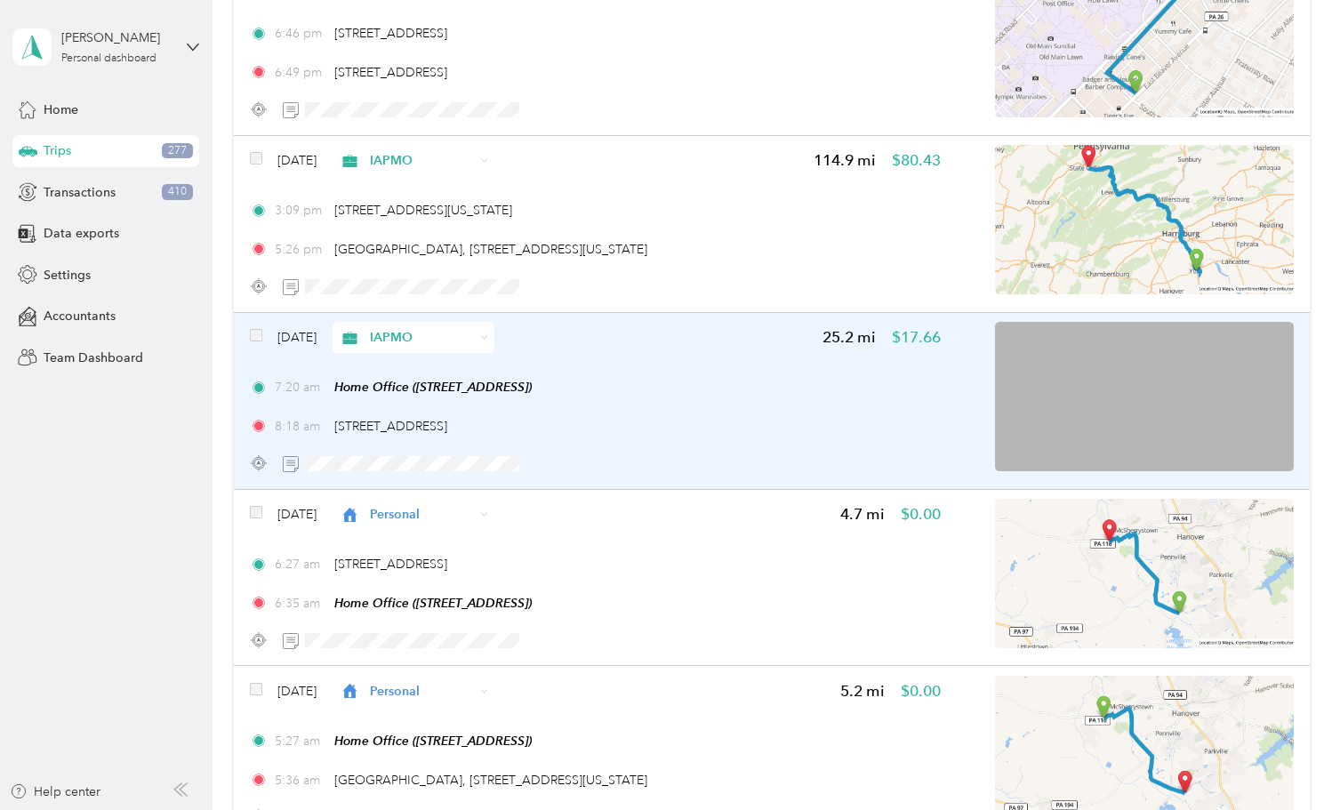
click at [713, 422] on div "8:18 am 517 E Prospect St, York, PA" at bounding box center [595, 426] width 691 height 19
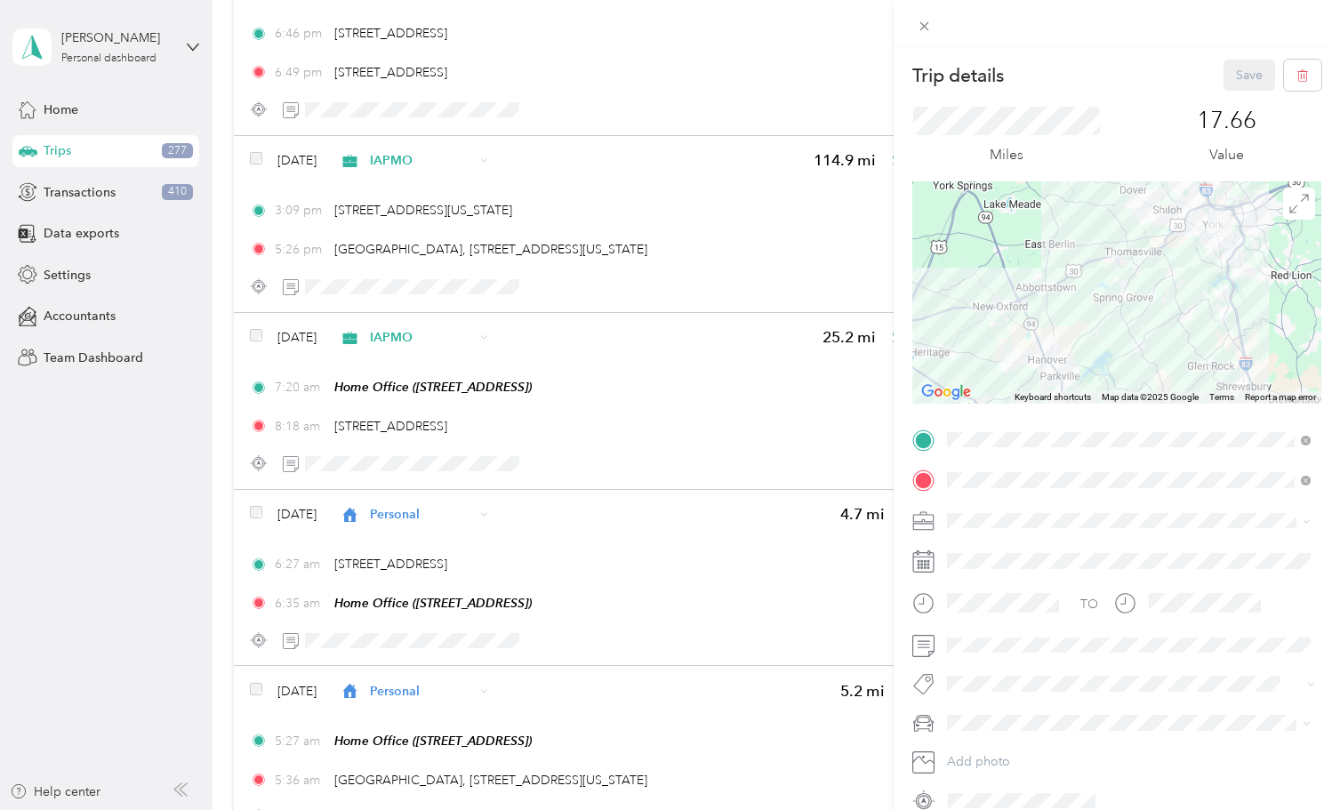
drag, startPoint x: 485, startPoint y: 424, endPoint x: 331, endPoint y: 427, distance: 154.7
click at [340, 427] on div "Trip details Save This trip cannot be edited because it is either under review,…" at bounding box center [670, 405] width 1340 height 810
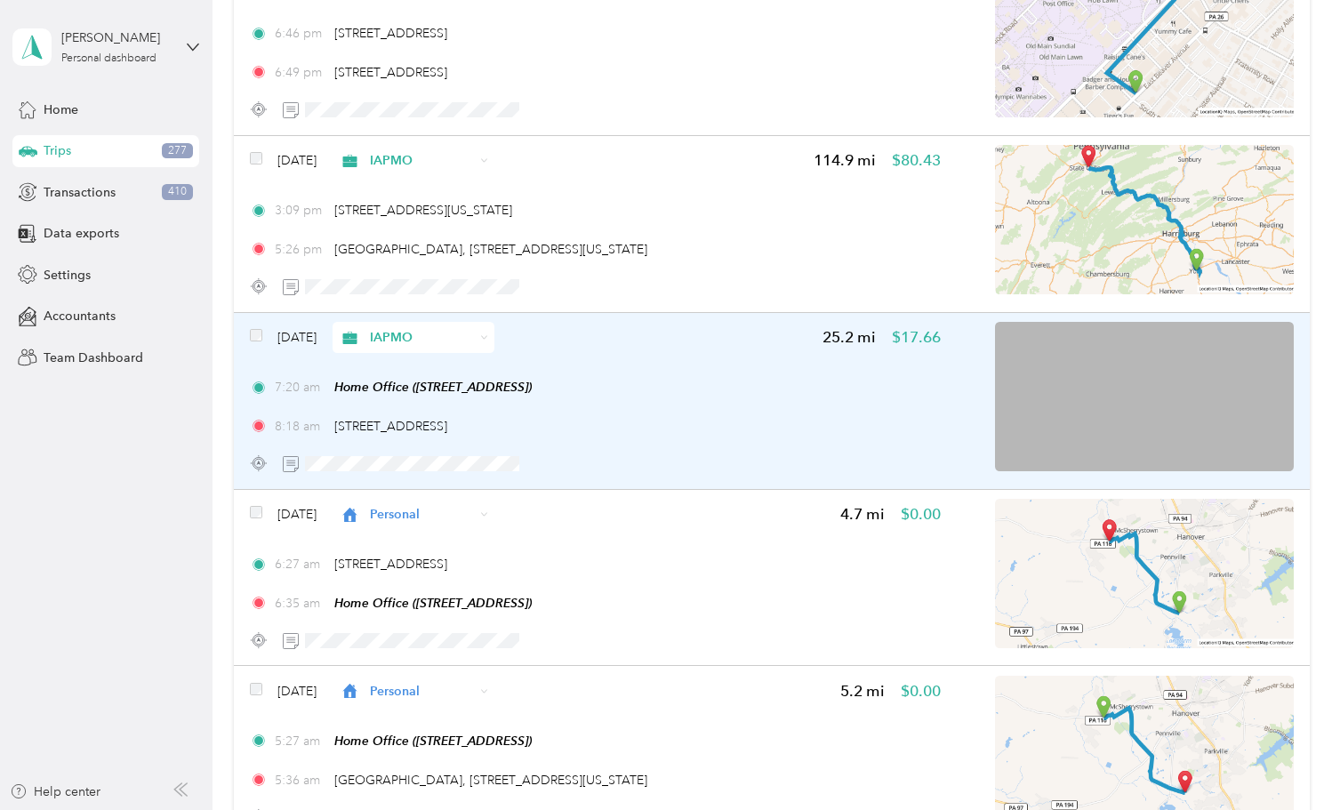
click at [722, 439] on div "Aug 26, 2025 IAPMO 25.2 mi $17.66 7:20 am Home Office (141 Seneca Dr, Hanover, …" at bounding box center [595, 400] width 691 height 157
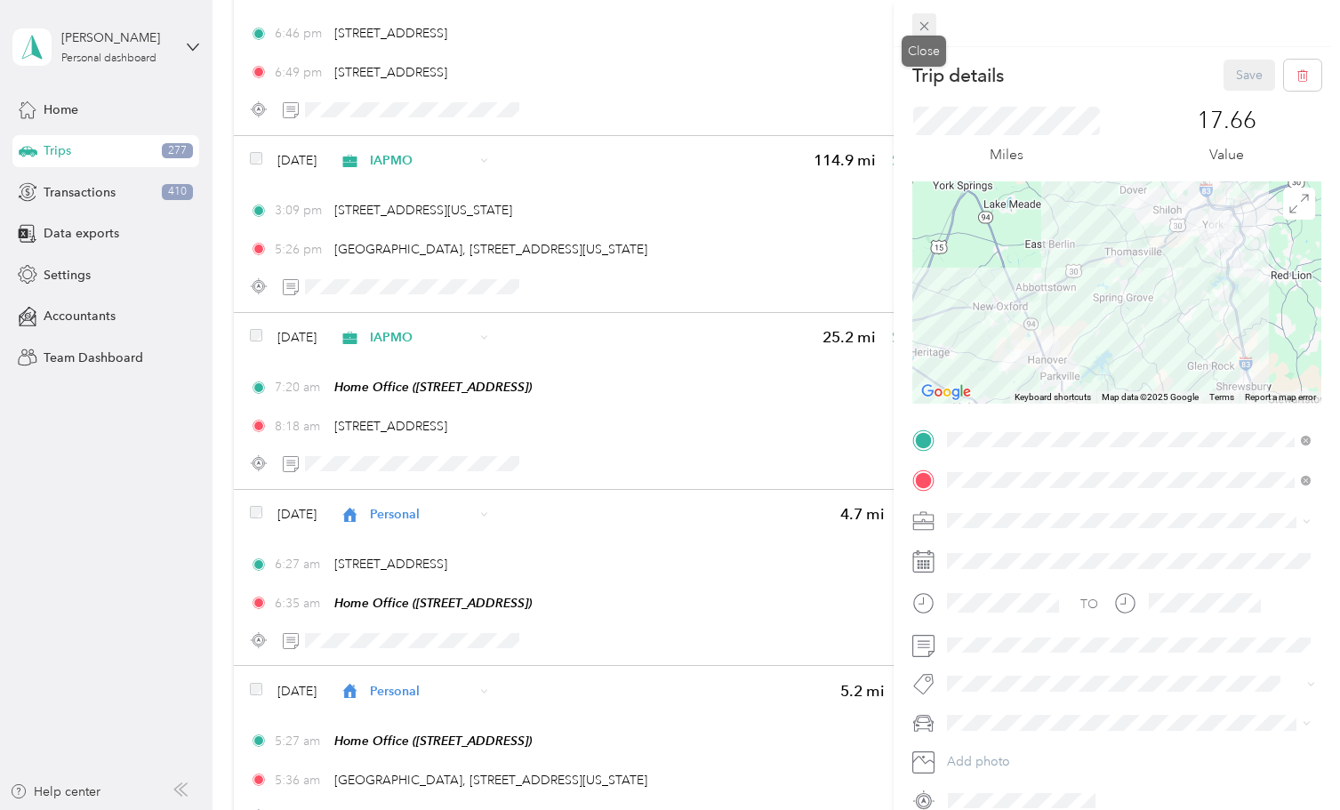
click at [925, 27] on icon at bounding box center [923, 26] width 9 height 9
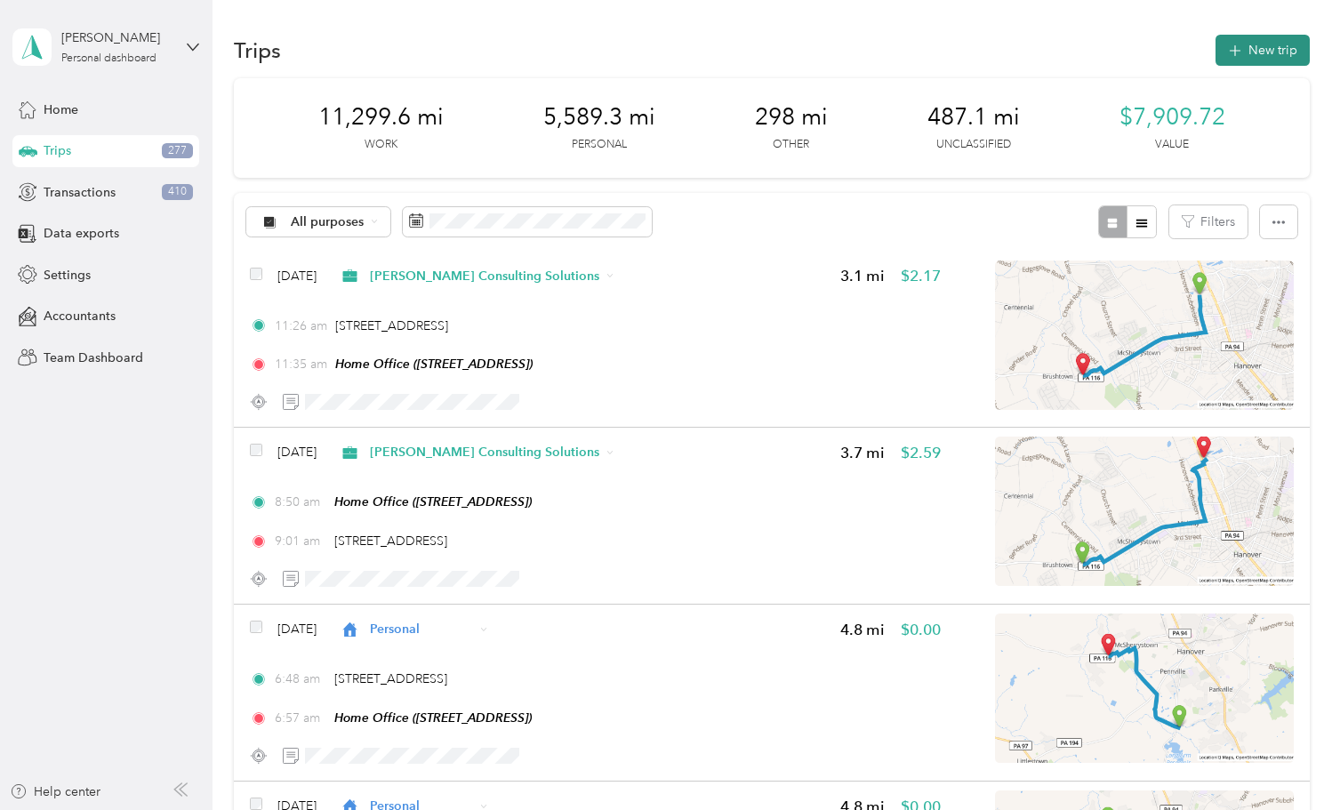
click at [1269, 44] on button "New trip" at bounding box center [1262, 50] width 94 height 31
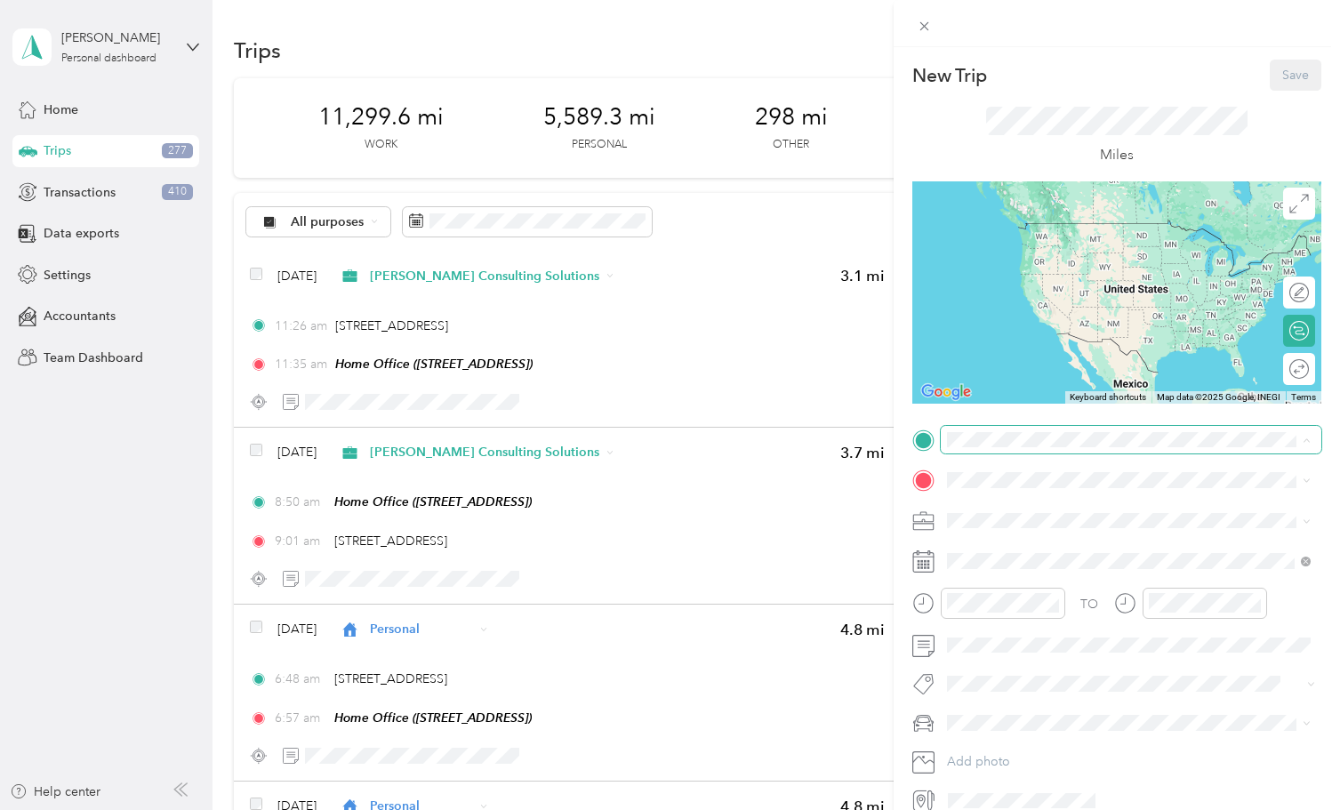
scroll to position [1, 0]
click at [1005, 507] on span "517 East Prospect Street York, Pennsylvania 17403, United States" at bounding box center [1069, 499] width 178 height 16
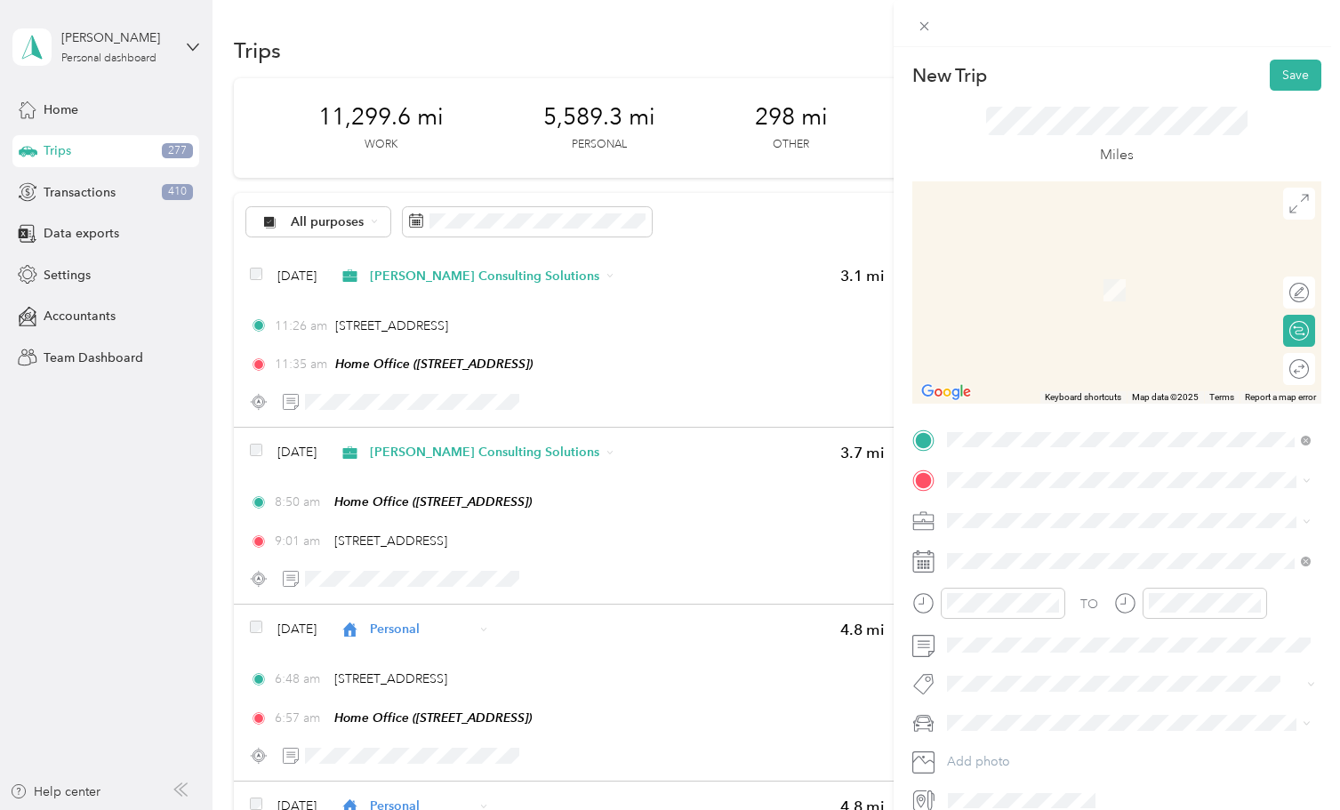
scroll to position [0, 0]
click at [993, 564] on span "141 Seneca Dr, Hanover, PA, United States , 17331, Hanover, PA, United States" at bounding box center [1036, 570] width 113 height 15
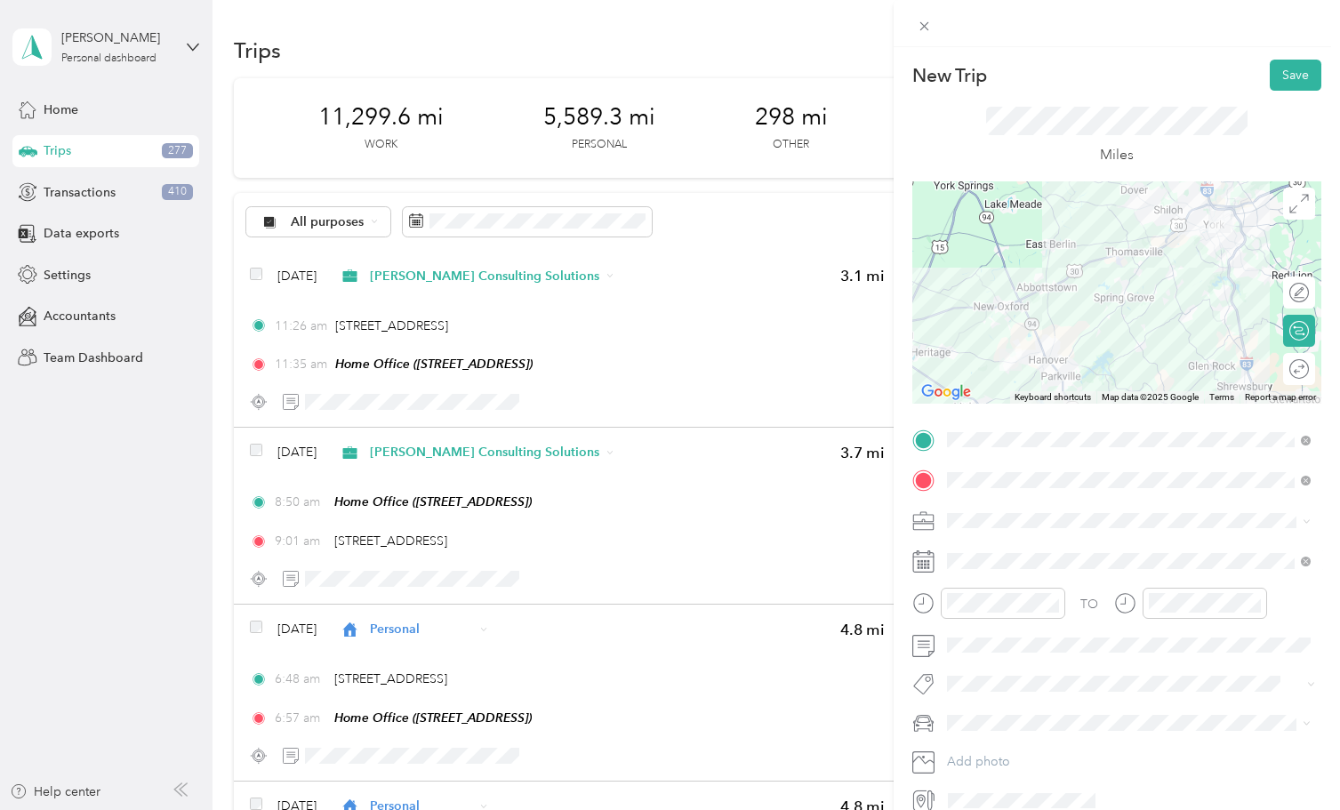
click at [929, 565] on icon at bounding box center [923, 561] width 22 height 22
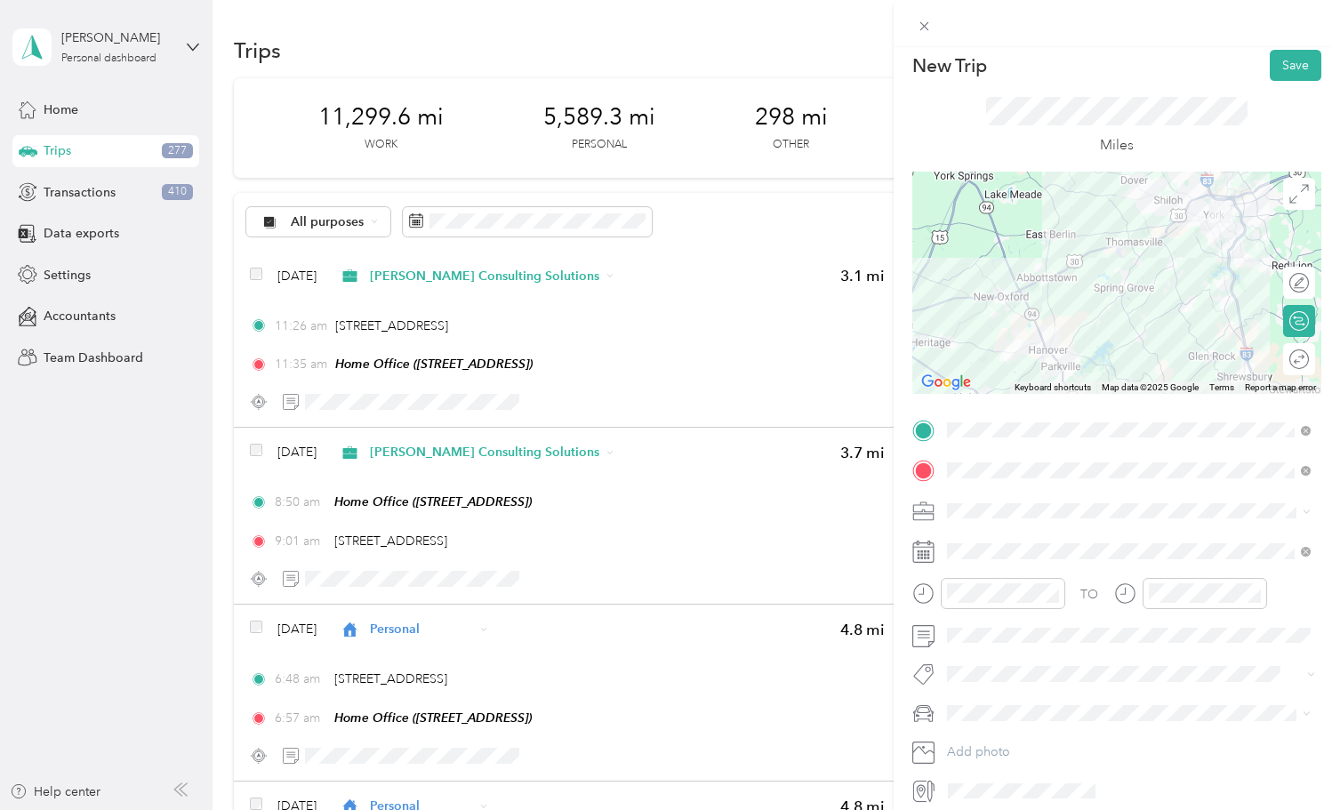
click at [930, 564] on div "TO Add photo" at bounding box center [1116, 610] width 409 height 389
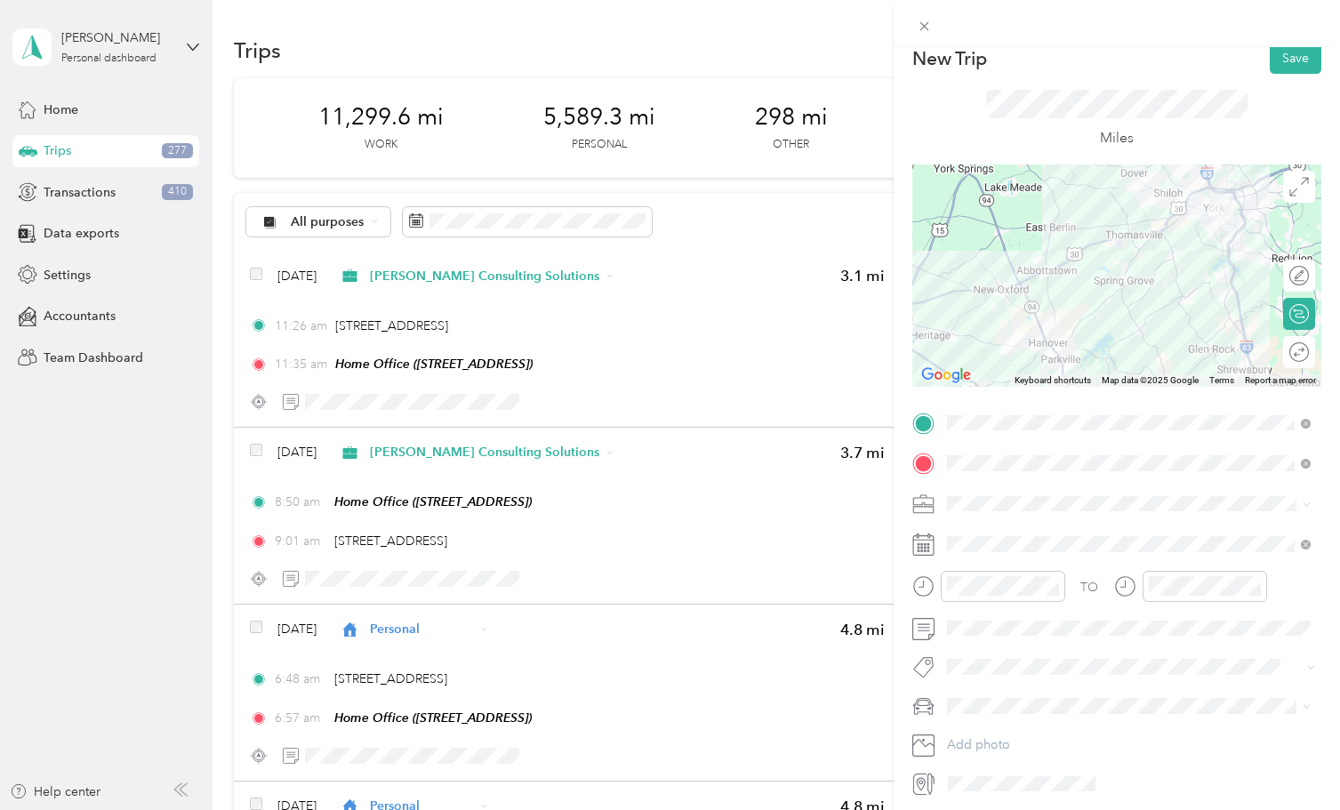
scroll to position [15, 0]
click at [925, 551] on icon at bounding box center [923, 546] width 22 height 22
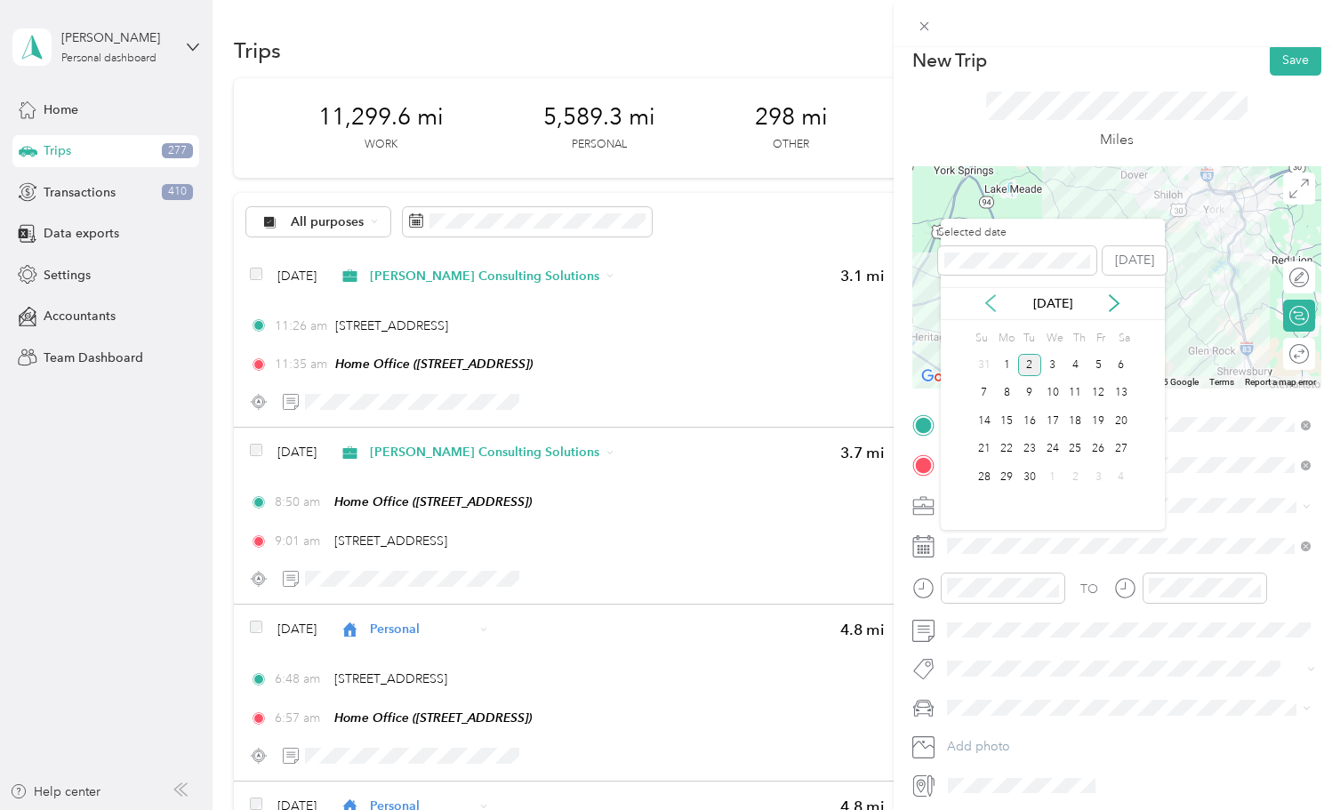
click at [993, 300] on icon at bounding box center [990, 303] width 18 height 18
click at [1029, 479] on div "26" at bounding box center [1029, 477] width 23 height 22
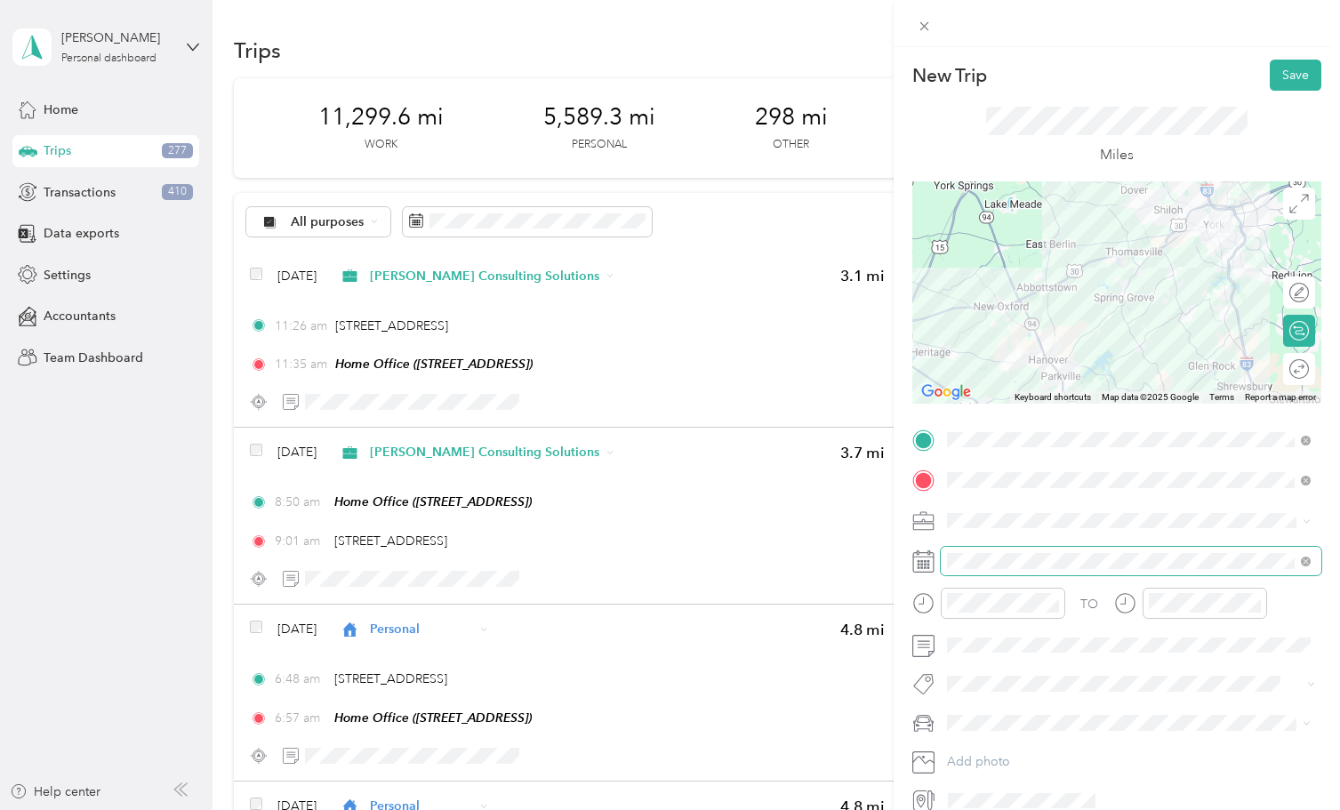
scroll to position [0, 0]
click at [971, 760] on div "IAPMO" at bounding box center [1128, 769] width 351 height 19
click at [1290, 84] on button "Save" at bounding box center [1295, 75] width 52 height 31
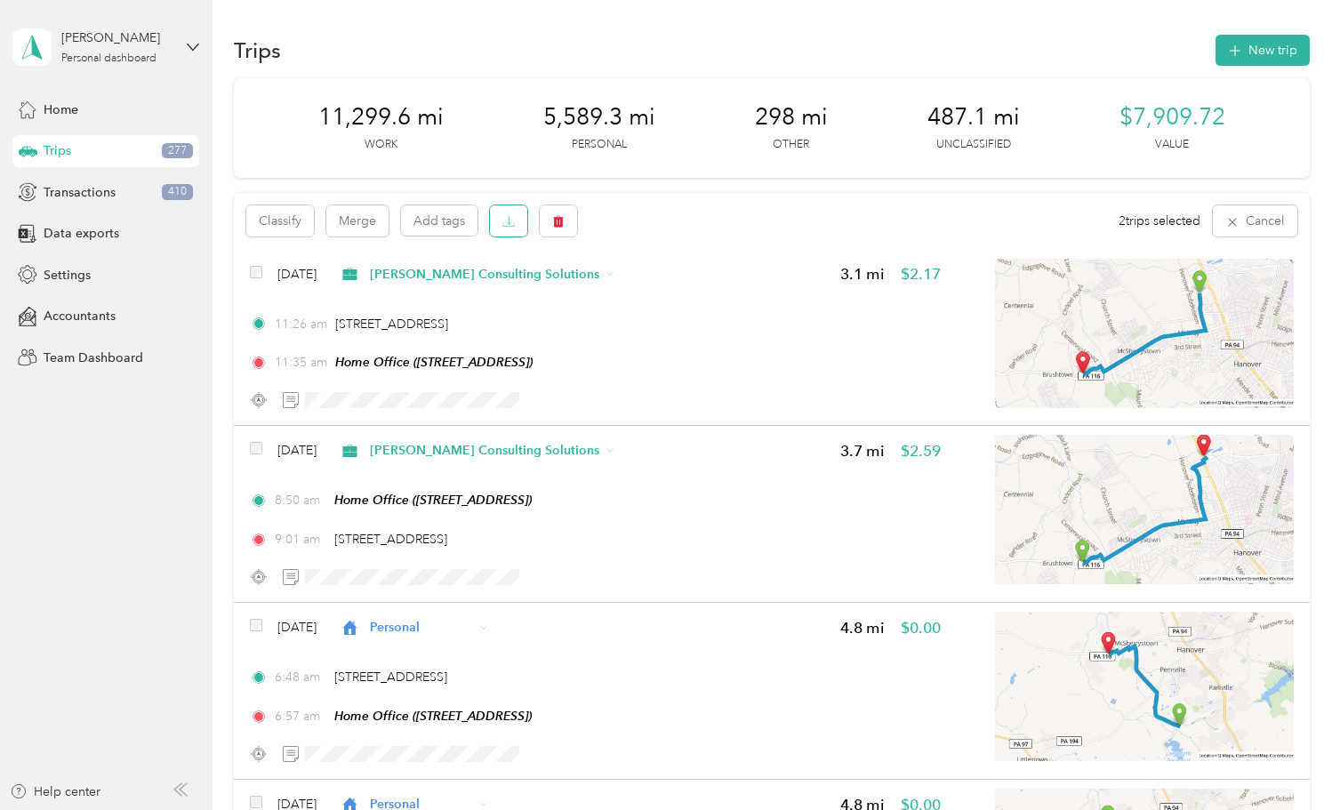
click at [507, 220] on icon "button" at bounding box center [508, 221] width 12 height 12
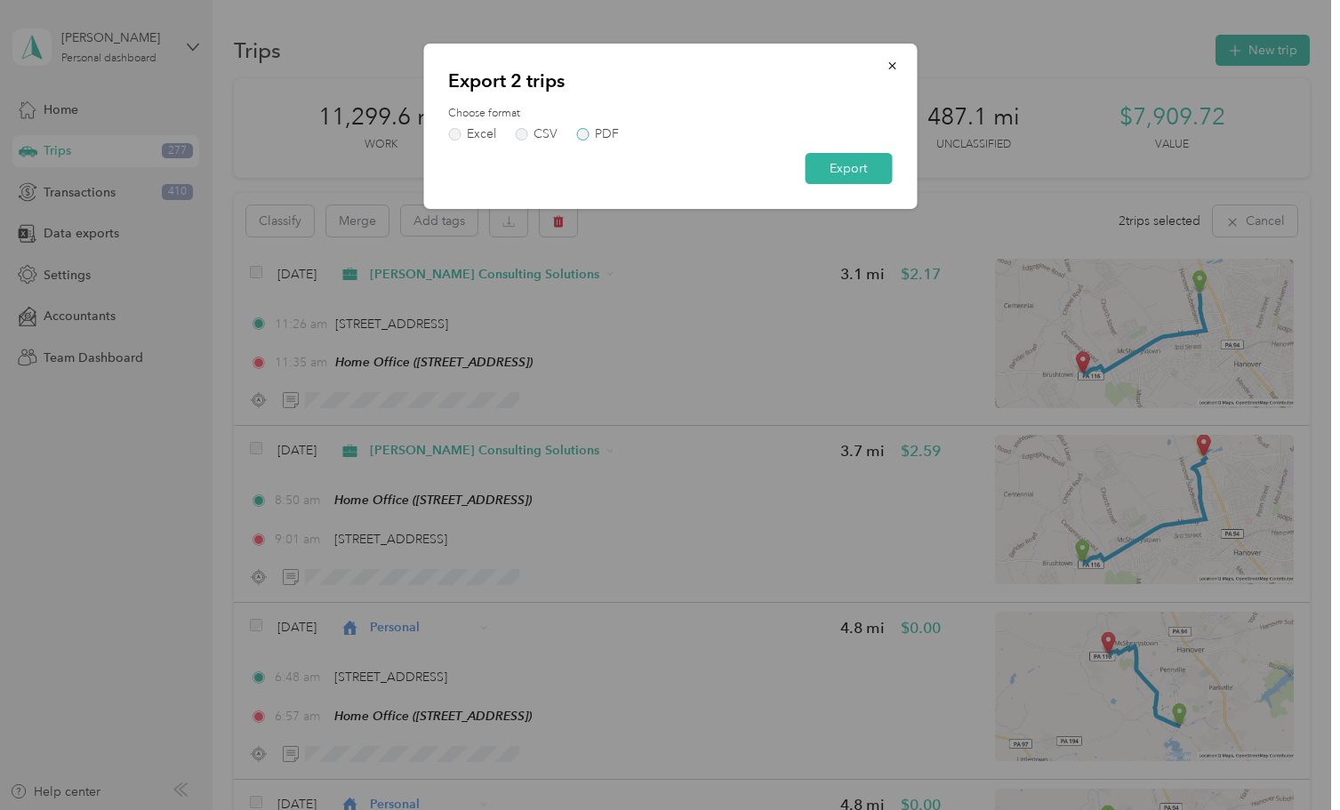
click at [590, 134] on label "PDF" at bounding box center [597, 134] width 43 height 12
drag, startPoint x: 837, startPoint y: 165, endPoint x: 856, endPoint y: 180, distance: 24.7
click at [837, 165] on button "Export" at bounding box center [848, 168] width 87 height 31
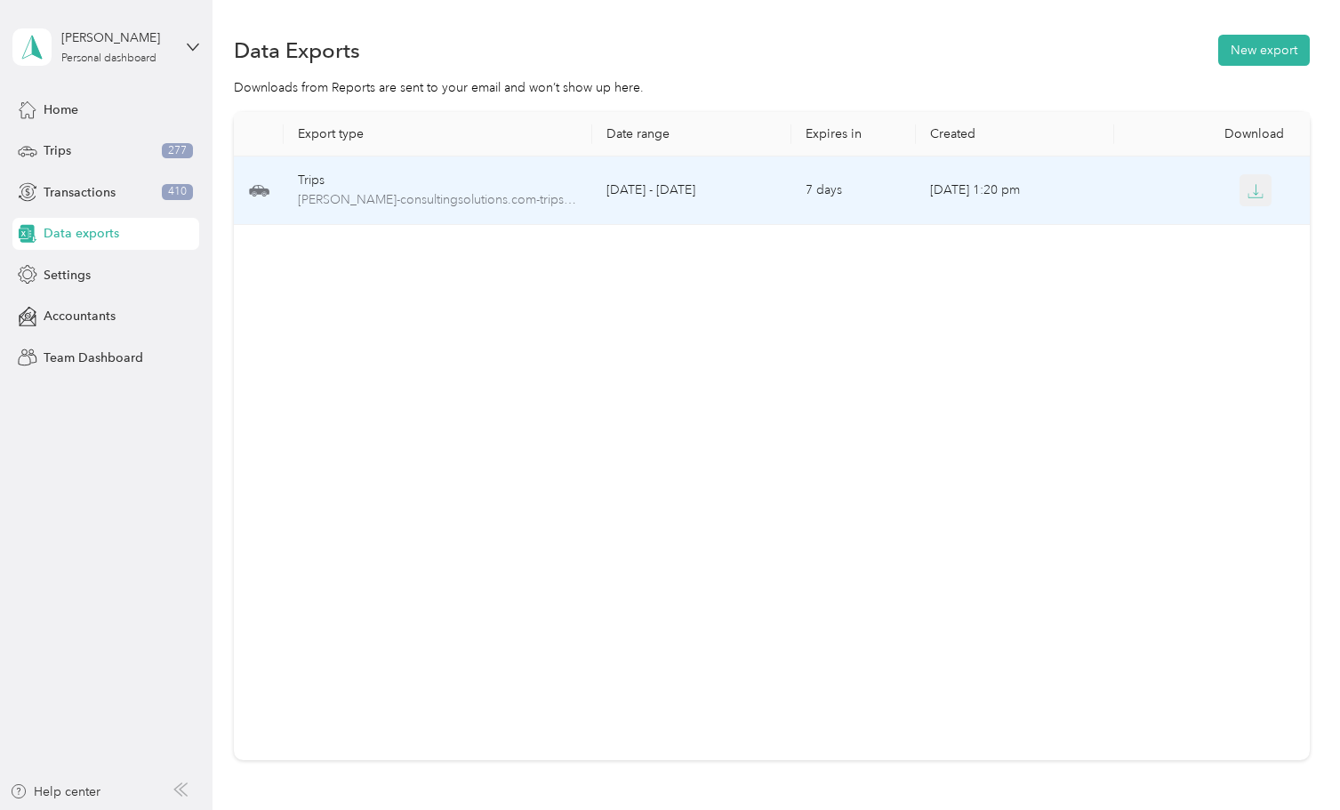
click at [1258, 188] on icon "button" at bounding box center [1255, 191] width 16 height 16
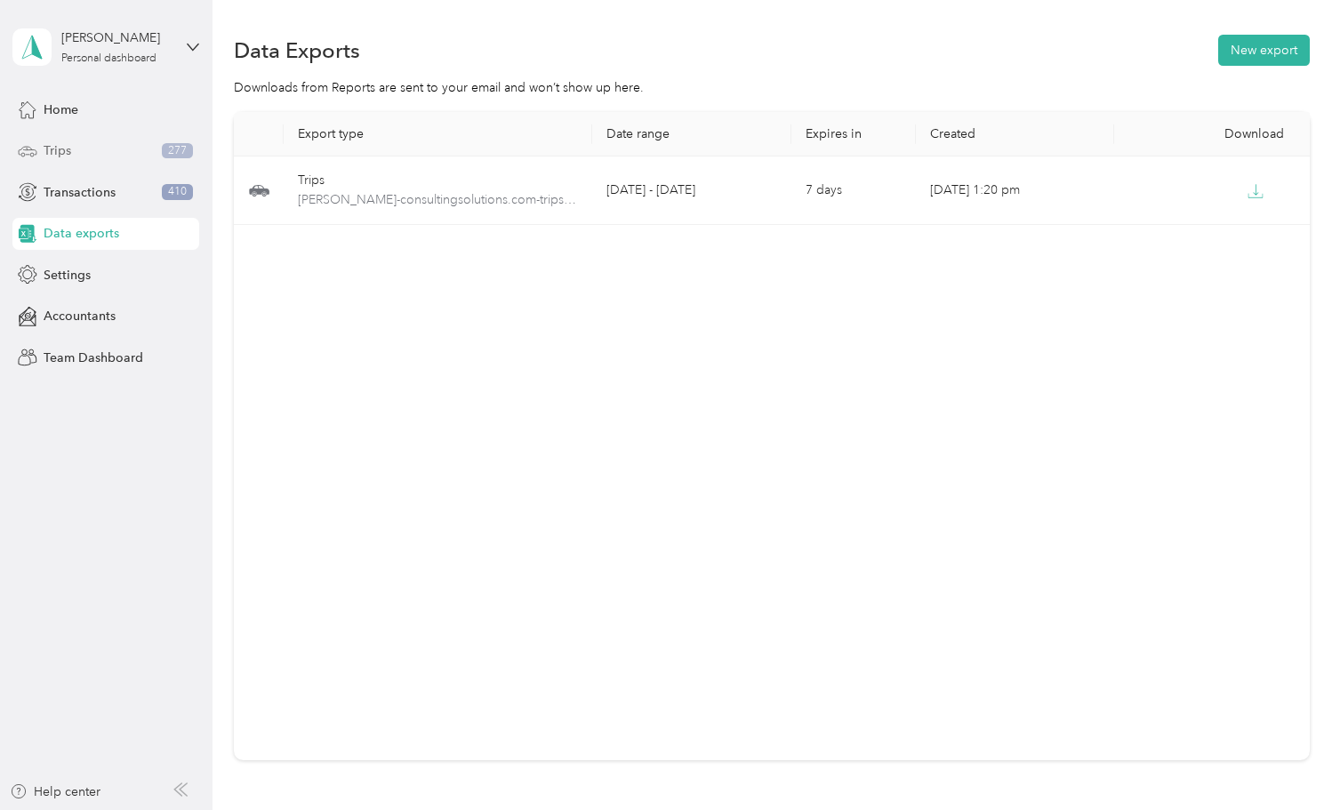
click at [70, 148] on span "Trips" at bounding box center [58, 150] width 28 height 19
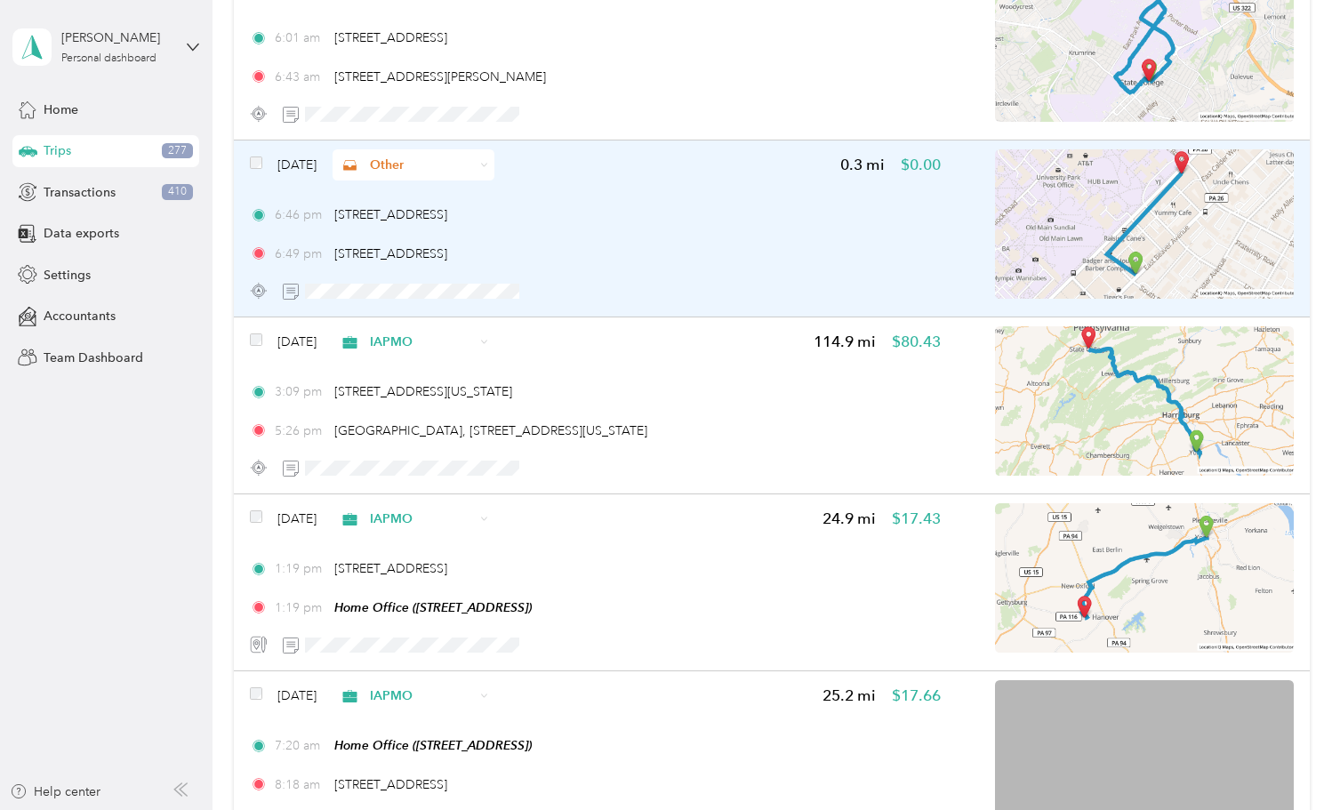
scroll to position [5243, 0]
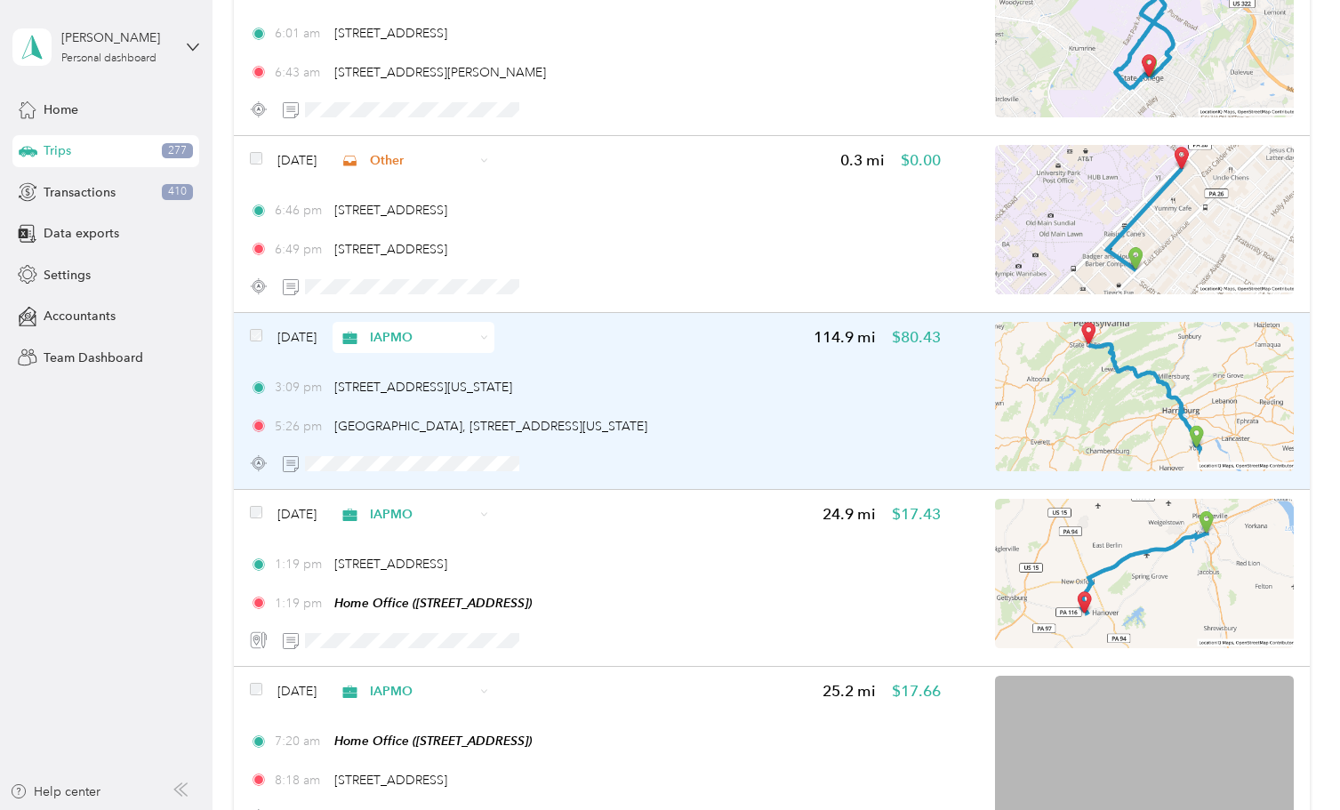
click at [722, 386] on div "3:09 pm 512, Prospect Street, York, York County, Pennsylvania, 17403, USA" at bounding box center [595, 387] width 691 height 19
click at [580, 362] on div "Aug 26, 2025 IAPMO 114.9 mi $80.43 3:09 pm 512, Prospect Street, York, York Cou…" at bounding box center [595, 402] width 691 height 157
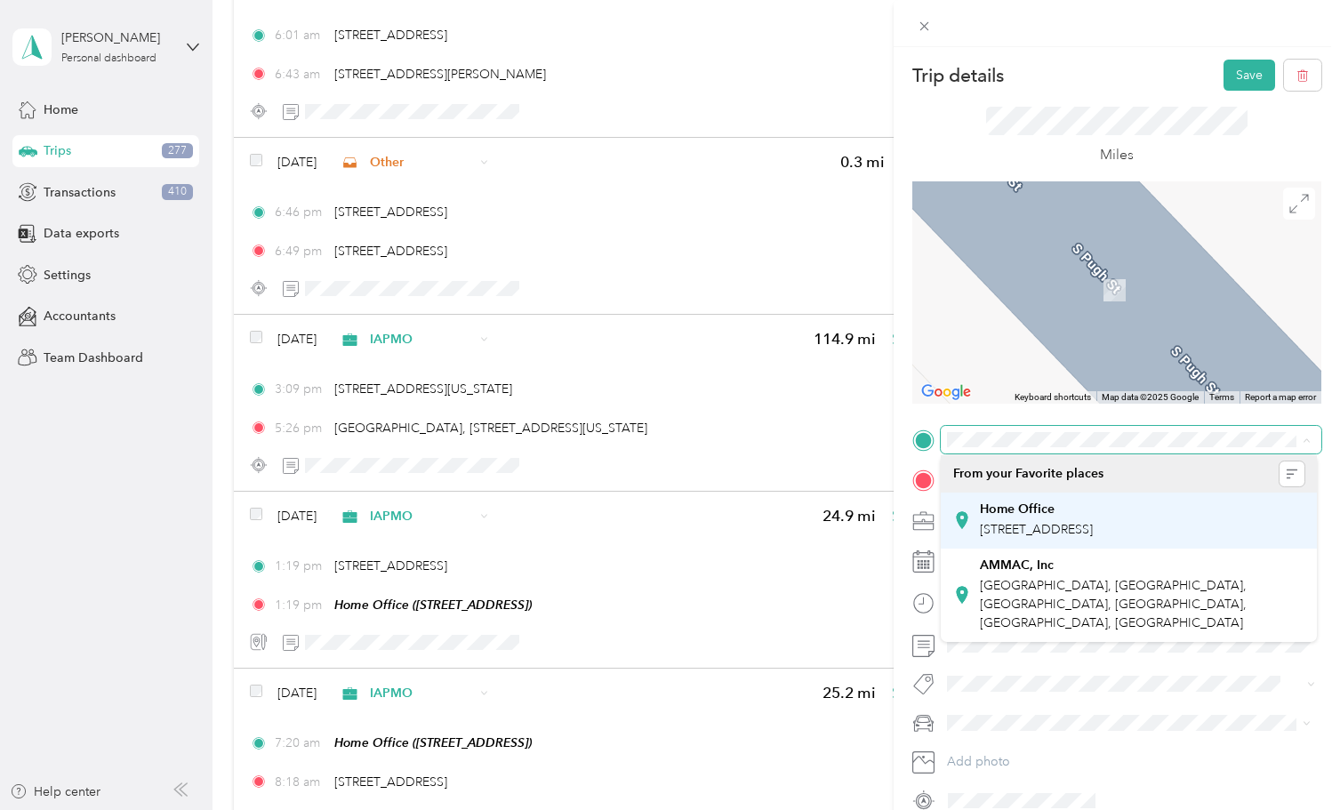
click at [1015, 519] on div "Home Office 141 Seneca Dr, Hanover, PA, United States , 17331, Hanover, PA, Uni…" at bounding box center [1036, 519] width 113 height 37
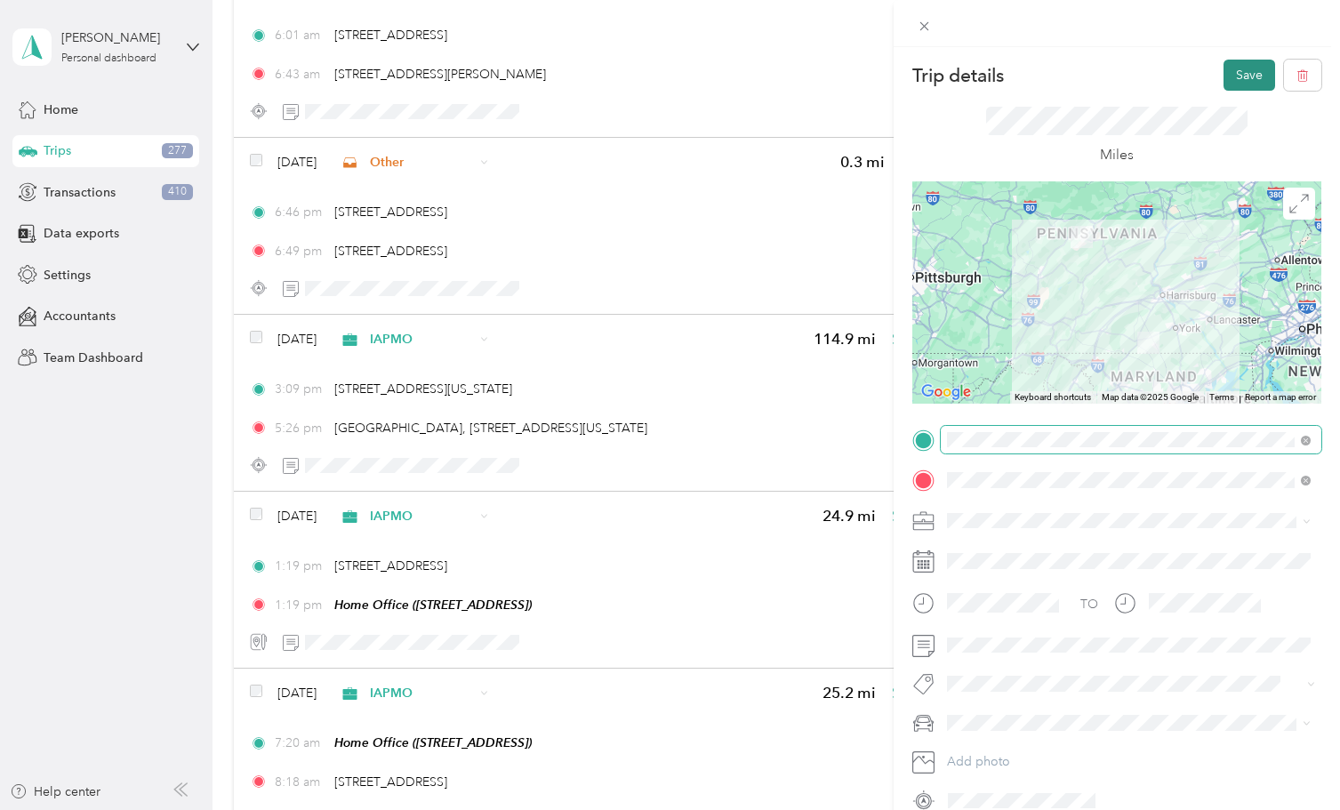
click at [1245, 78] on button "Save" at bounding box center [1249, 75] width 52 height 31
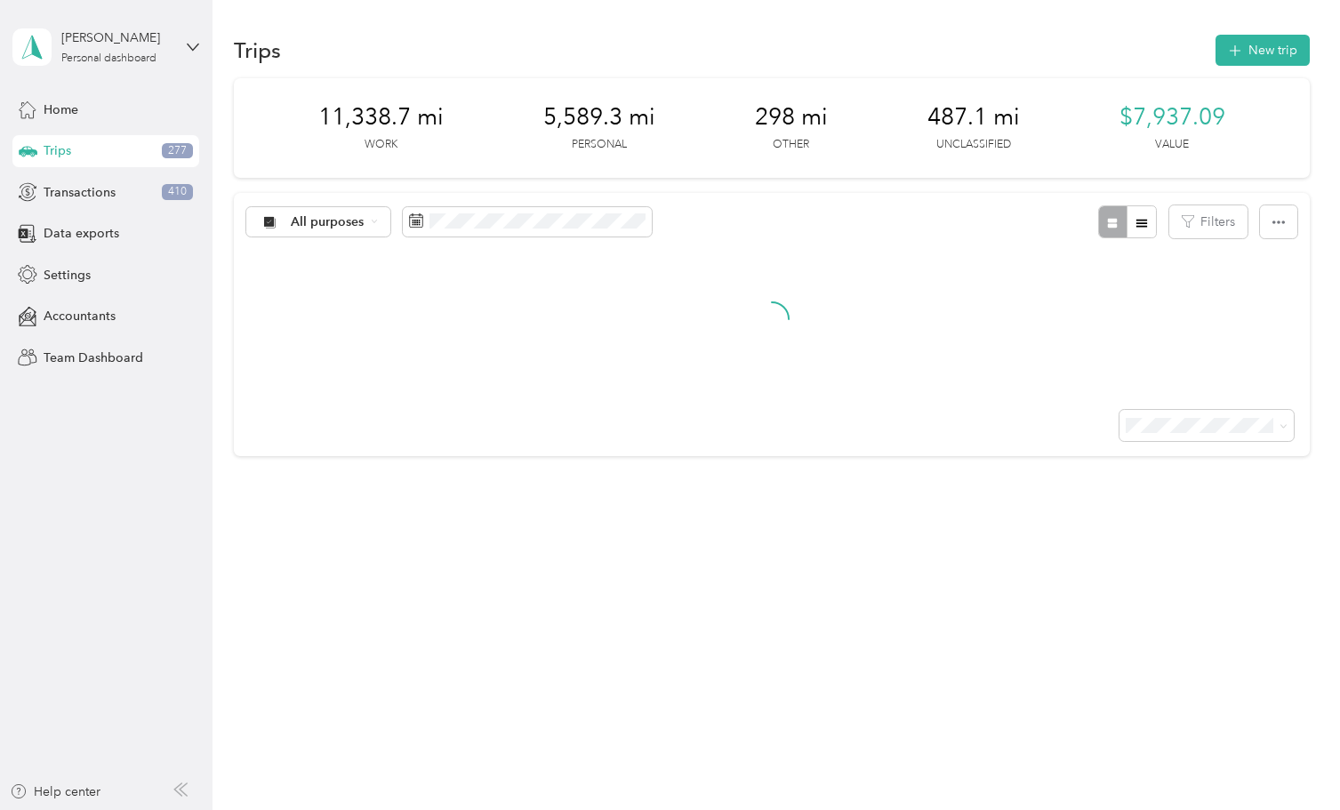
click at [85, 156] on div "Trips 277" at bounding box center [105, 151] width 187 height 32
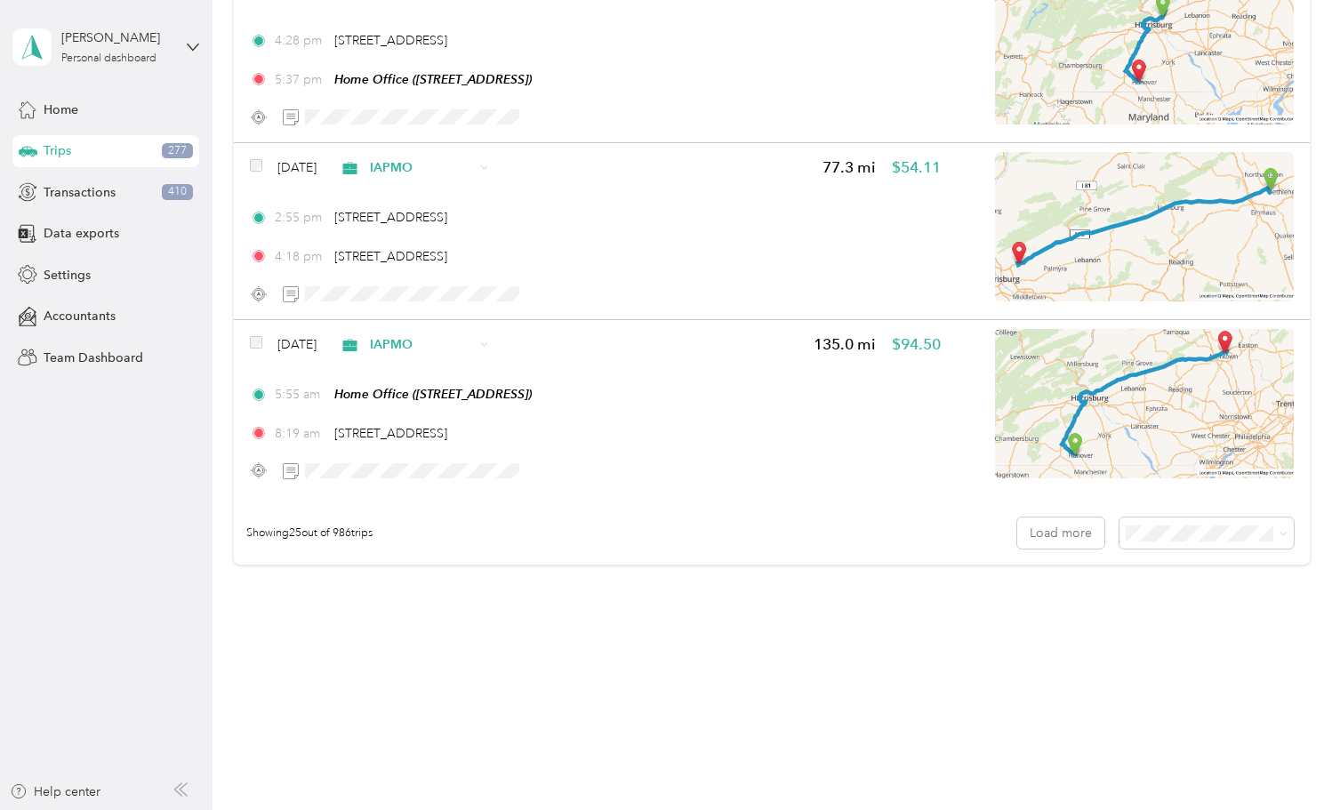
scroll to position [4176, 0]
click at [1037, 531] on button "Load more" at bounding box center [1060, 533] width 87 height 31
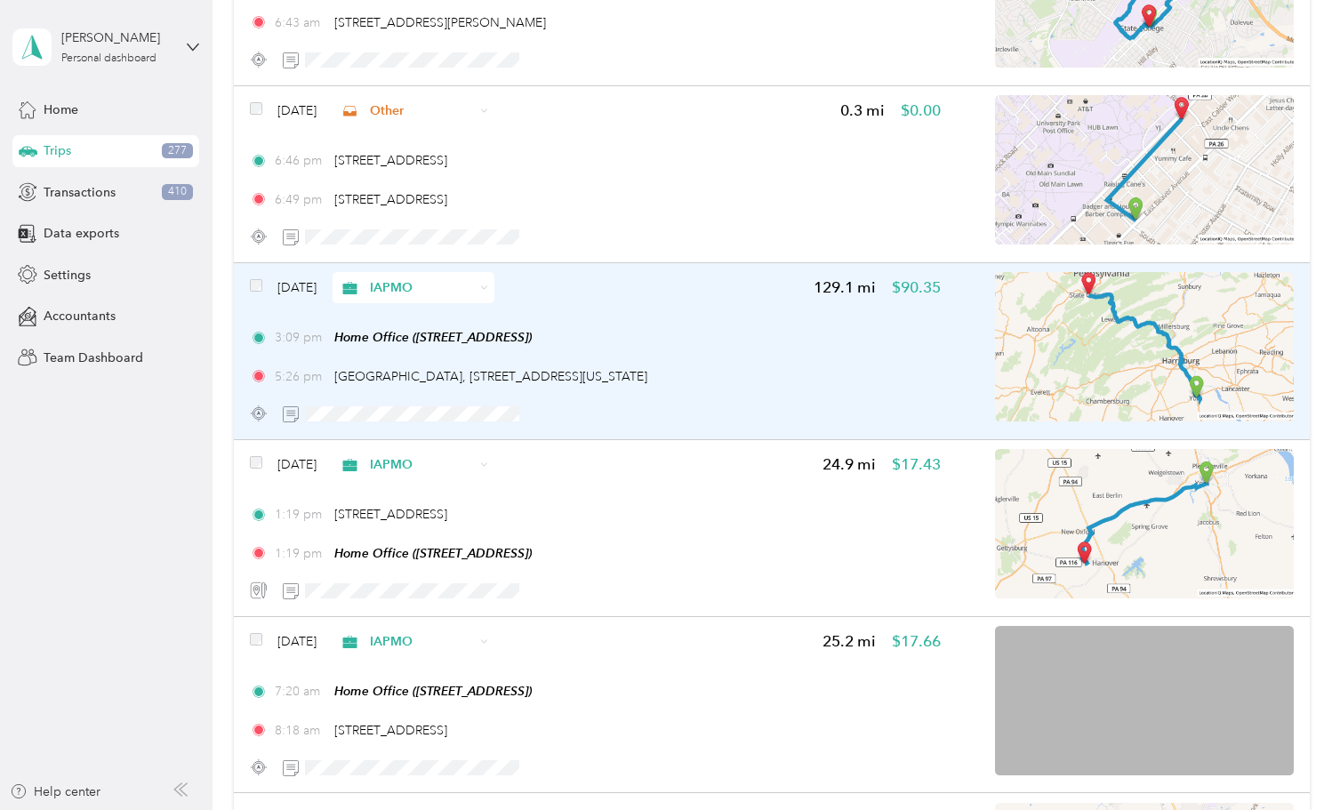
scroll to position [5294, 0]
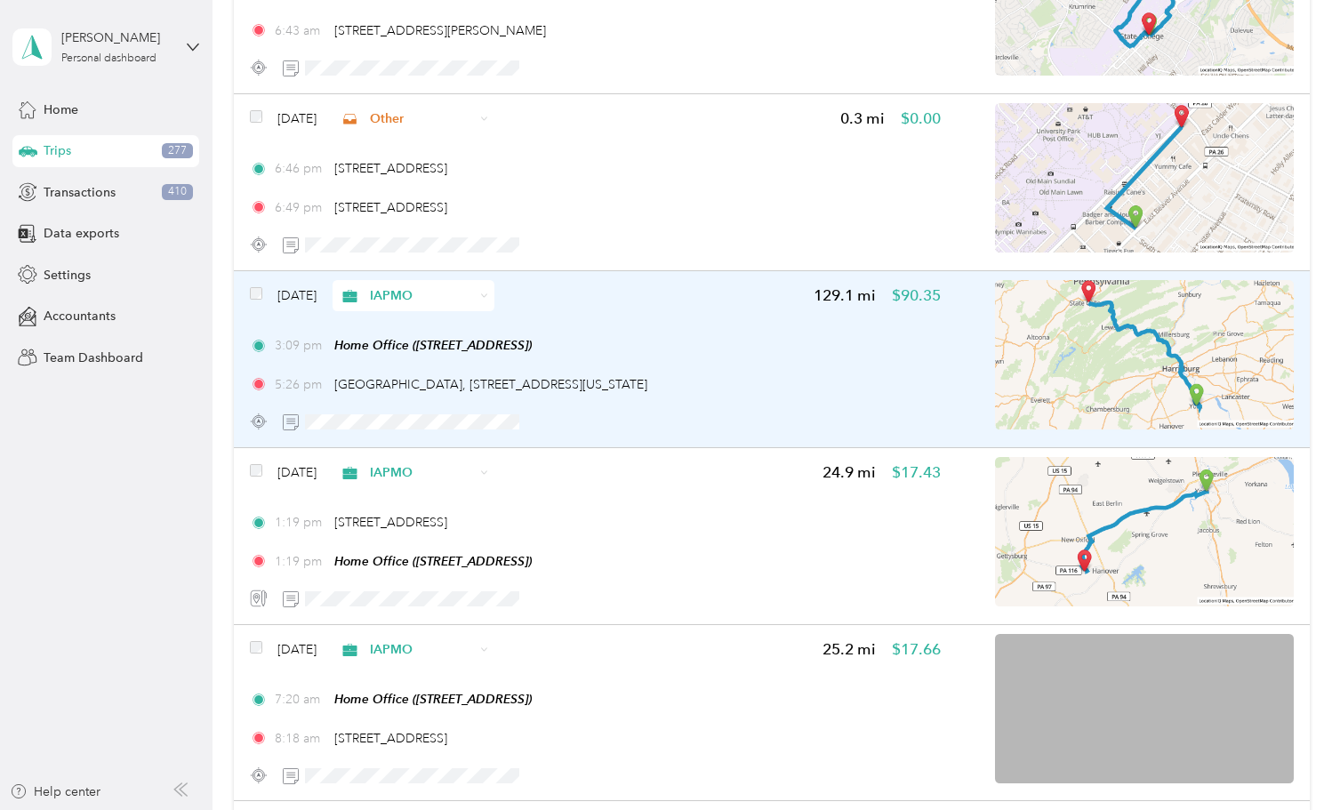
click at [255, 284] on div "Aug 26, 2025 IAPMO" at bounding box center [372, 295] width 244 height 31
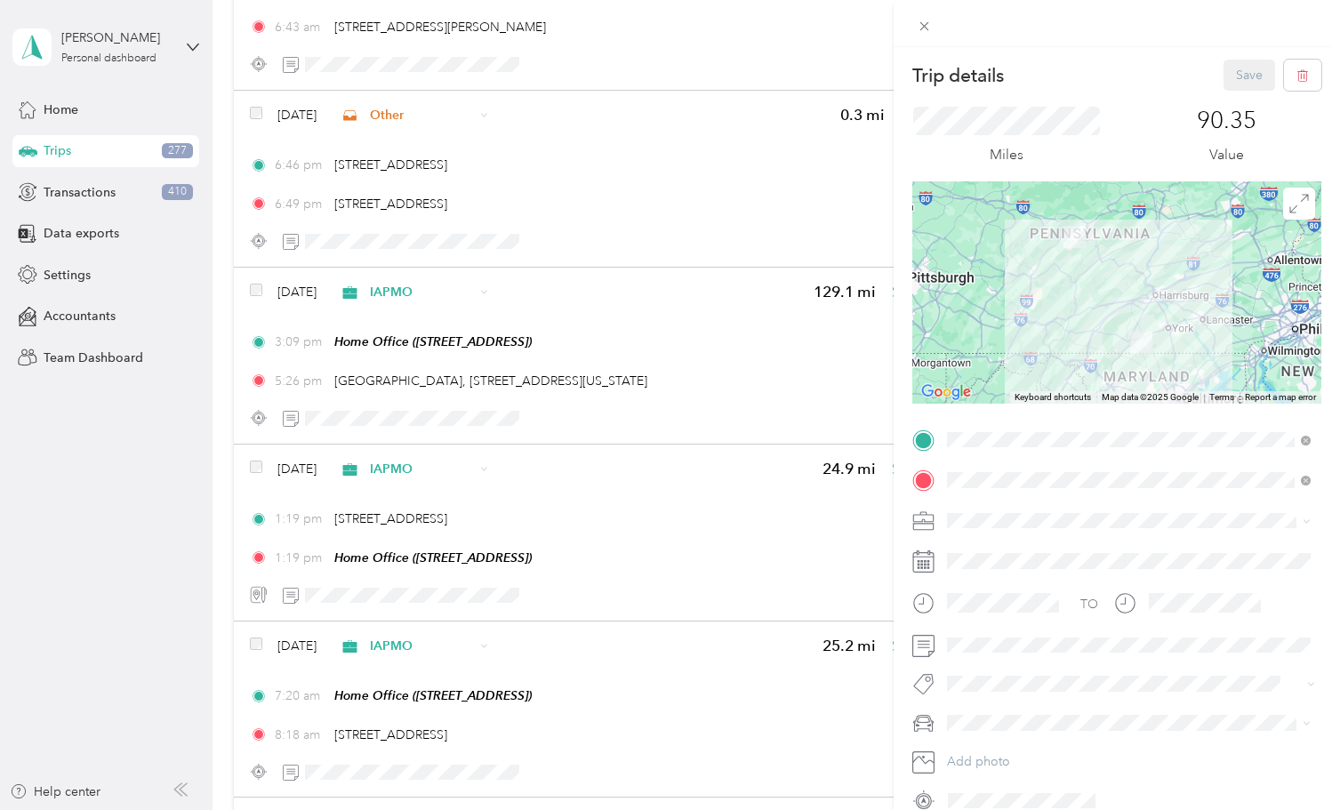
click at [260, 290] on div "Trip details Save This trip cannot be edited because it is either under review,…" at bounding box center [670, 405] width 1340 height 810
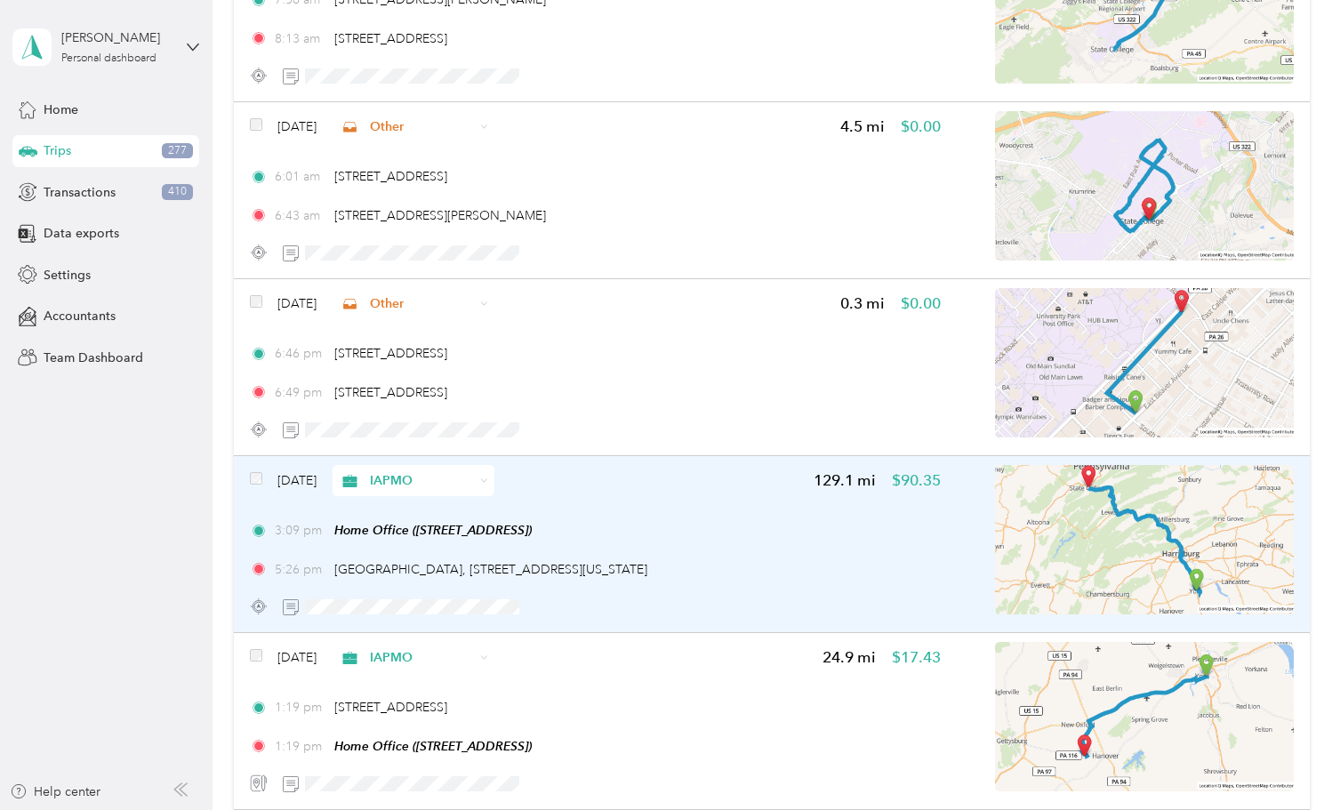
scroll to position [5098, 0]
click at [796, 533] on div "3:09 pm Home Office (141 Seneca Dr, Hanover, PA, United States , Hanover, PA)" at bounding box center [595, 532] width 691 height 19
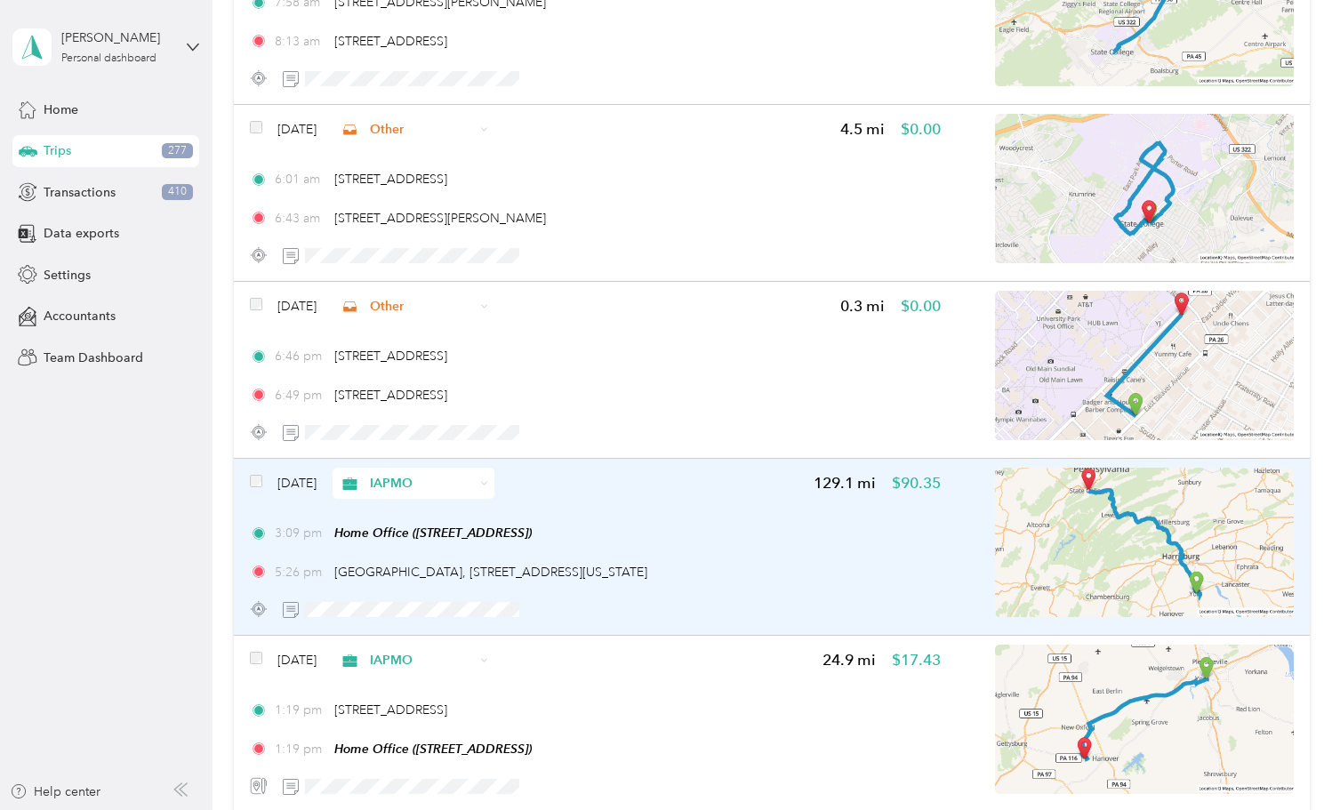
click at [770, 508] on div "Aug 26, 2025 IAPMO 129.1 mi $90.35 3:09 pm Home Office (141 Seneca Dr, Hanover,…" at bounding box center [595, 546] width 691 height 157
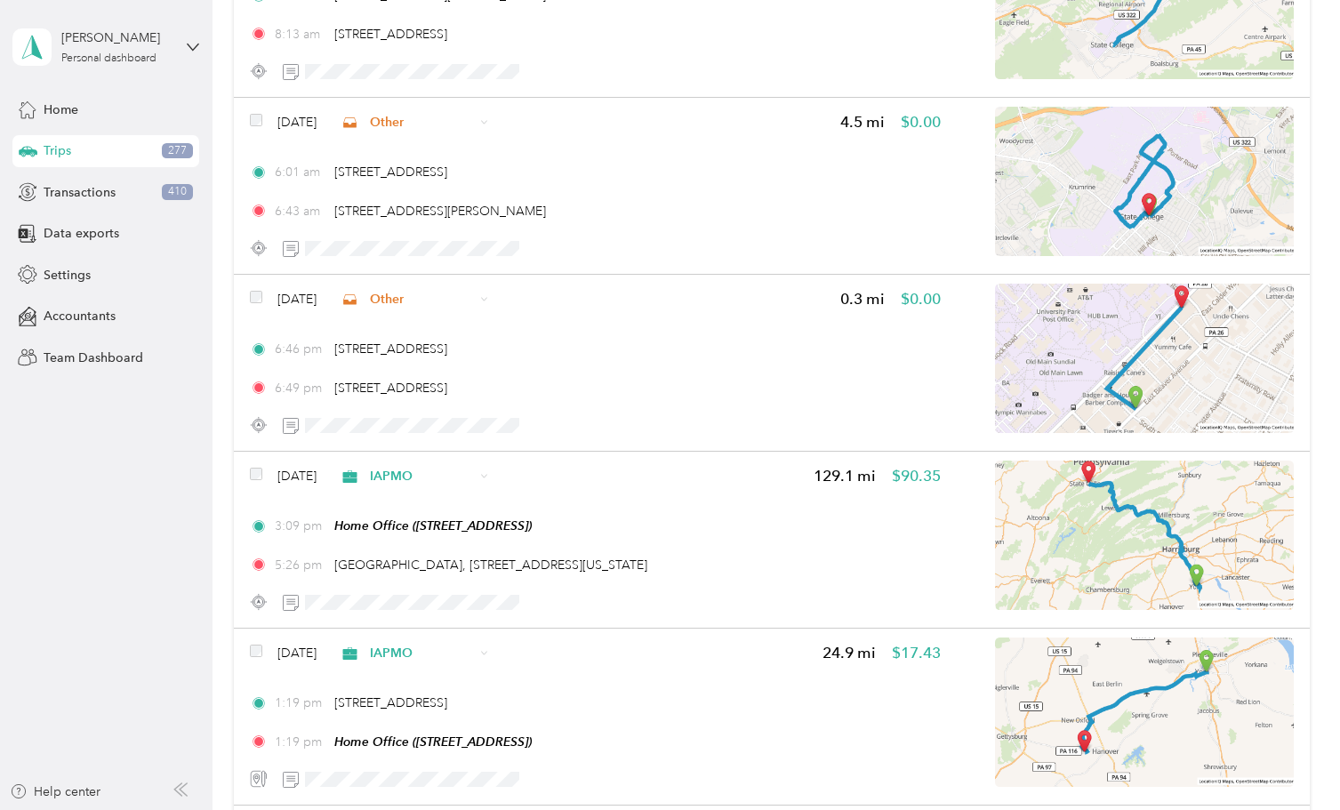
scroll to position [5108, 0]
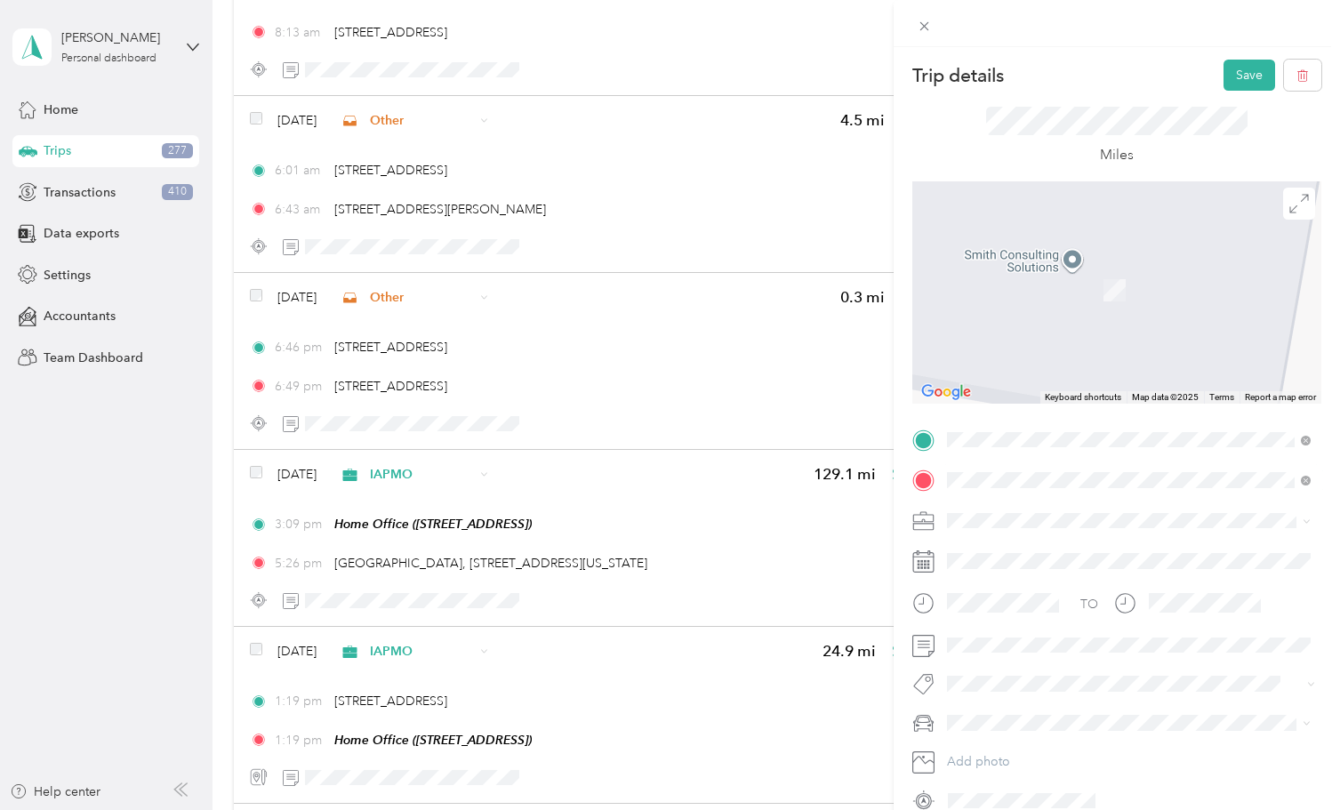
click at [993, 549] on span "130 East Calder Way State College, Pennsylvania 16801, United States" at bounding box center [1069, 544] width 178 height 16
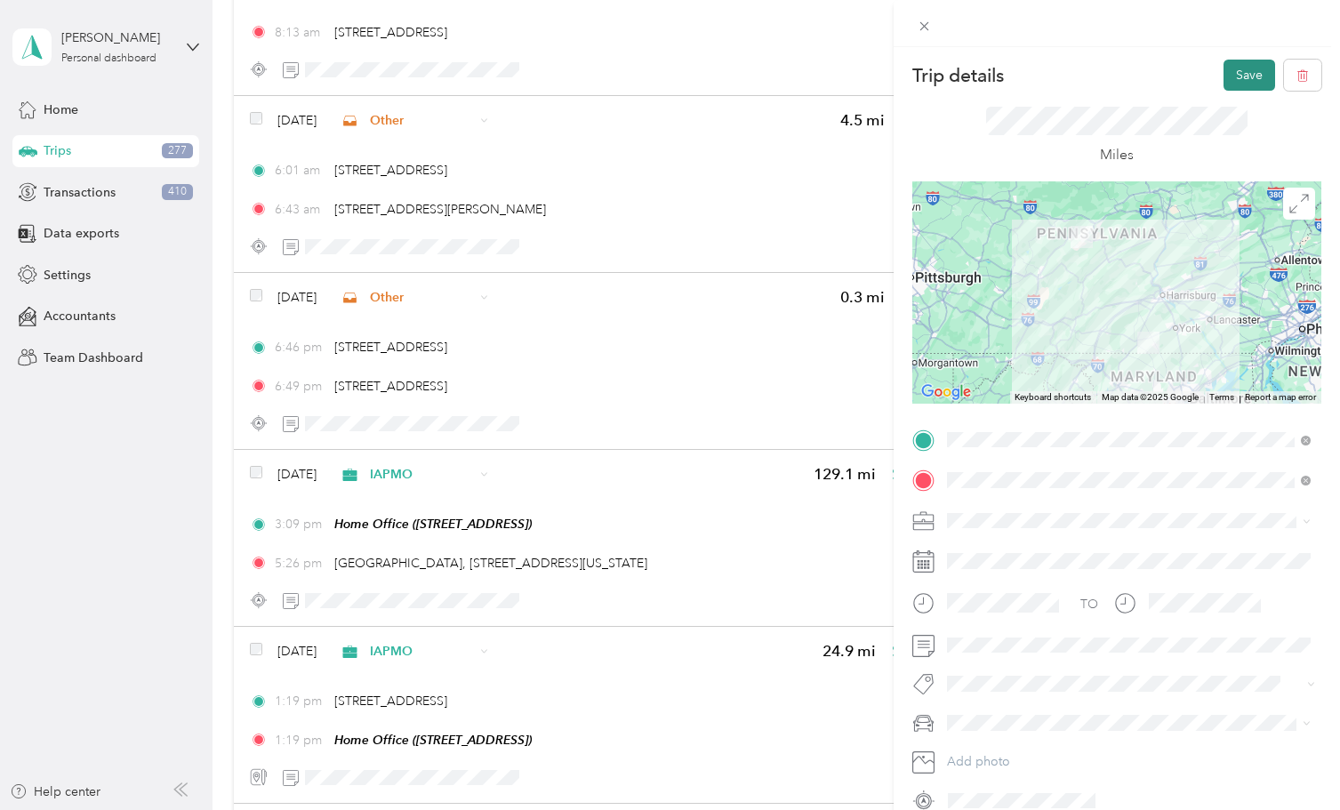
click at [1243, 75] on button "Save" at bounding box center [1249, 75] width 52 height 31
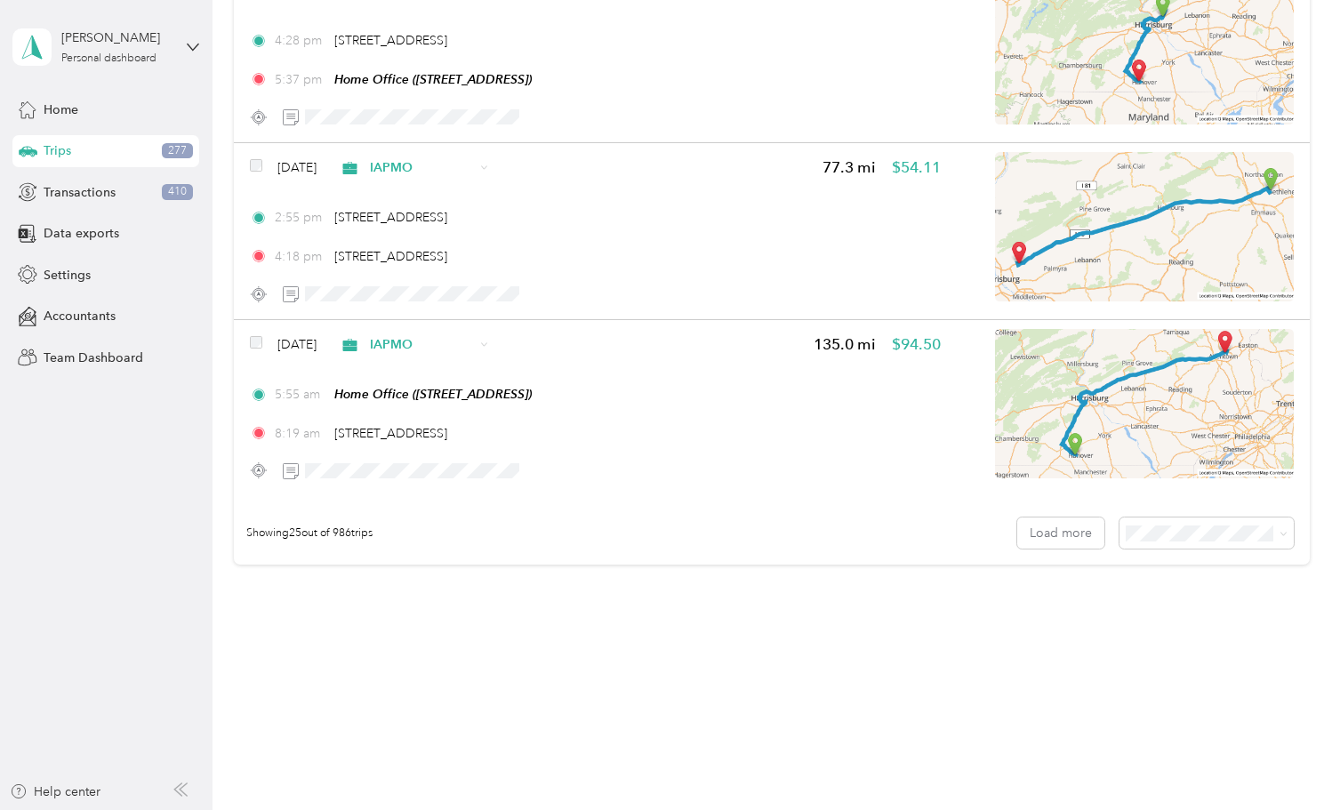
scroll to position [4176, 0]
click at [1055, 532] on button "Load more" at bounding box center [1060, 533] width 87 height 31
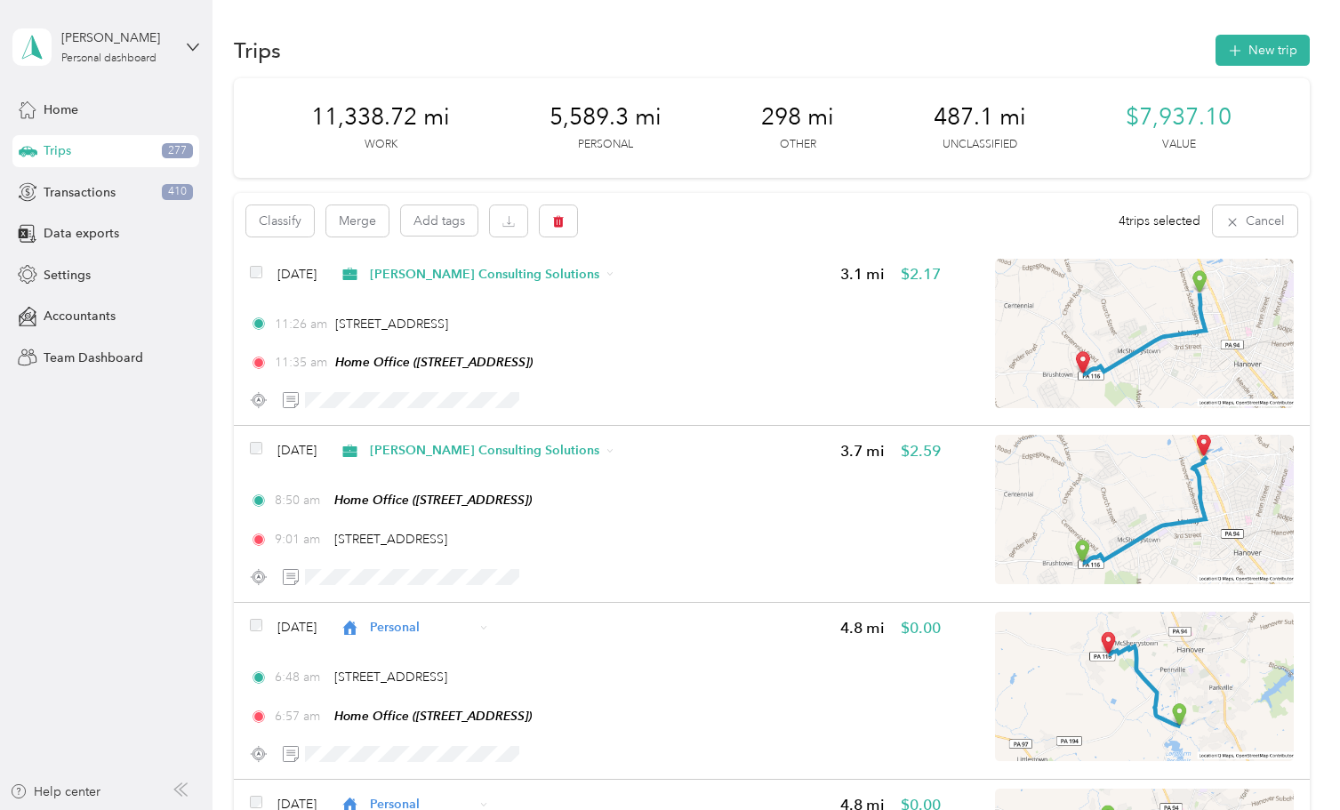
scroll to position [0, 0]
click at [502, 225] on icon "button" at bounding box center [508, 221] width 12 height 12
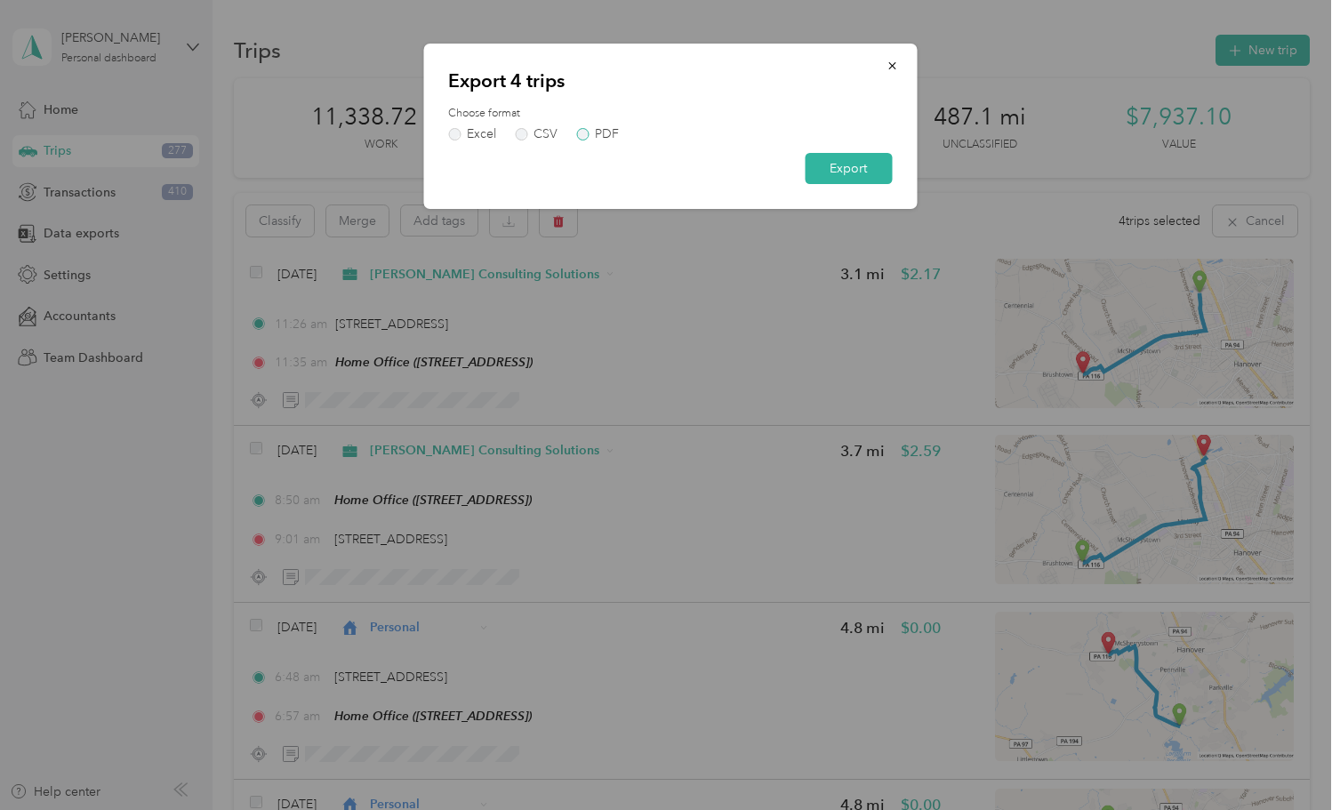
click at [589, 133] on label "PDF" at bounding box center [597, 134] width 43 height 12
click at [844, 176] on button "Export" at bounding box center [848, 168] width 87 height 31
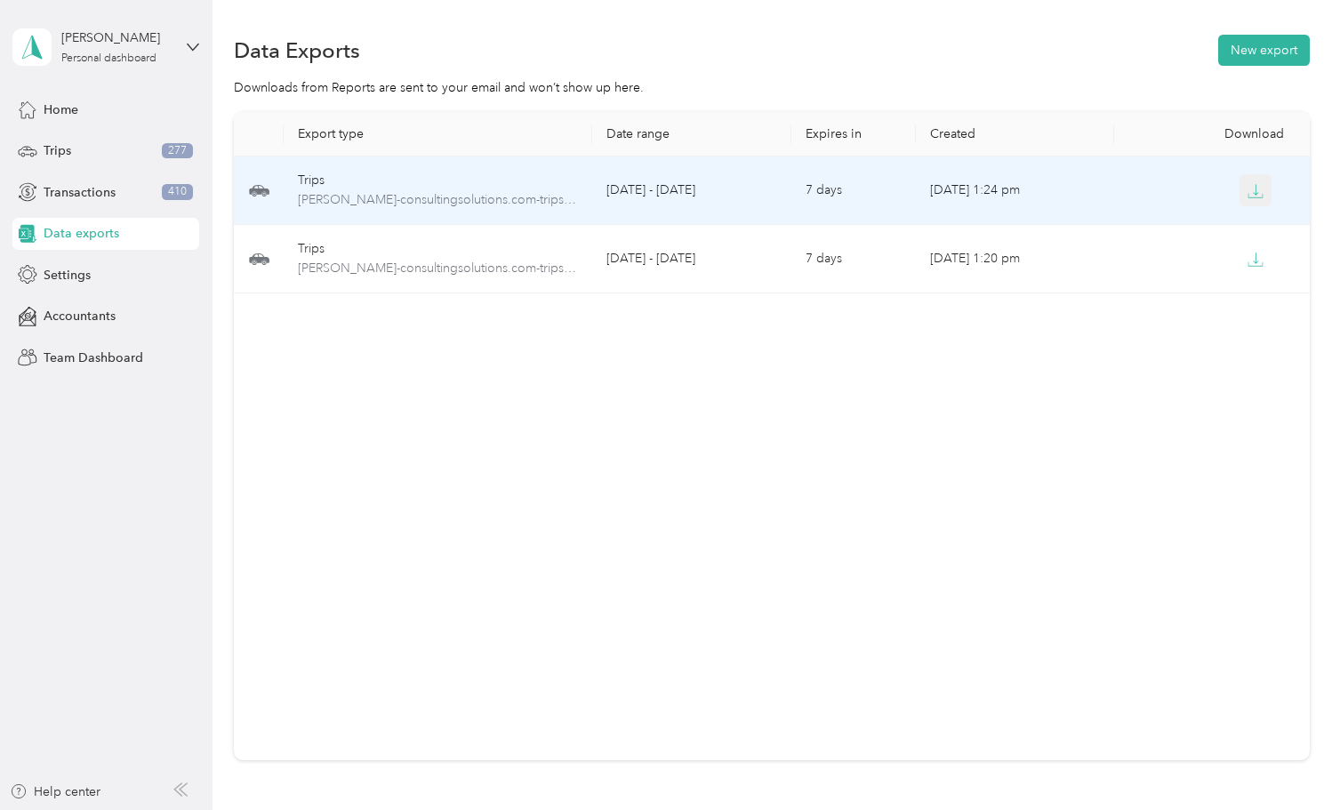
click at [1259, 196] on icon "button" at bounding box center [1255, 191] width 16 height 16
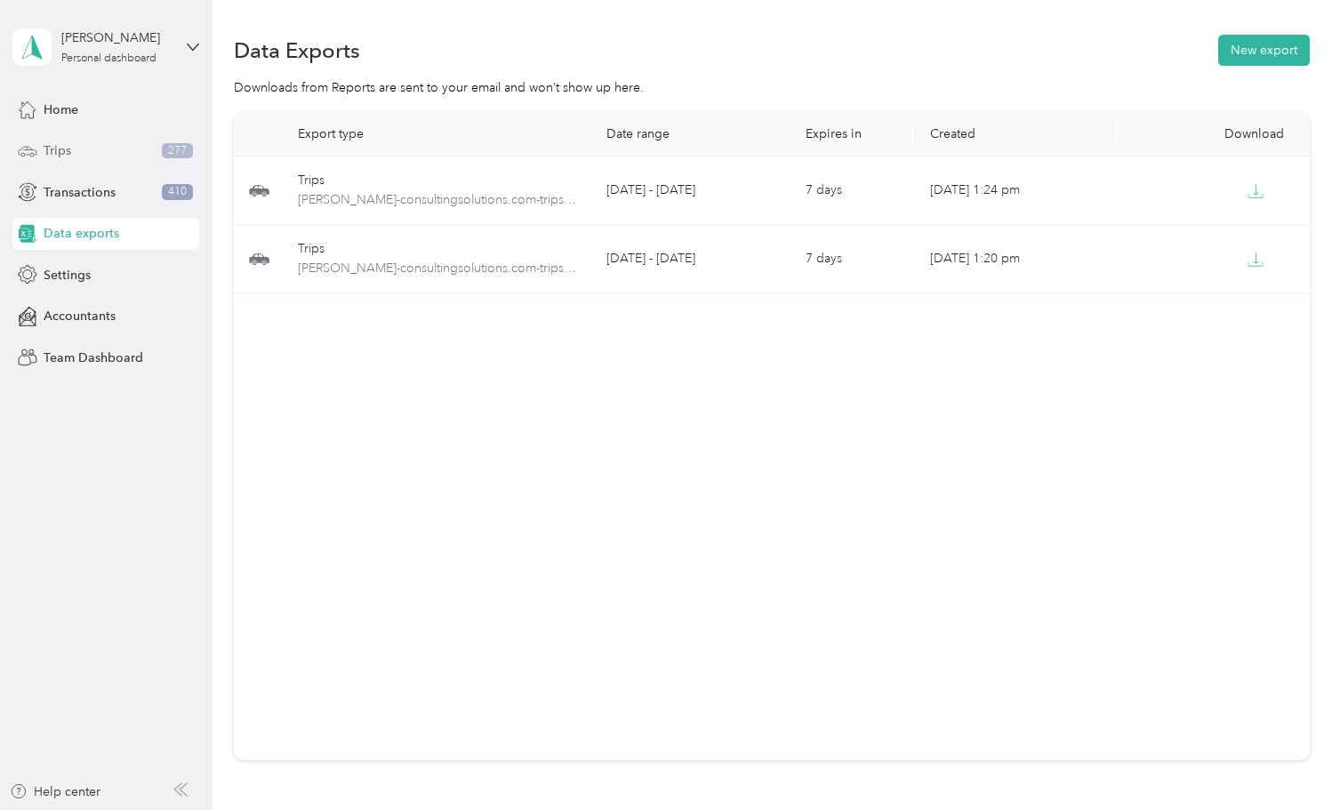
click at [70, 153] on span "Trips" at bounding box center [58, 150] width 28 height 19
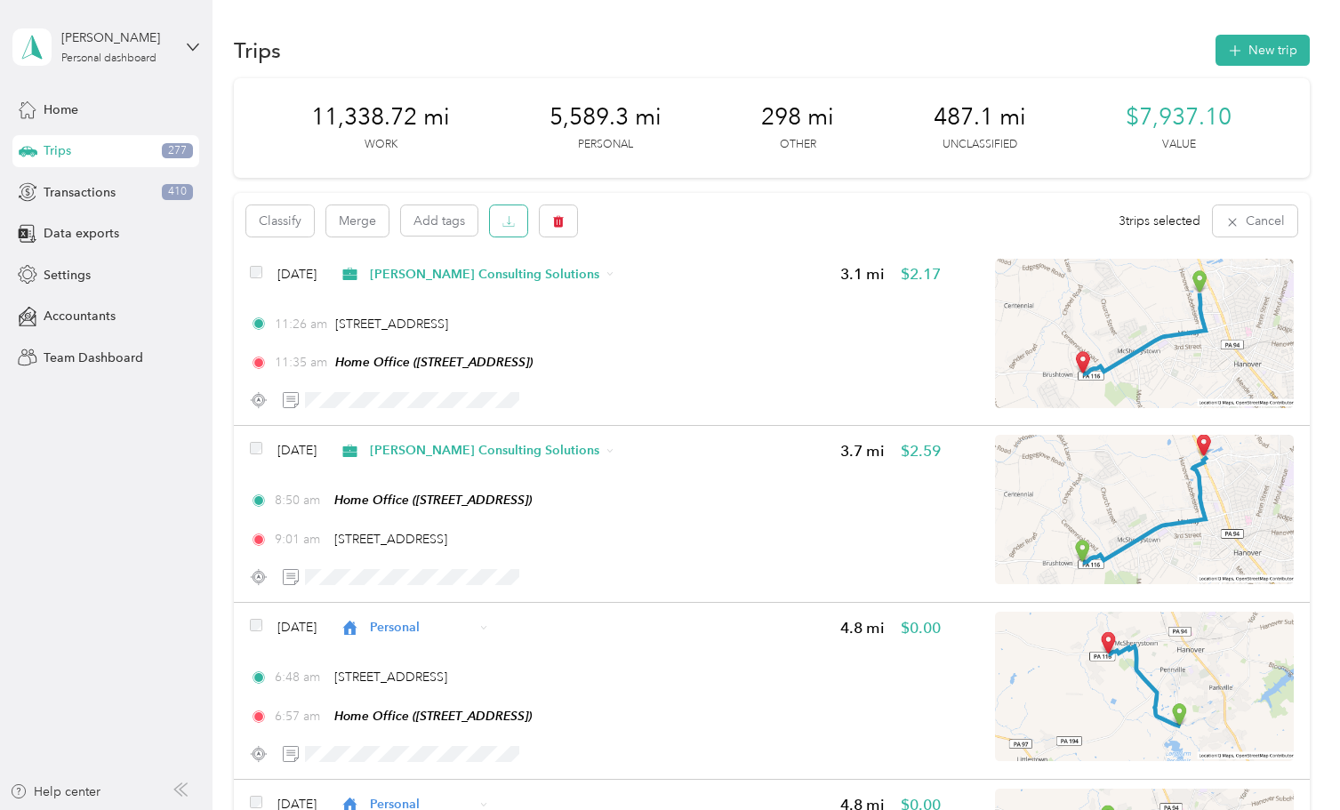
click at [509, 220] on icon "button" at bounding box center [508, 221] width 12 height 12
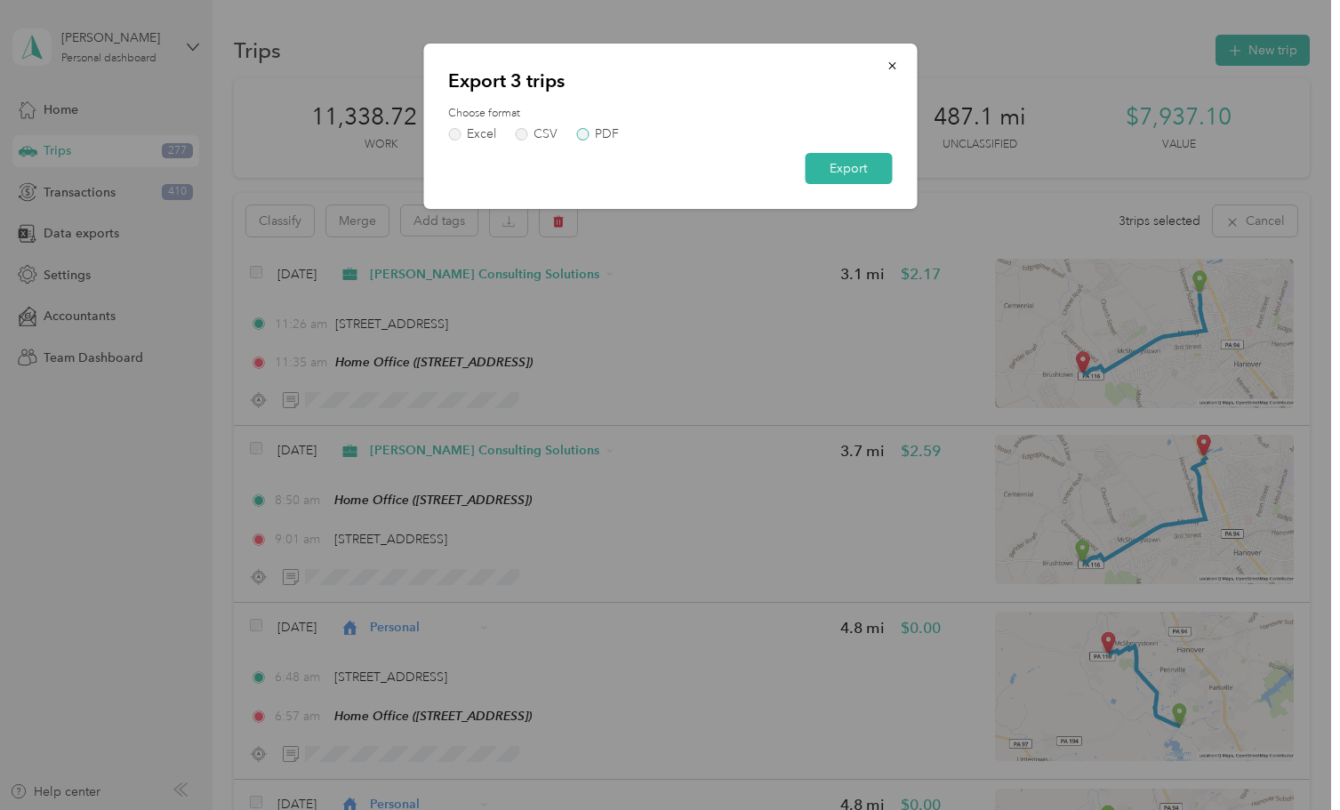
click at [604, 135] on div "PDF" at bounding box center [607, 134] width 24 height 12
click at [842, 168] on button "Export" at bounding box center [848, 168] width 87 height 31
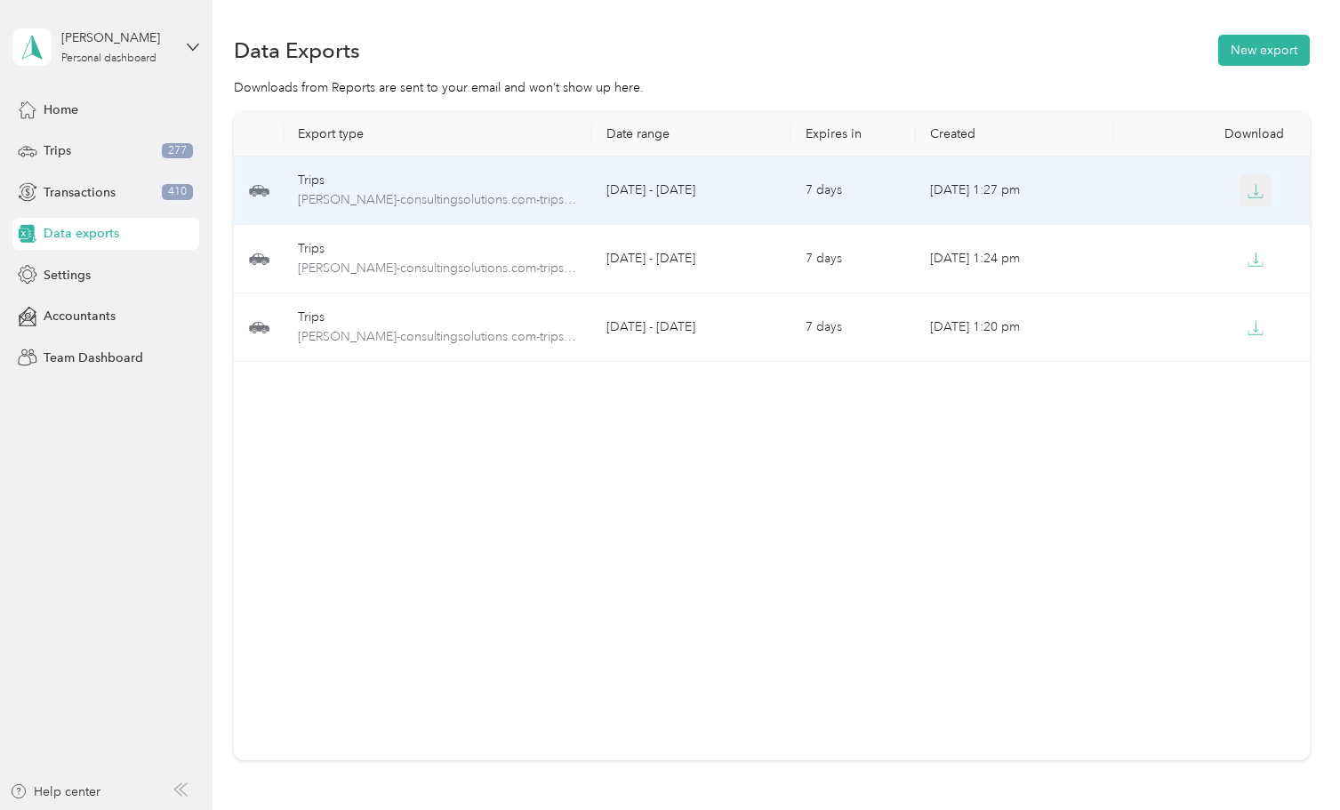
click at [1253, 195] on icon "button" at bounding box center [1255, 191] width 16 height 16
